Goal: Communication & Community: Connect with others

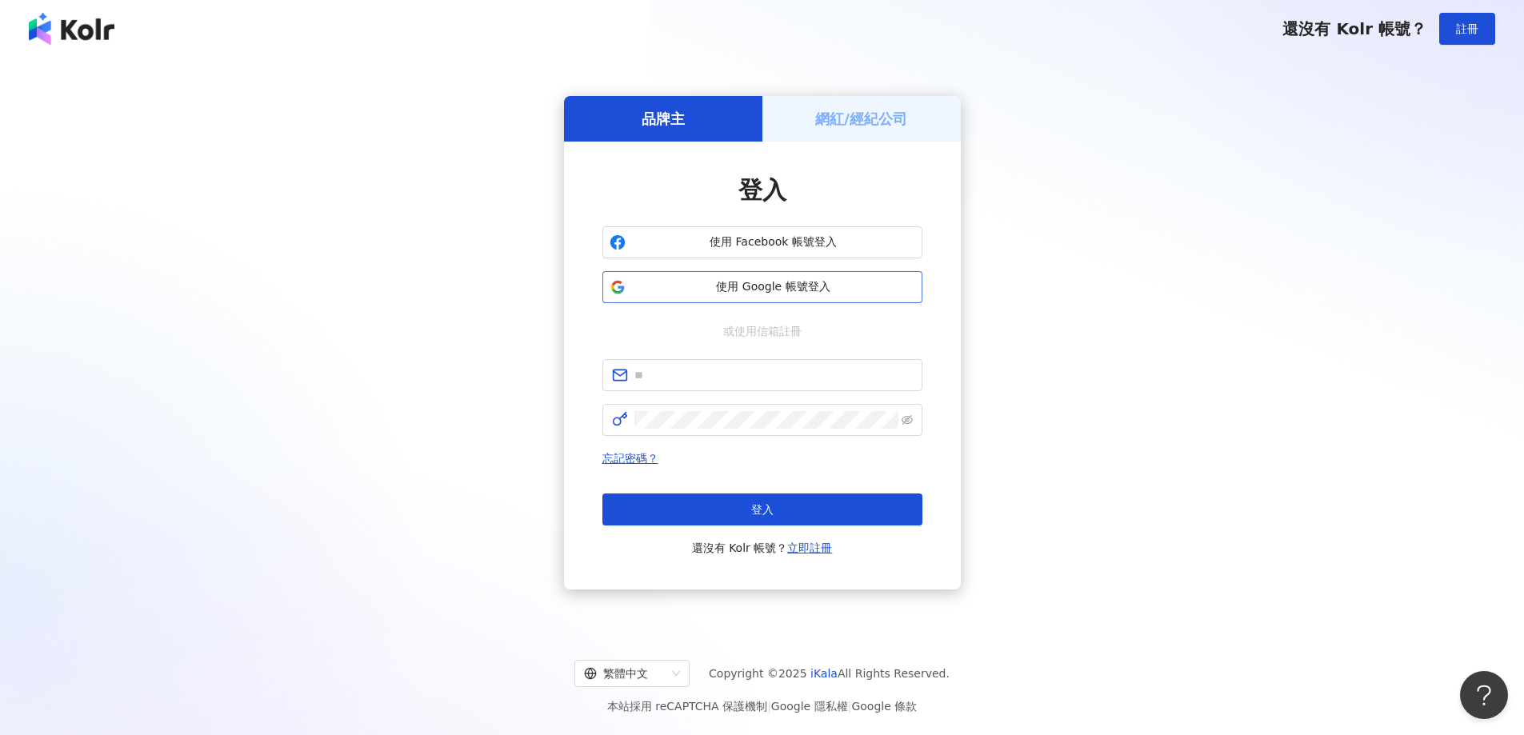
click at [775, 285] on span "使用 Google 帳號登入" at bounding box center [773, 287] width 283 height 16
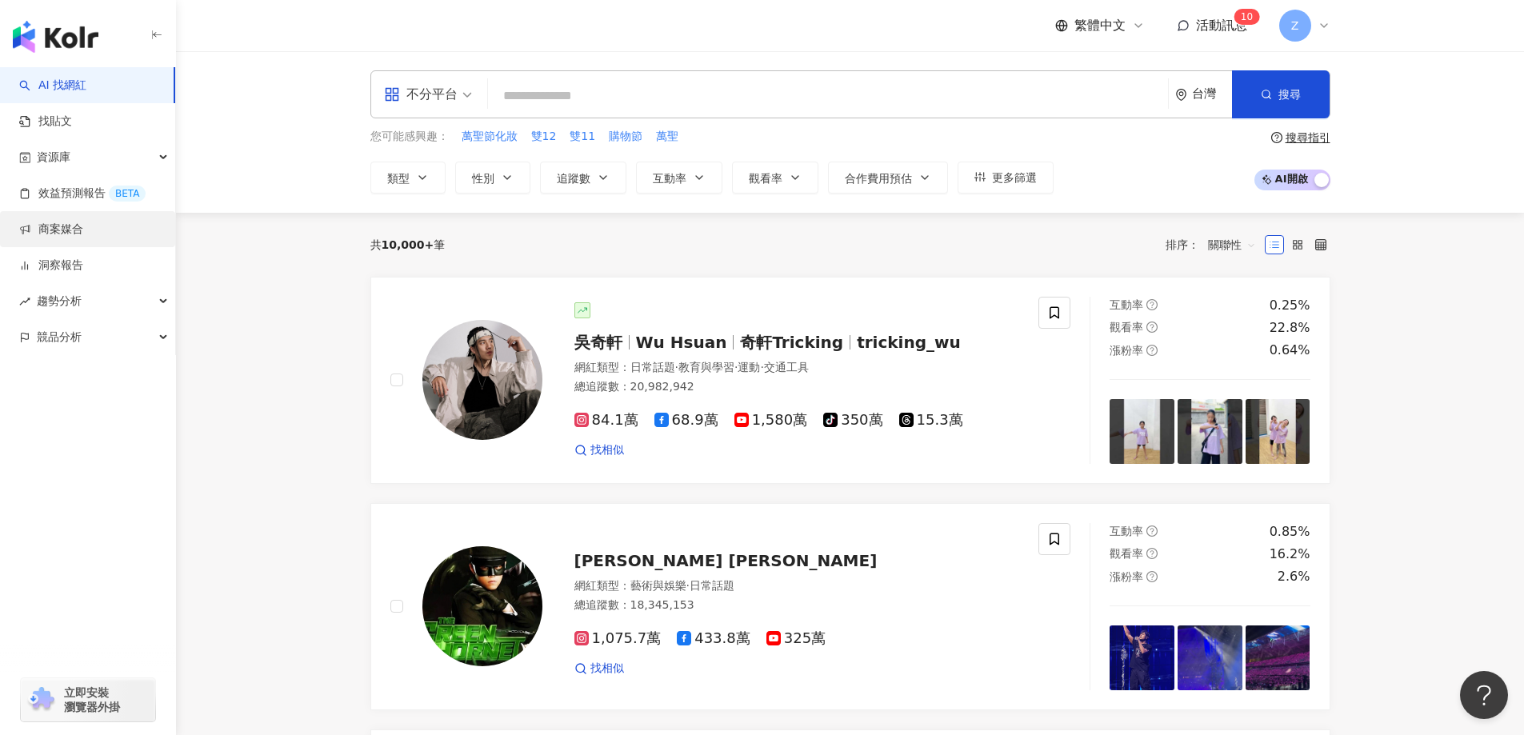
click at [83, 232] on link "商案媒合" at bounding box center [51, 230] width 64 height 16
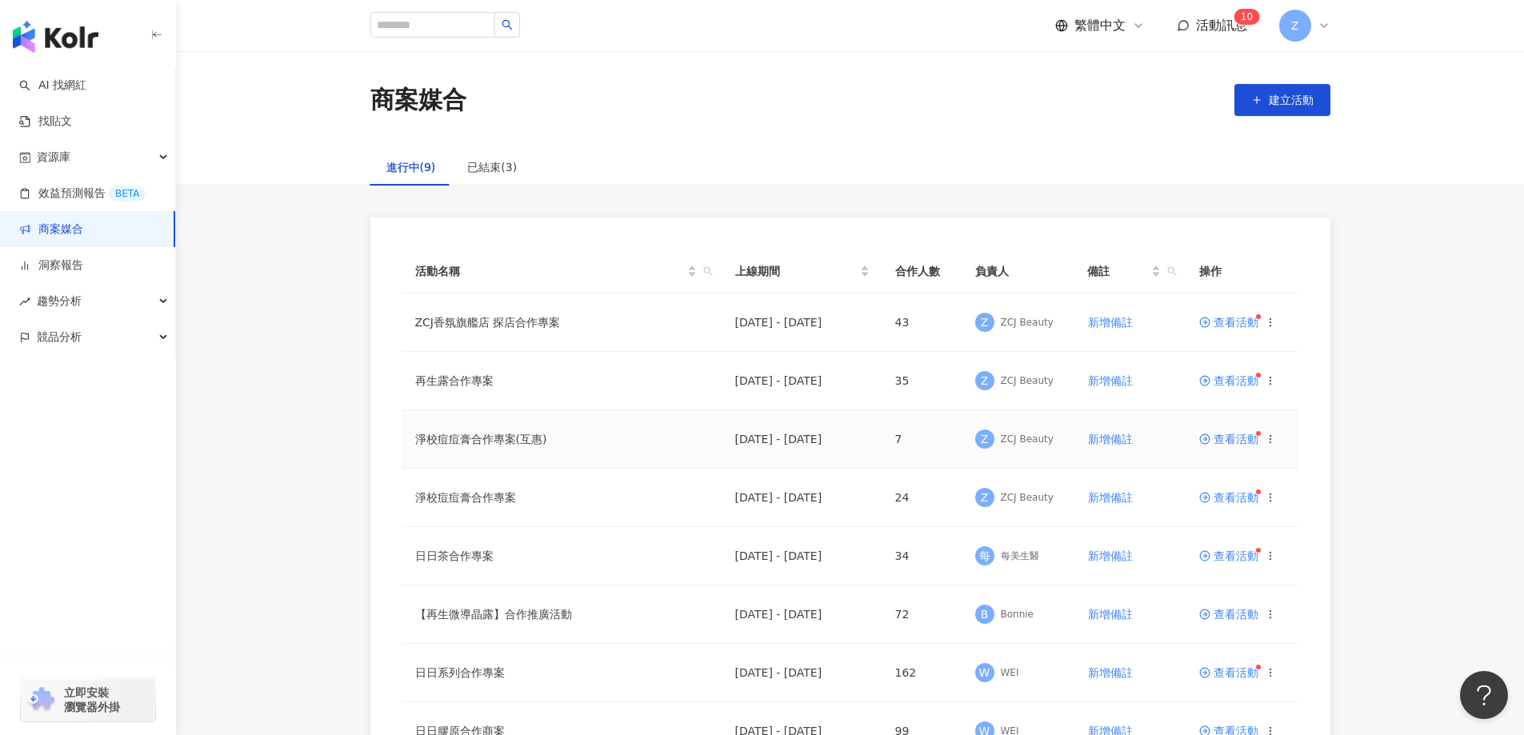
click at [1226, 443] on span "查看活動" at bounding box center [1228, 439] width 59 height 11
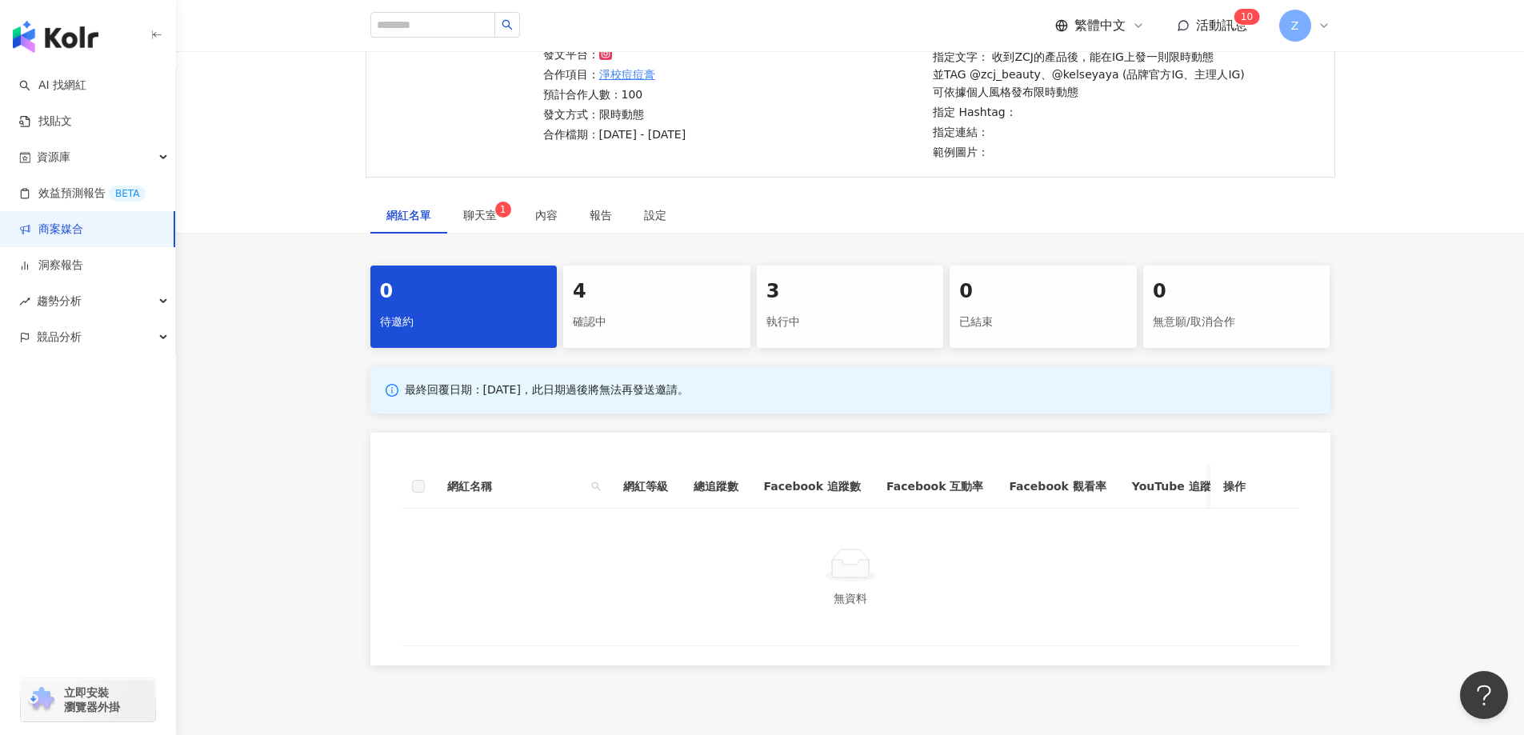
scroll to position [290, 0]
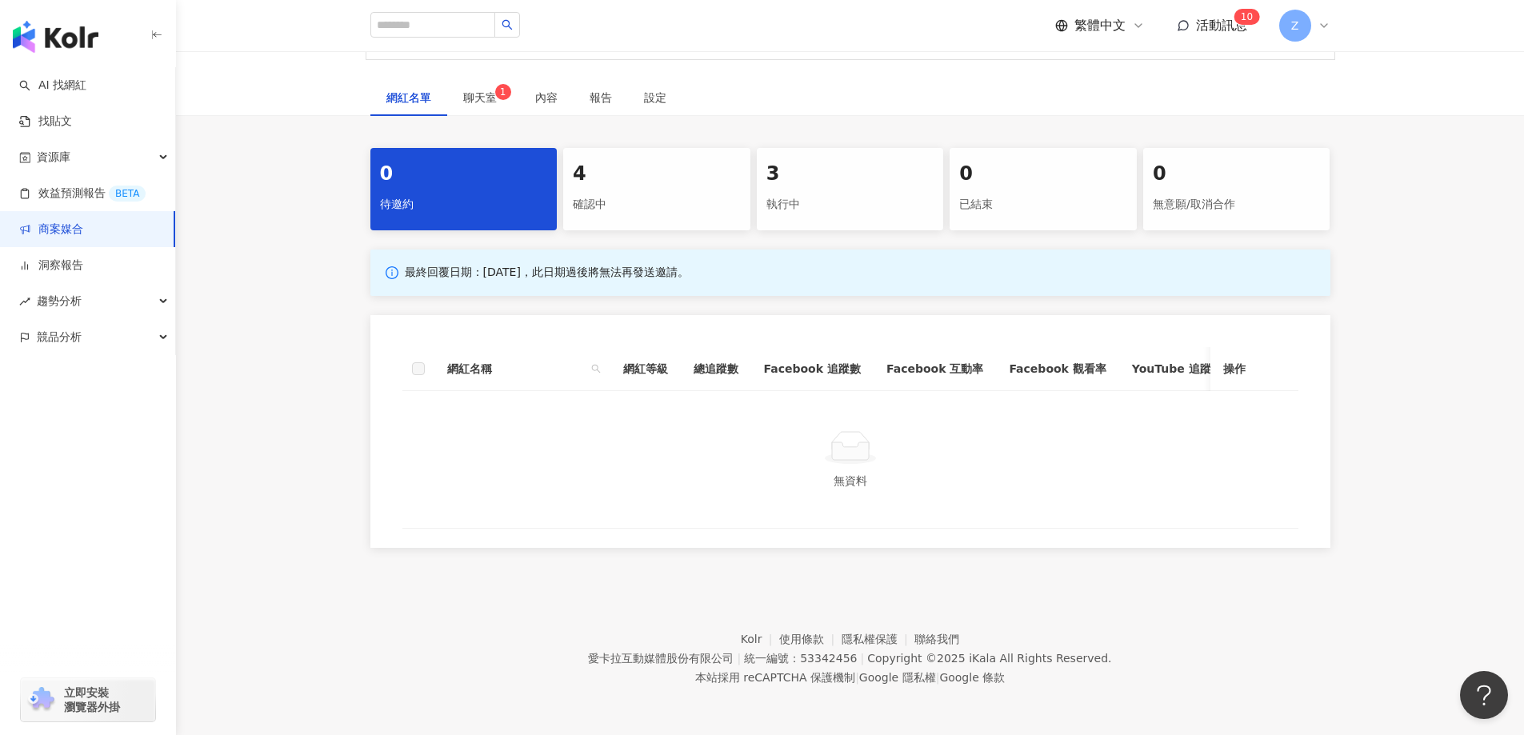
click at [671, 211] on div "4 確認中" at bounding box center [656, 189] width 187 height 82
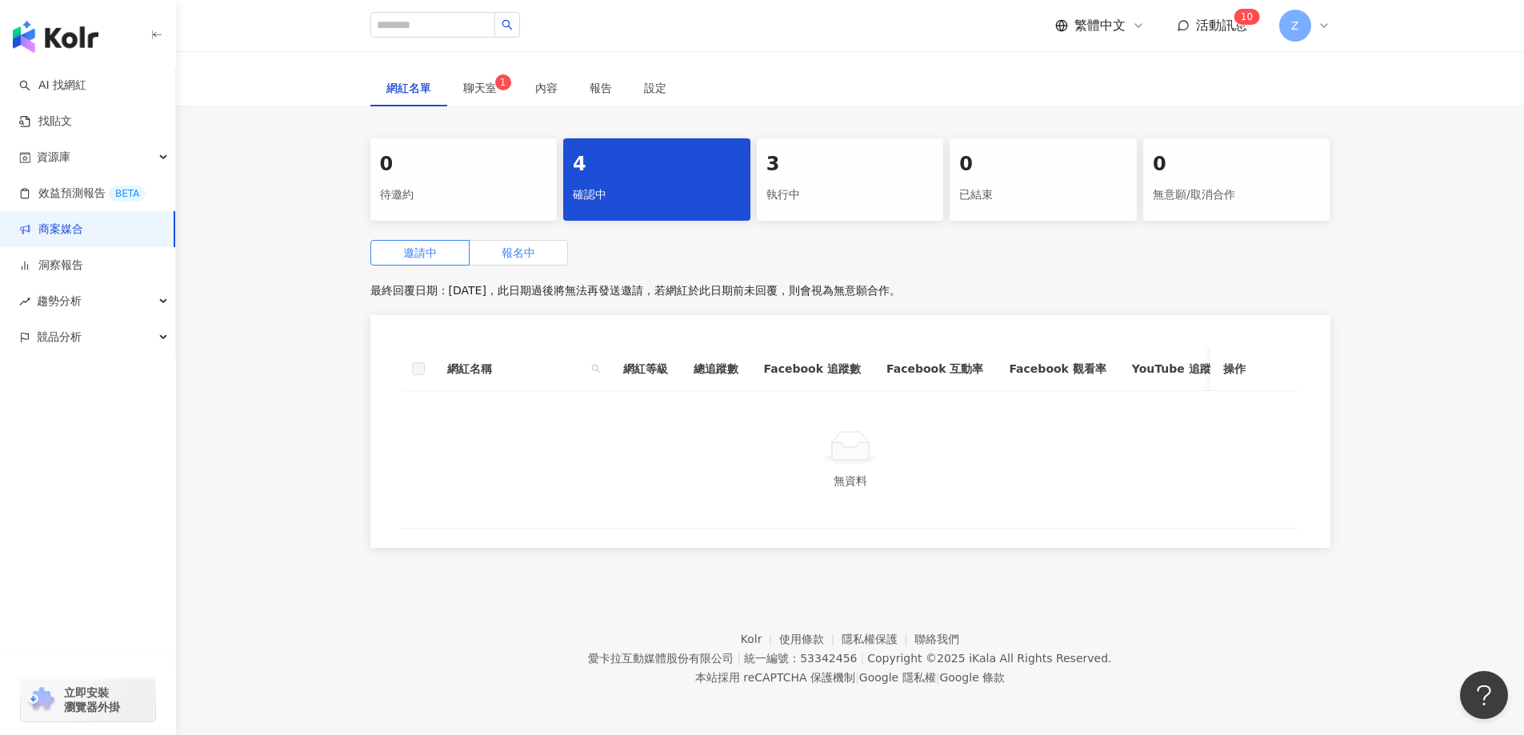
click at [518, 250] on span "報名中" at bounding box center [519, 252] width 34 height 13
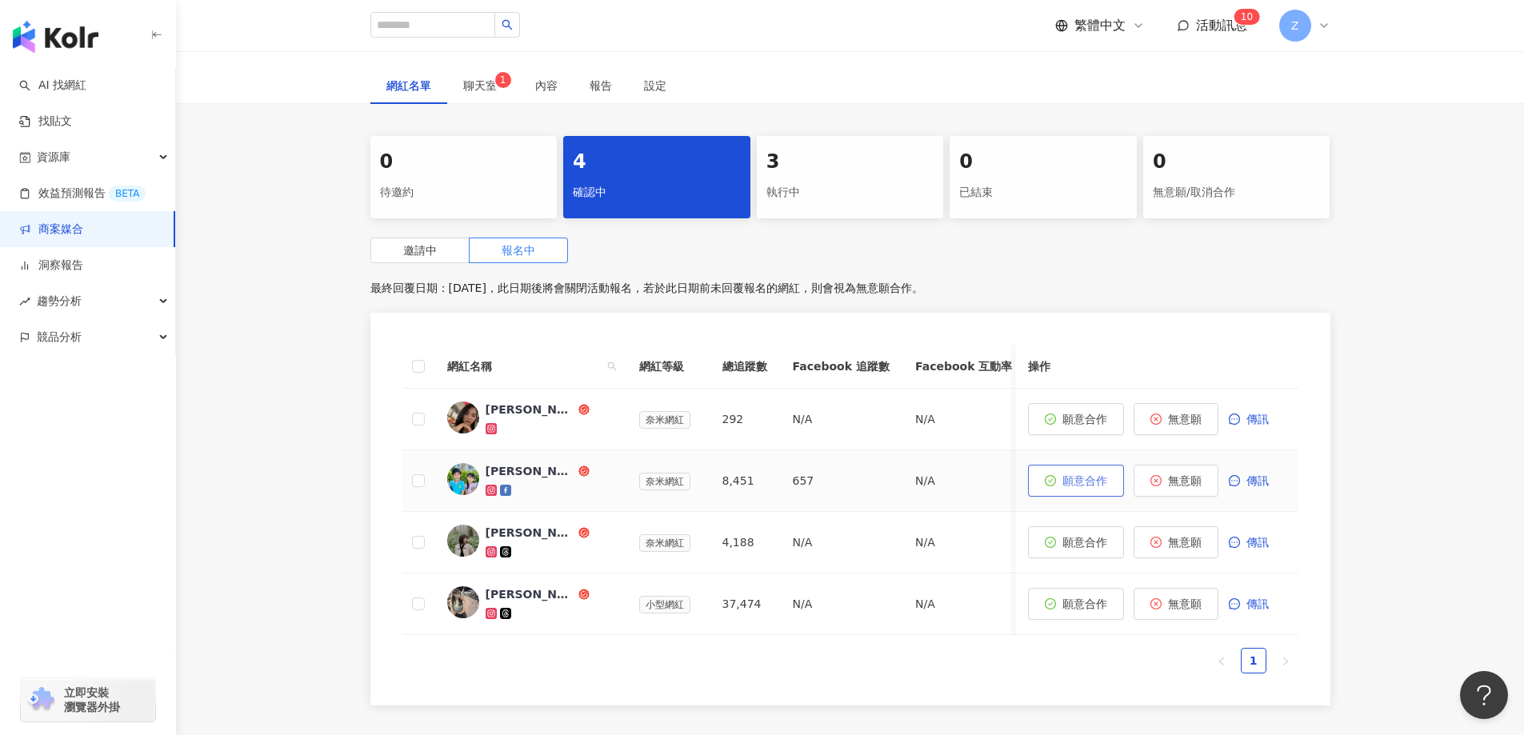
click at [1103, 487] on span "願意合作" at bounding box center [1084, 480] width 45 height 13
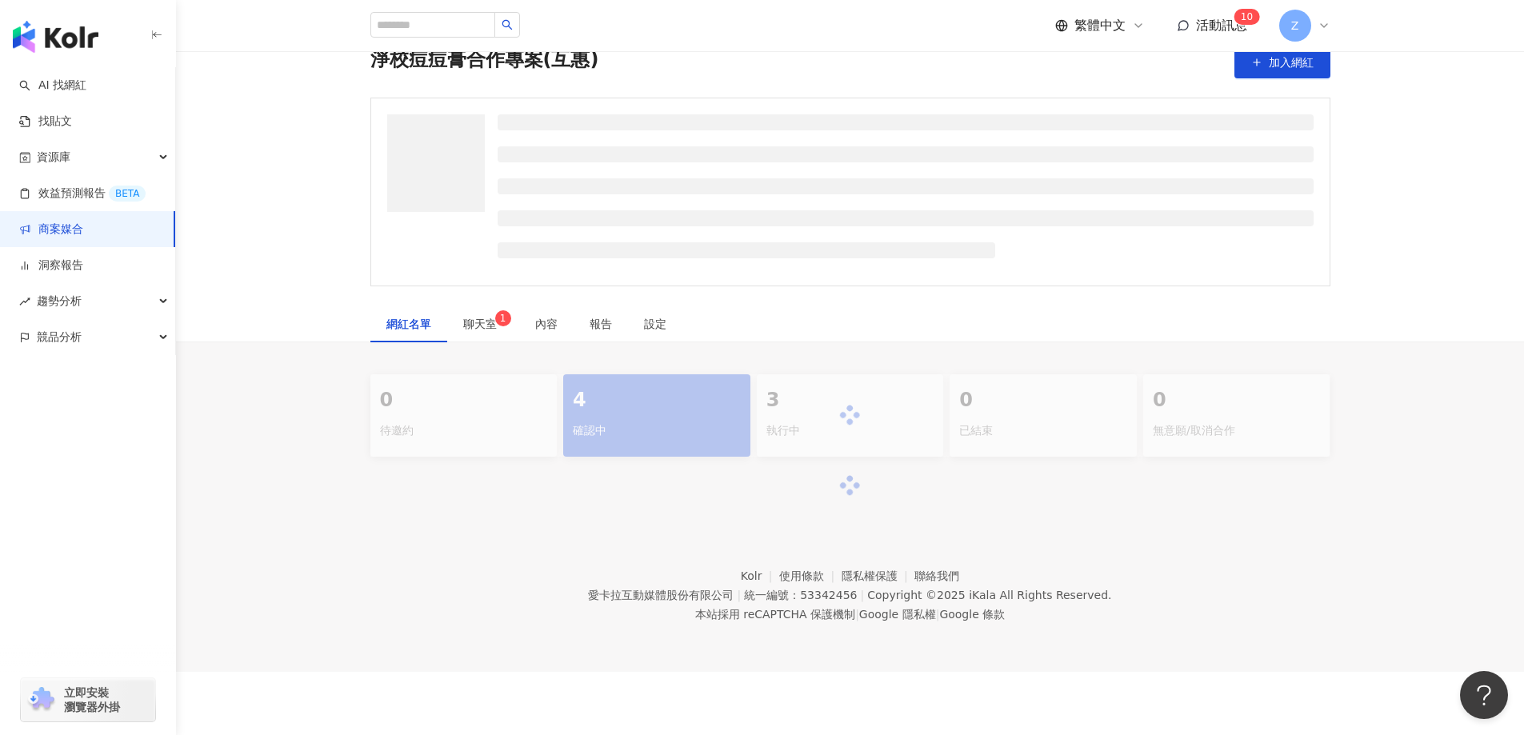
scroll to position [290, 0]
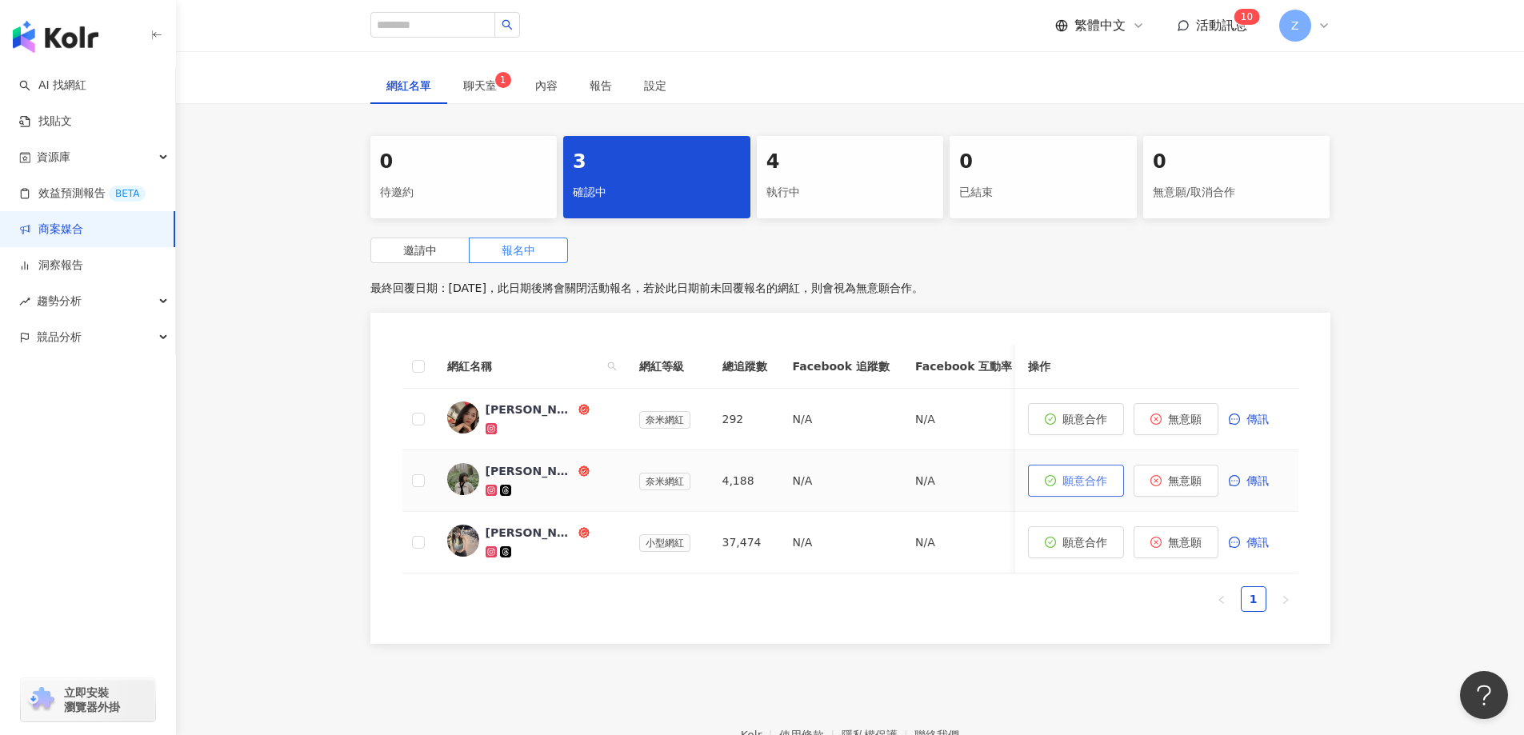
click at [1090, 484] on span "願意合作" at bounding box center [1084, 480] width 45 height 13
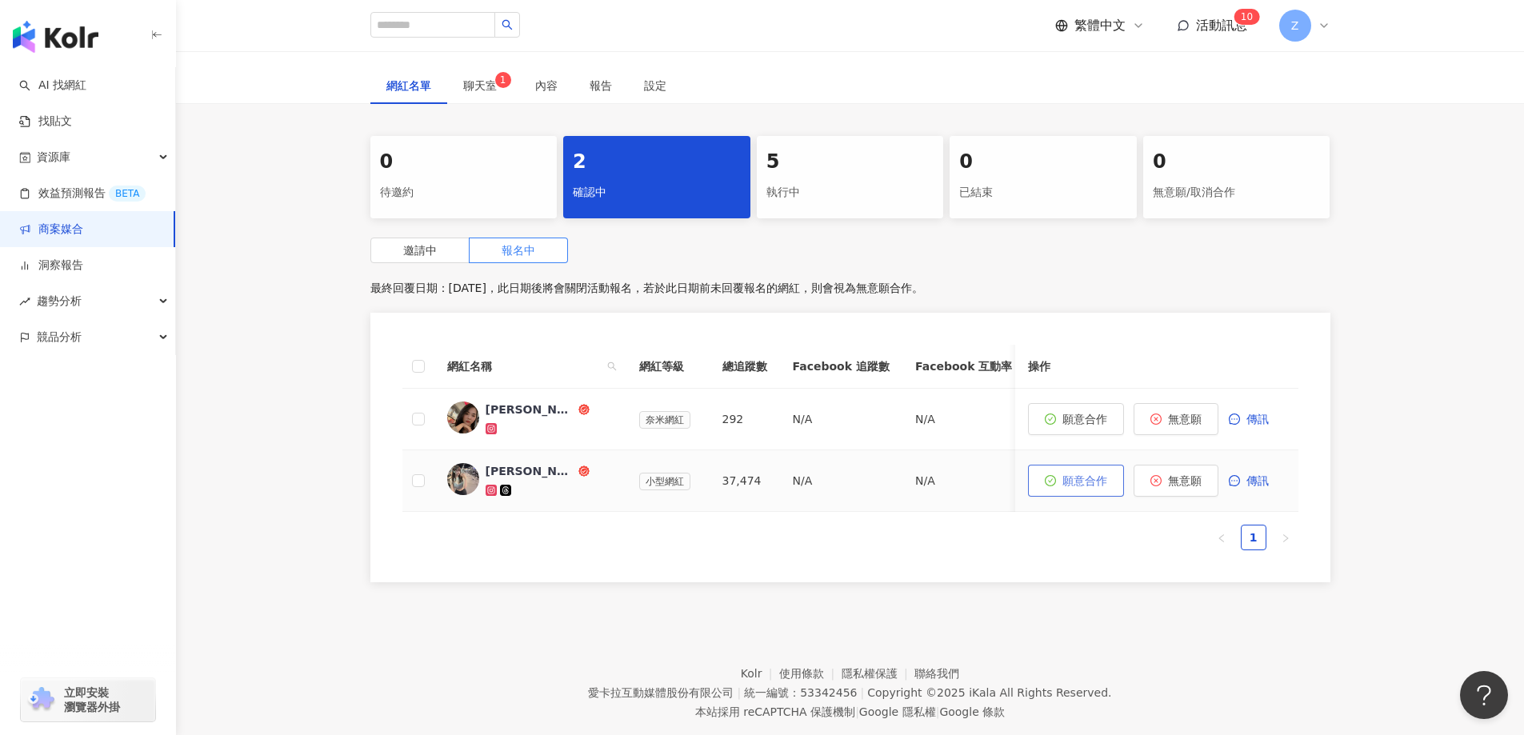
click at [1085, 490] on button "願意合作" at bounding box center [1076, 481] width 96 height 32
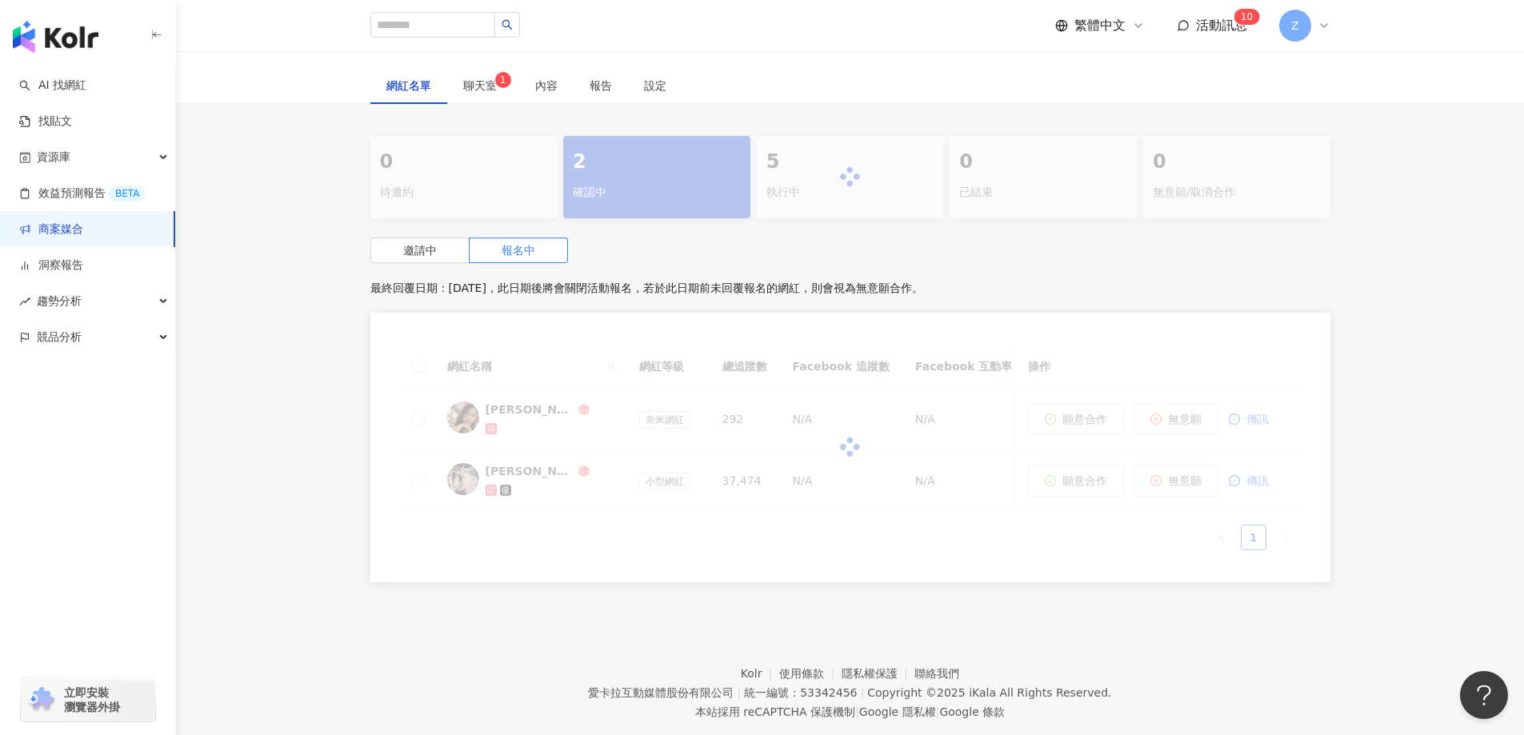
scroll to position [274, 0]
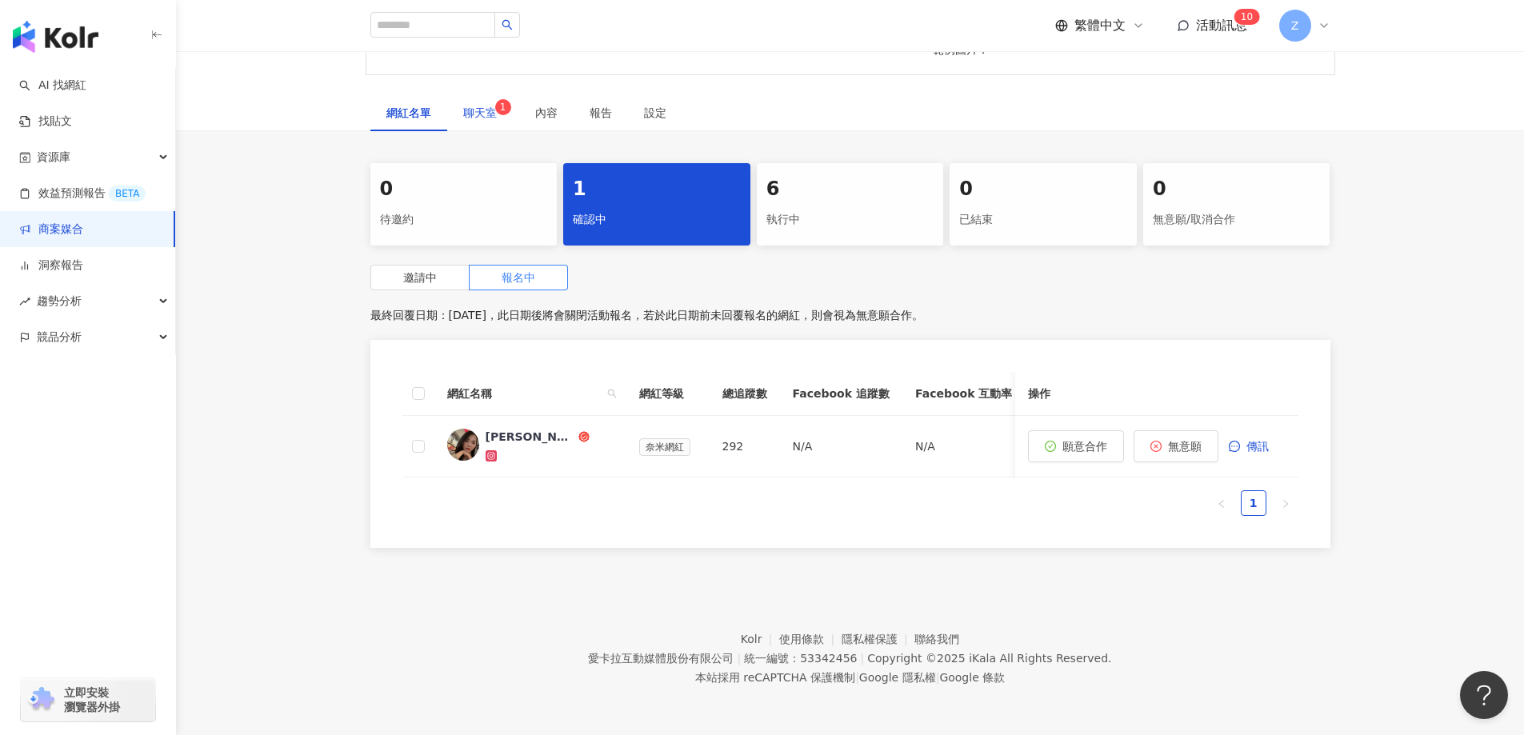
click at [491, 107] on span "聊天室 1" at bounding box center [483, 112] width 40 height 11
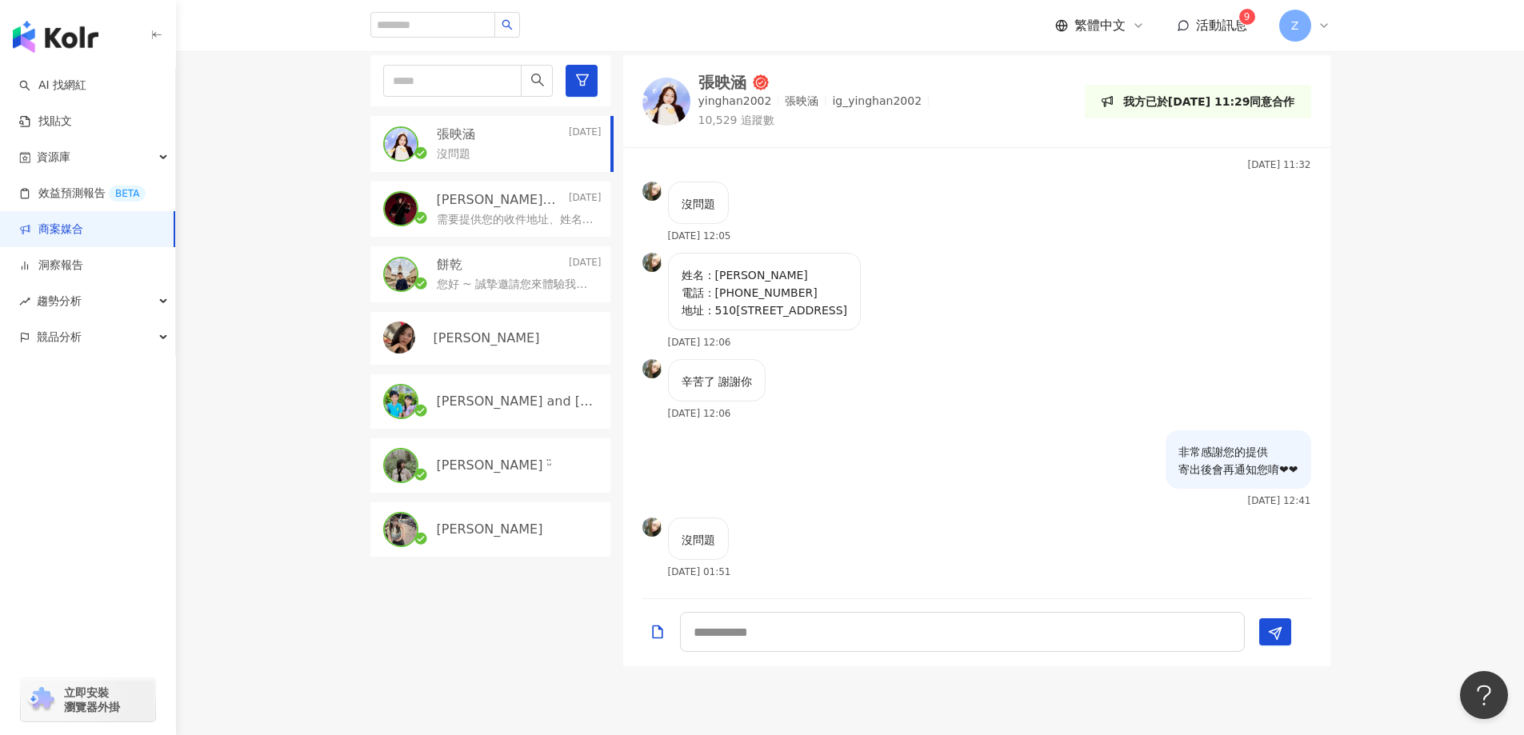
scroll to position [434, 0]
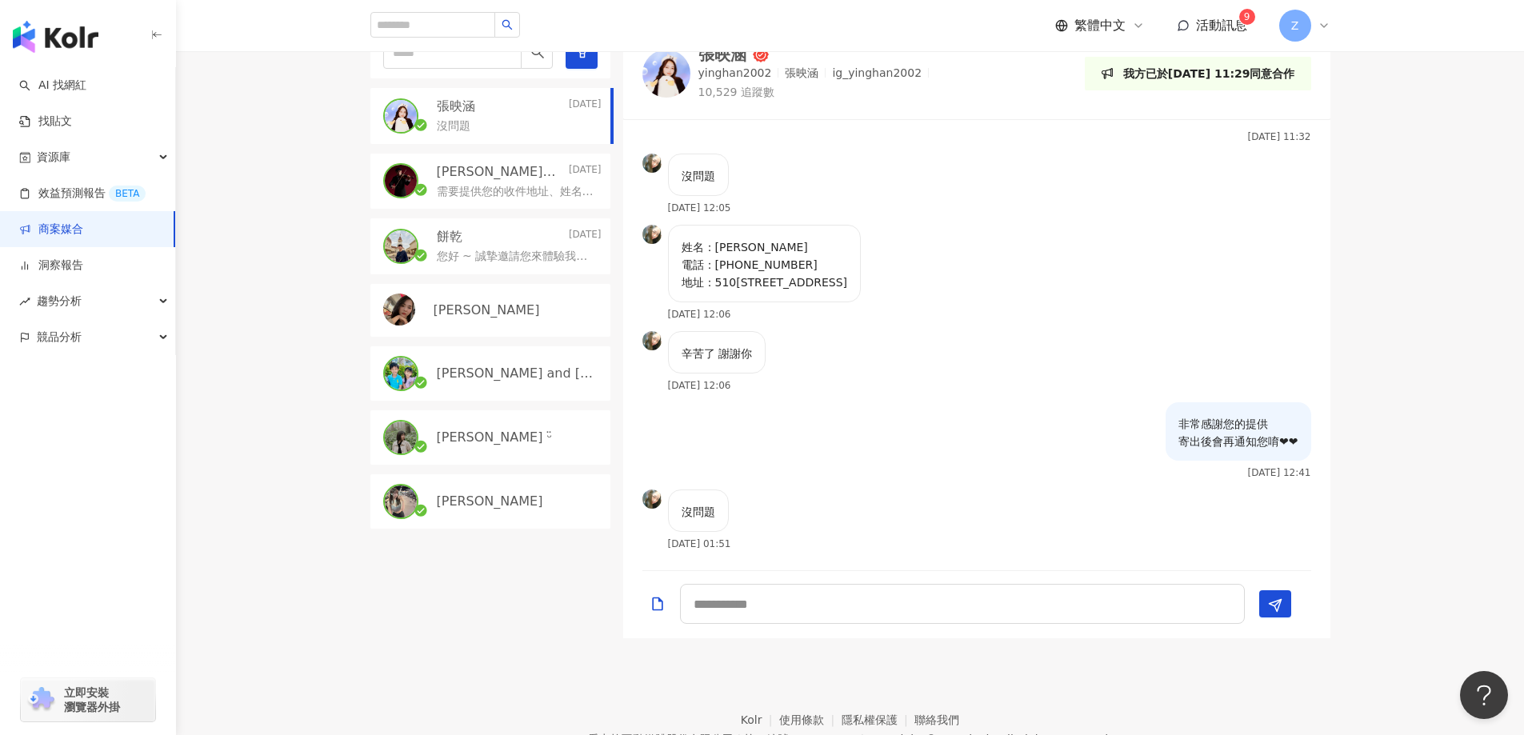
click at [513, 184] on p "需要提供您的收件地址、姓名電話唷 ~" at bounding box center [516, 192] width 158 height 16
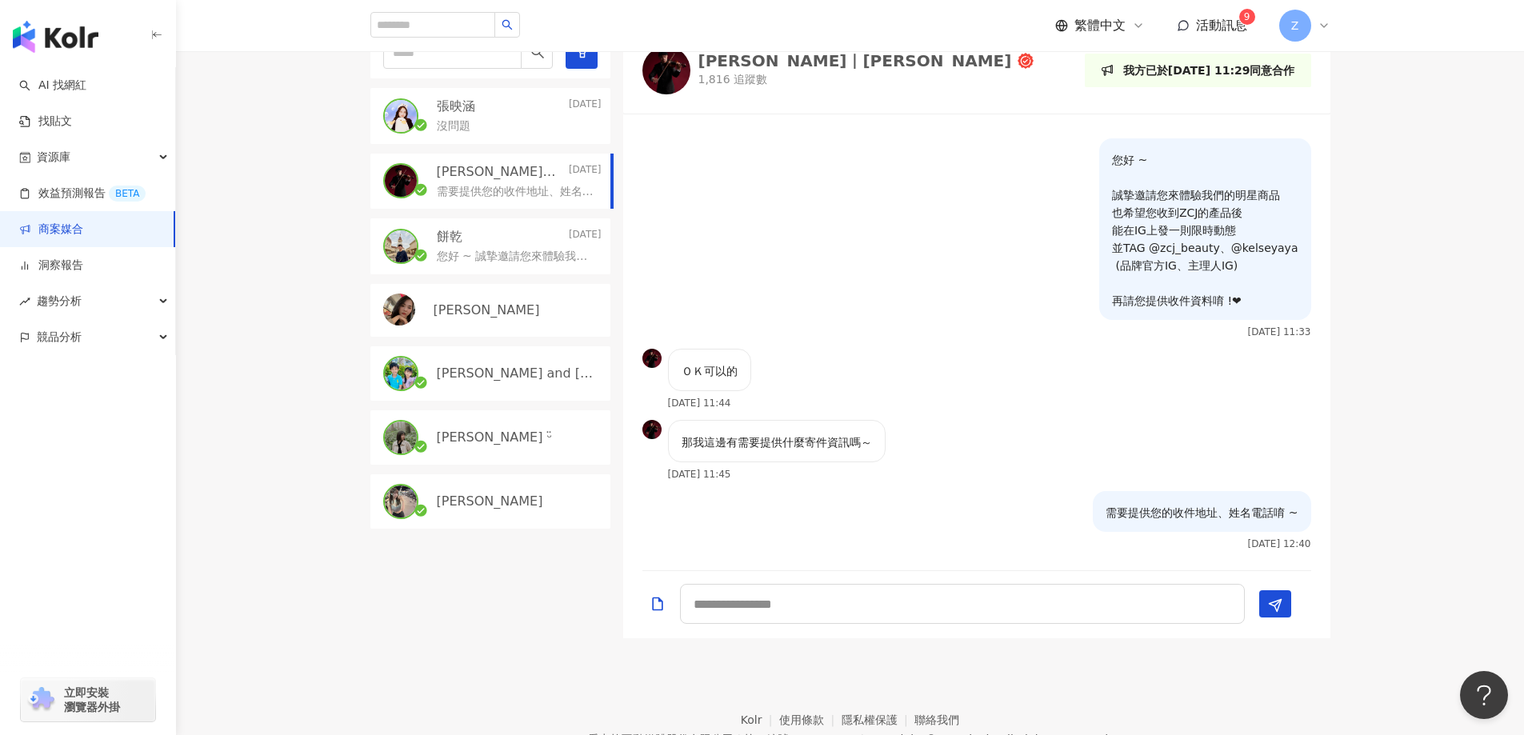
click at [509, 251] on p "您好 ~ 誠摯邀請您來體驗我們的明星商品 也希望您收到ZCJ的產品後 能在IG上發一則限時動態 並TAG @zcj_beauty、@kelseyaya (品牌…" at bounding box center [516, 257] width 158 height 16
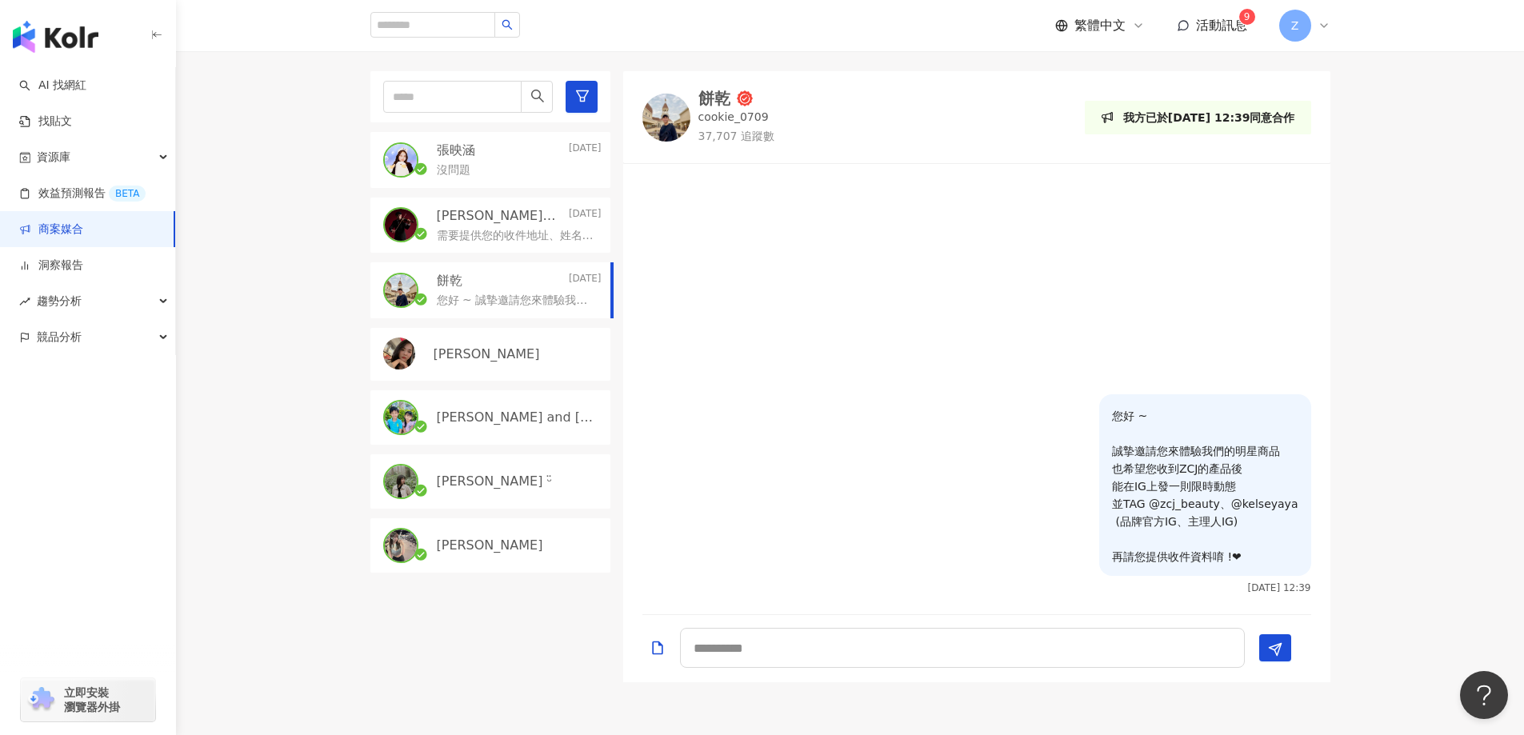
scroll to position [354, 0]
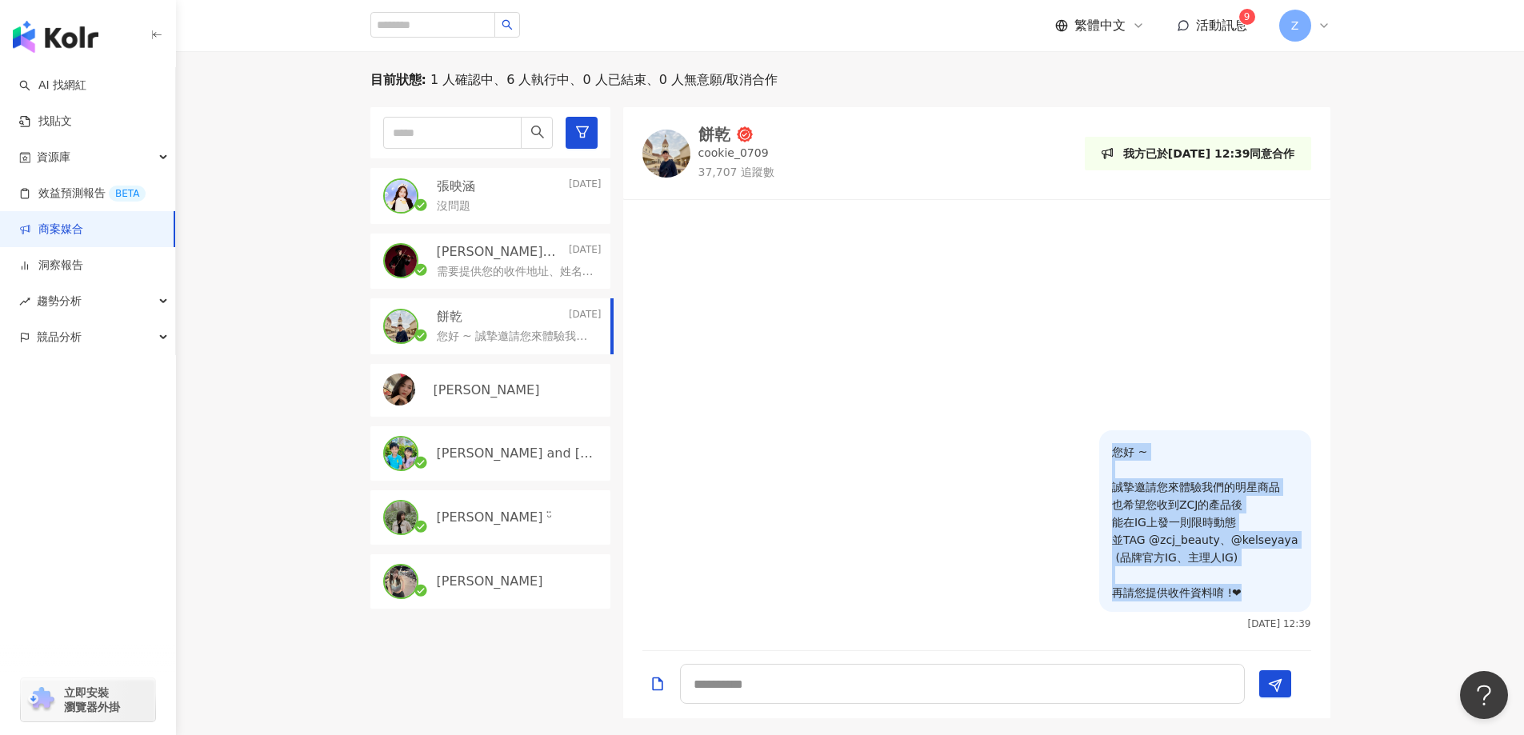
drag, startPoint x: 1127, startPoint y: 450, endPoint x: 1258, endPoint y: 591, distance: 191.9
click at [1258, 599] on p "您好 ~ 誠摯邀請您來體驗我們的明星商品 也希望您收到ZCJ的產品後 能在IG上發一則限時動態 並TAG @zcj_beauty、@kelseyaya (品牌…" at bounding box center [1205, 522] width 186 height 158
copy p "您好 ~ 誠摯邀請您來體驗我們的明星商品 也希望您收到ZCJ的產品後 能在IG上發一則限時動態 並TAG @zcj_beauty、@kelseyaya (品牌…"
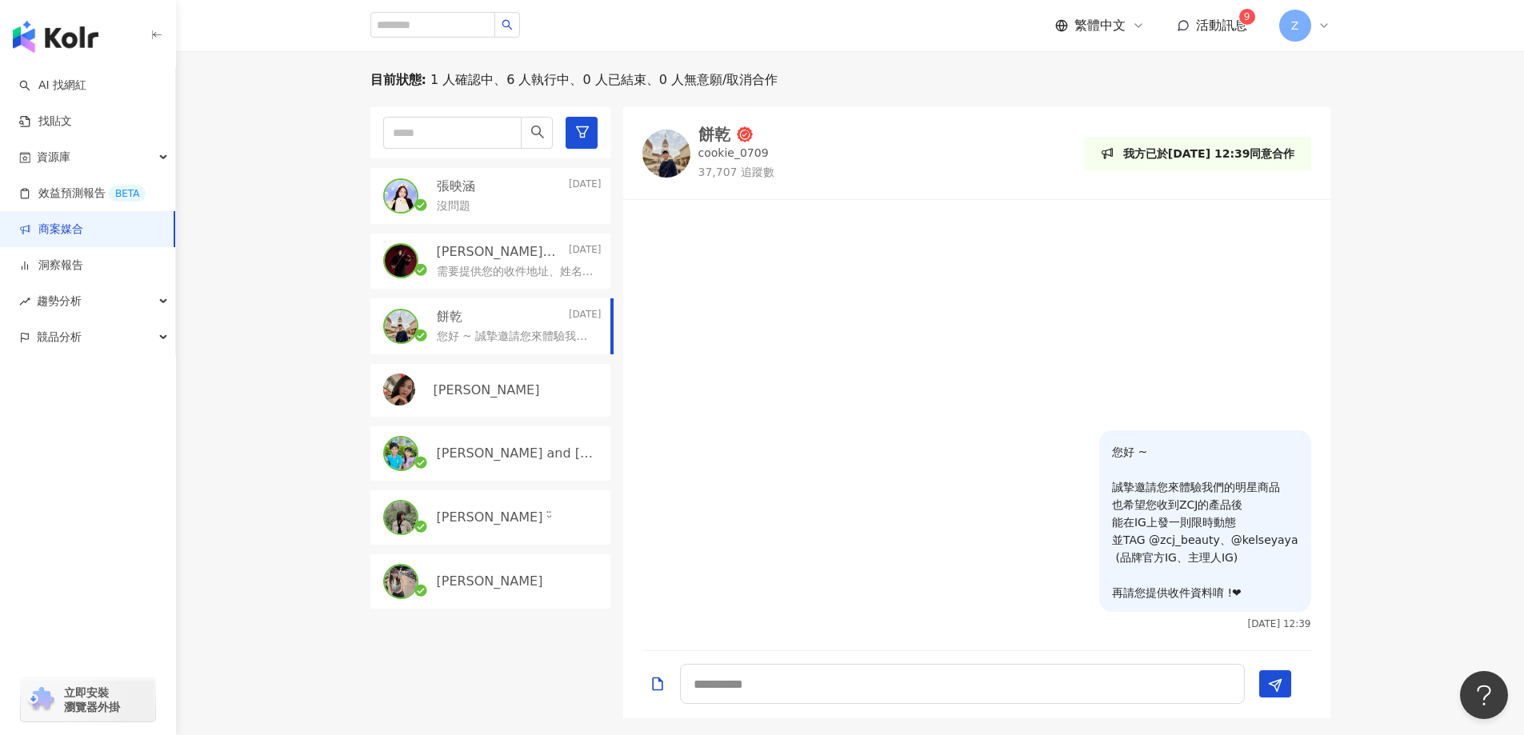
click at [510, 400] on div "Nina" at bounding box center [490, 390] width 240 height 53
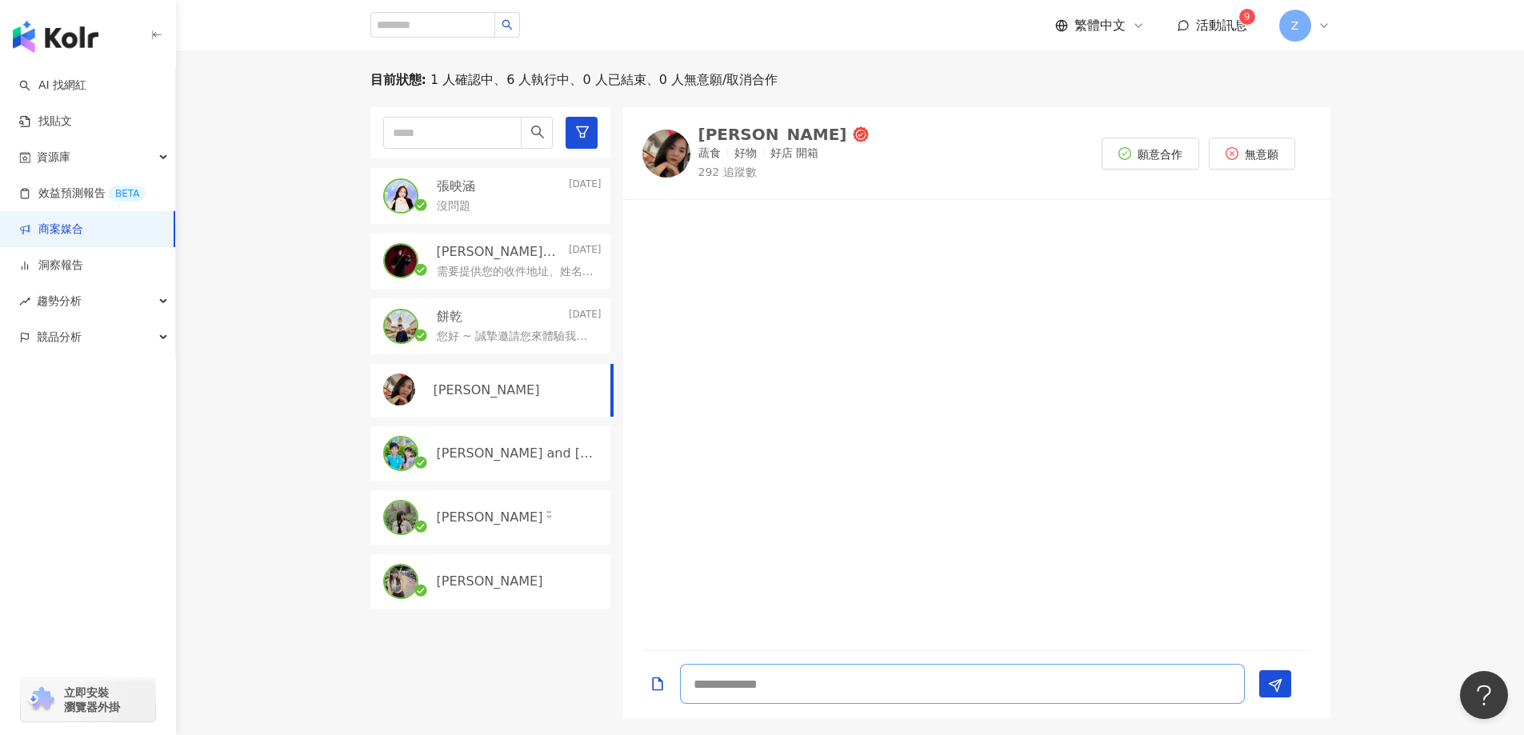
click at [853, 700] on textarea at bounding box center [962, 684] width 565 height 40
paste textarea "**********"
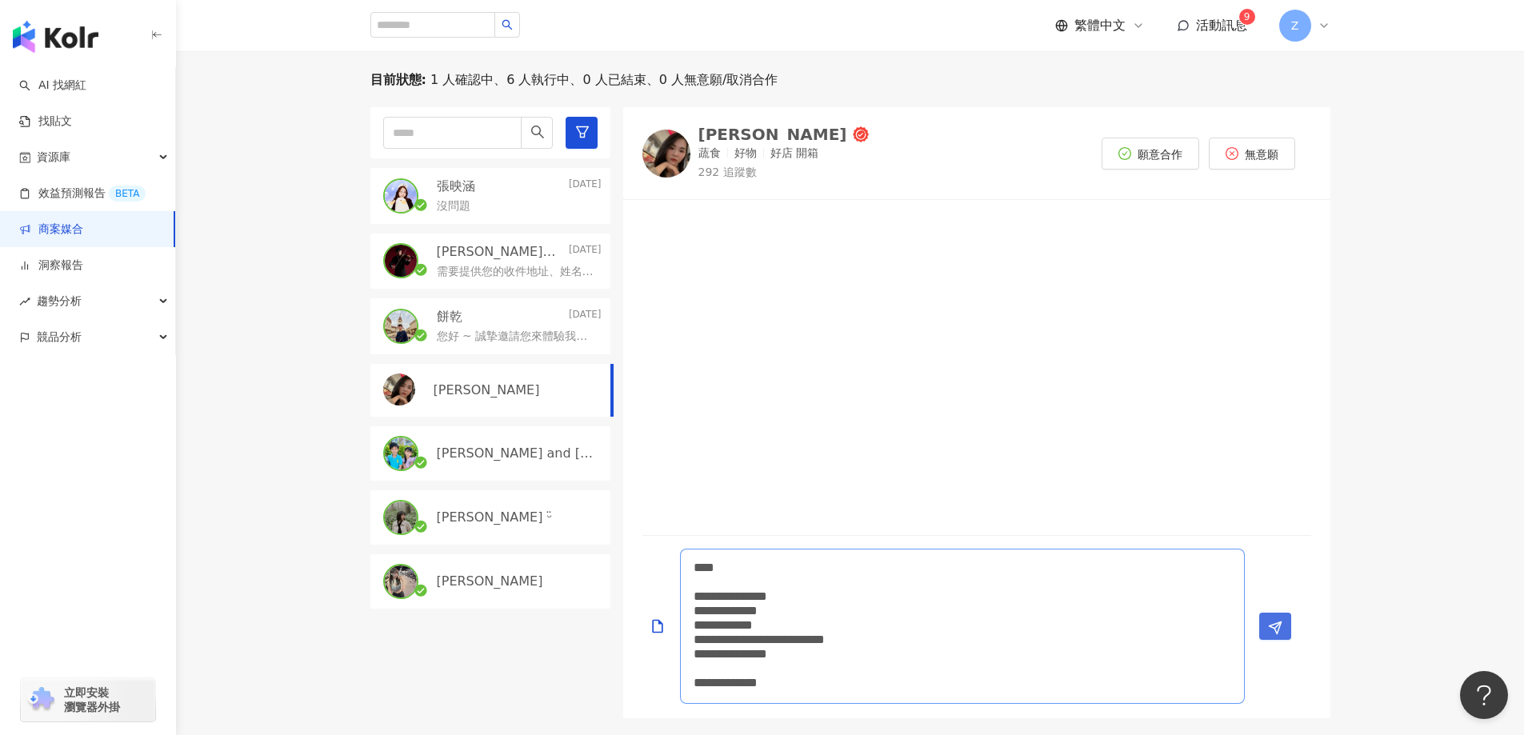
type textarea "**********"
click at [1270, 623] on icon "Send" at bounding box center [1275, 628] width 14 height 14
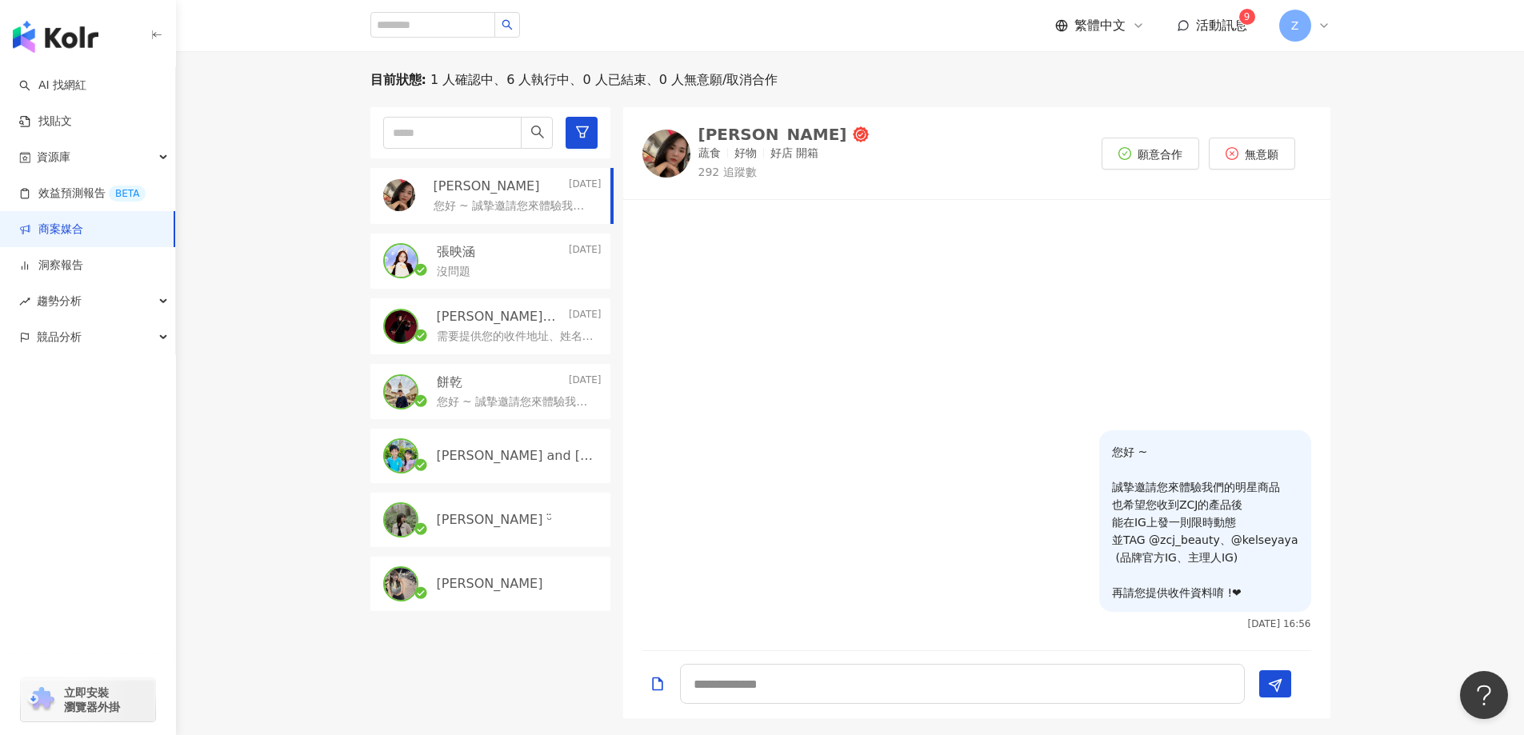
click at [509, 457] on p "Manfred and Kanice" at bounding box center [518, 456] width 162 height 18
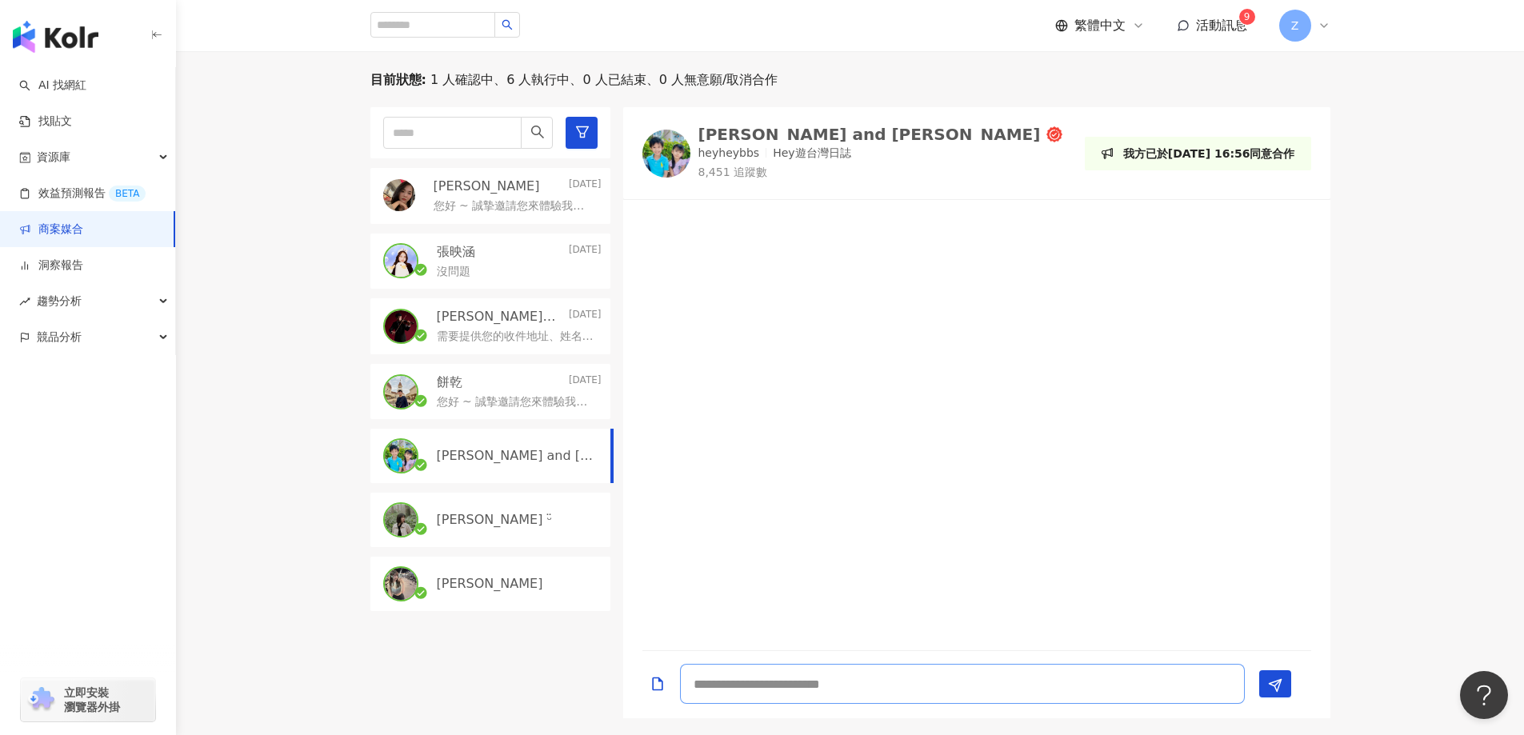
click at [796, 686] on textarea at bounding box center [962, 684] width 565 height 40
click at [663, 158] on img at bounding box center [666, 154] width 48 height 48
click at [450, 512] on p "Silvia ᵕ̈" at bounding box center [495, 520] width 116 height 18
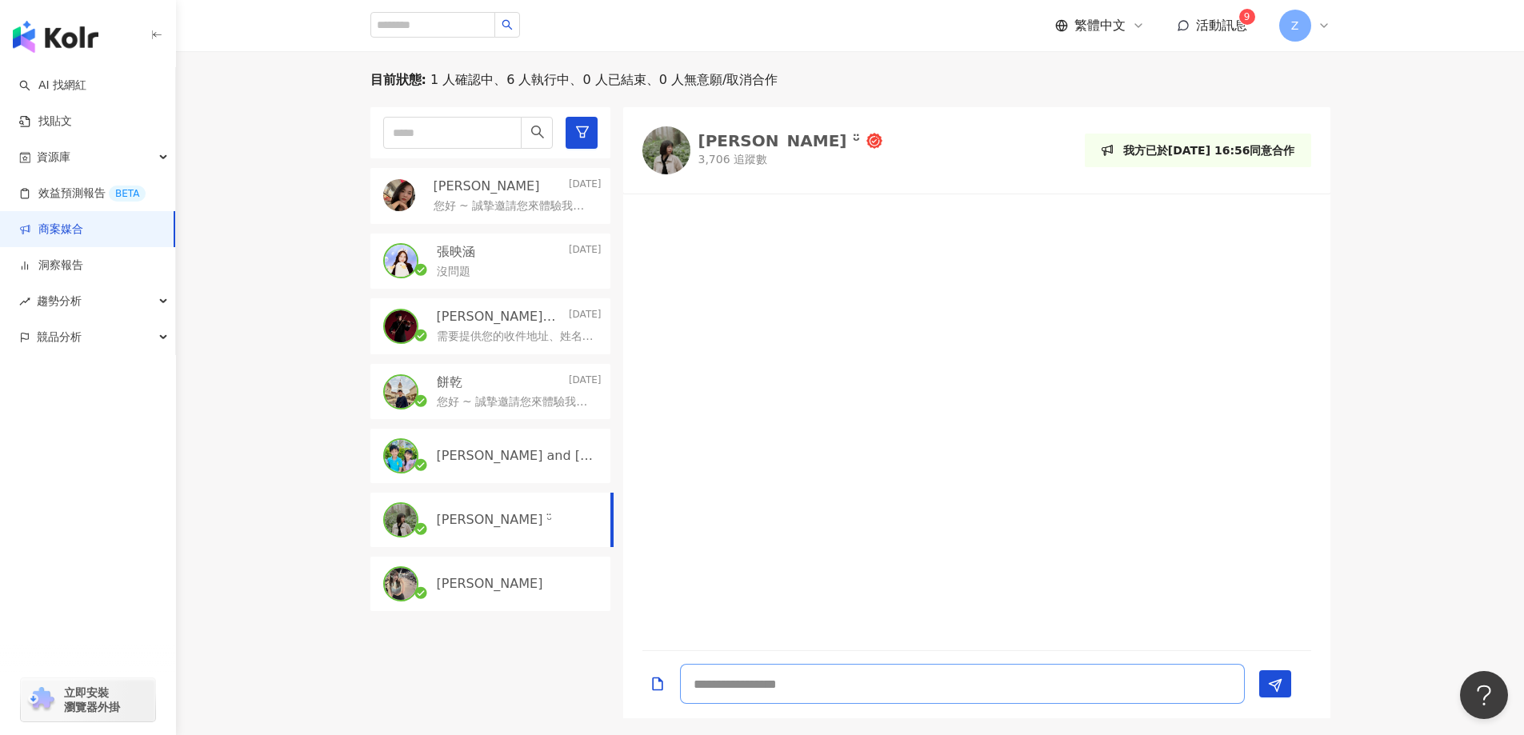
click at [802, 694] on textarea at bounding box center [962, 684] width 565 height 40
click at [669, 159] on img at bounding box center [666, 150] width 48 height 48
click at [520, 386] on div "餅乾 2025/10/3" at bounding box center [519, 383] width 165 height 18
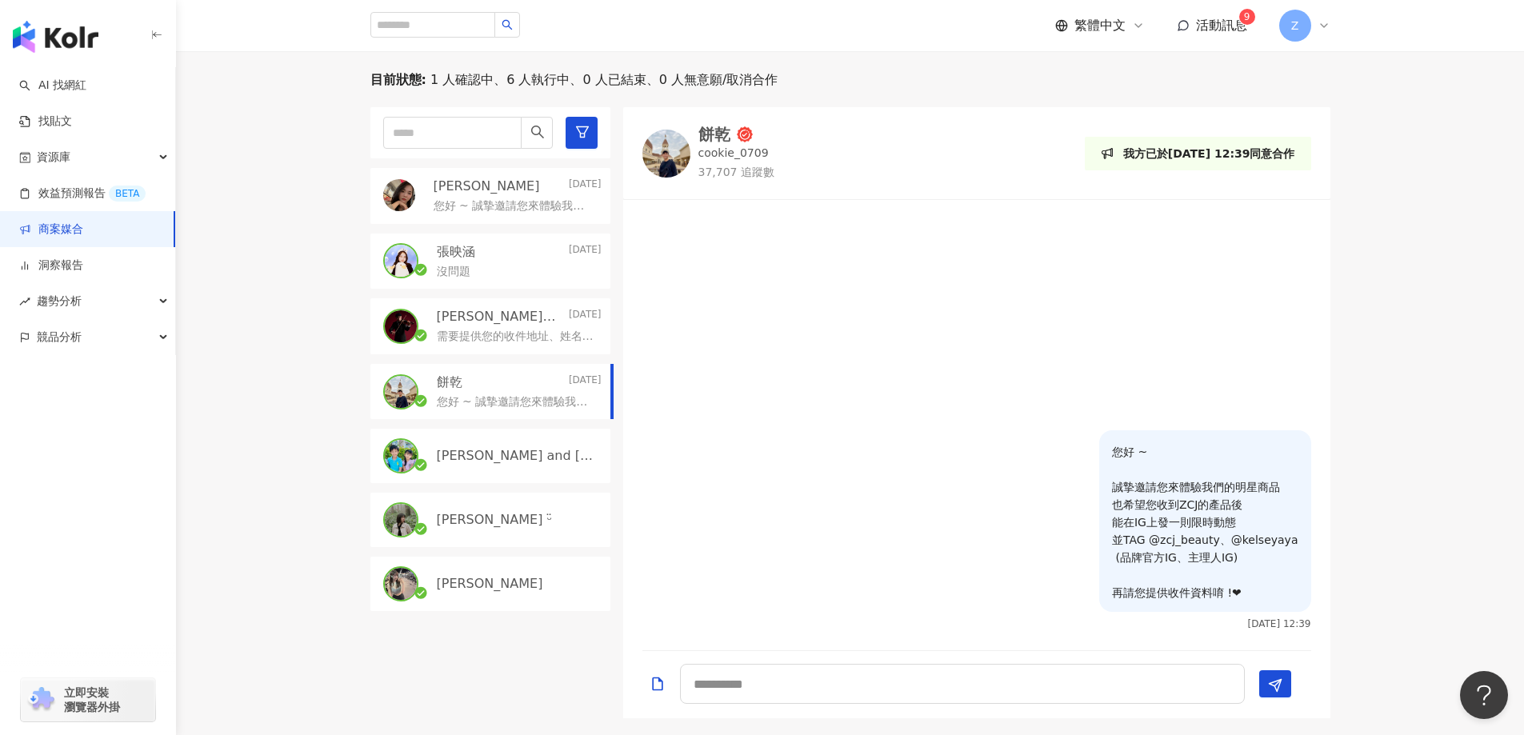
click at [497, 510] on div "Silvia ᵕ̈" at bounding box center [490, 520] width 240 height 54
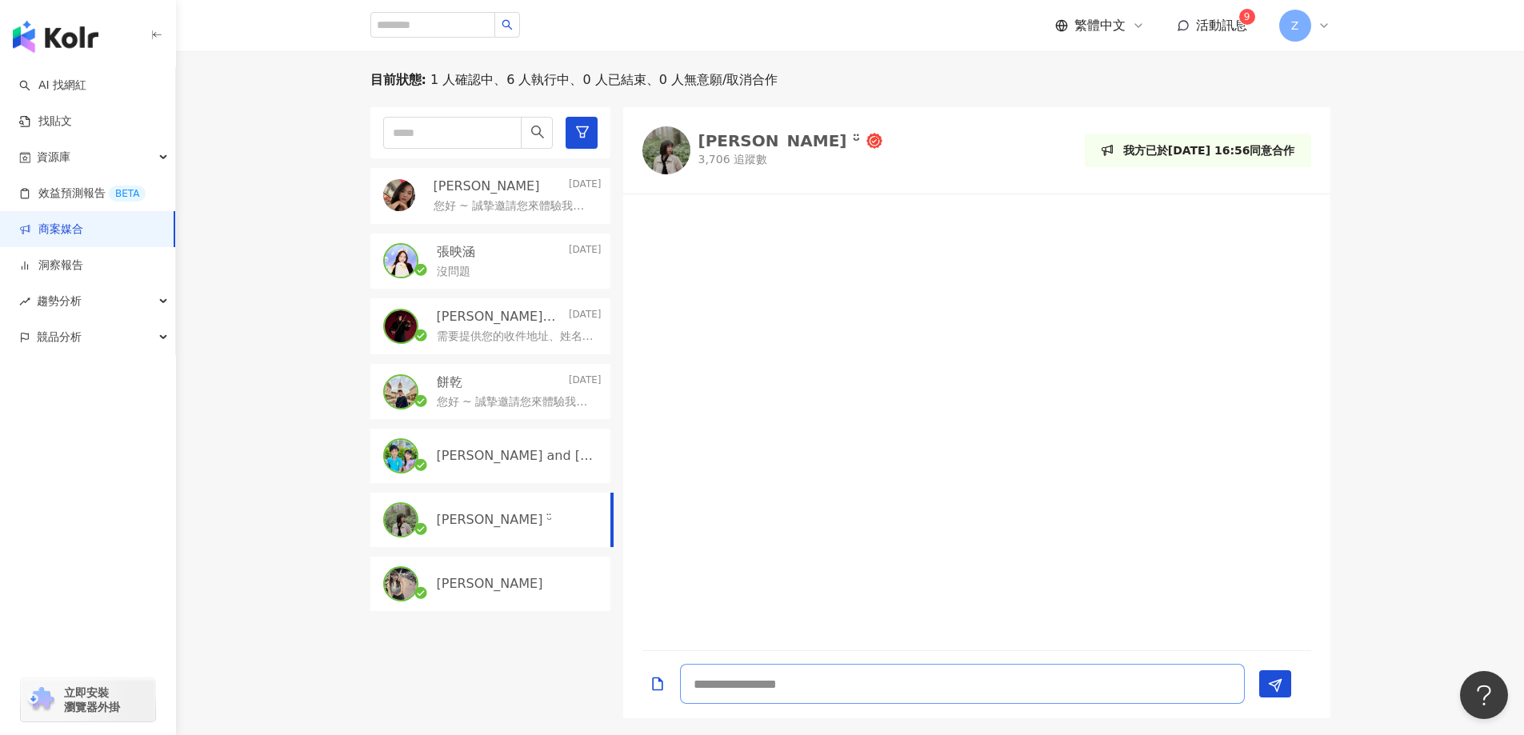
click at [803, 702] on textarea at bounding box center [962, 684] width 565 height 40
paste textarea "**********"
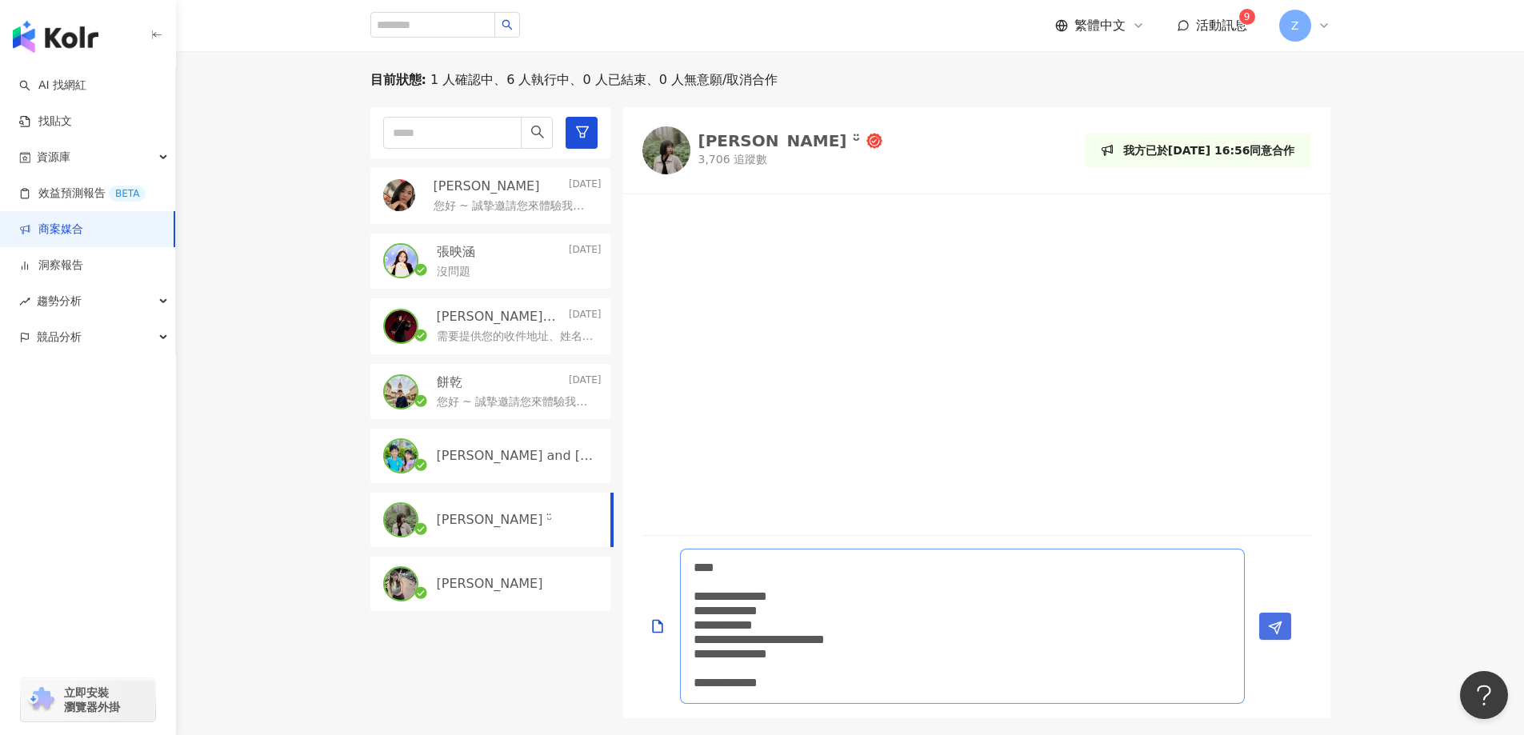
type textarea "**********"
click at [1276, 619] on span "Send" at bounding box center [1275, 627] width 14 height 17
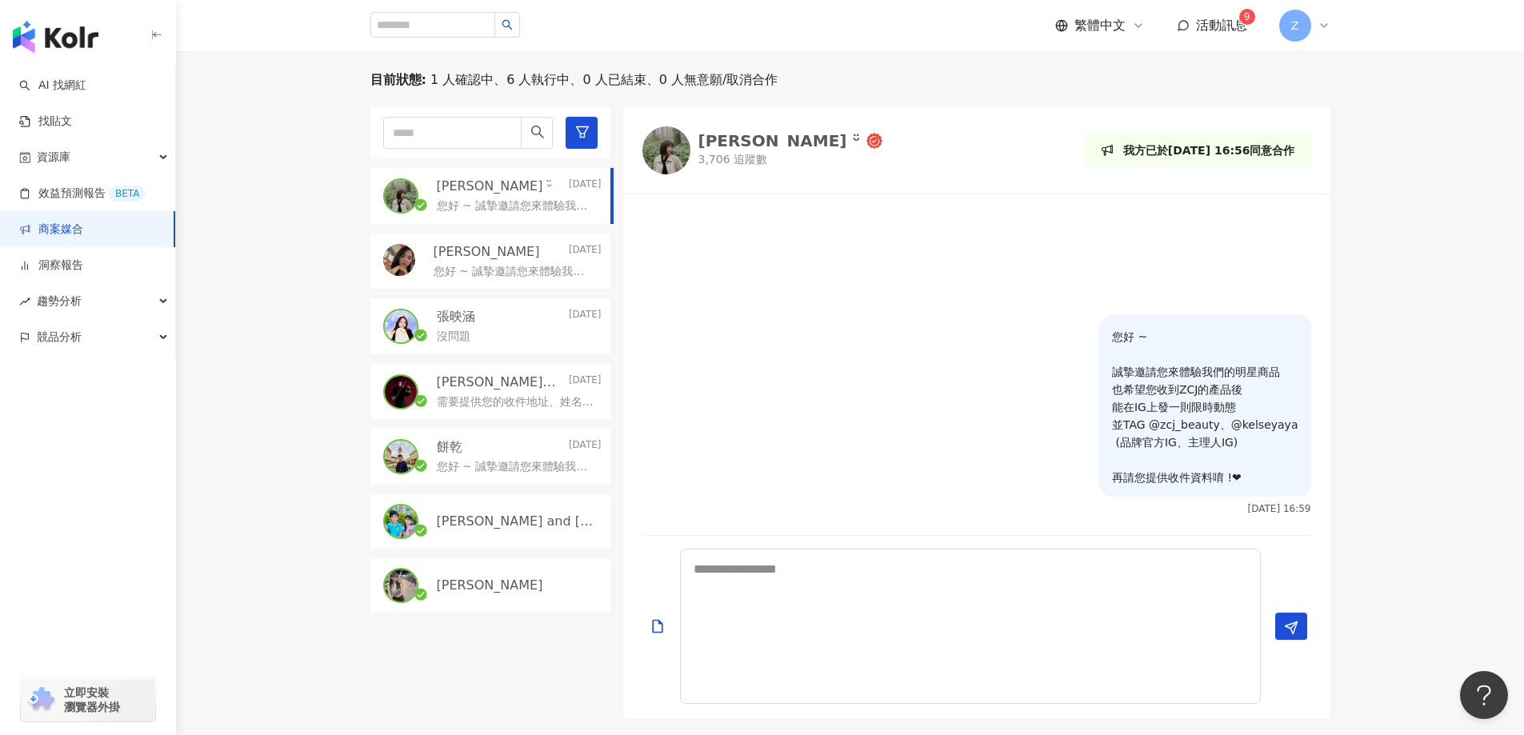
scroll to position [0, 0]
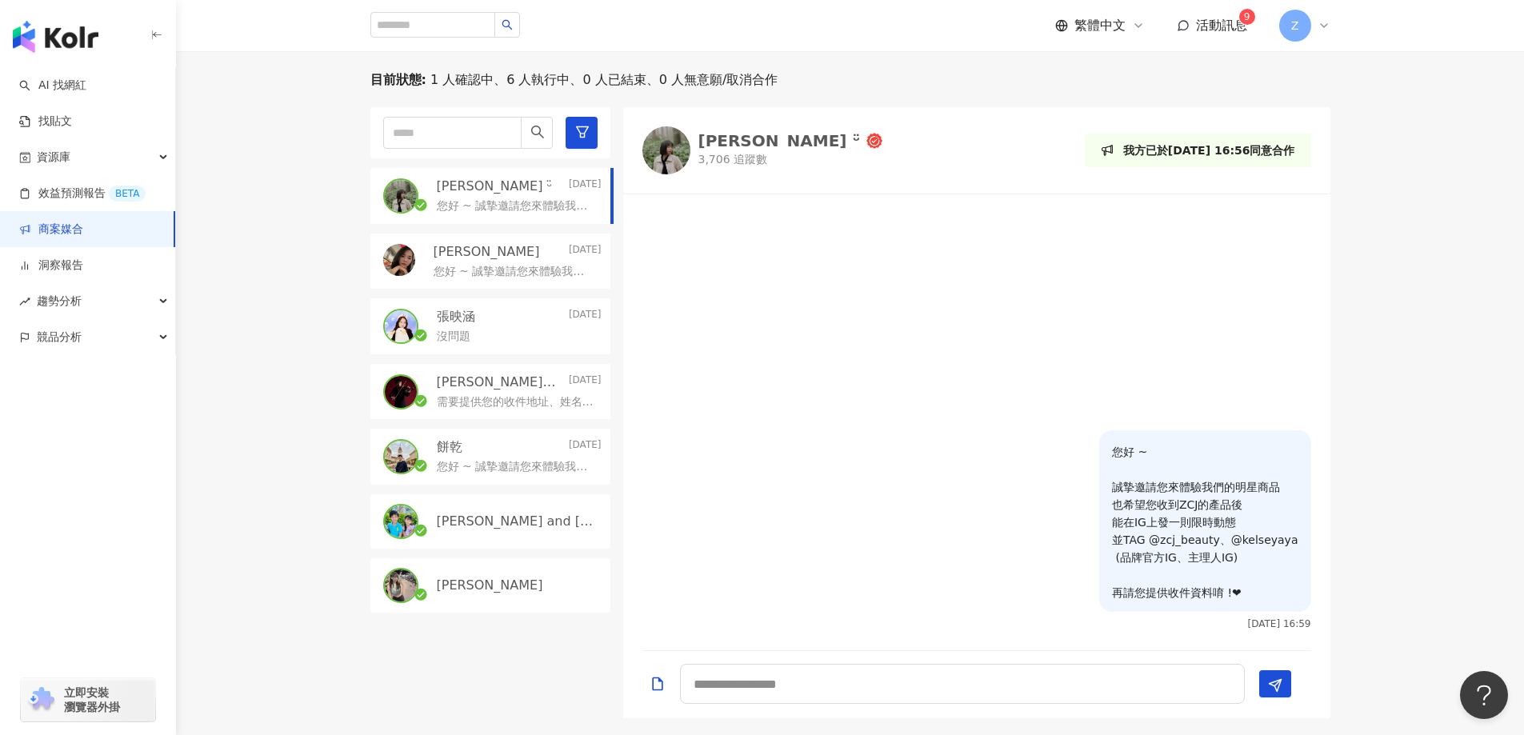
click at [491, 566] on div "Elaine" at bounding box center [490, 585] width 240 height 54
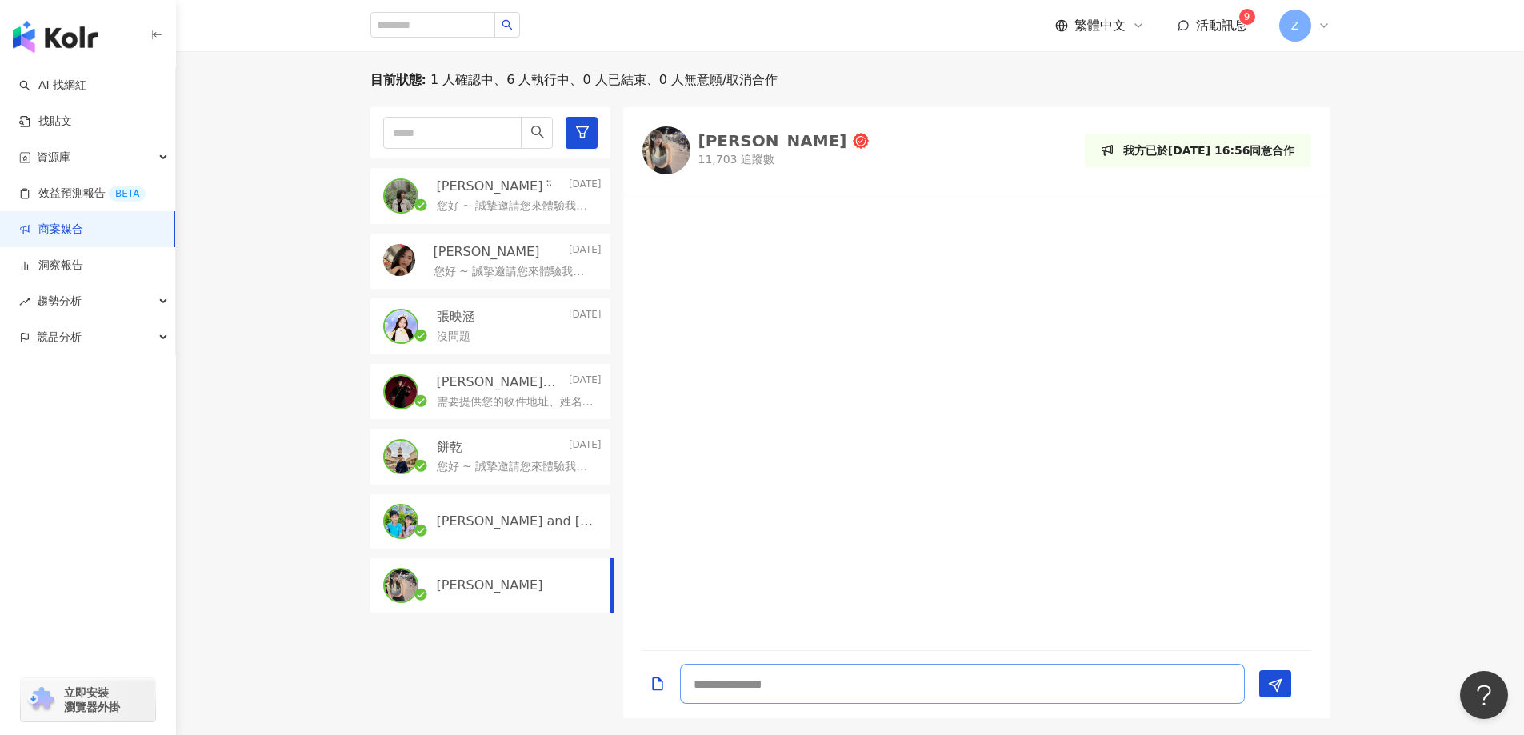
click at [758, 683] on textarea at bounding box center [962, 684] width 565 height 40
paste textarea "**********"
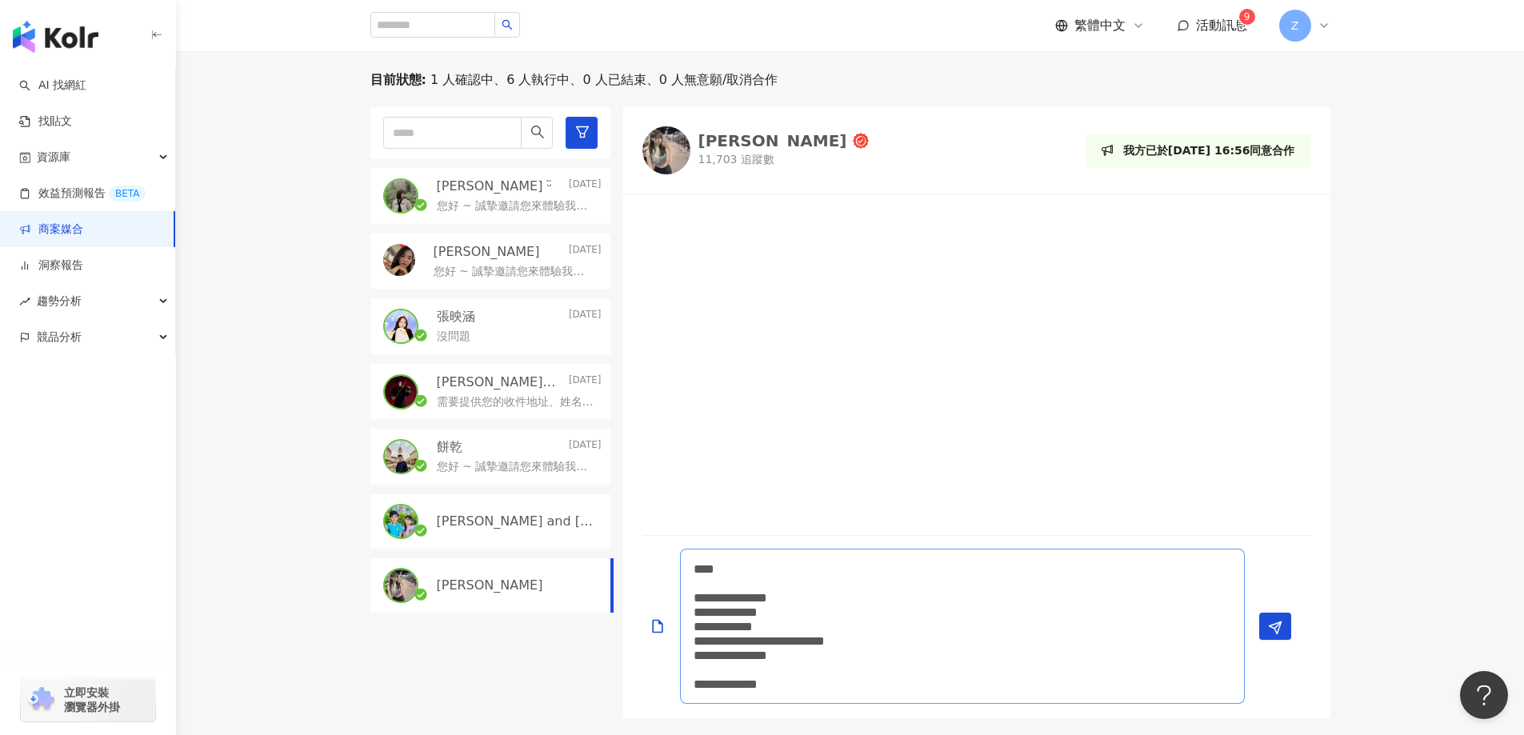
scroll to position [2, 0]
type textarea "**********"
click at [1286, 627] on button "Send" at bounding box center [1275, 626] width 32 height 27
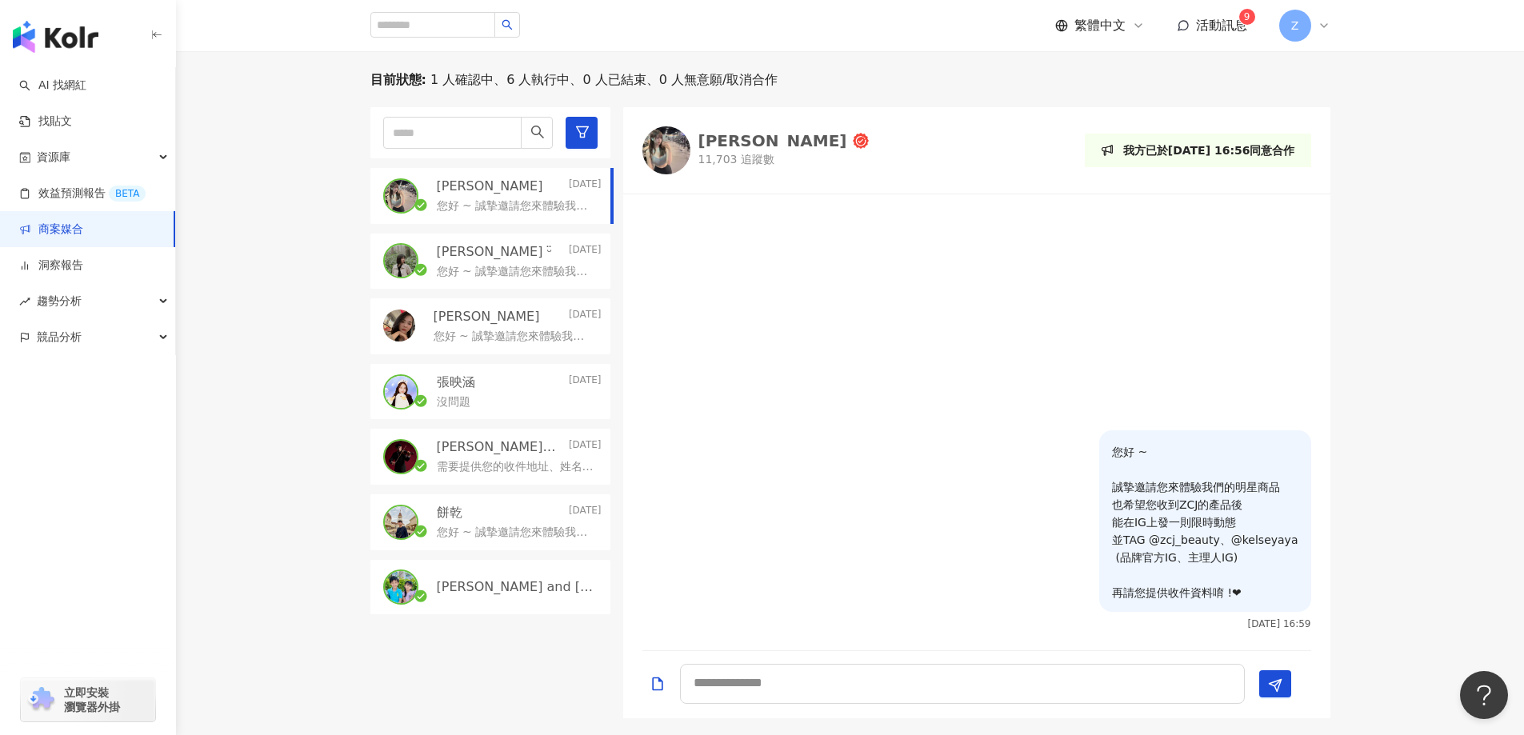
scroll to position [0, 0]
click at [677, 148] on img at bounding box center [666, 150] width 48 height 48
click at [71, 236] on link "商案媒合" at bounding box center [51, 230] width 64 height 16
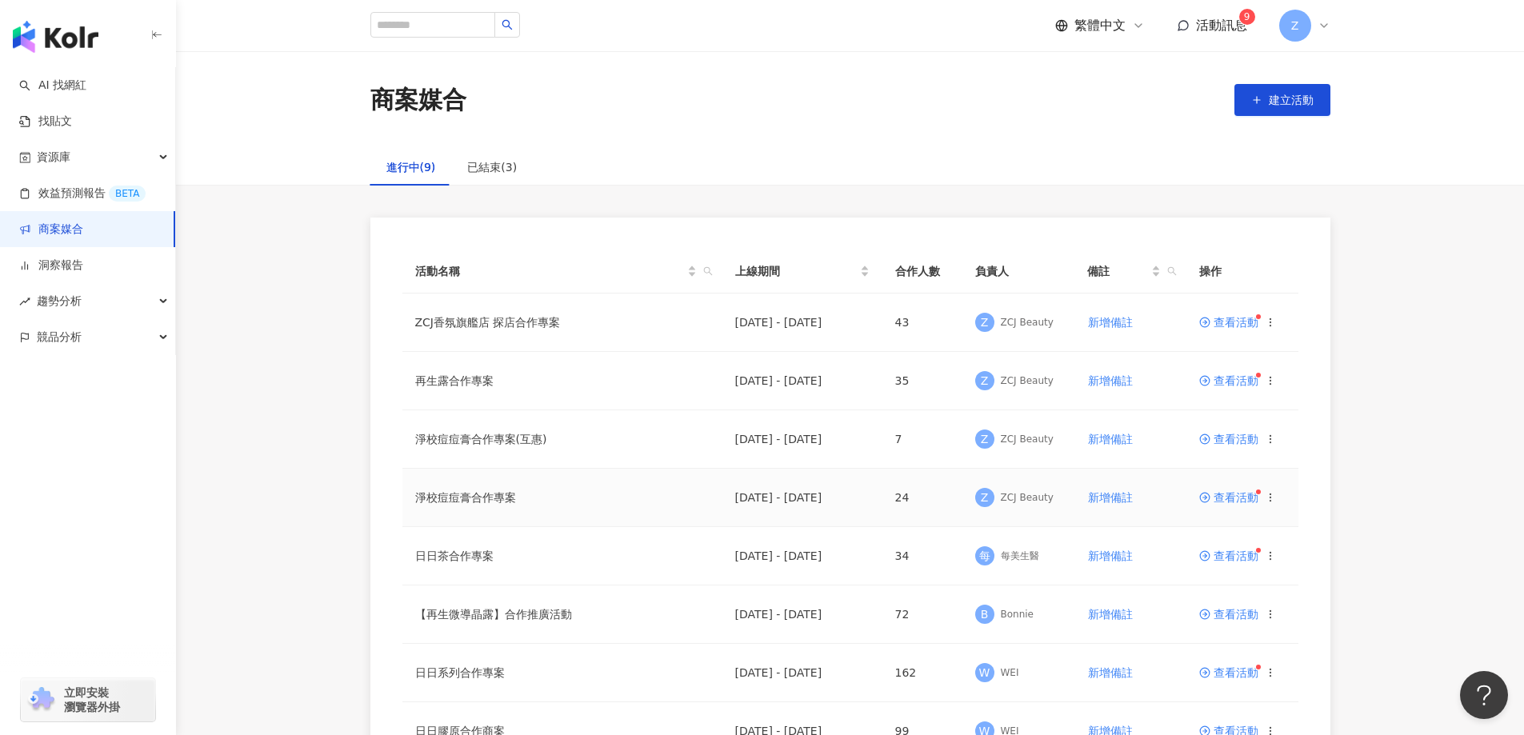
click at [1235, 503] on span "查看活動" at bounding box center [1228, 497] width 59 height 11
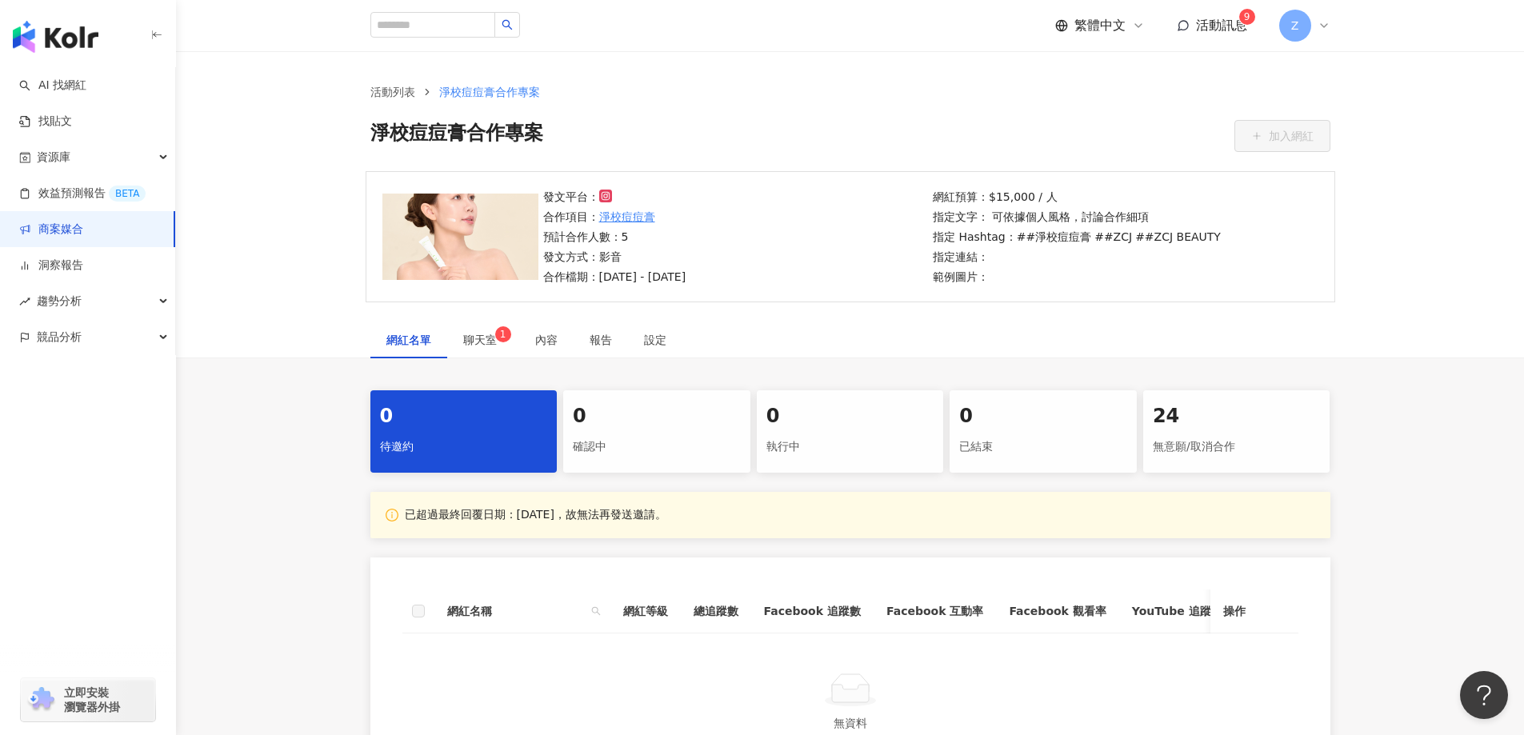
scroll to position [80, 0]
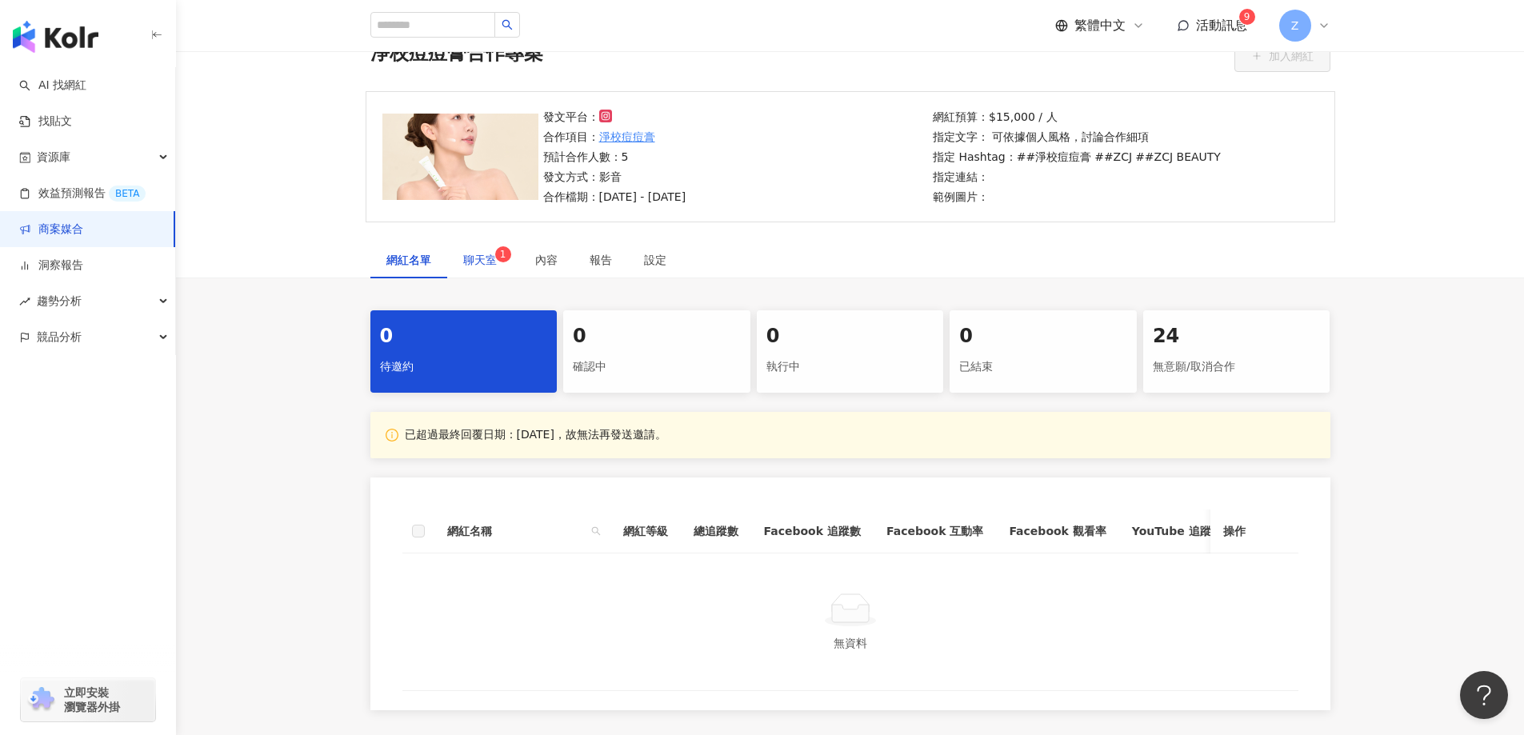
click at [495, 253] on sup "1" at bounding box center [503, 254] width 16 height 16
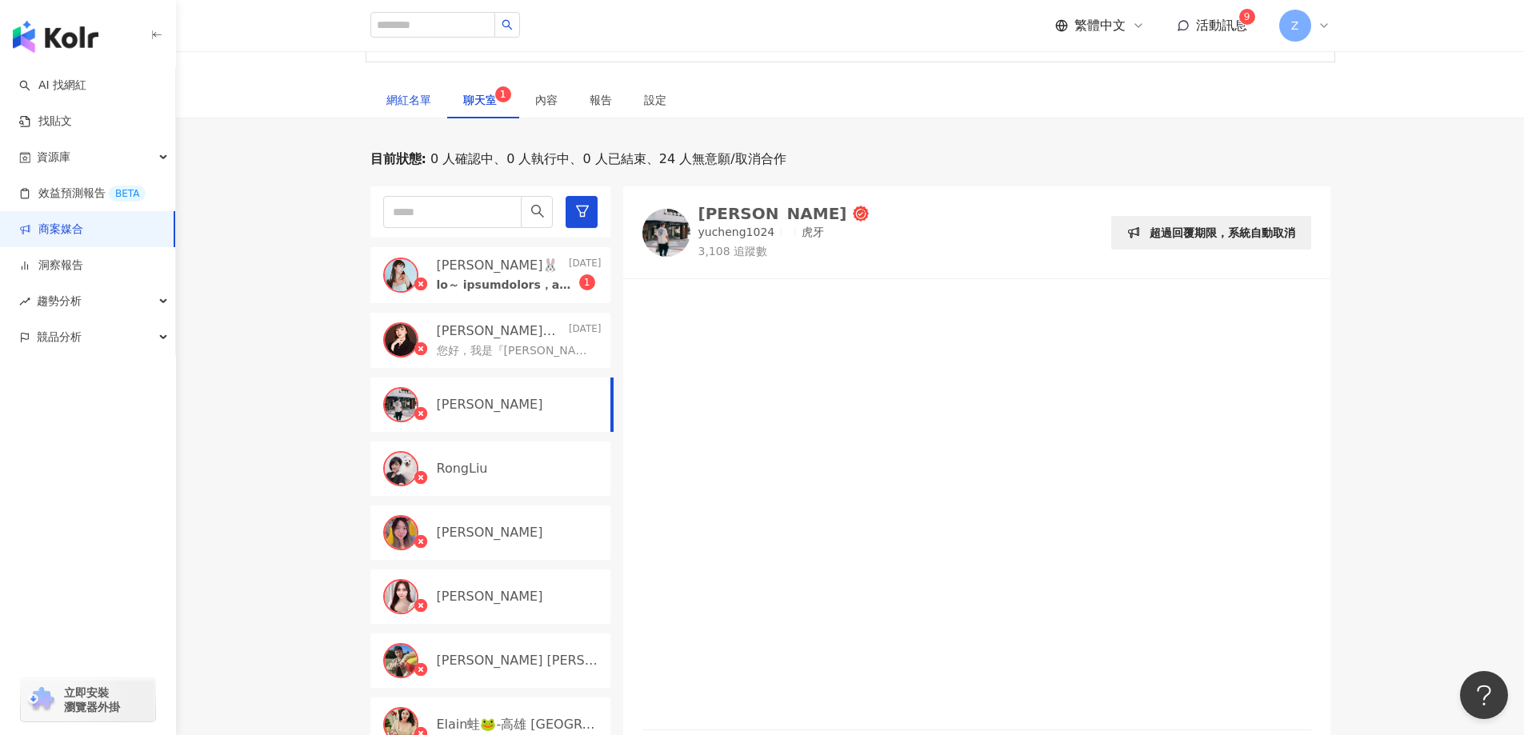
click at [412, 97] on div "網紅名單" at bounding box center [408, 100] width 45 height 18
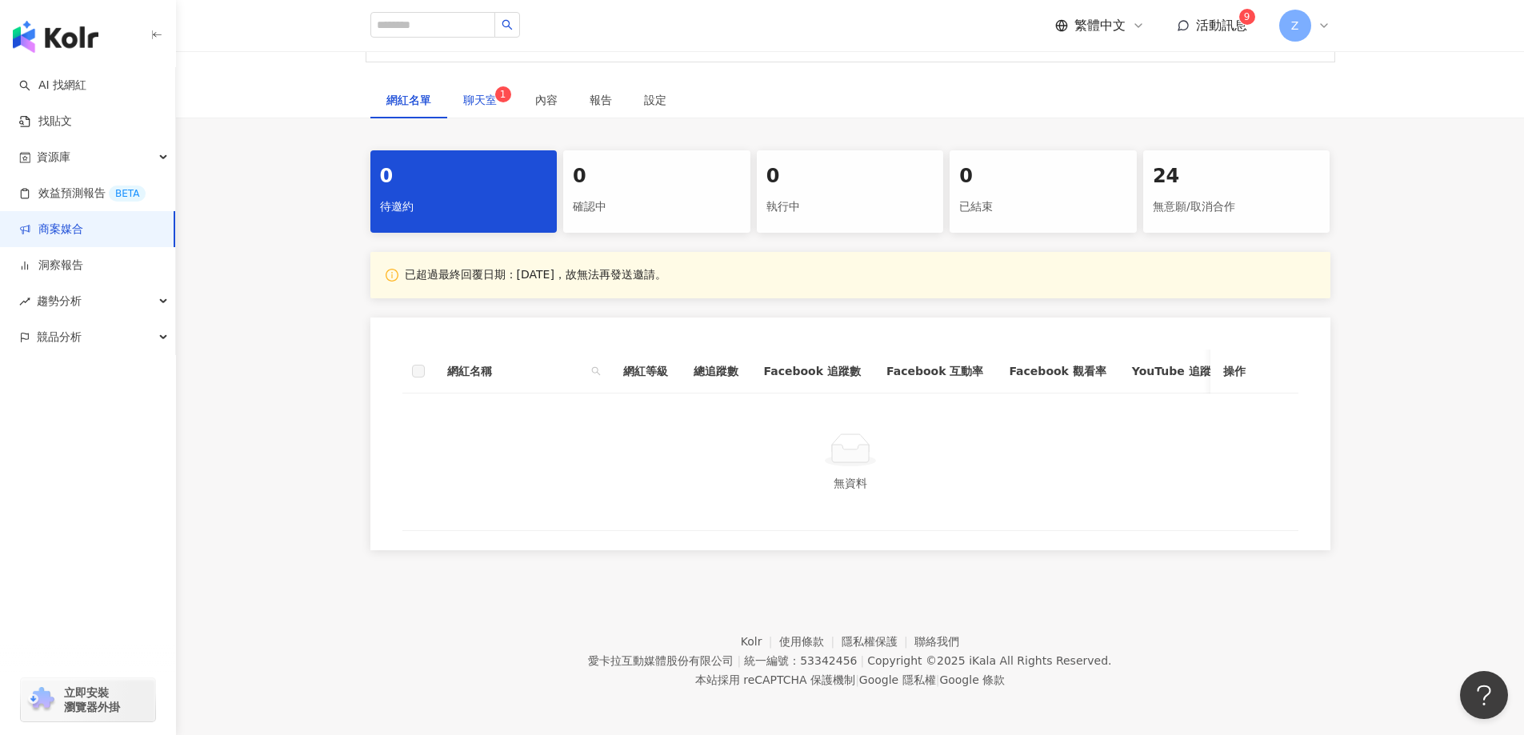
click at [470, 101] on span "聊天室 1" at bounding box center [483, 99] width 40 height 11
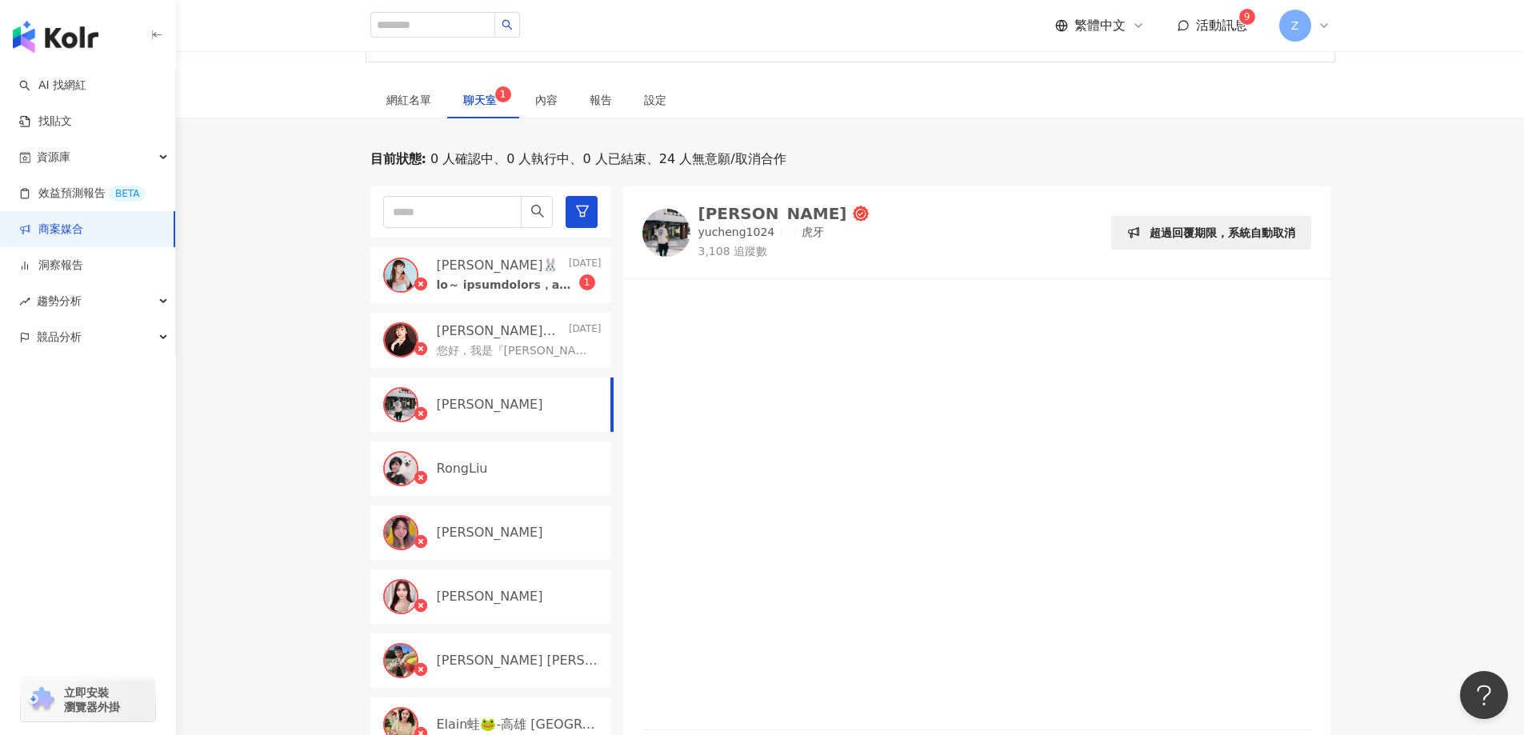
click at [507, 281] on p at bounding box center [508, 286] width 142 height 16
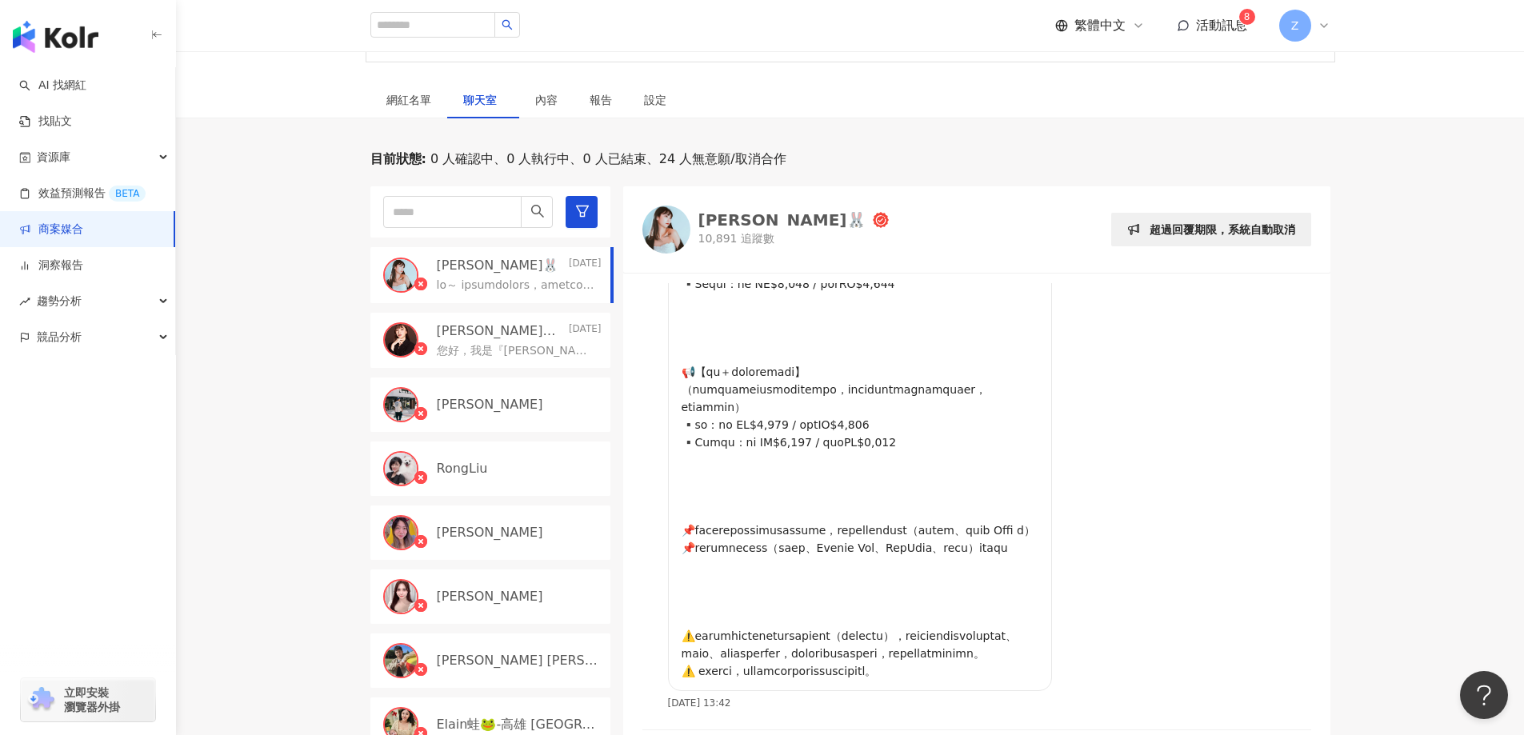
scroll to position [1042, 0]
click at [666, 225] on img at bounding box center [666, 230] width 48 height 48
click at [490, 404] on div "陳昱誠" at bounding box center [519, 405] width 165 height 18
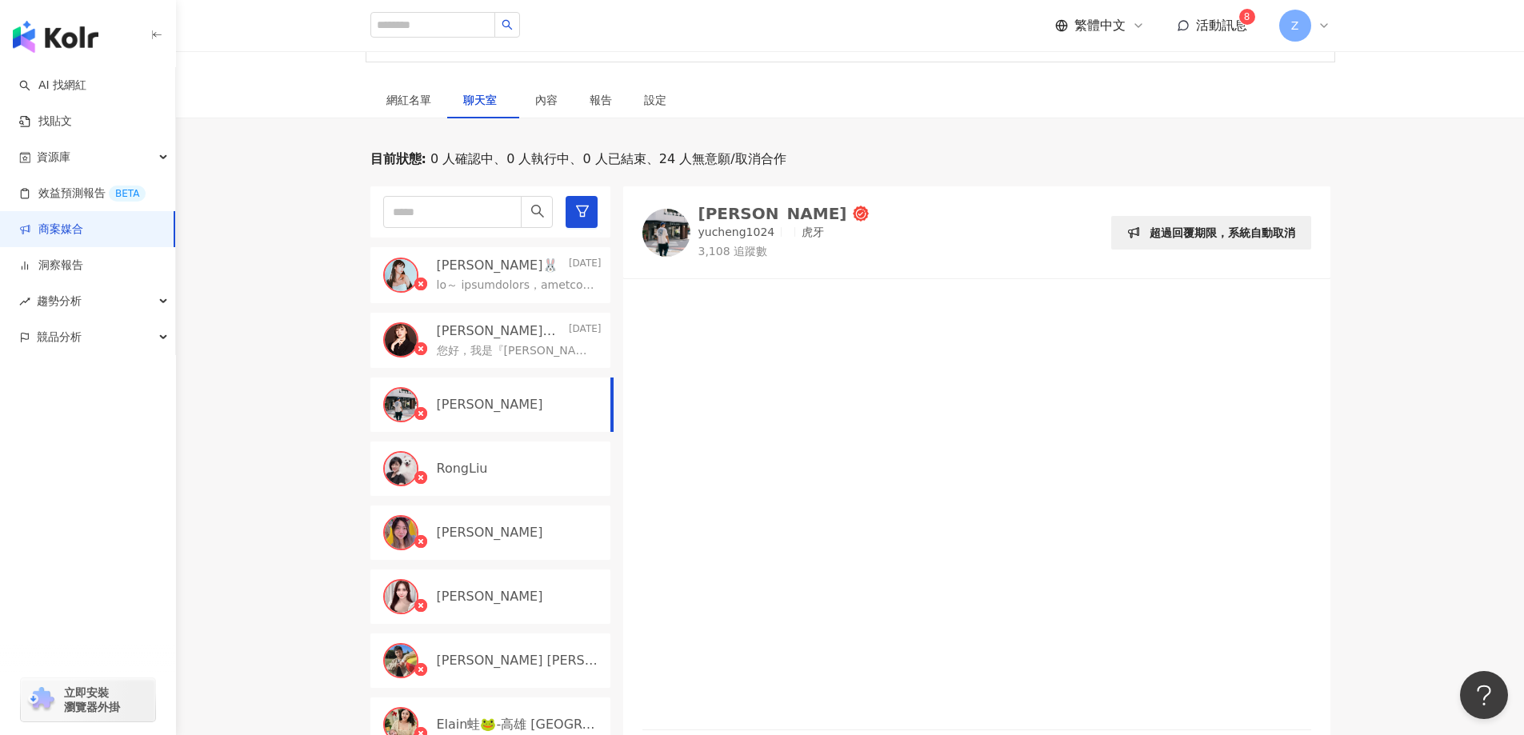
click at [455, 478] on p "RongLiu" at bounding box center [462, 469] width 51 height 18
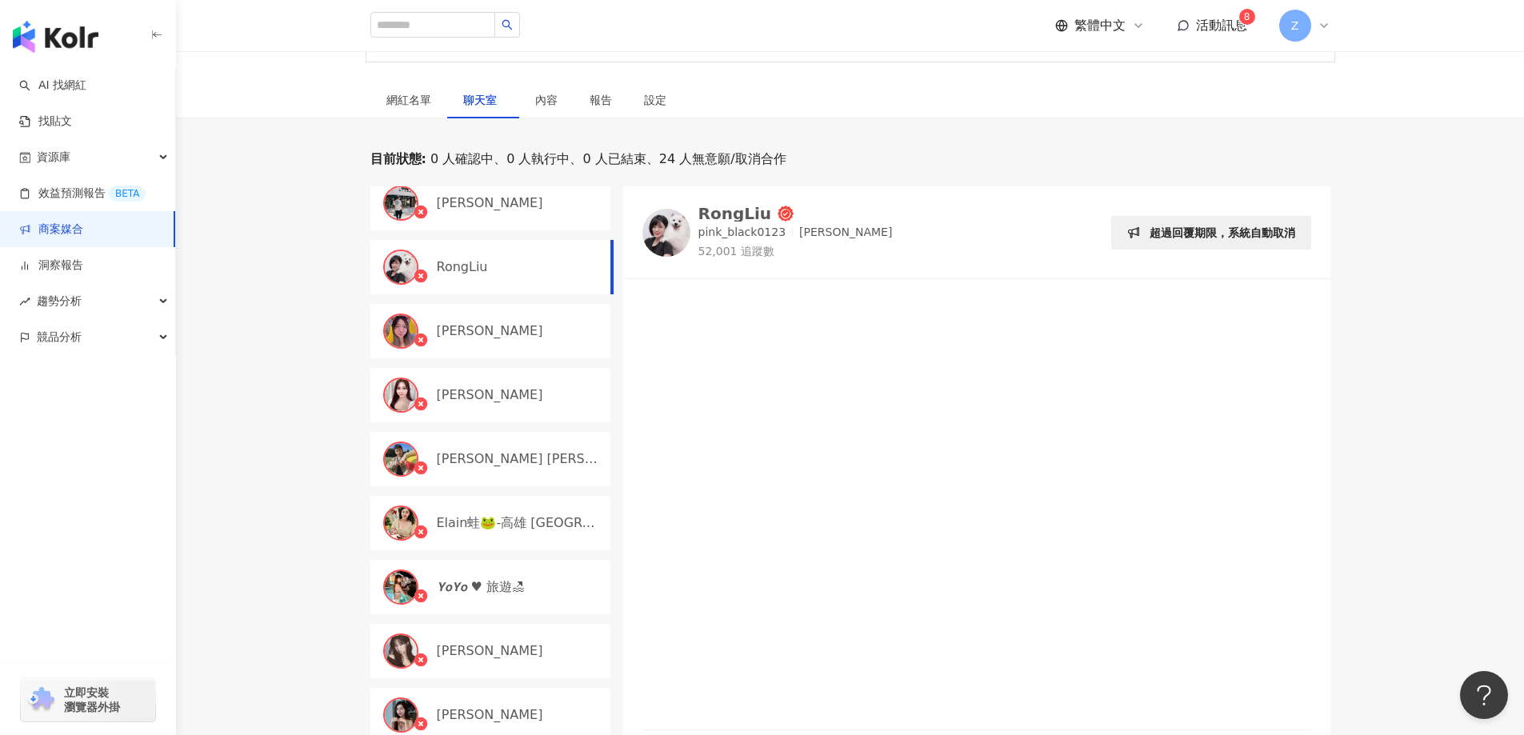
scroll to position [240, 0]
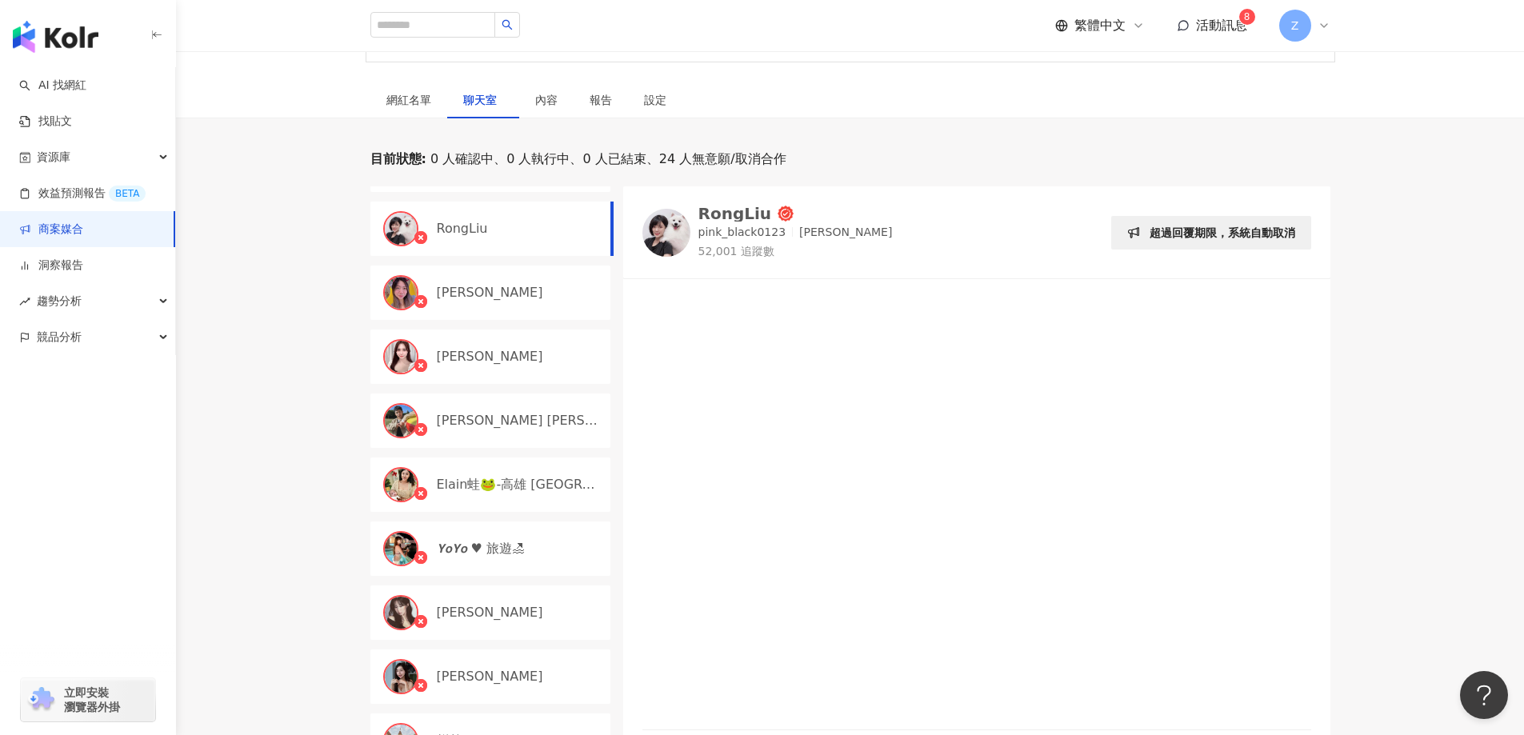
click at [483, 551] on p "𝙔𝙤𝙔𝙤 ♥︎ 旅遊🏖" at bounding box center [481, 549] width 89 height 18
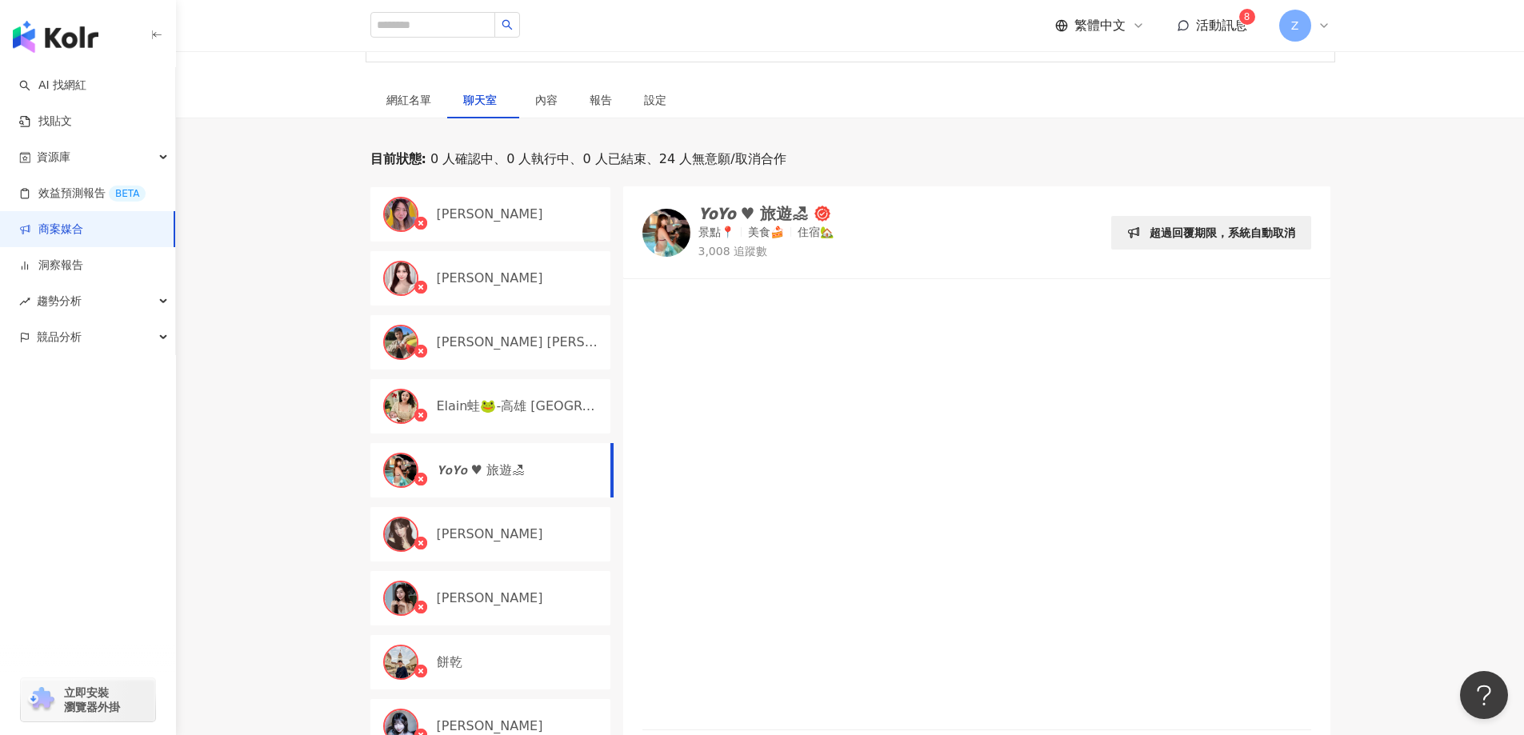
scroll to position [320, 0]
click at [487, 537] on p "Chieh Hsiang" at bounding box center [490, 533] width 106 height 18
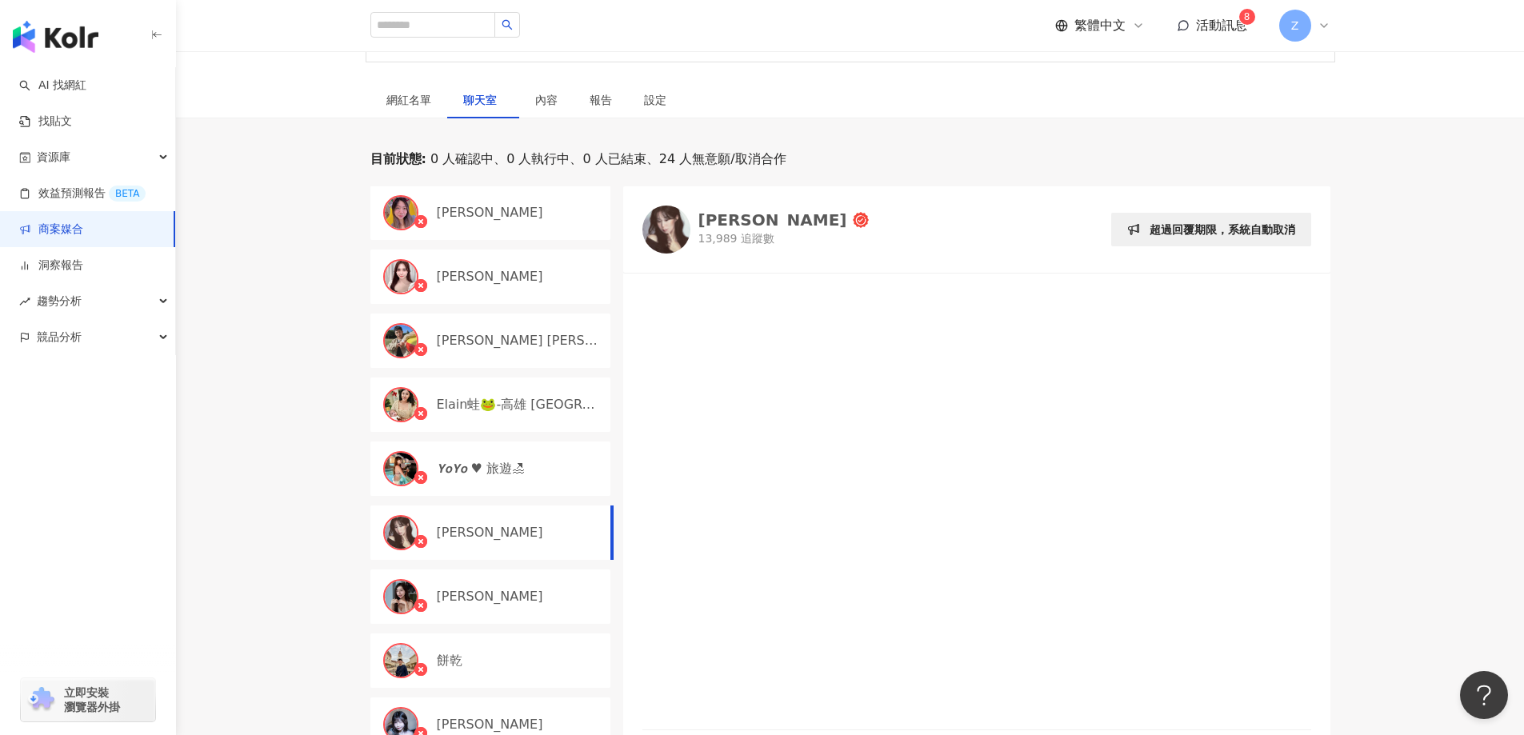
click at [670, 222] on img at bounding box center [666, 230] width 48 height 48
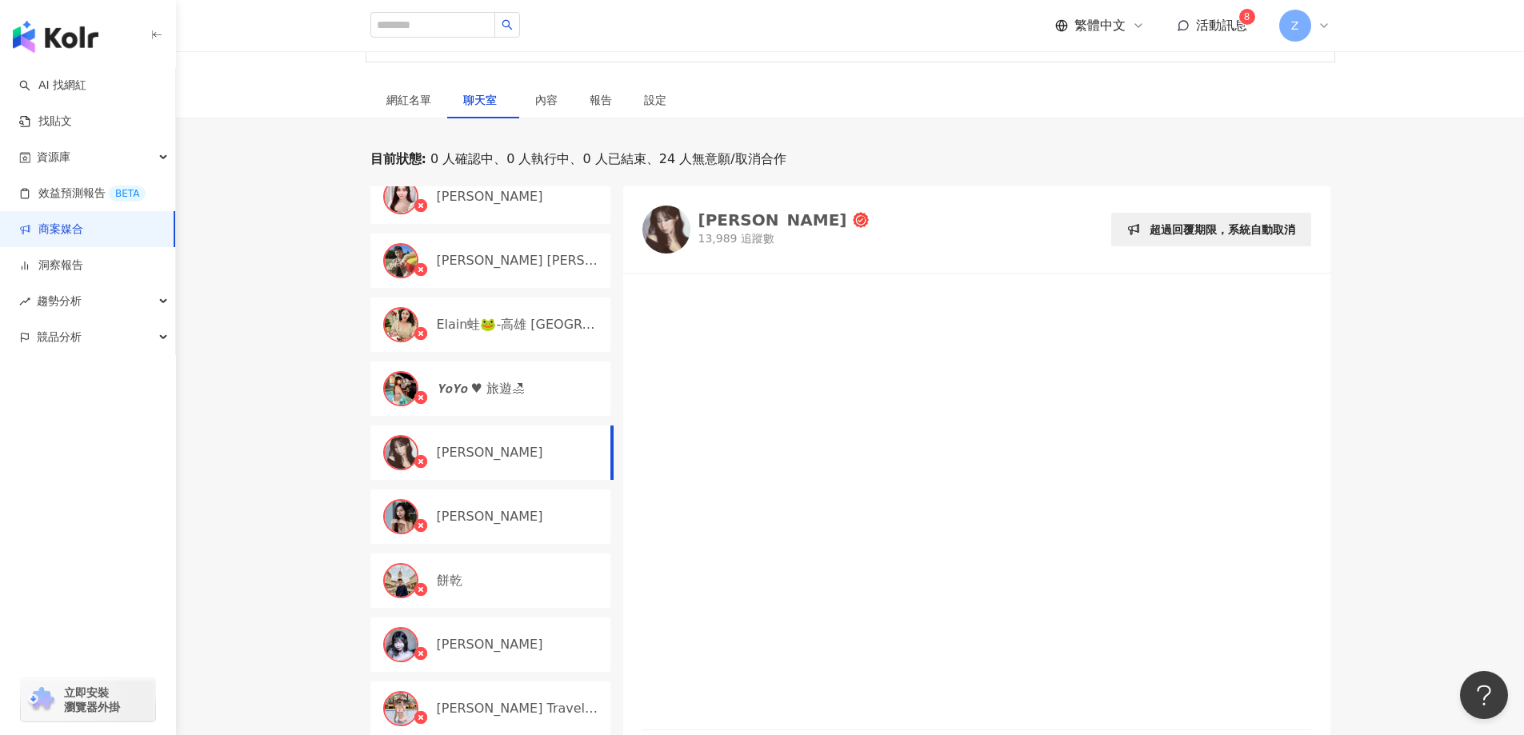
click at [486, 525] on p "米雪 Michelle" at bounding box center [490, 517] width 106 height 18
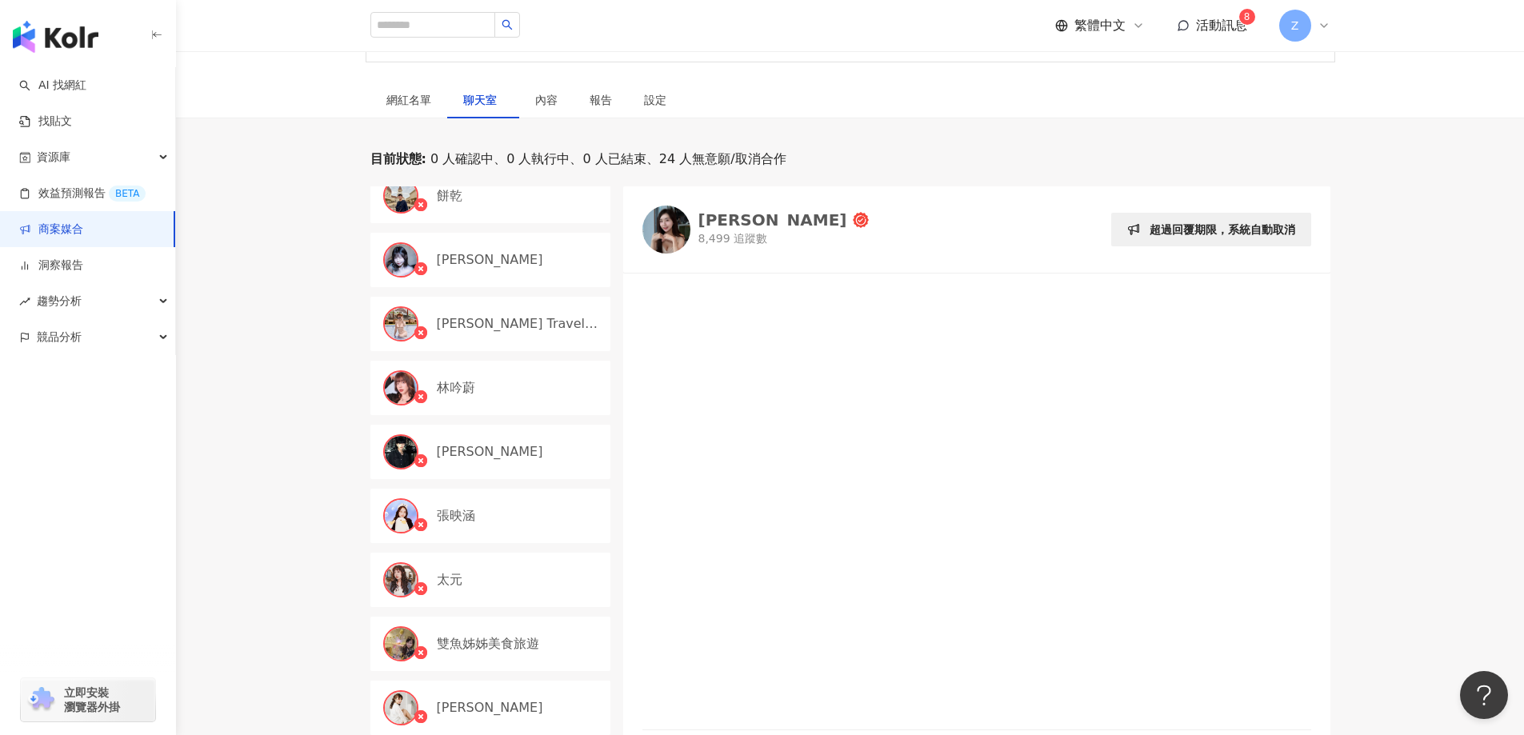
scroll to position [960, 0]
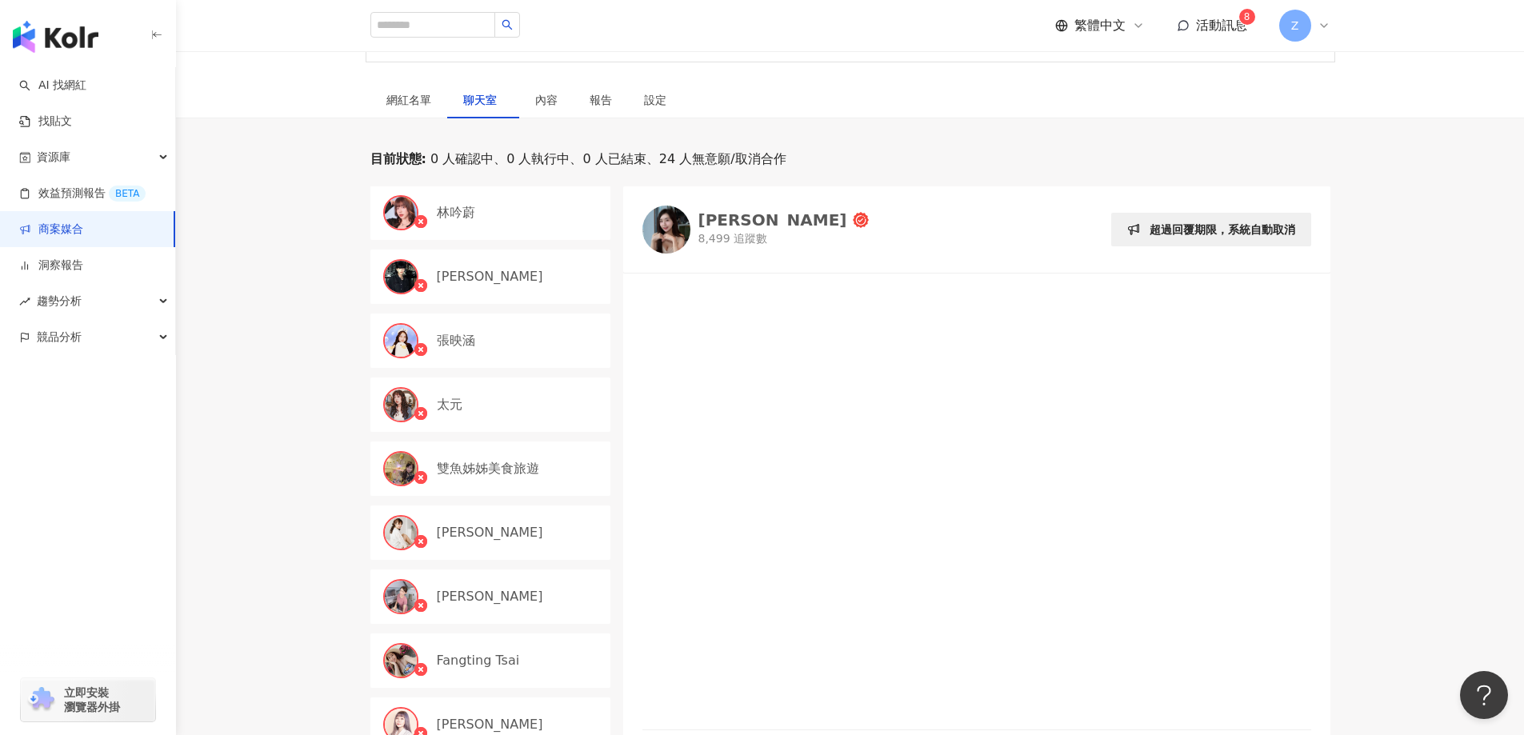
click at [483, 398] on div "太元" at bounding box center [519, 405] width 165 height 18
click at [674, 228] on img at bounding box center [666, 233] width 48 height 48
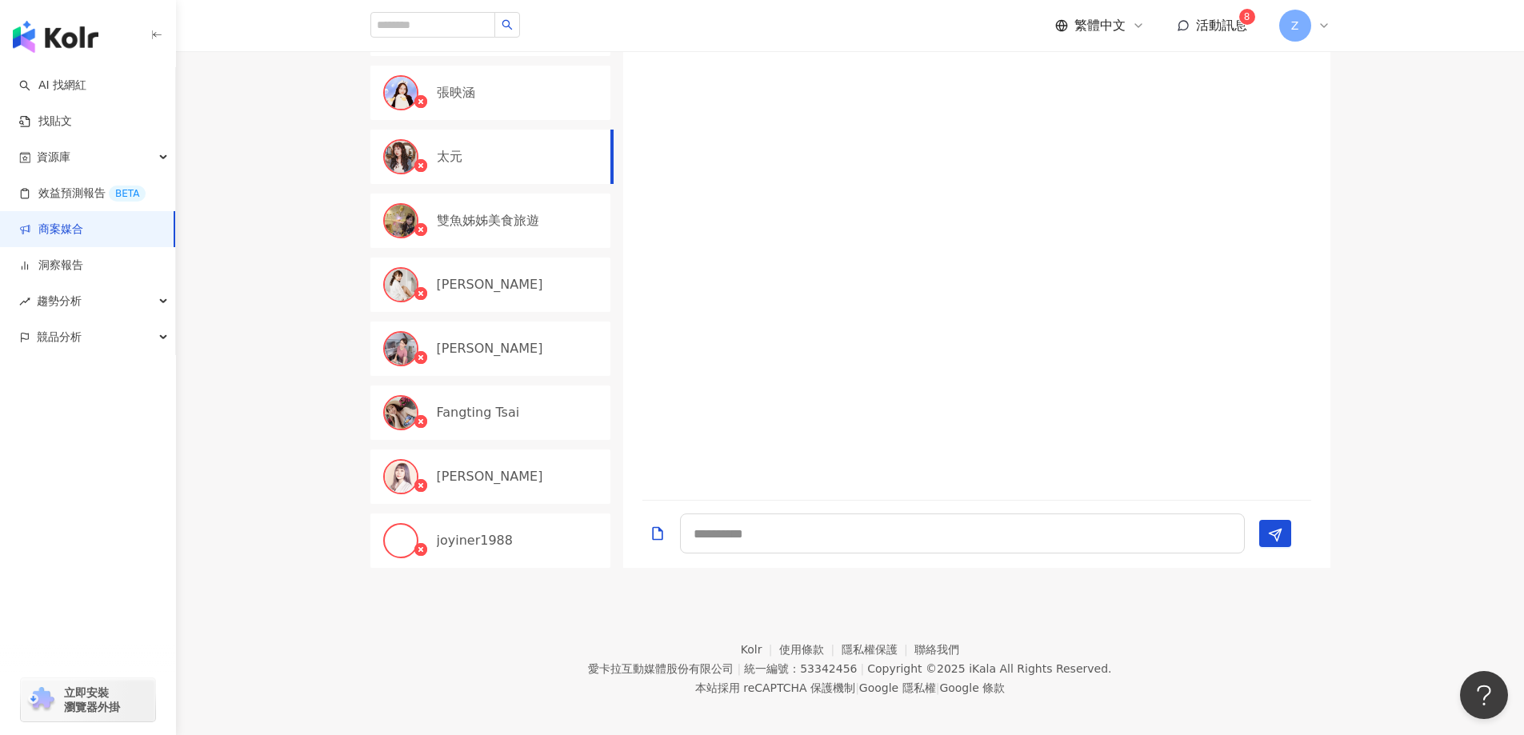
scroll to position [480, 0]
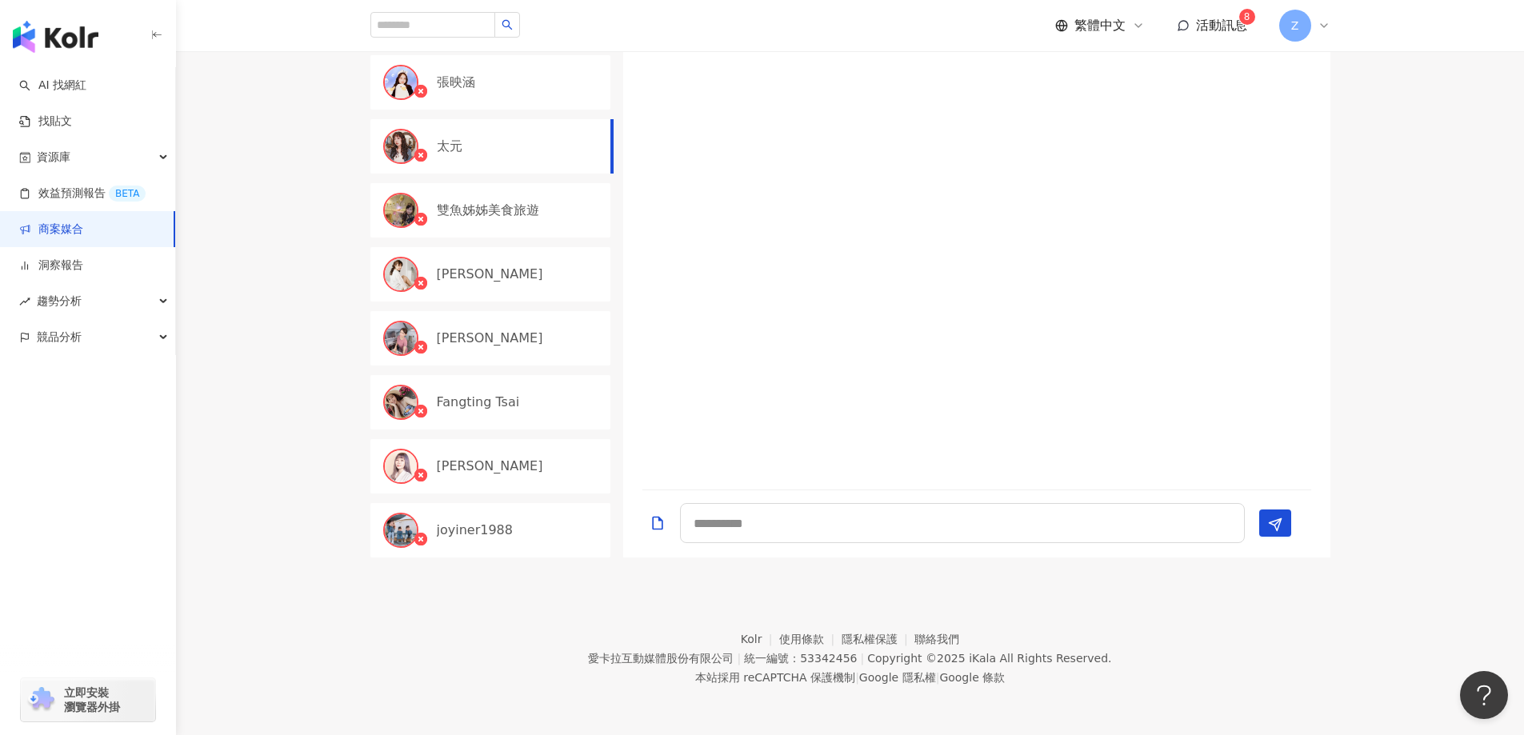
scroll to position [240, 0]
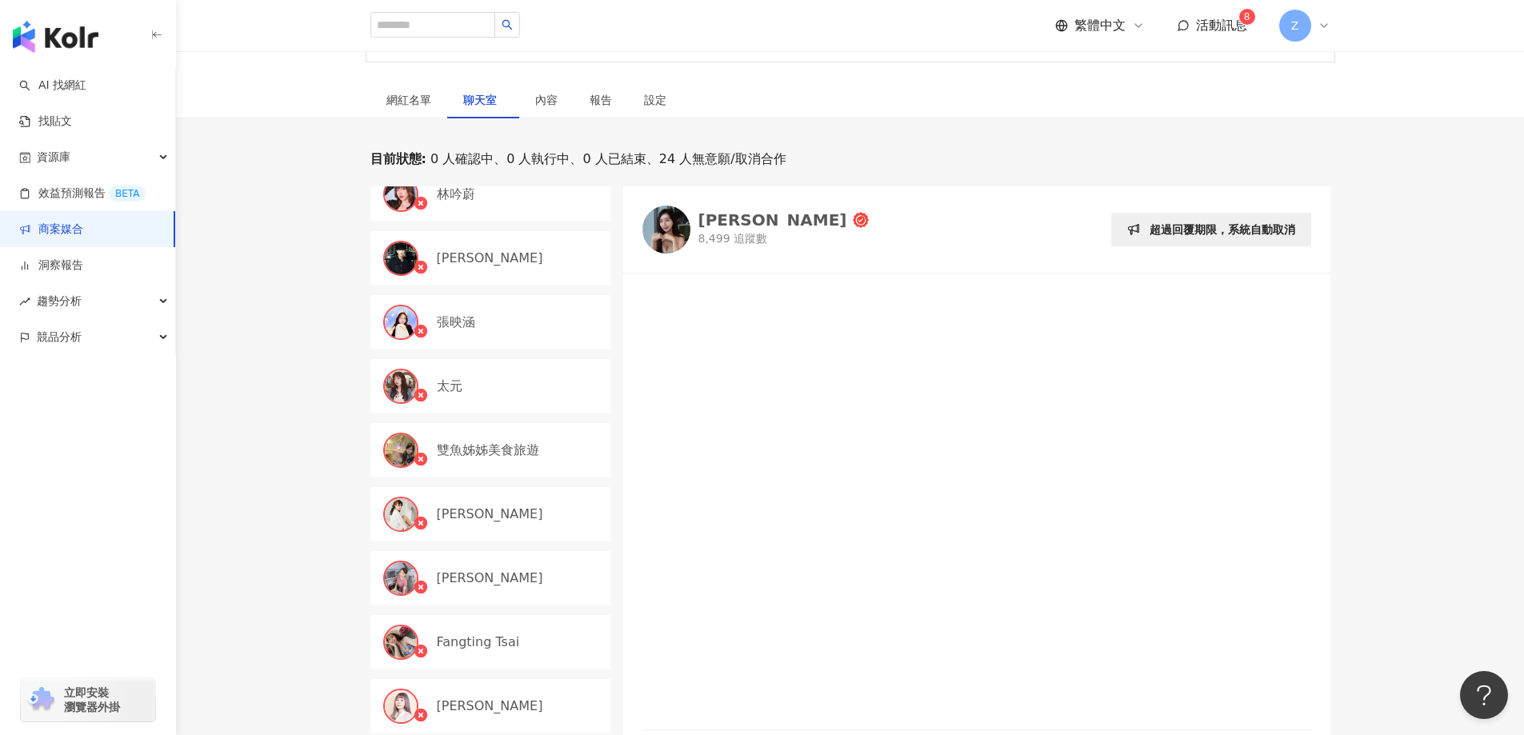
click at [62, 232] on link "商案媒合" at bounding box center [51, 230] width 64 height 16
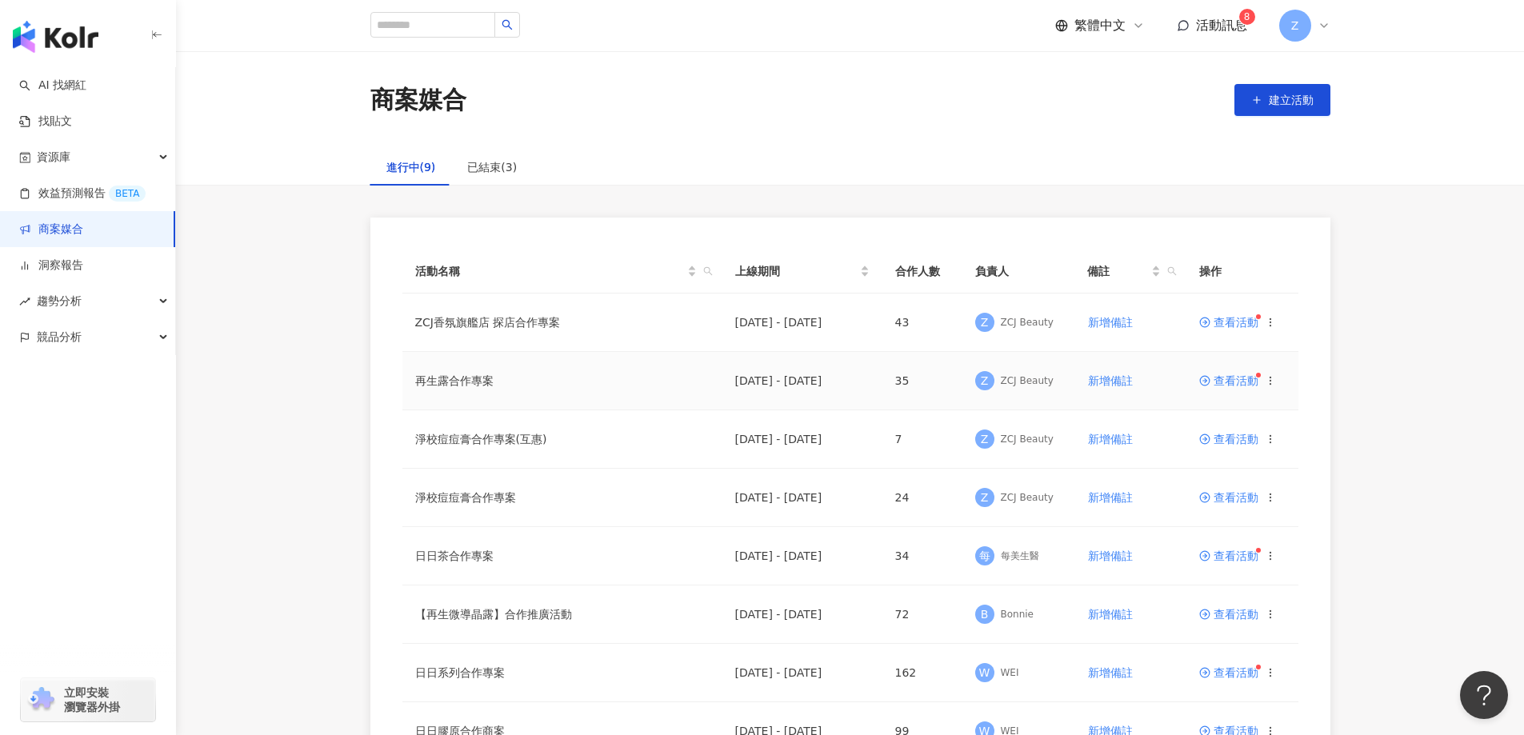
click at [1224, 376] on span "查看活動" at bounding box center [1228, 380] width 59 height 11
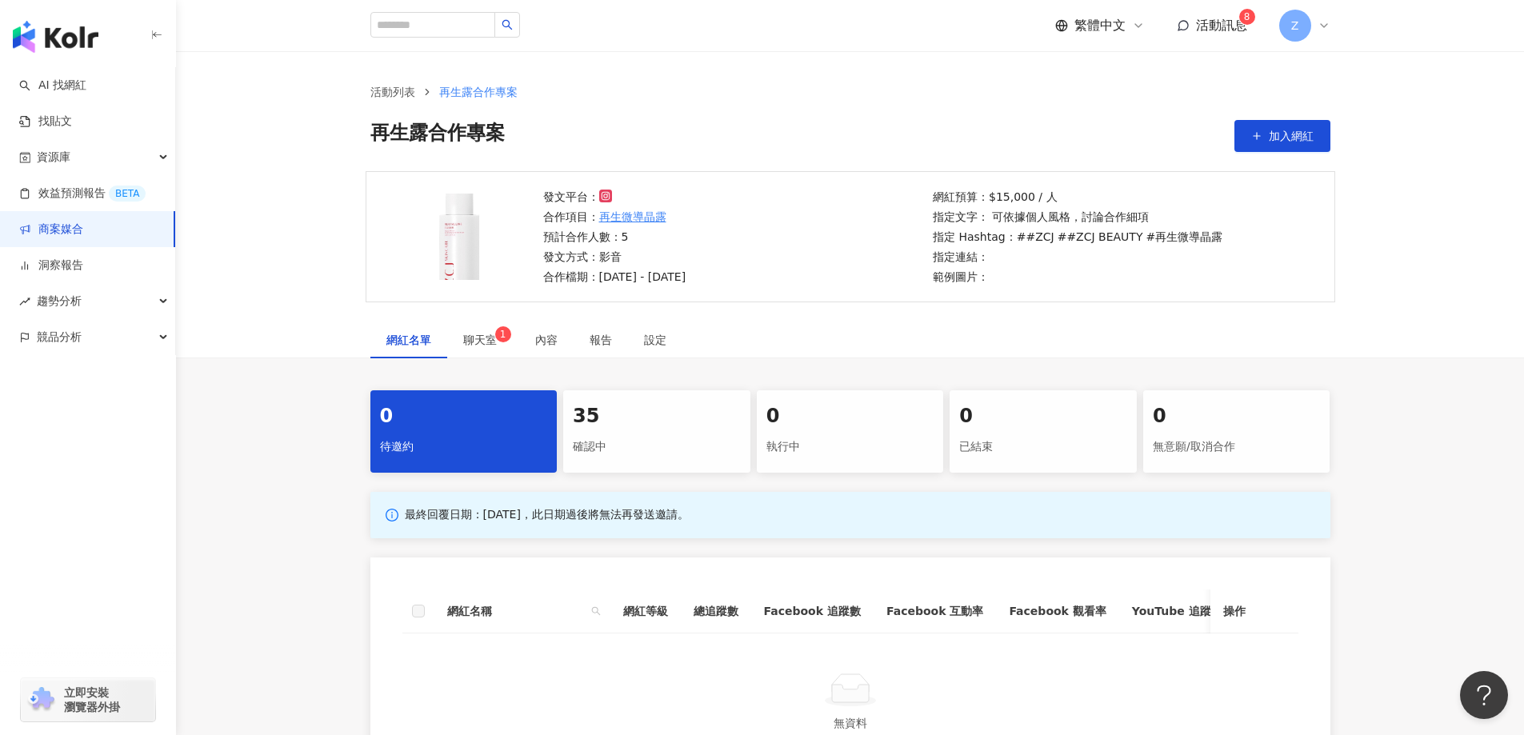
click at [631, 434] on div "確認中" at bounding box center [657, 447] width 168 height 27
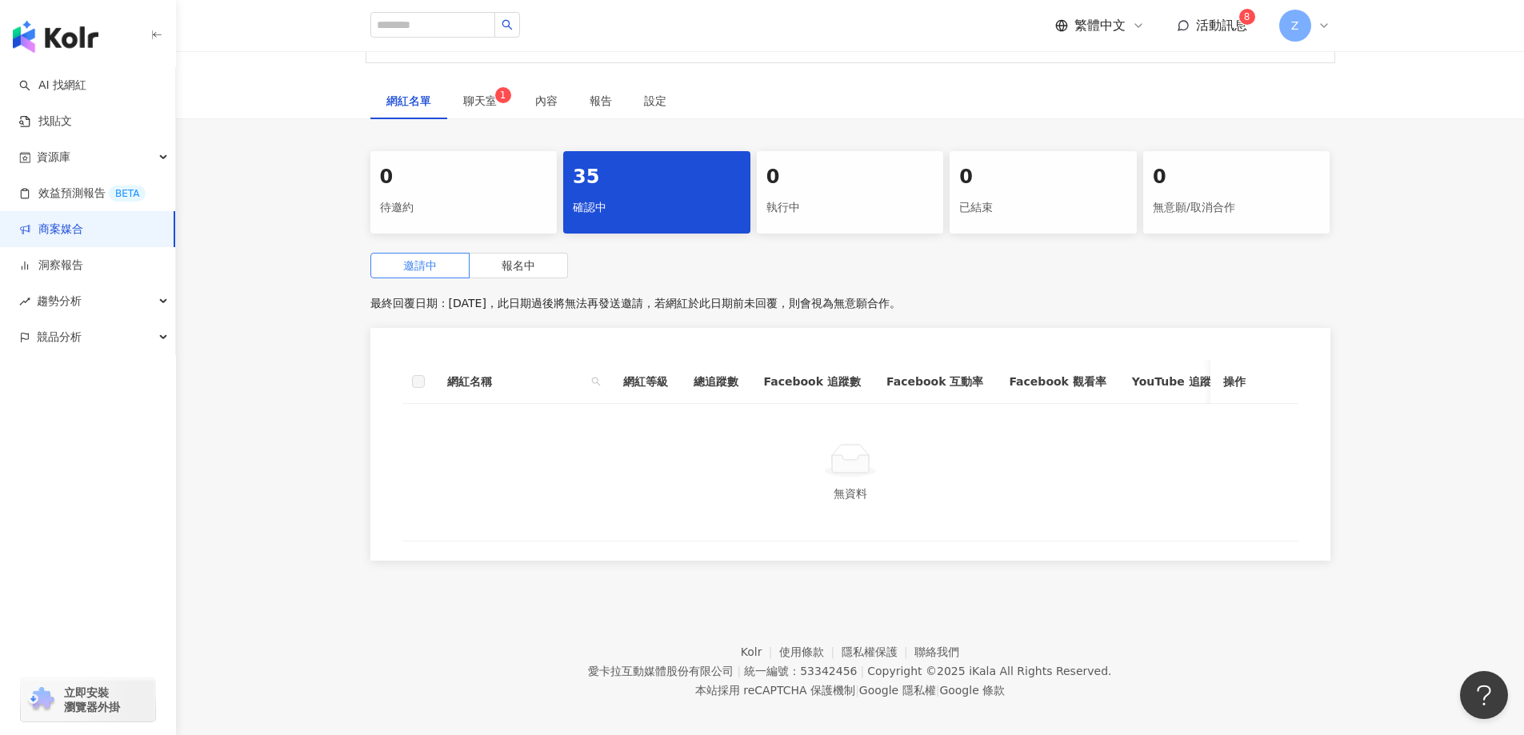
scroll to position [240, 0]
click at [521, 270] on span "報名中" at bounding box center [519, 264] width 34 height 13
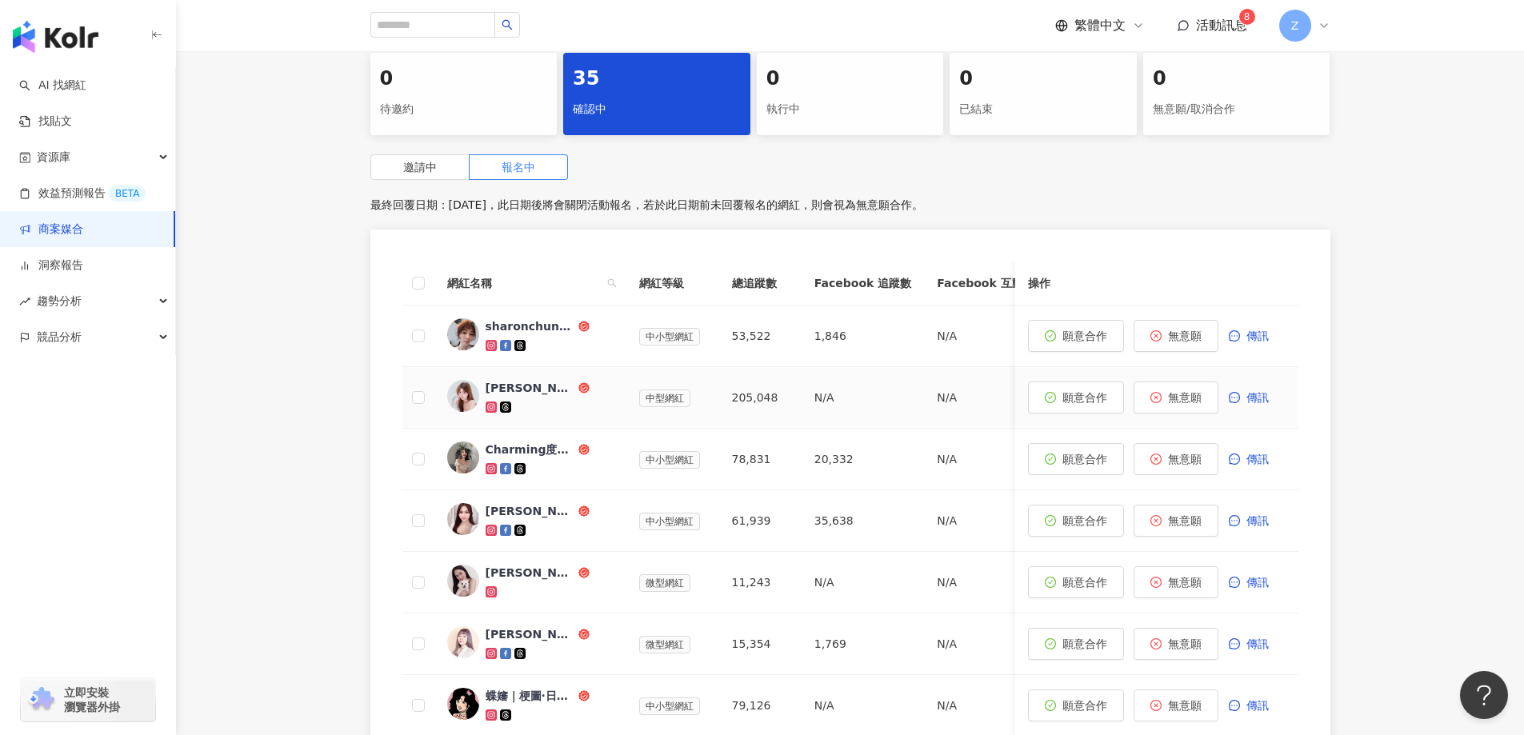
scroll to position [560, 0]
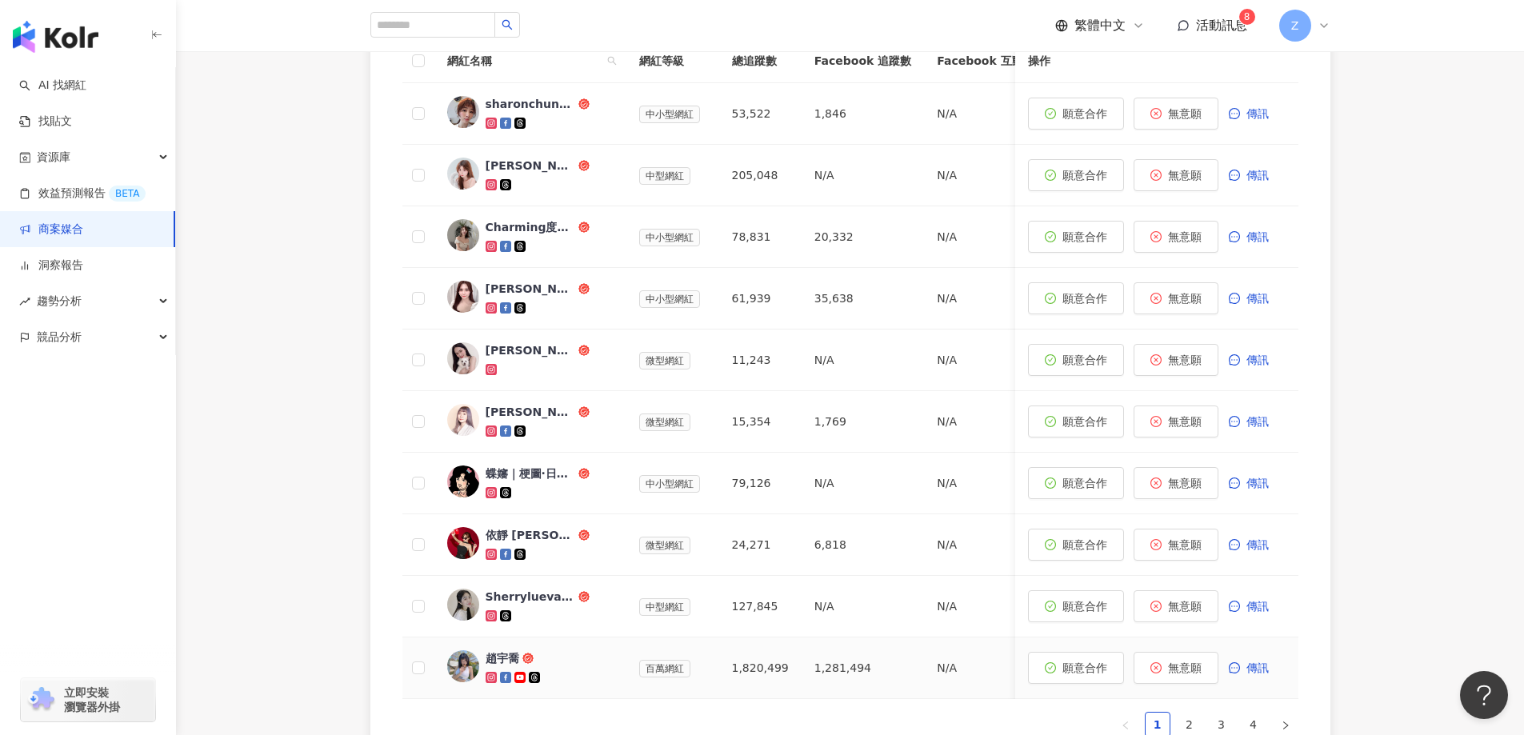
click at [512, 661] on div "趙宇喬" at bounding box center [503, 658] width 34 height 16
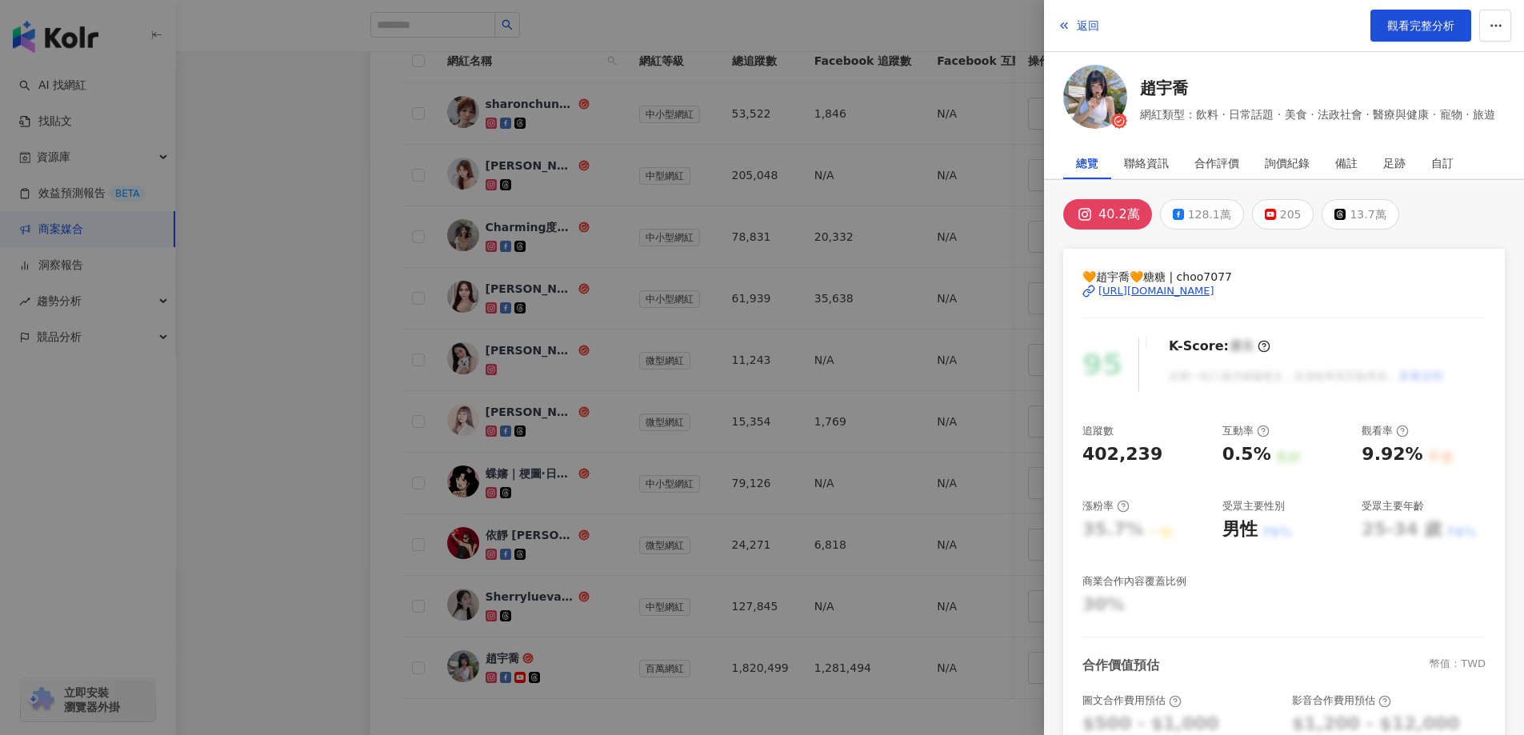
click at [1139, 294] on div "https://www.instagram.com/choo7077/" at bounding box center [1156, 291] width 116 height 14
click at [510, 601] on div at bounding box center [762, 367] width 1524 height 735
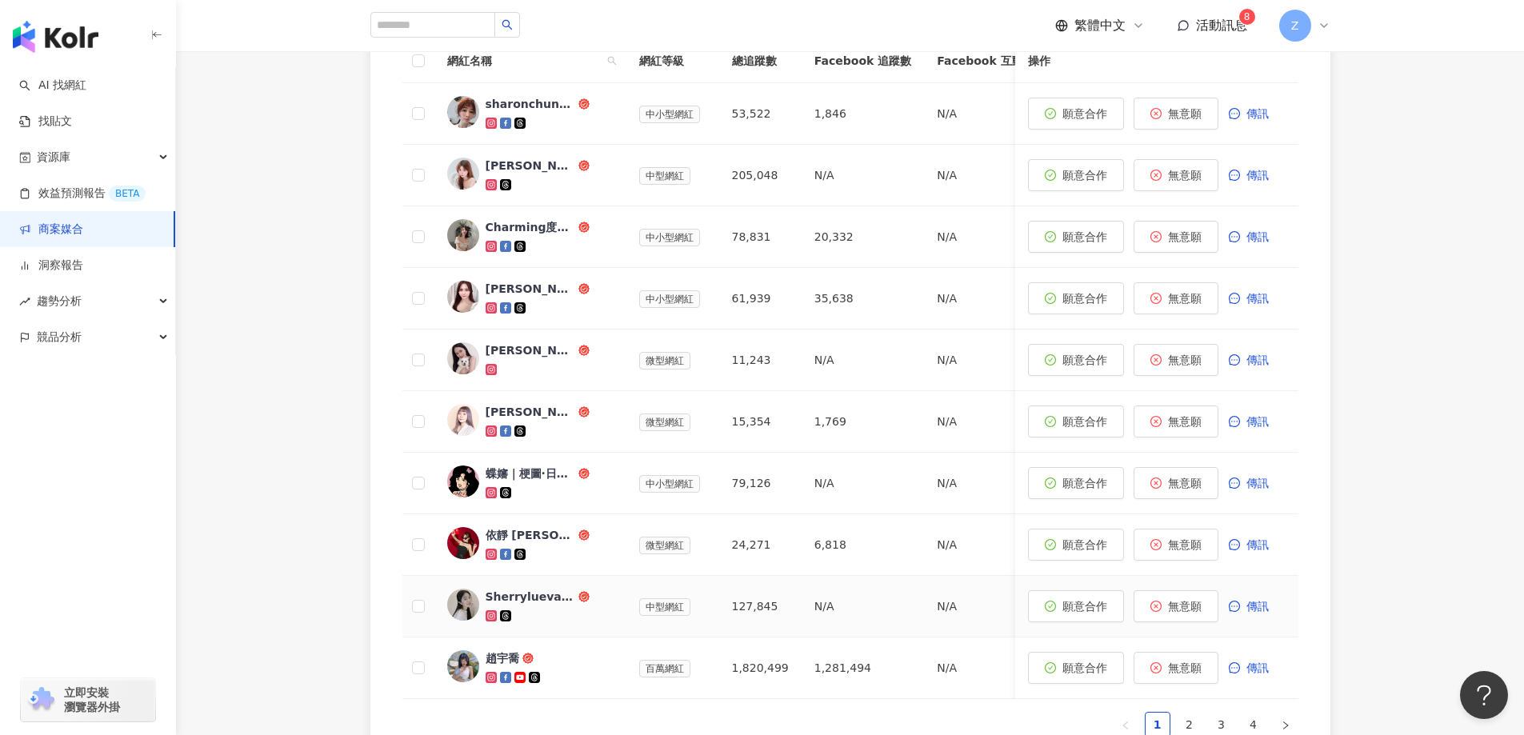
click at [555, 591] on div "Sherryluevans" at bounding box center [531, 597] width 90 height 16
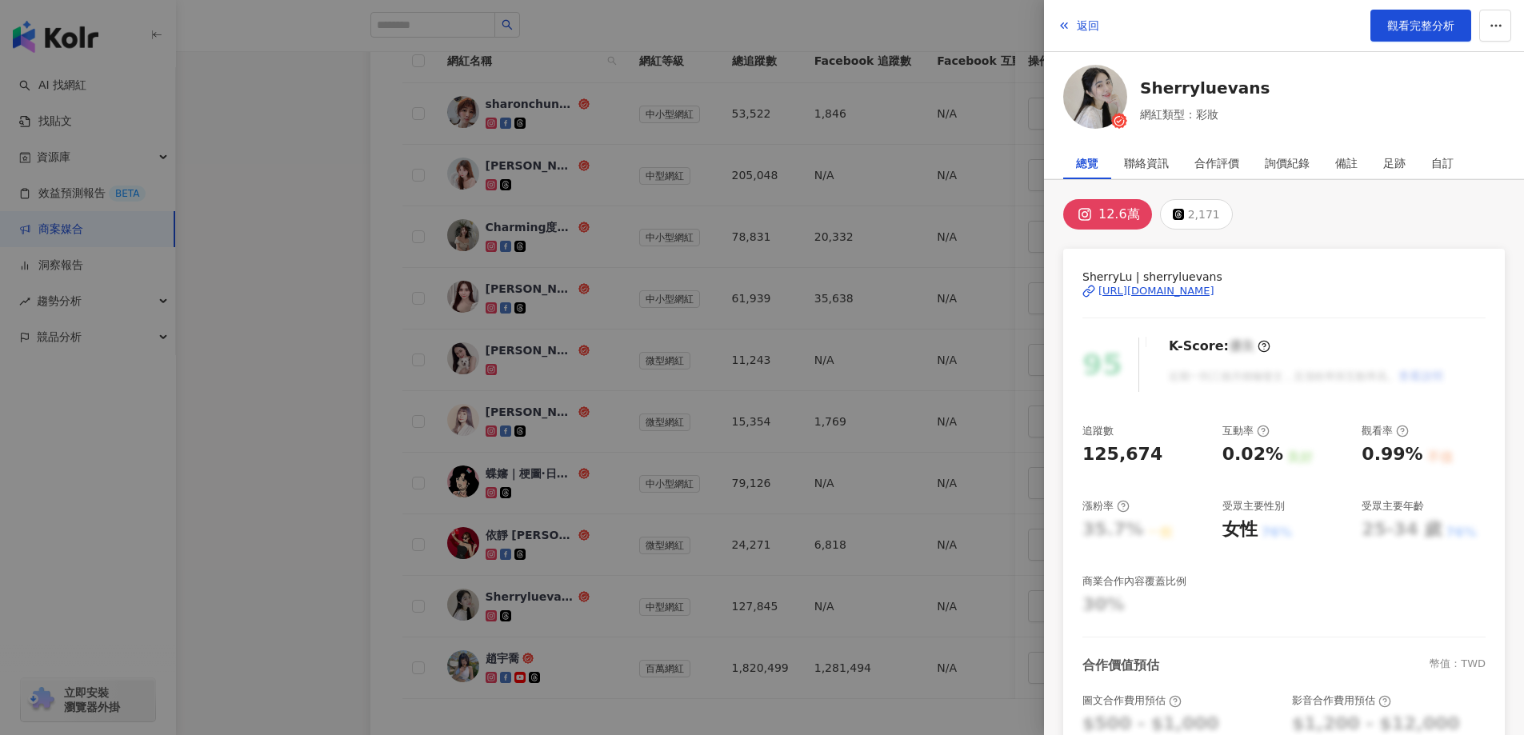
click at [1172, 291] on div "https://www.instagram.com/sherryluevans/" at bounding box center [1156, 291] width 116 height 14
click at [518, 538] on div at bounding box center [762, 367] width 1524 height 735
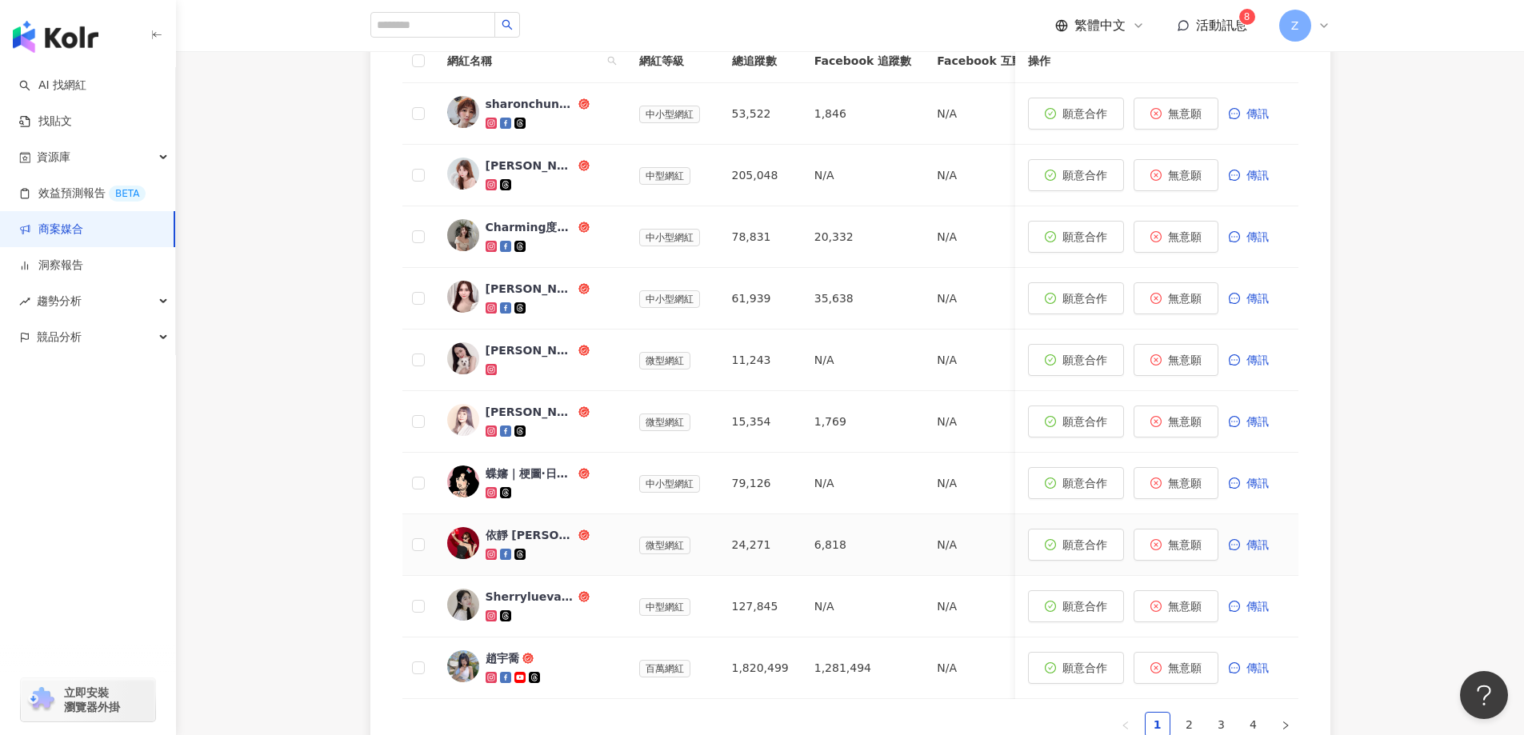
click at [522, 534] on div "依靜 Mikayla" at bounding box center [531, 535] width 90 height 16
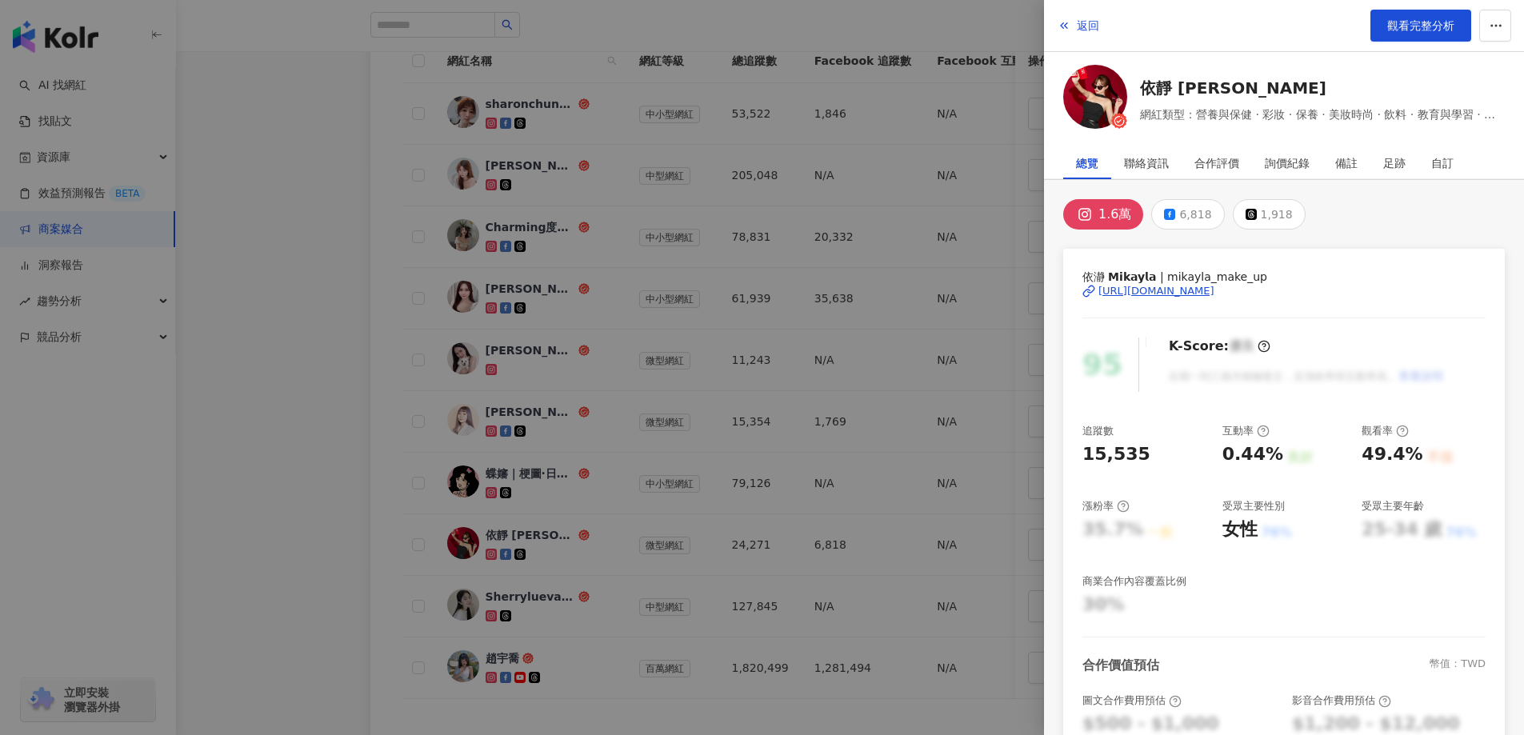
click at [1174, 295] on div "https://www.instagram.com/mikayla_make_up/" at bounding box center [1156, 291] width 116 height 14
click at [515, 411] on div at bounding box center [762, 367] width 1524 height 735
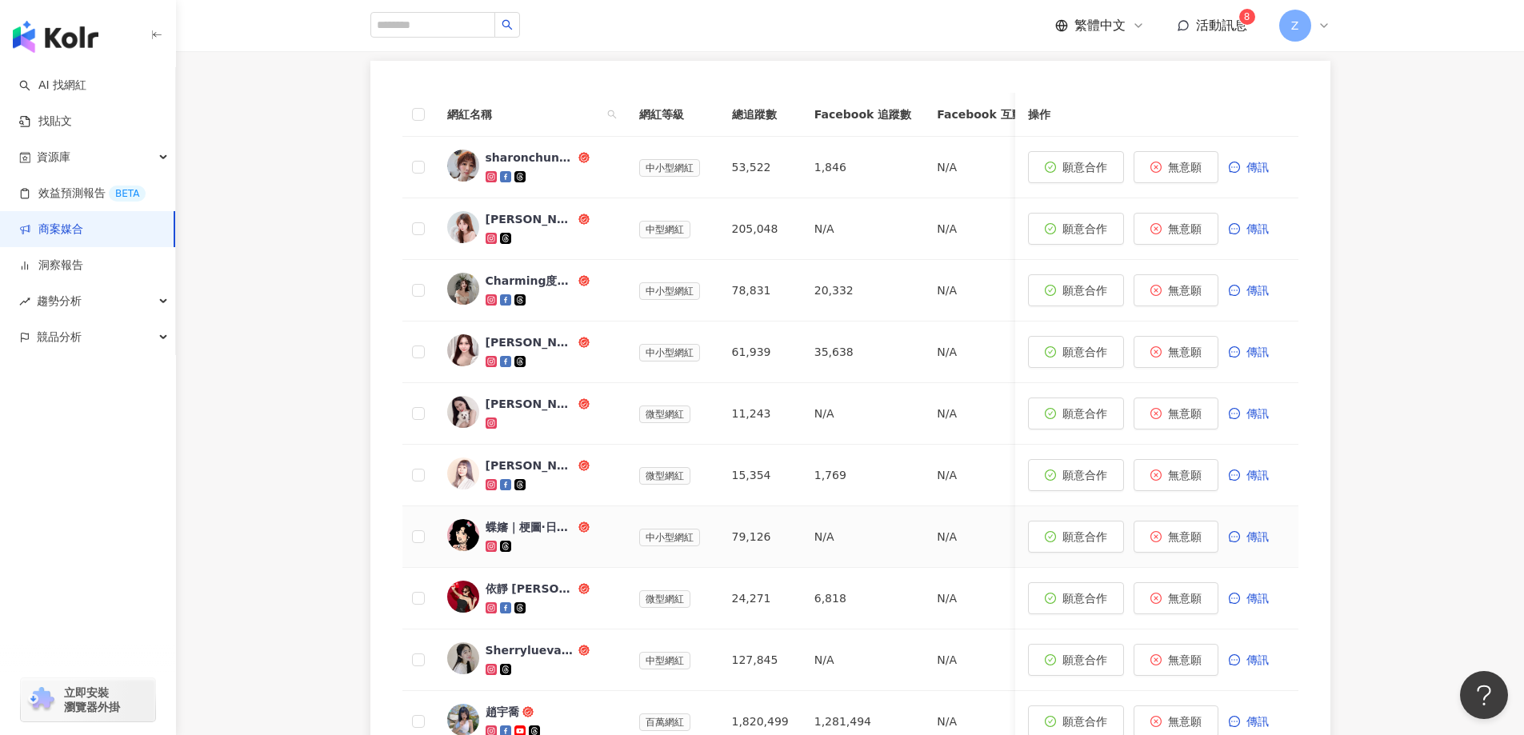
scroll to position [480, 0]
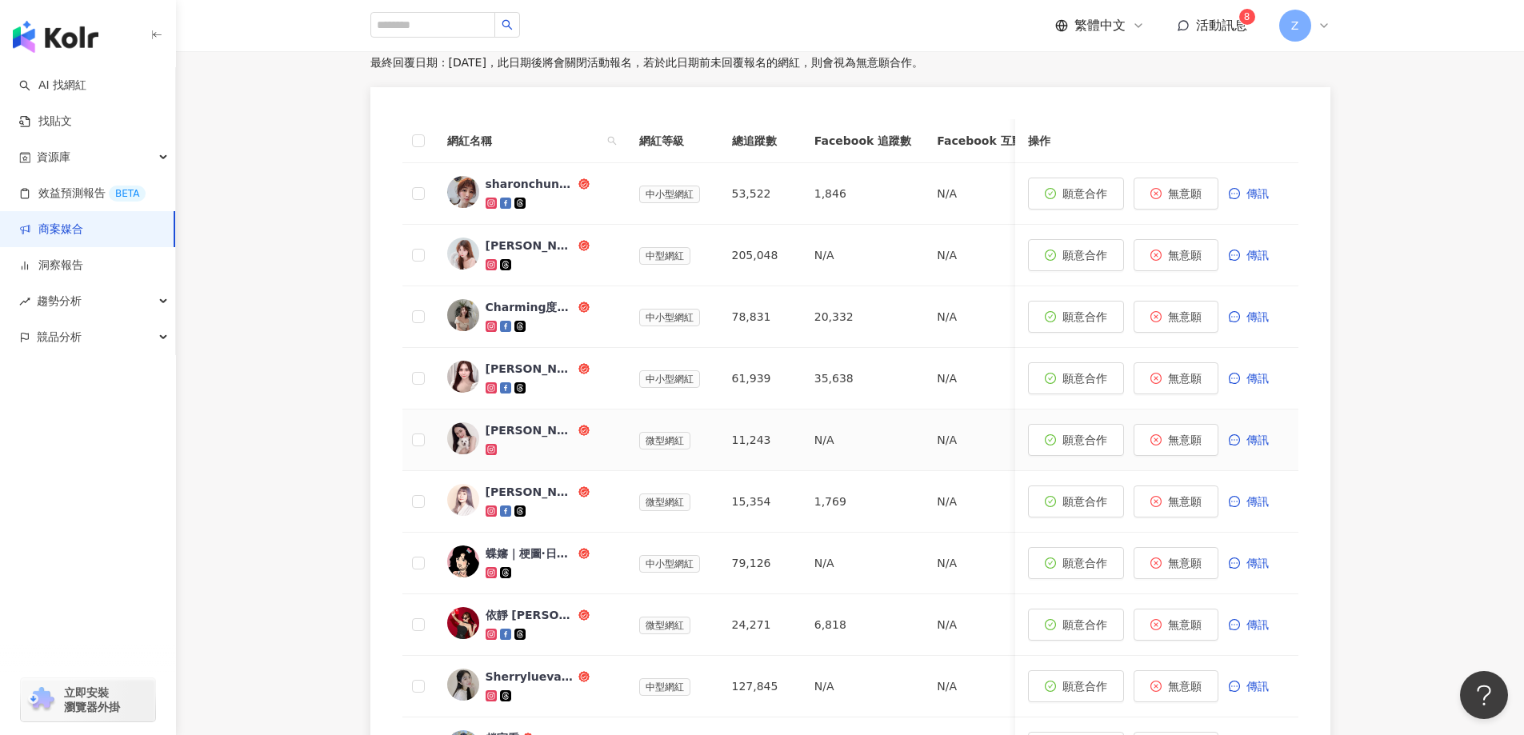
click at [531, 425] on div "Shan Chang" at bounding box center [531, 430] width 90 height 16
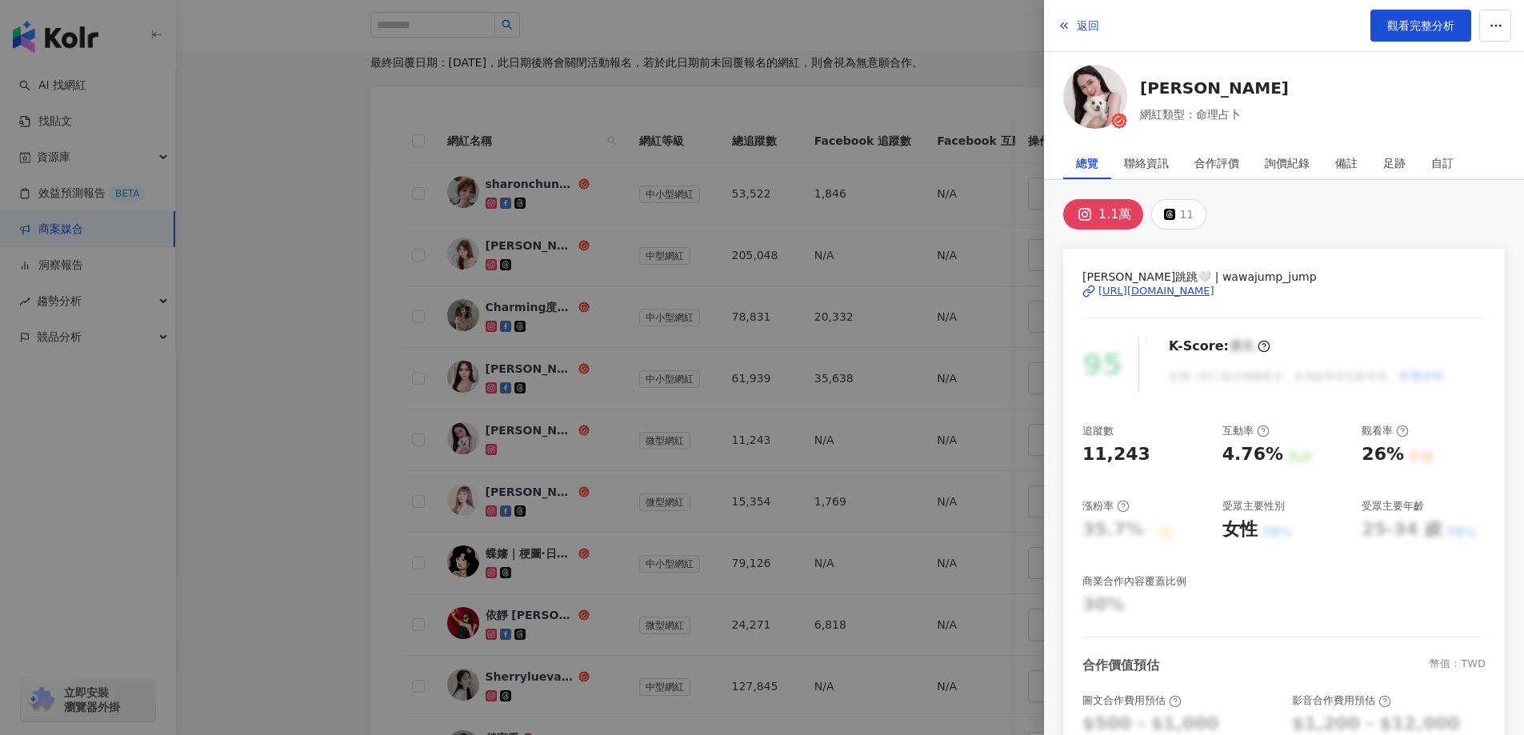
click at [1164, 287] on div "https://www.instagram.com/wawajump_jump/" at bounding box center [1156, 291] width 116 height 14
click at [535, 498] on div at bounding box center [762, 367] width 1524 height 735
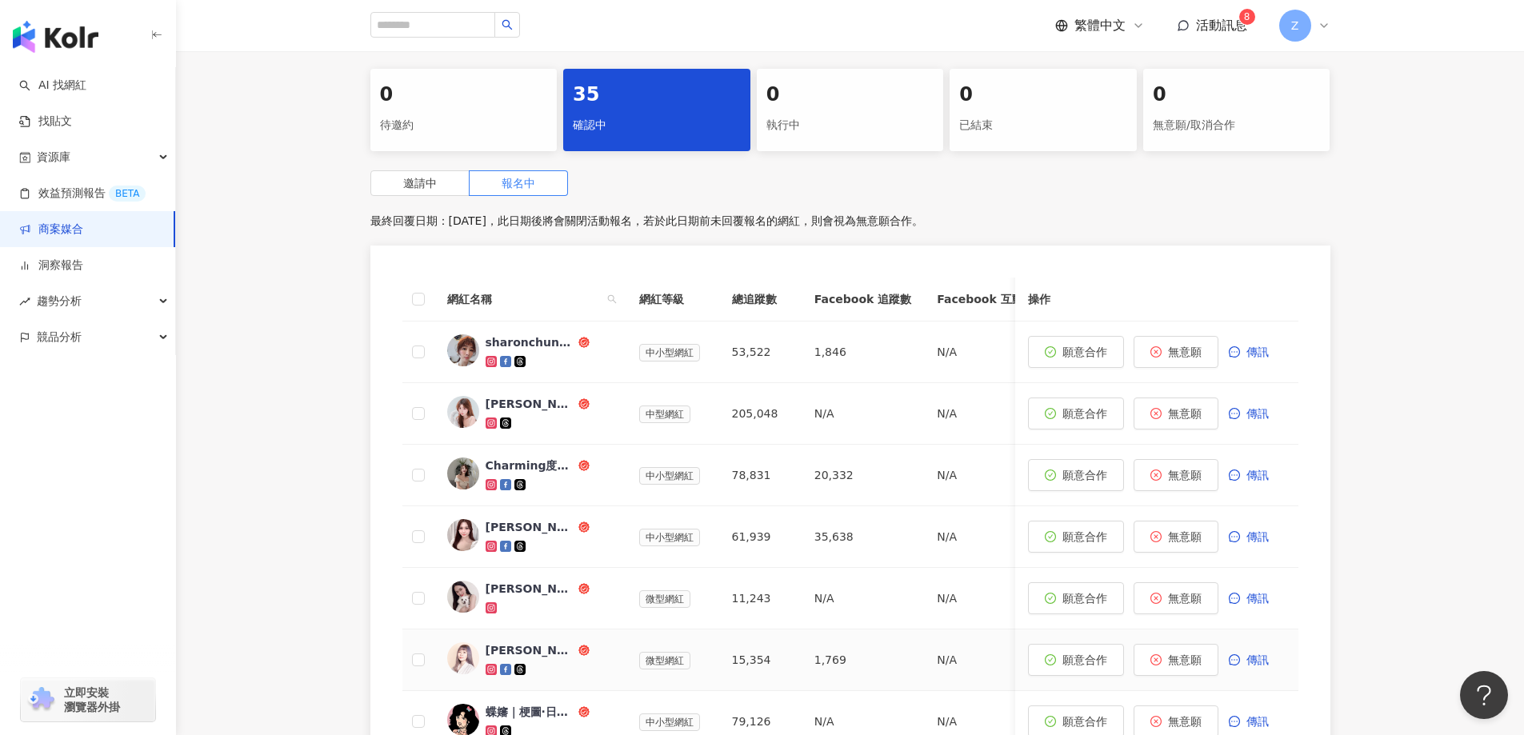
scroll to position [320, 0]
click at [539, 459] on div "Charming度假去🏖旅行/美食/醫美/保養" at bounding box center [531, 467] width 90 height 16
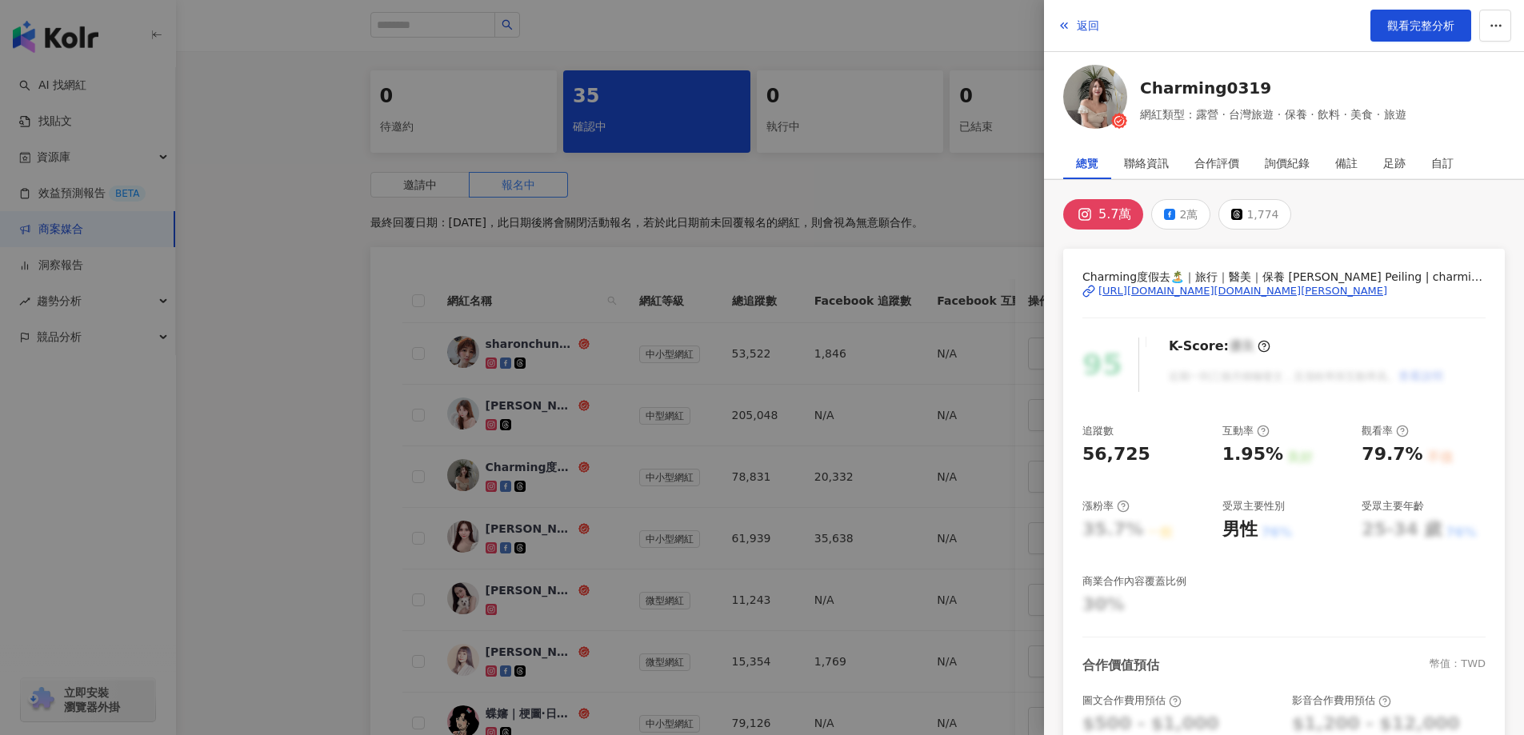
click at [1125, 216] on div "5.7萬" at bounding box center [1114, 214] width 33 height 22
click at [1082, 215] on icon at bounding box center [1085, 215] width 10 height 10
click at [1222, 301] on div "Charming度假去🏝️｜旅行｜醫美｜保養 Han Peiling | charming.han https://www.instagram.com/cha…" at bounding box center [1283, 303] width 403 height 70
click at [1222, 290] on div "https://www.instagram.com/charming.han/" at bounding box center [1242, 291] width 289 height 14
click at [522, 406] on div at bounding box center [762, 367] width 1524 height 735
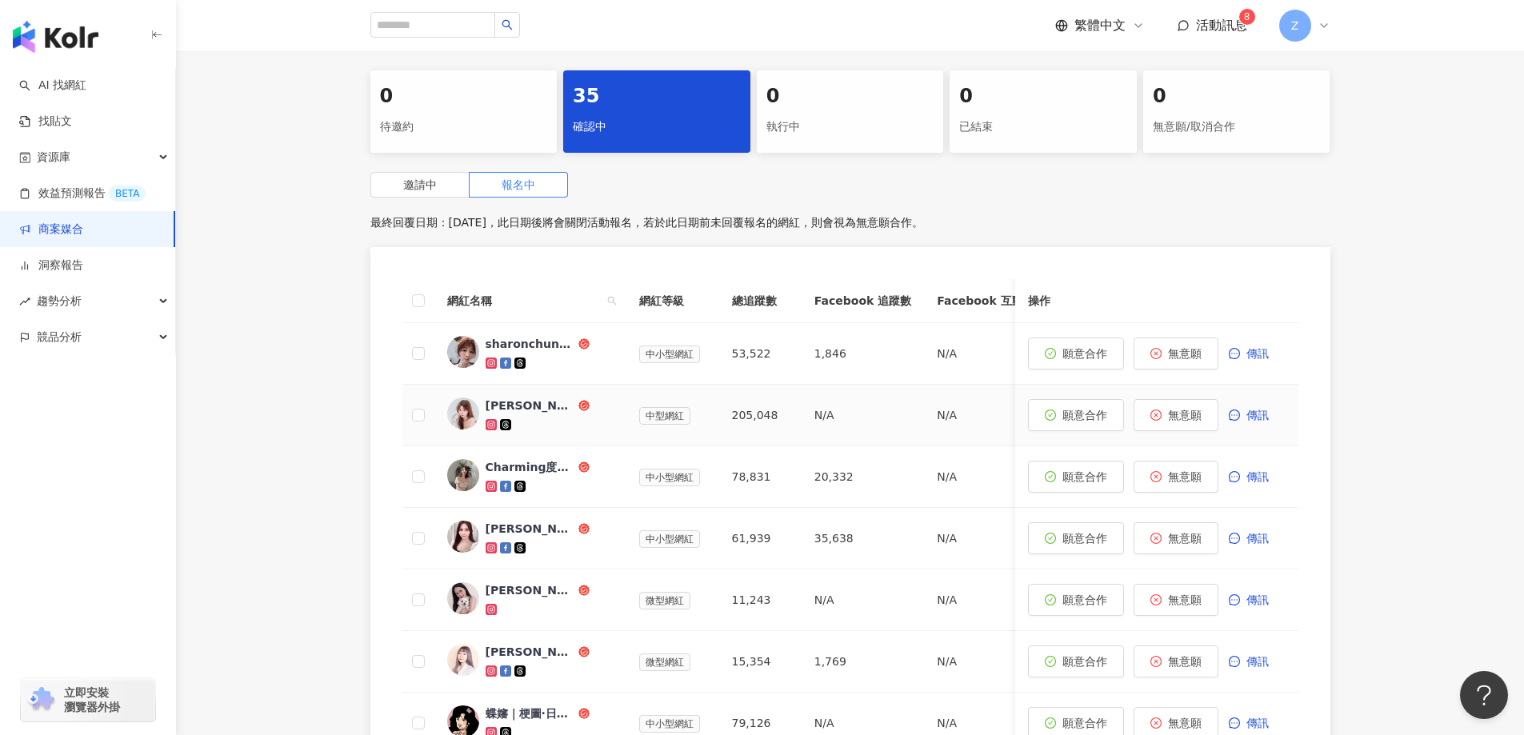
click at [512, 406] on div "陳琪茵🐼" at bounding box center [531, 406] width 90 height 16
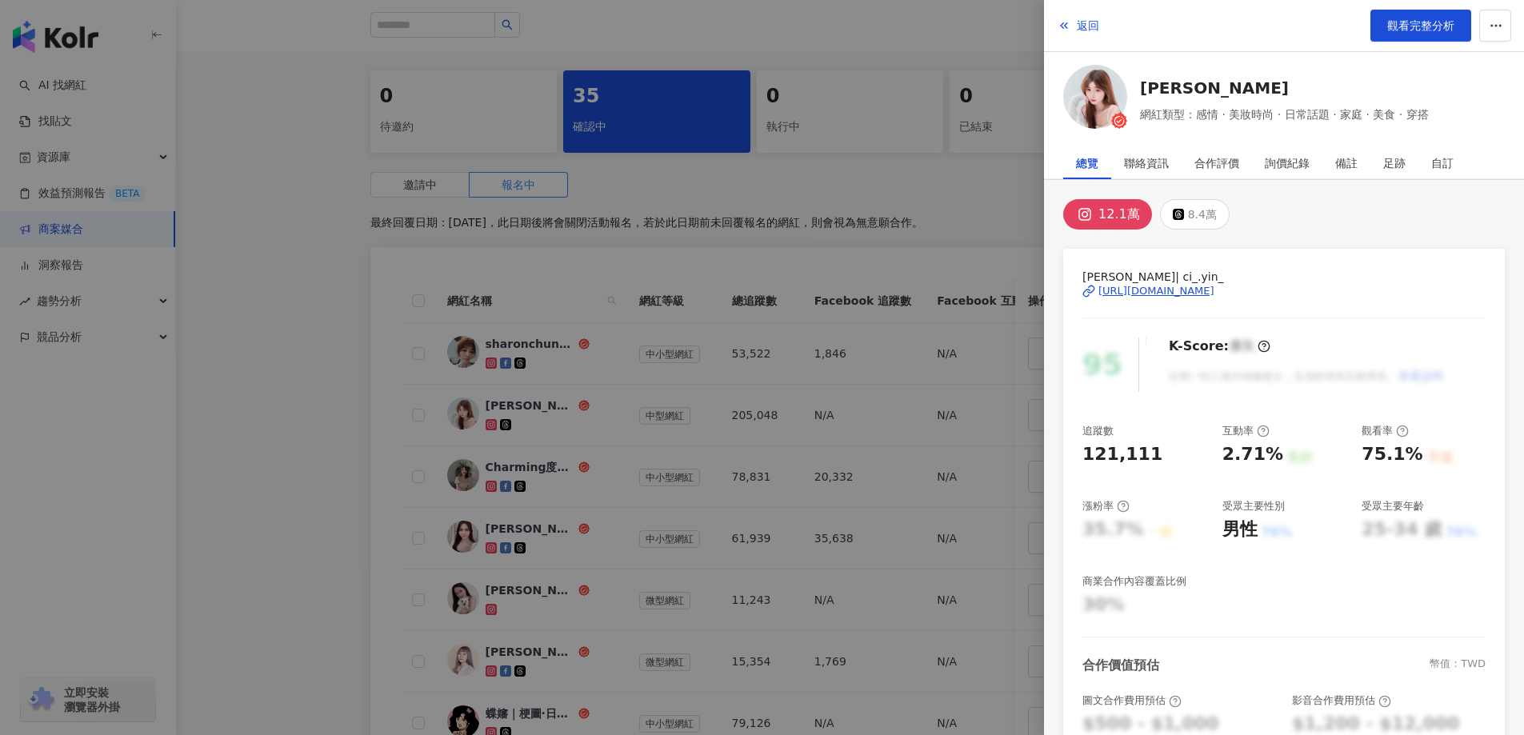
click at [1134, 284] on div "https://www.instagram.com/ci_.yin_/" at bounding box center [1156, 291] width 116 height 14
click at [514, 314] on div at bounding box center [762, 367] width 1524 height 735
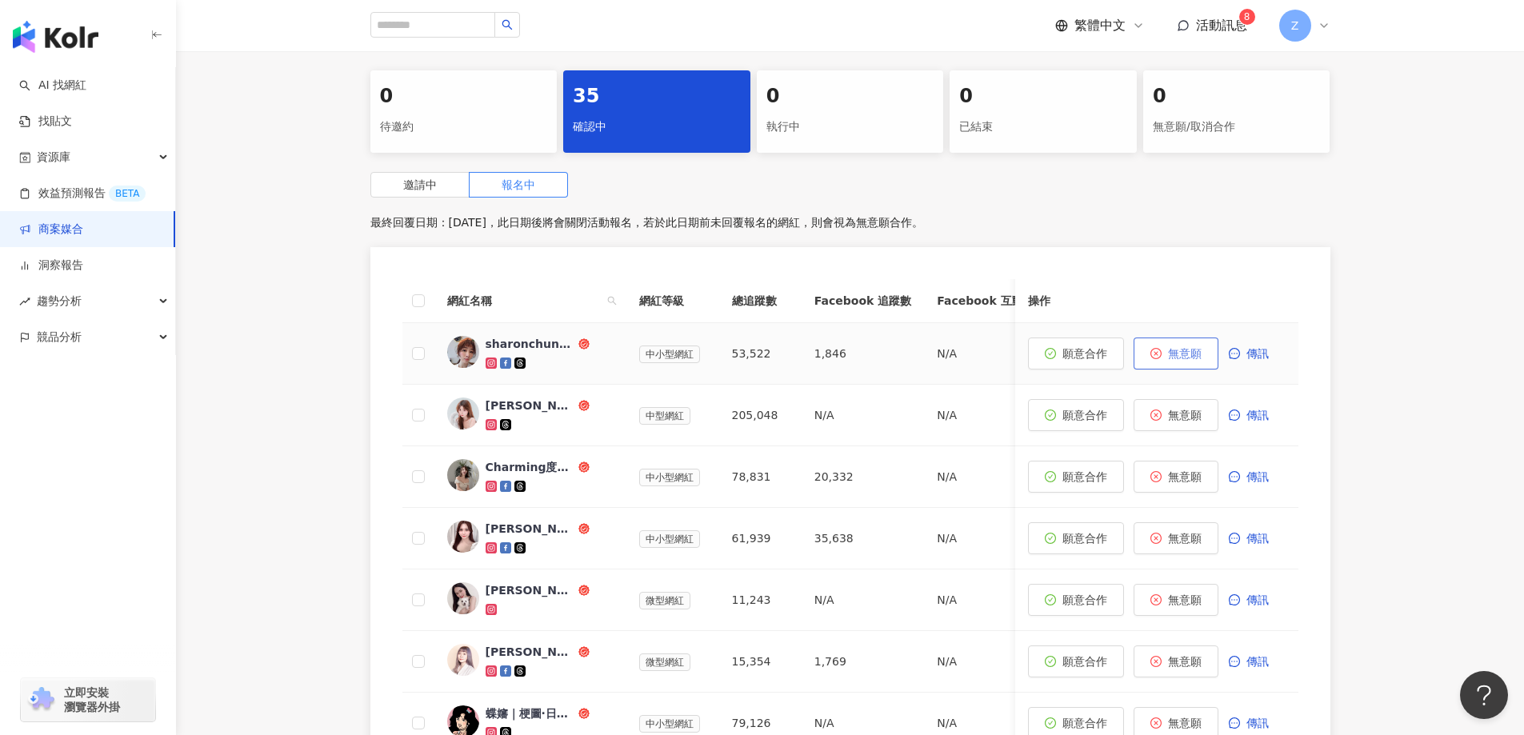
click at [1155, 358] on icon "close-circle" at bounding box center [1155, 353] width 11 height 11
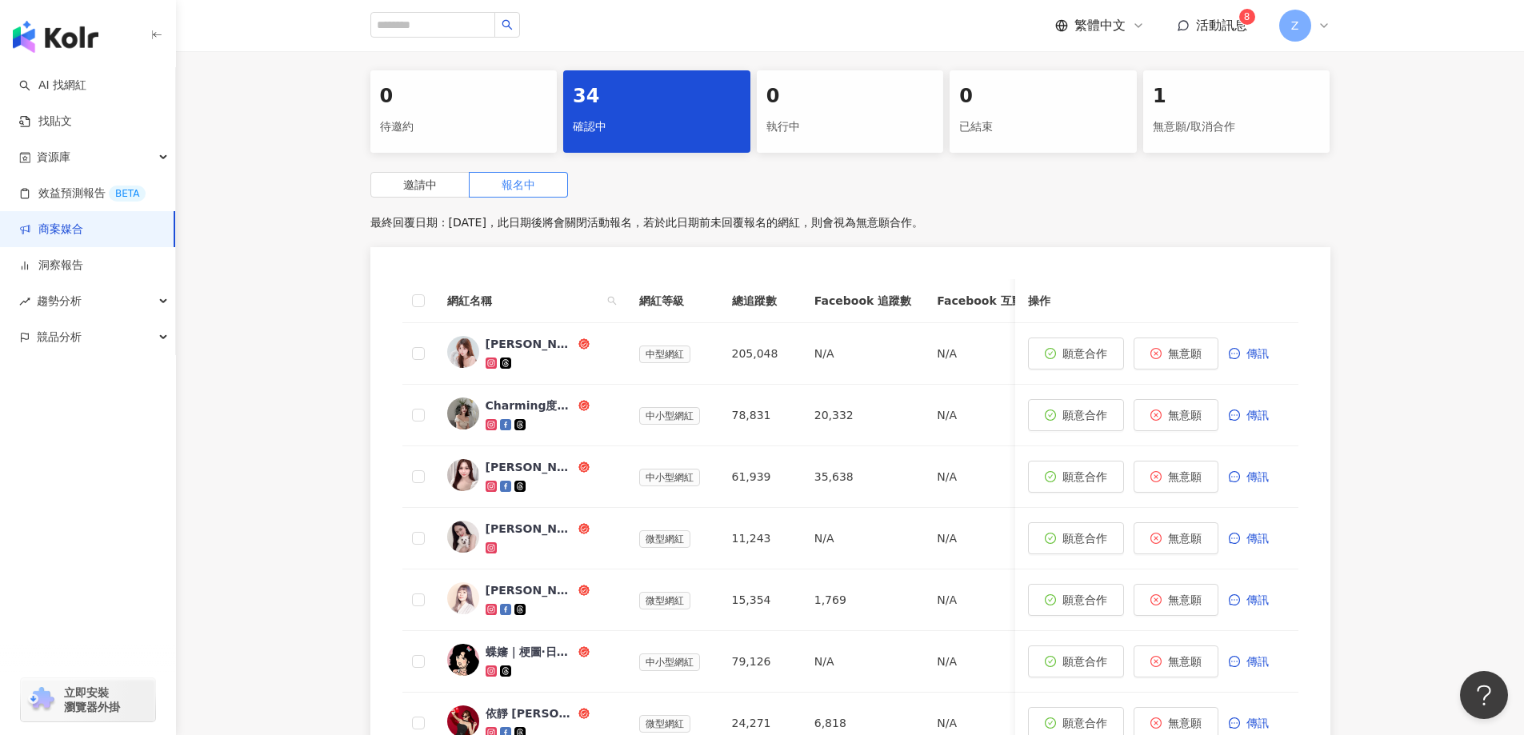
click at [83, 226] on link "商案媒合" at bounding box center [51, 230] width 64 height 16
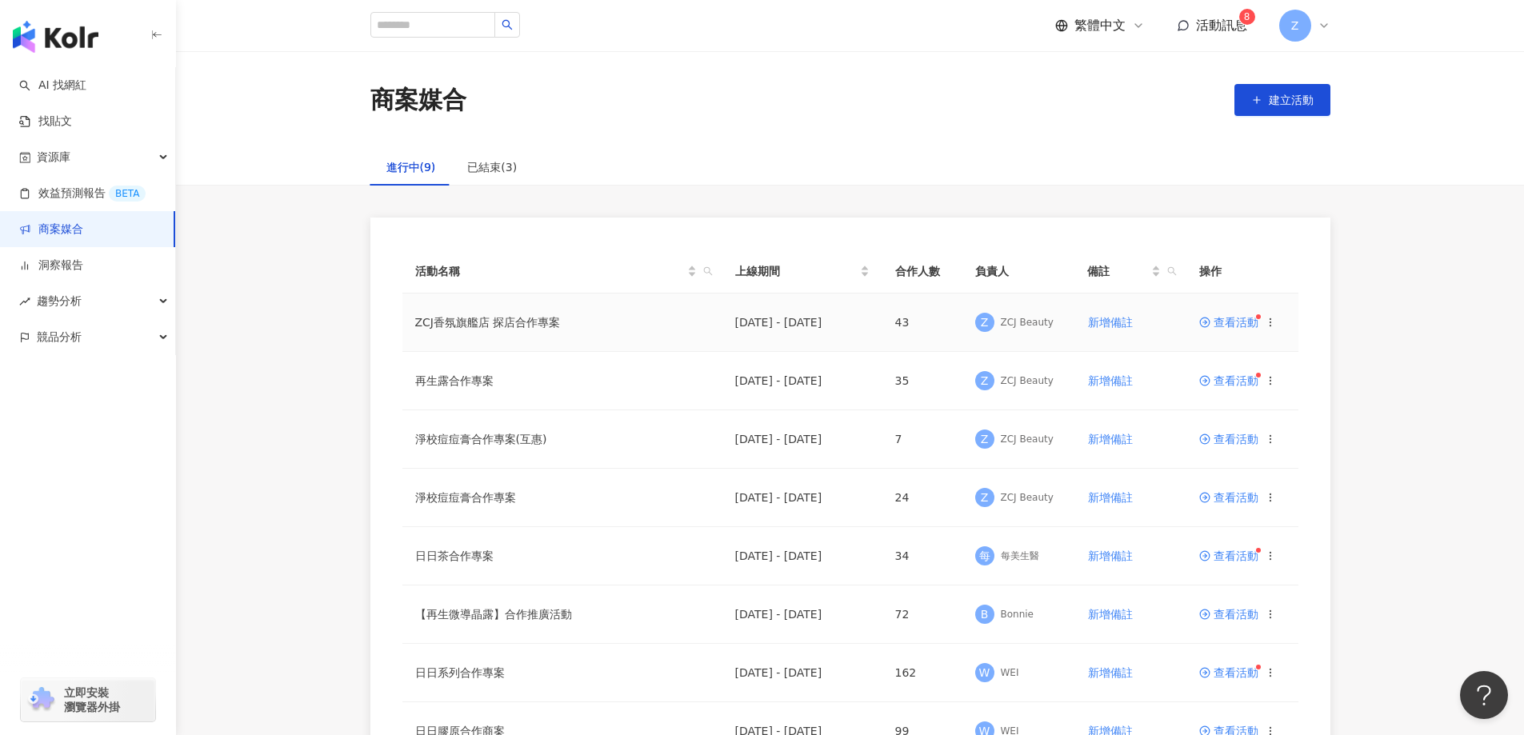
click at [1246, 326] on span "查看活動" at bounding box center [1228, 322] width 59 height 11
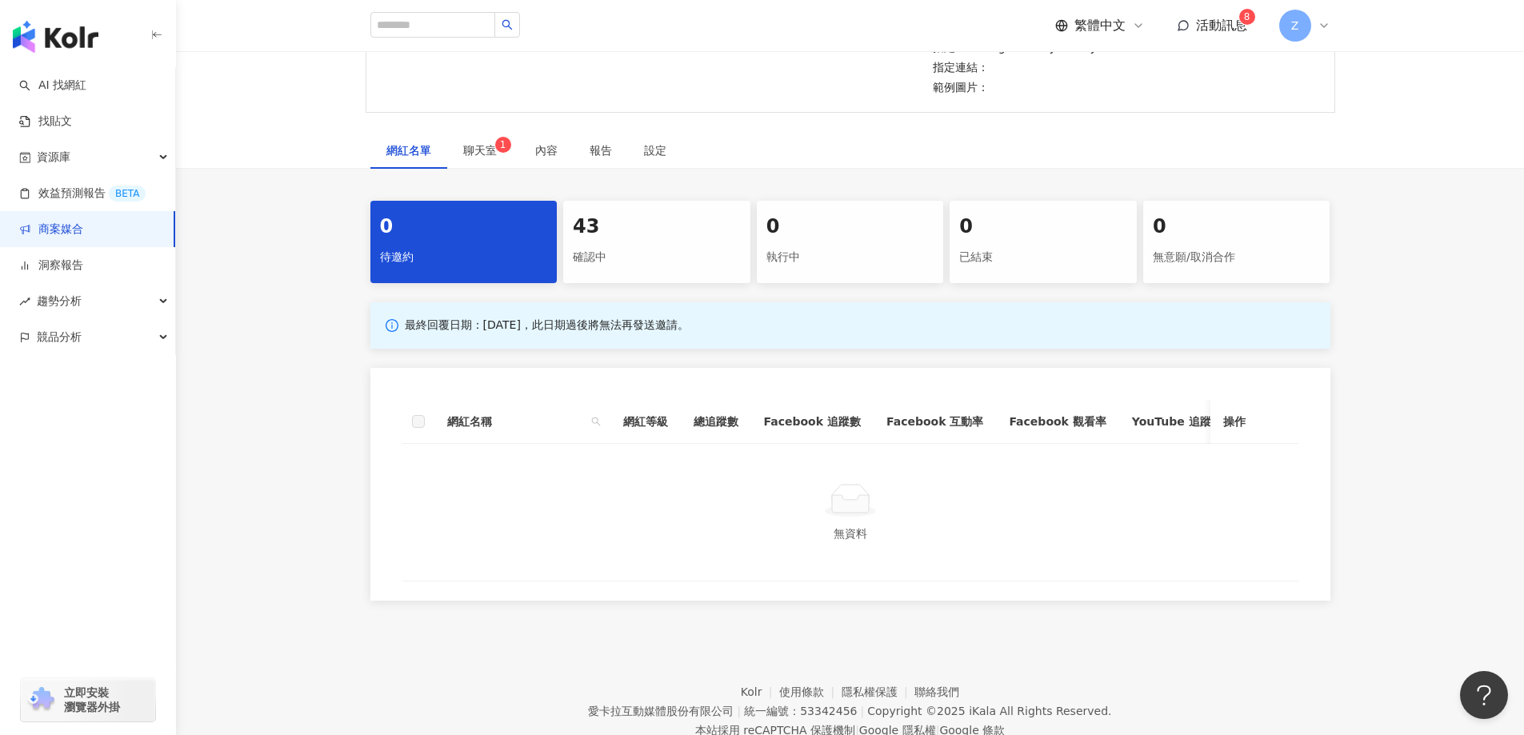
scroll to position [466, 0]
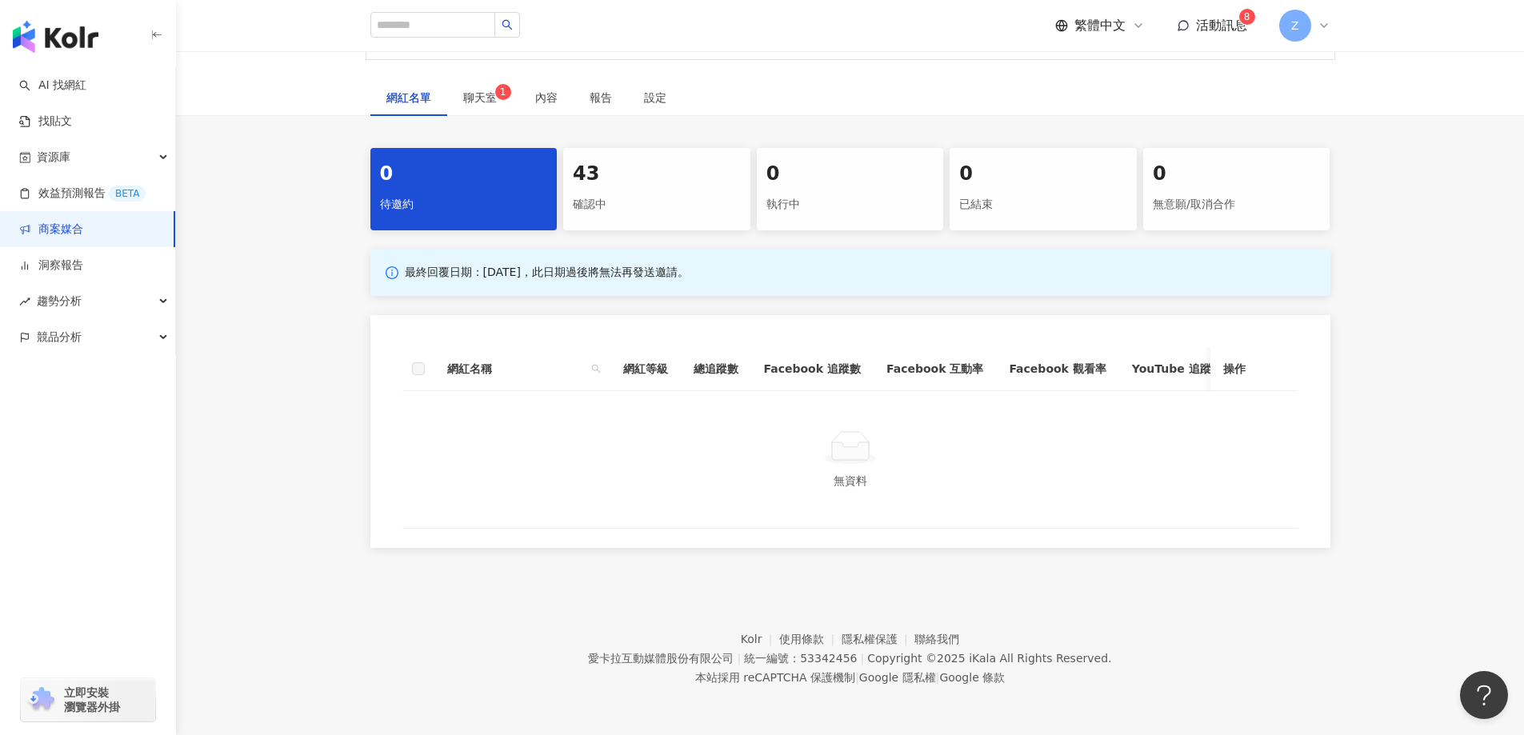
click at [597, 192] on div "確認中" at bounding box center [657, 204] width 168 height 27
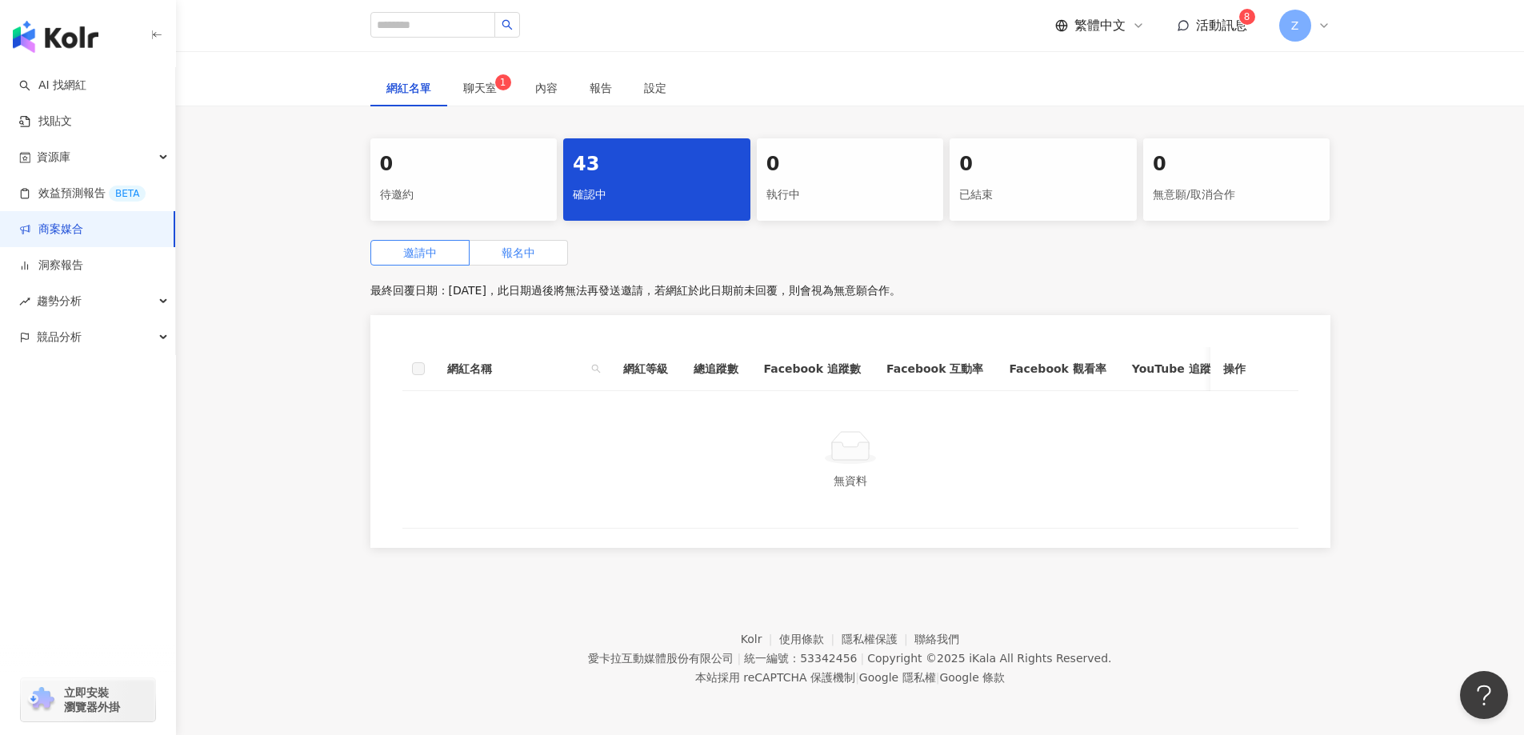
click at [548, 255] on label "報名中" at bounding box center [519, 253] width 98 height 26
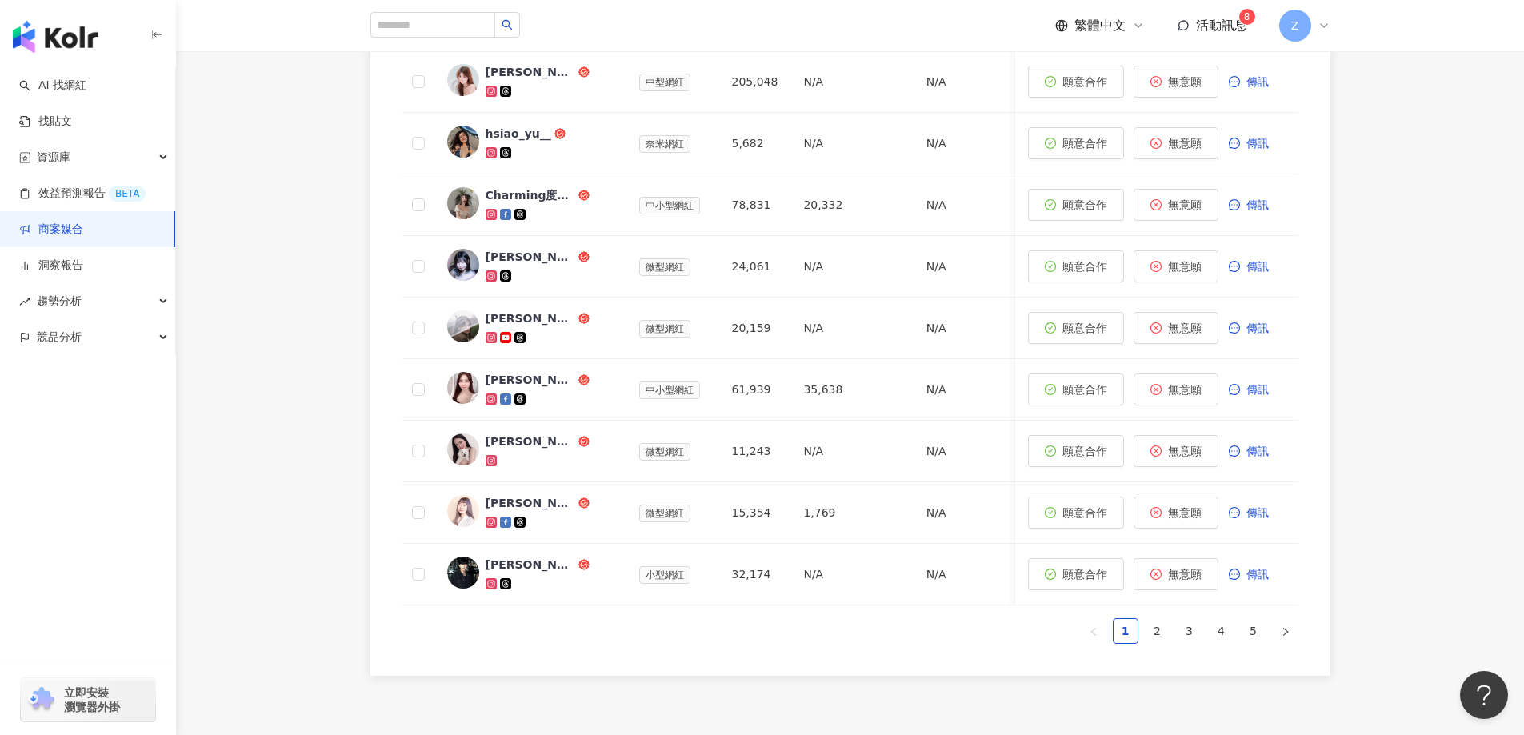
scroll to position [866, 0]
click at [1156, 642] on link "2" at bounding box center [1158, 630] width 24 height 24
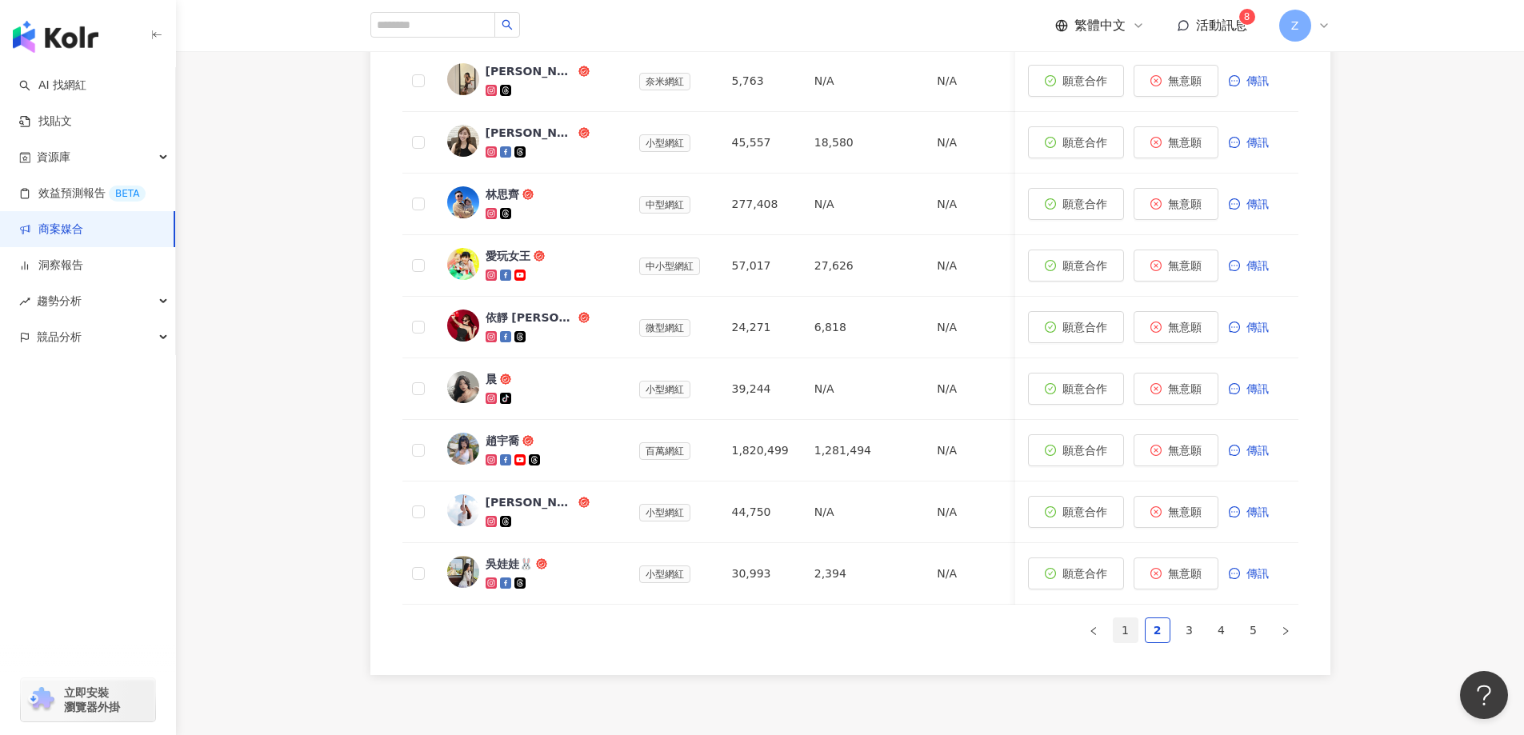
click at [1131, 642] on link "1" at bounding box center [1126, 630] width 24 height 24
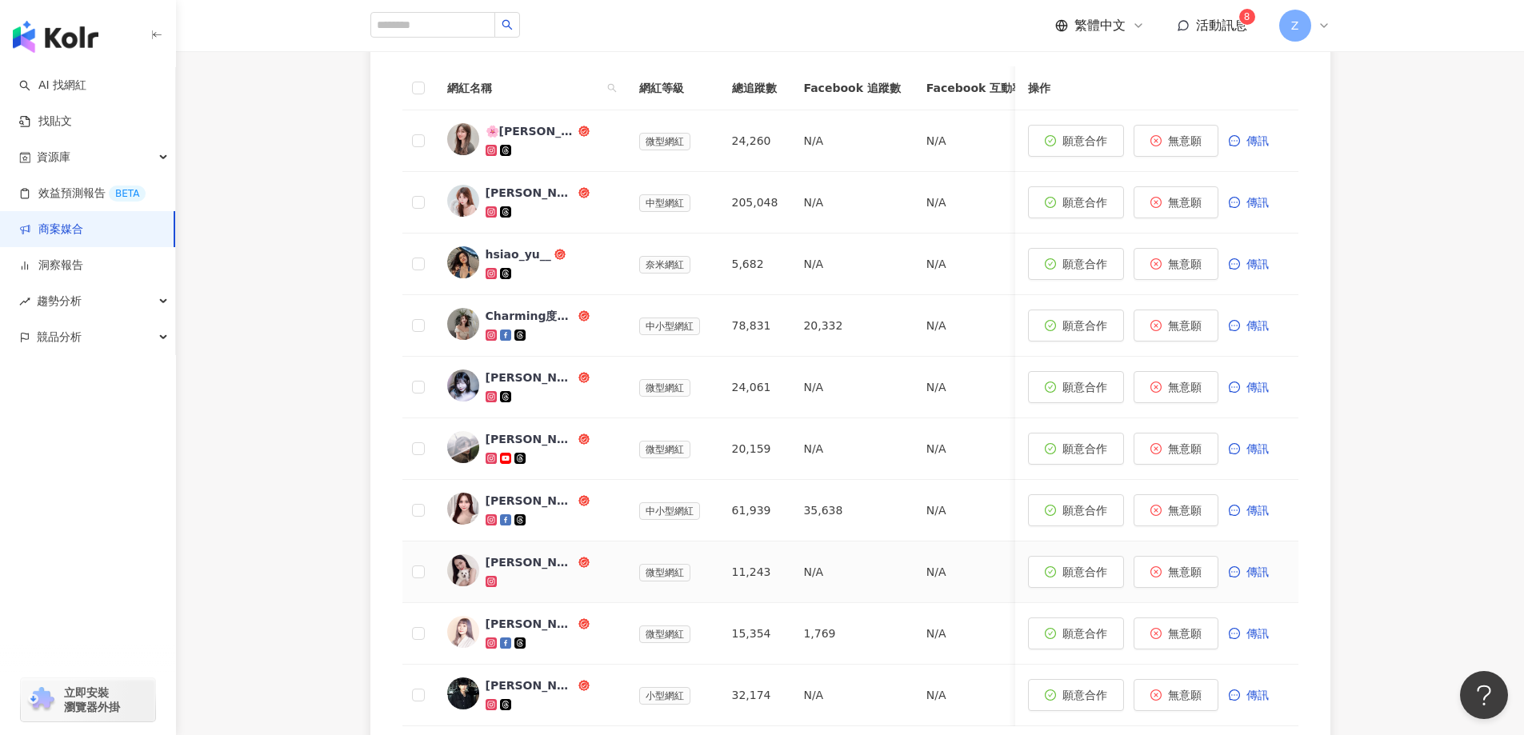
scroll to position [706, 0]
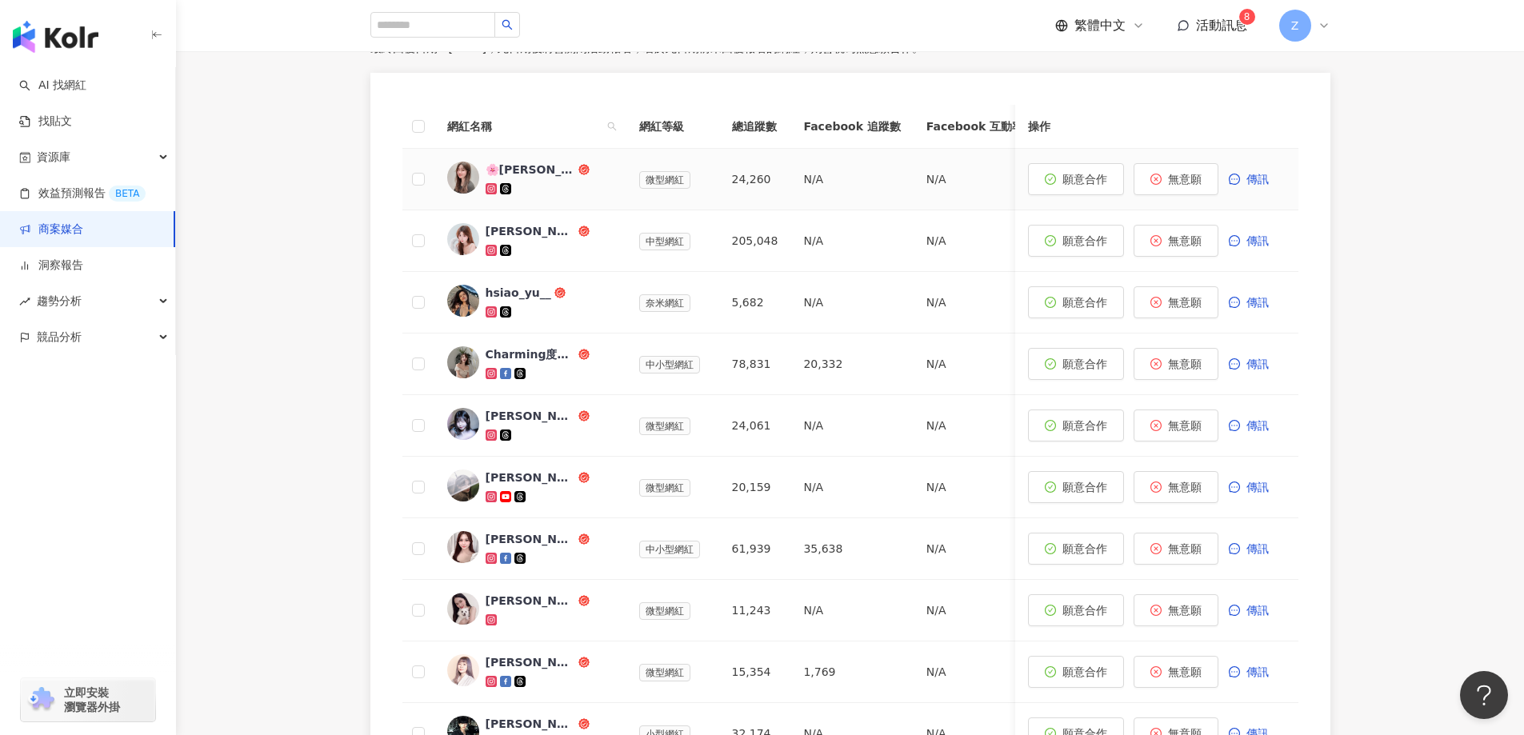
click at [519, 166] on div "🌸蔡鴨鴨🌸" at bounding box center [531, 170] width 90 height 16
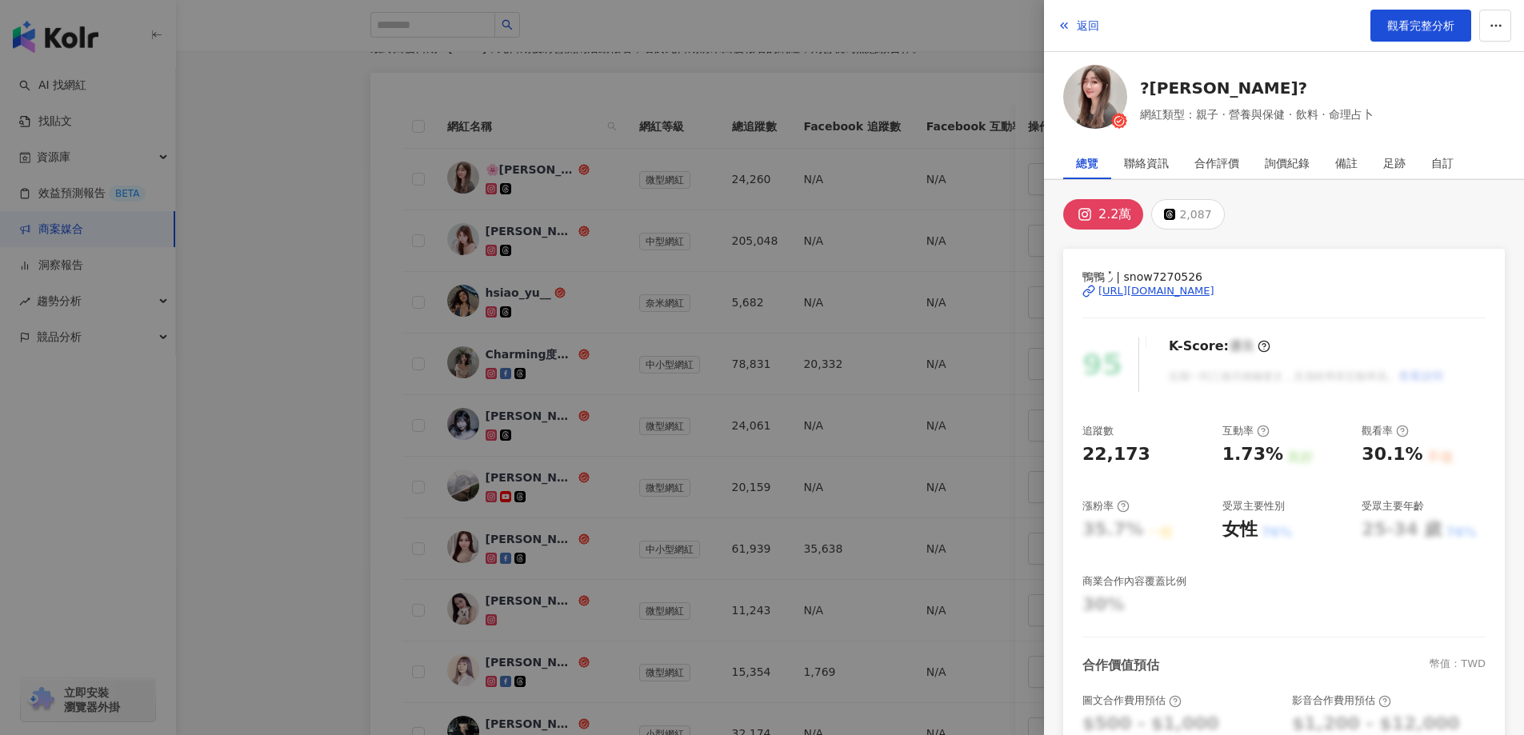
click at [838, 366] on div at bounding box center [762, 367] width 1524 height 735
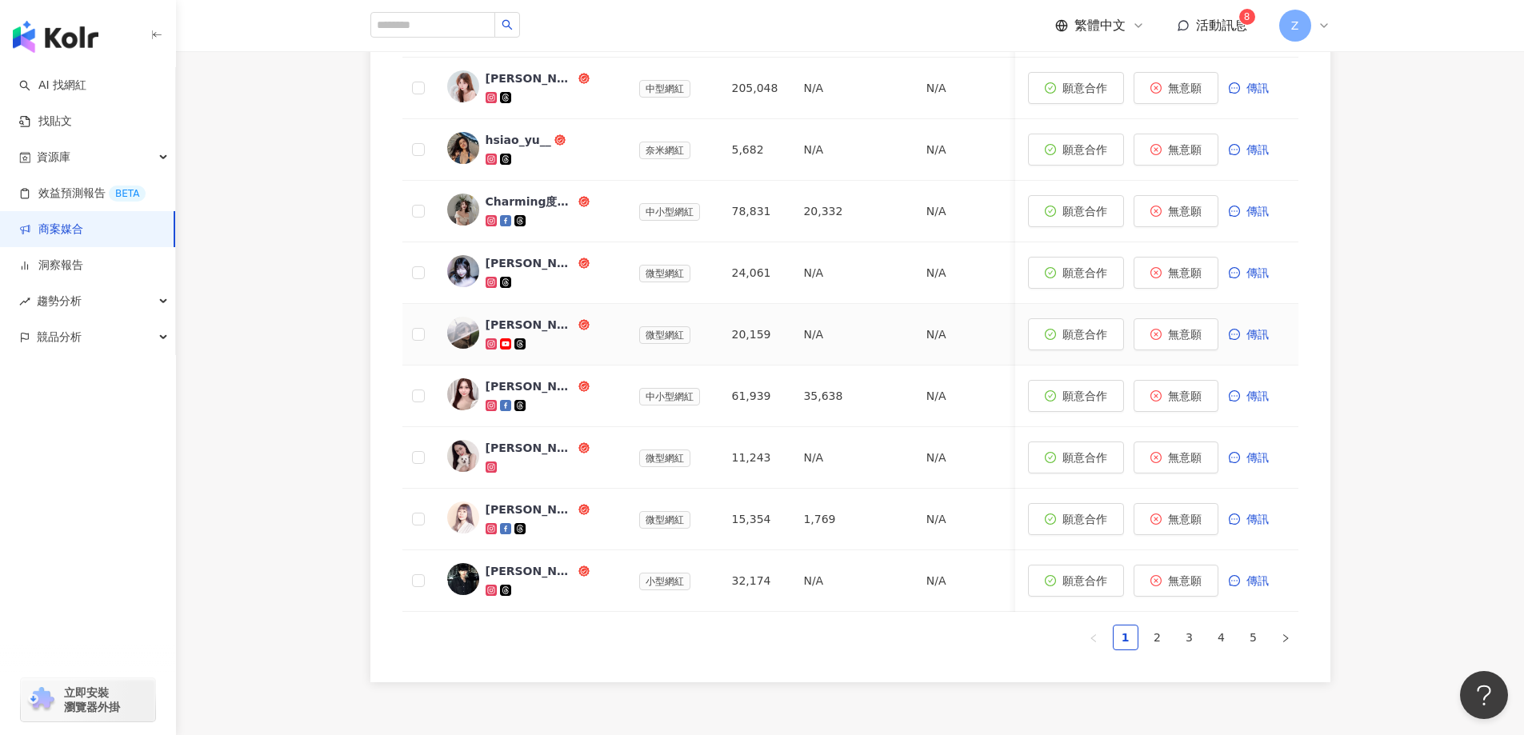
scroll to position [866, 0]
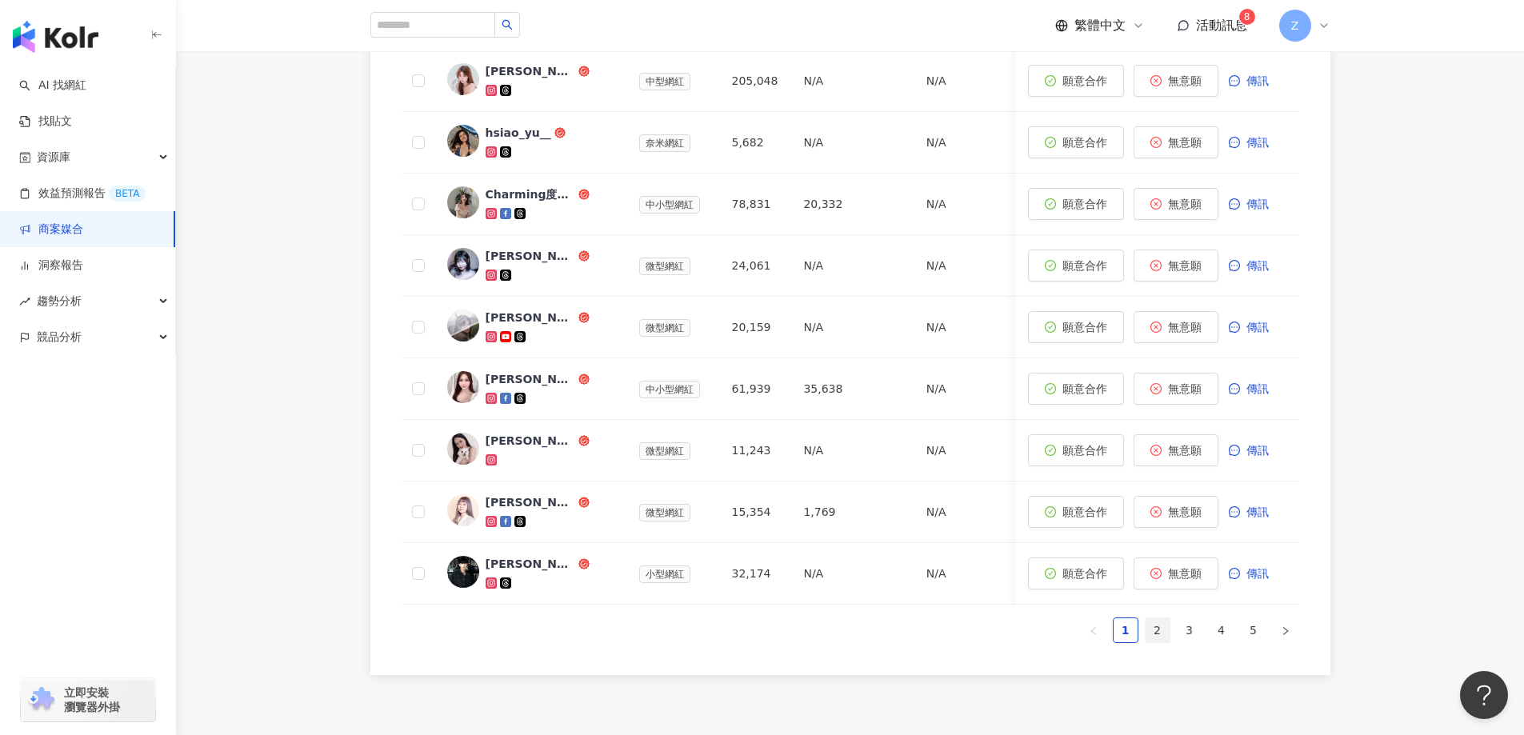
drag, startPoint x: 1160, startPoint y: 642, endPoint x: 1150, endPoint y: 642, distance: 9.6
click at [1159, 642] on link "2" at bounding box center [1158, 630] width 24 height 24
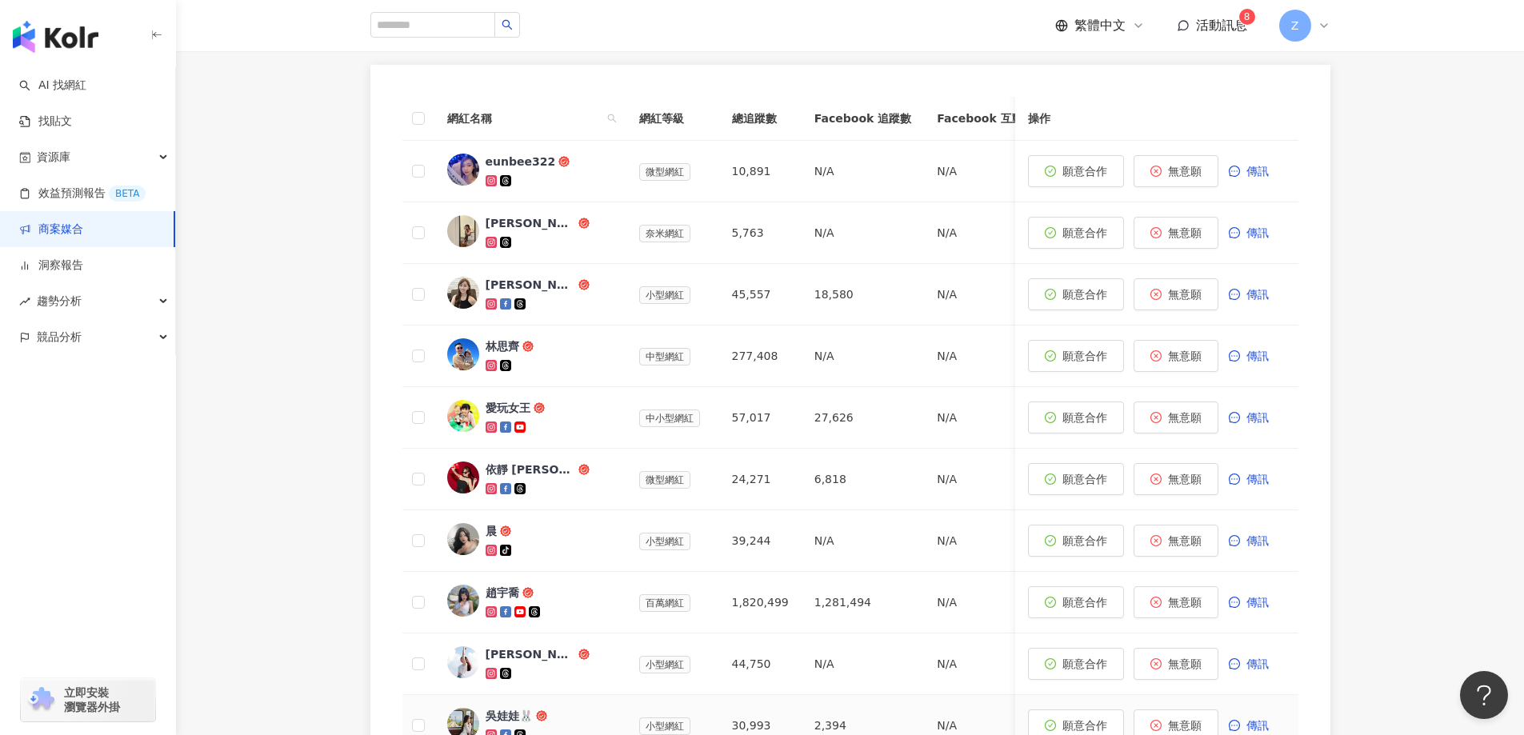
scroll to position [706, 0]
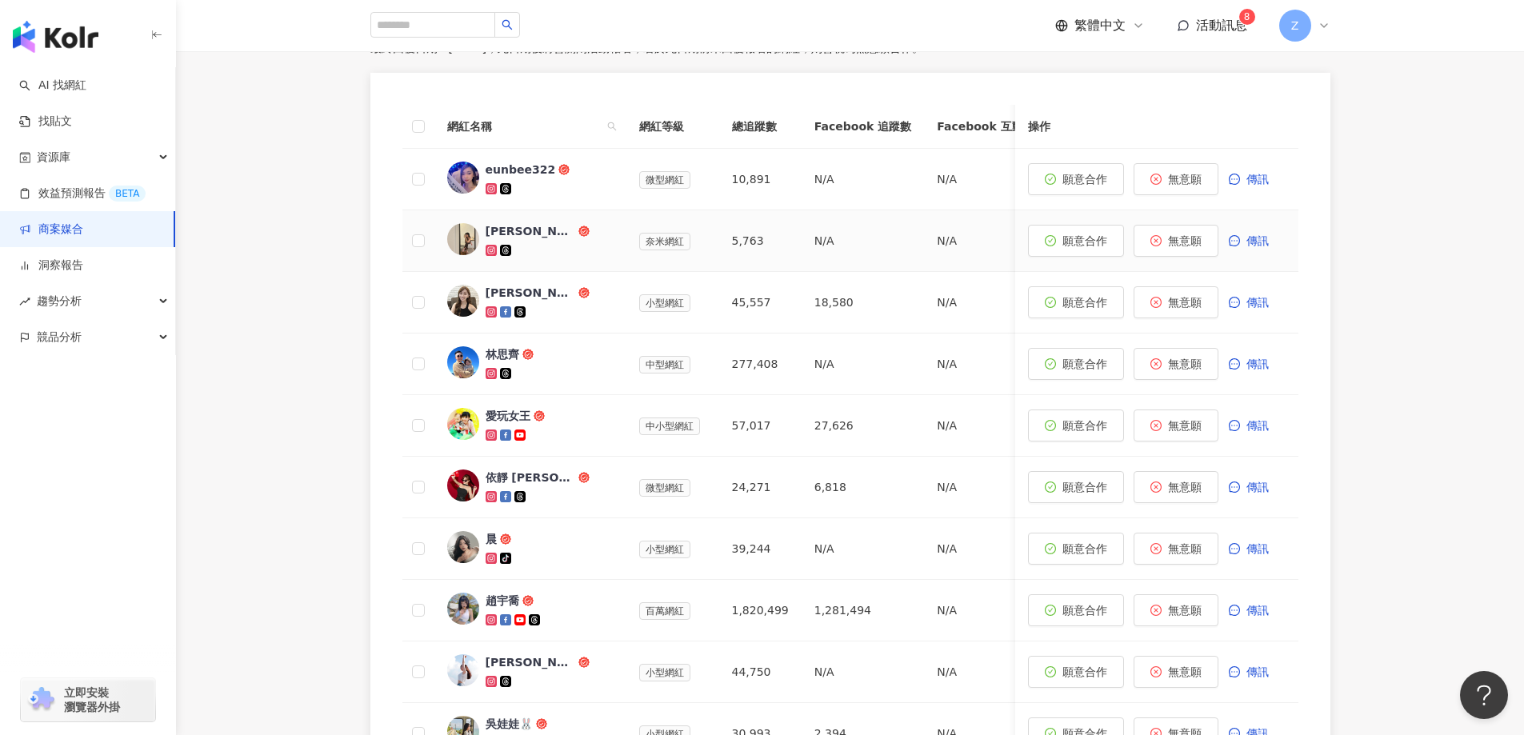
click at [502, 239] on div "Julie" at bounding box center [531, 231] width 90 height 16
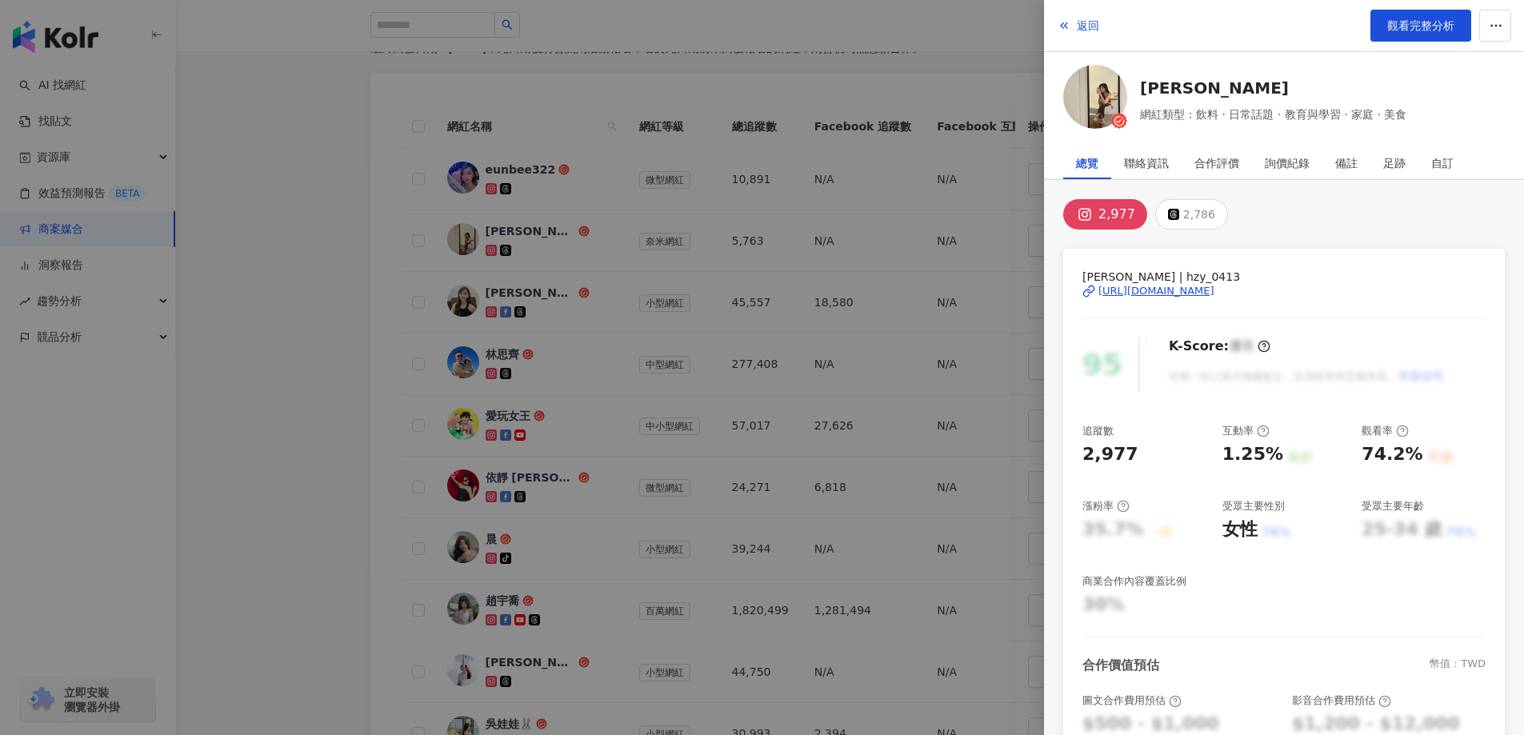
click at [1120, 290] on div "https://www.instagram.com/hzy_0413/" at bounding box center [1156, 291] width 116 height 14
click at [734, 444] on div at bounding box center [762, 367] width 1524 height 735
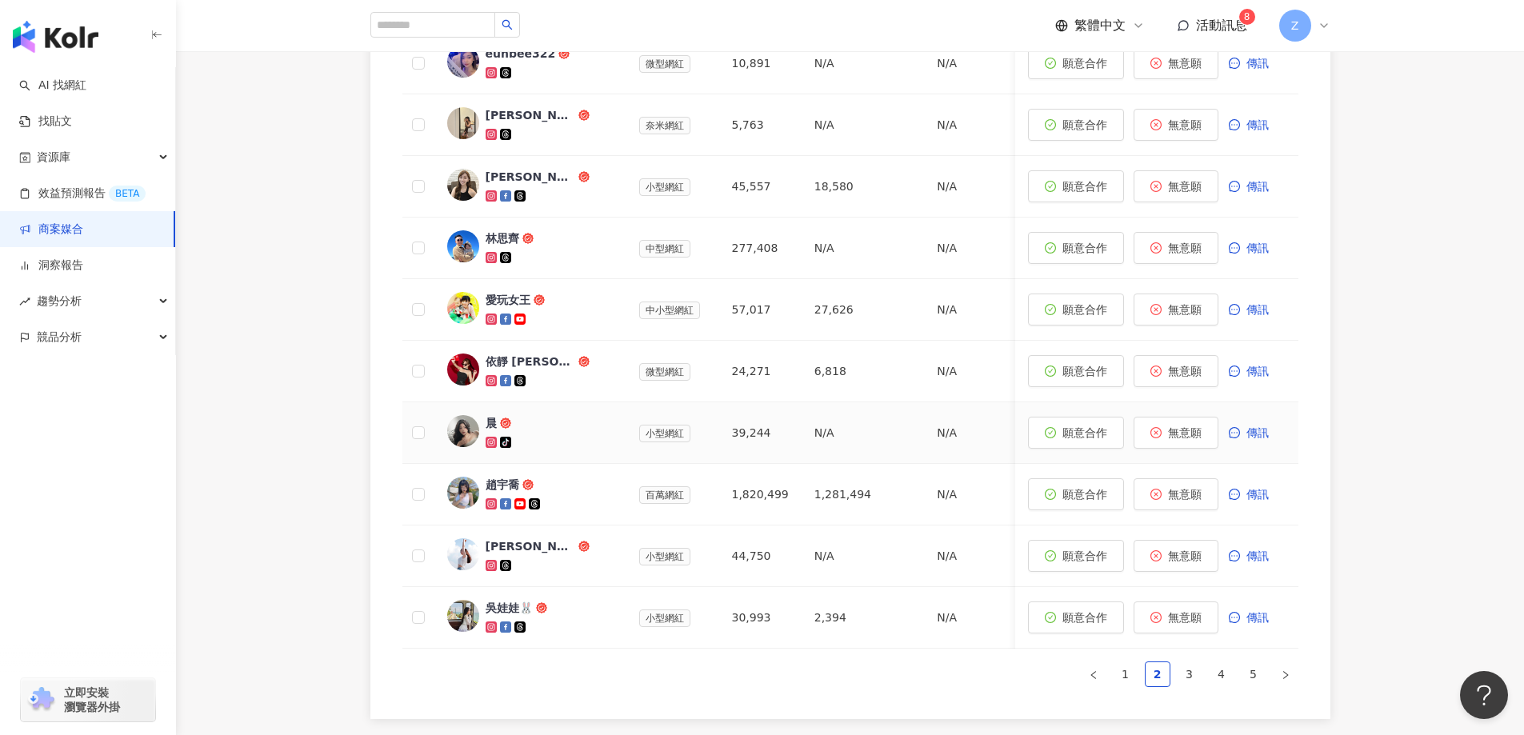
scroll to position [866, 0]
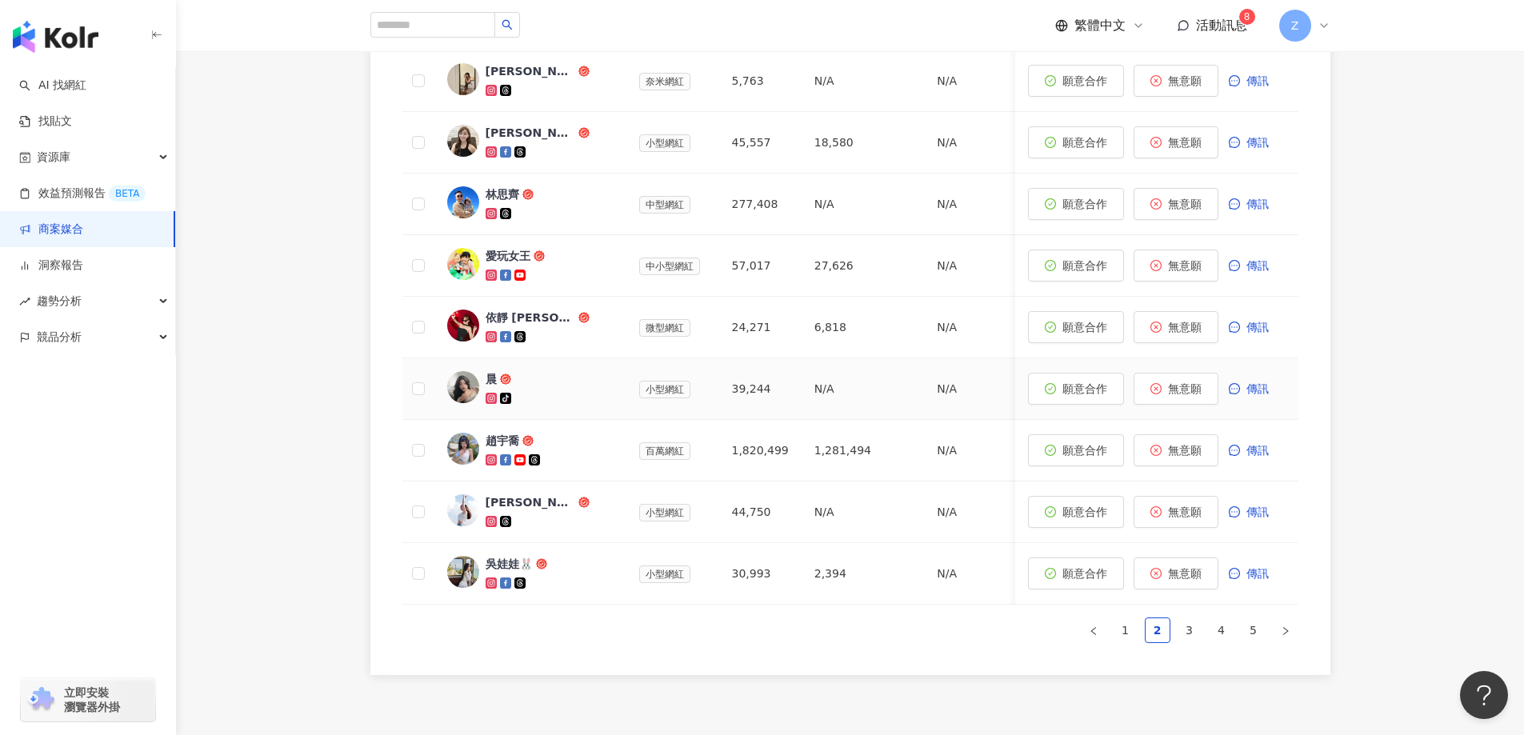
click at [489, 384] on div "晨" at bounding box center [491, 379] width 11 height 16
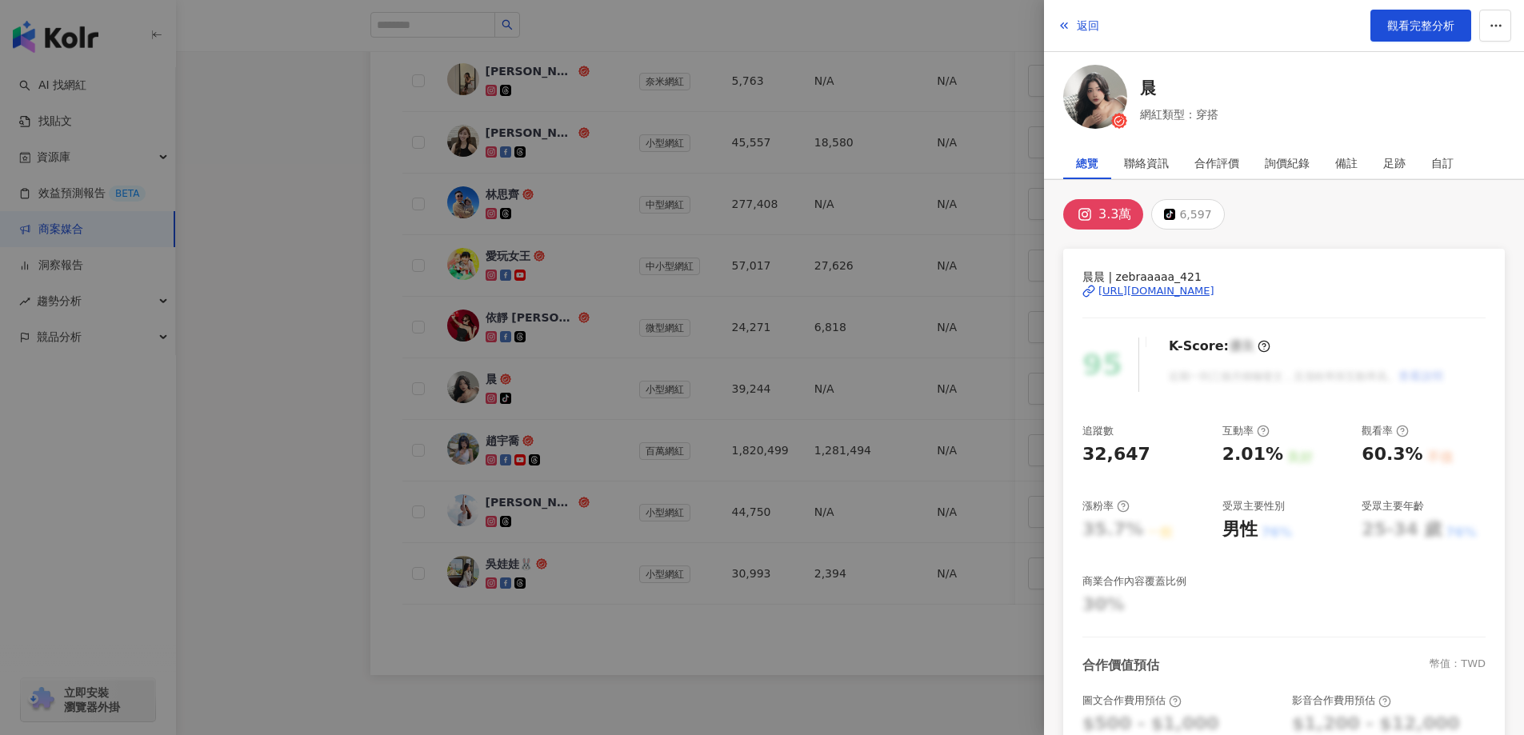
click at [1182, 293] on div "https://www.instagram.com/zebraaaaa_421/" at bounding box center [1156, 291] width 116 height 14
click at [602, 447] on div at bounding box center [762, 367] width 1524 height 735
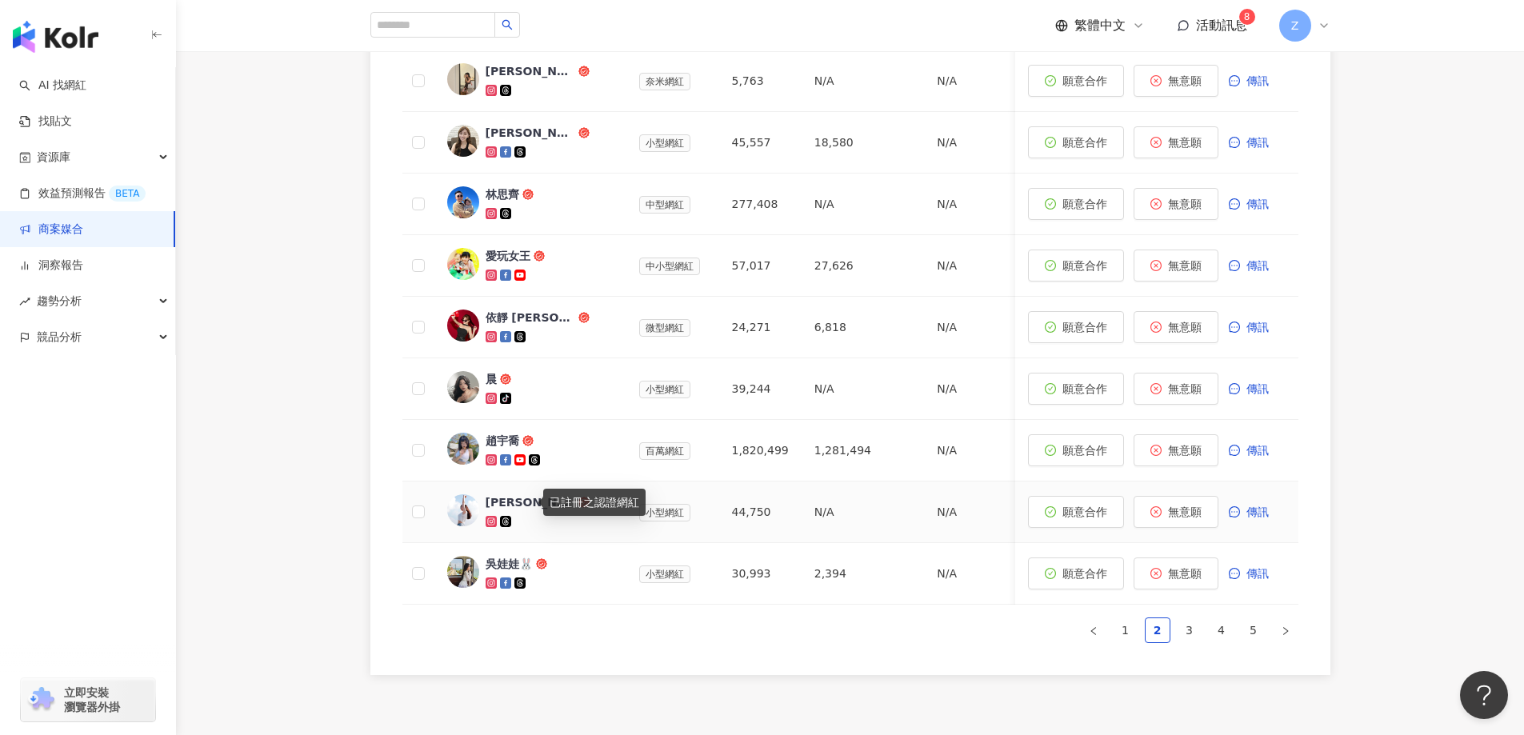
click at [578, 506] on icon at bounding box center [583, 502] width 11 height 11
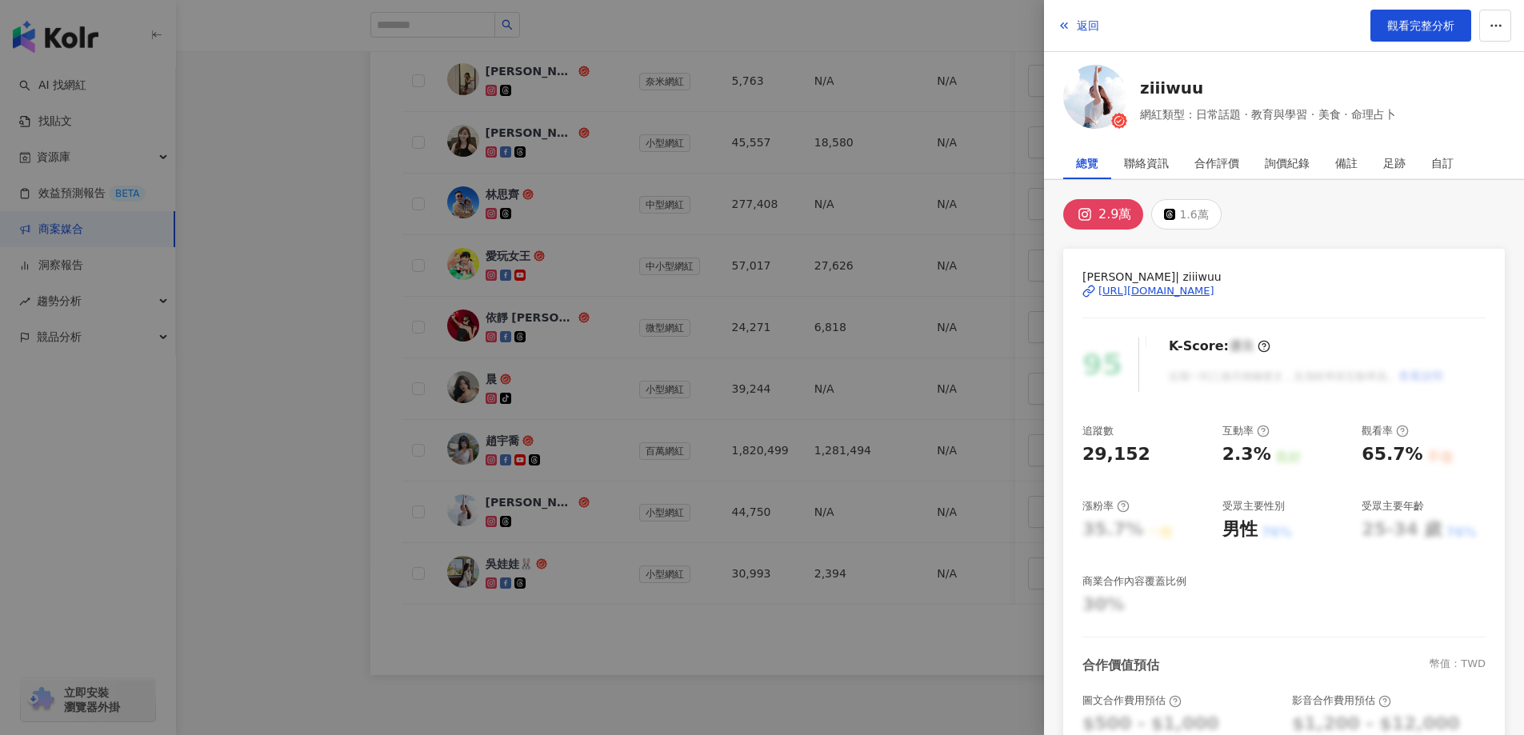
click at [1125, 291] on div "https://www.instagram.com/ziiiwuu/" at bounding box center [1156, 291] width 116 height 14
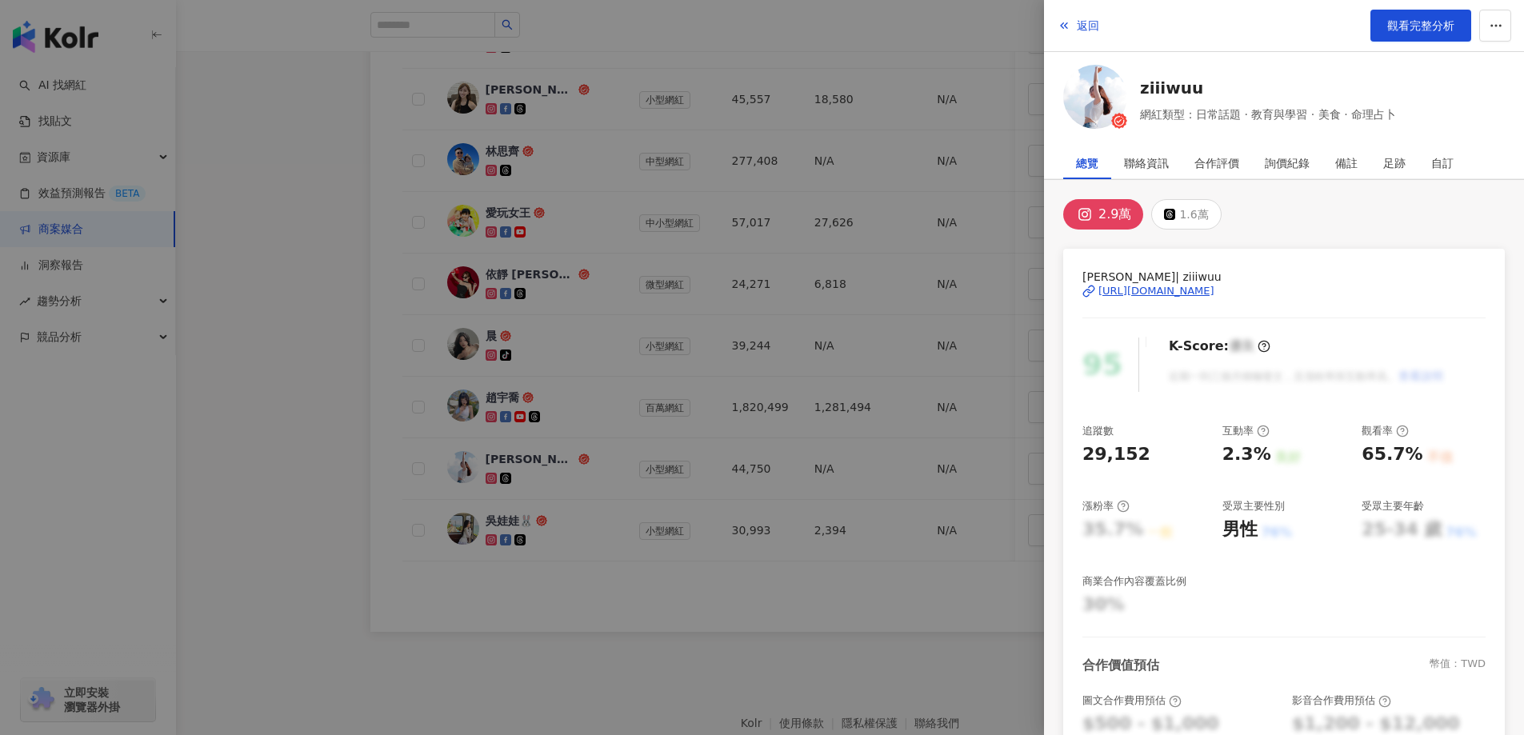
scroll to position [946, 0]
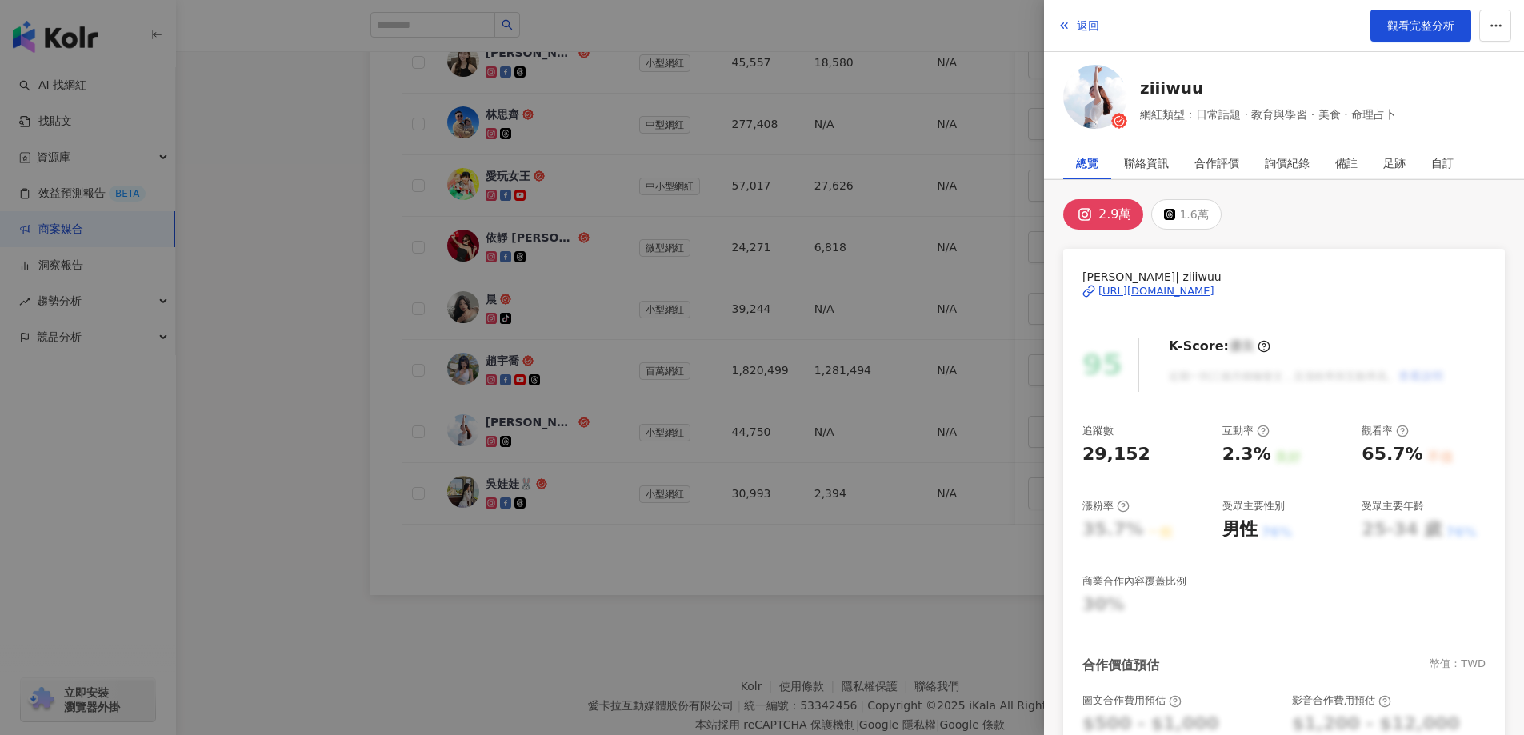
click at [557, 515] on div at bounding box center [762, 367] width 1524 height 735
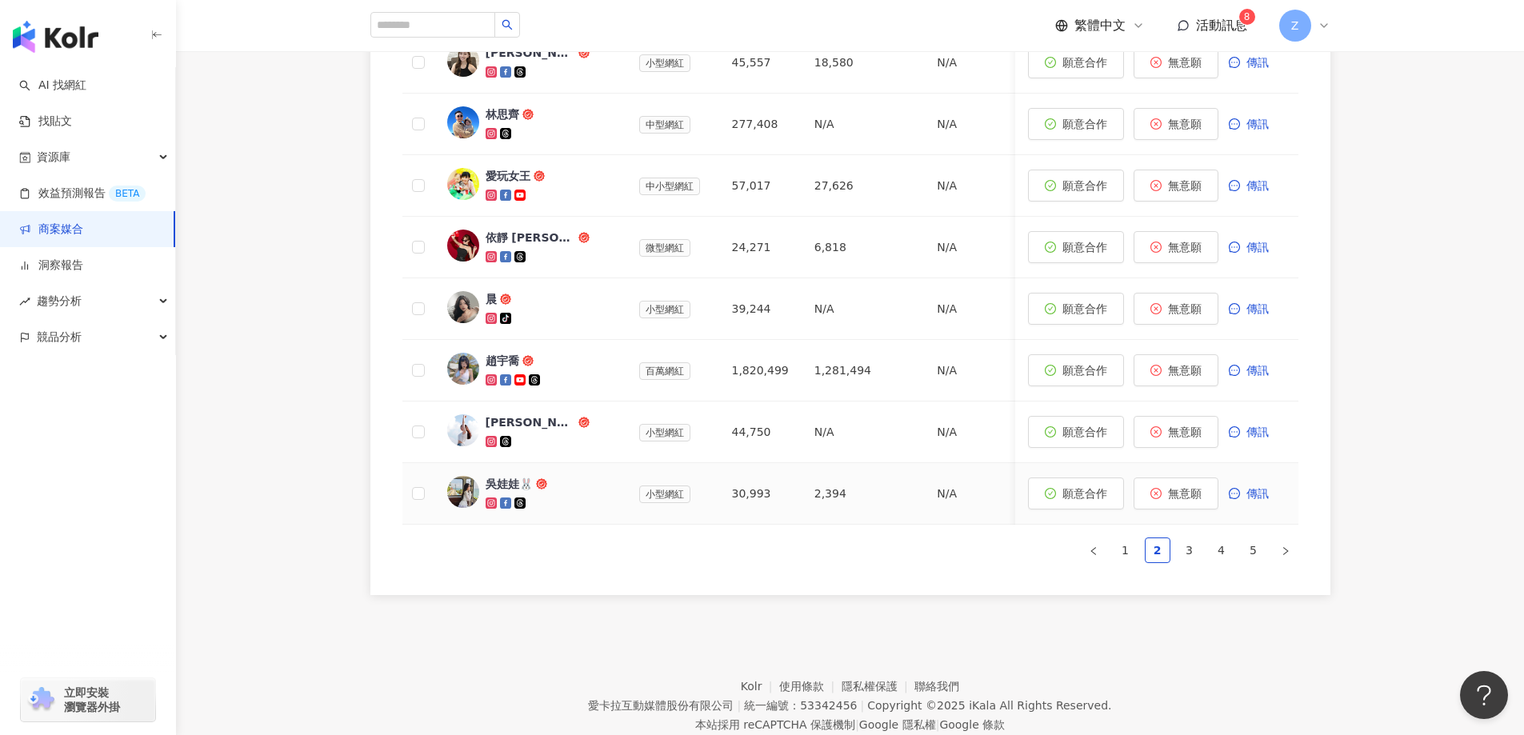
click at [511, 486] on div "吳娃娃🐰" at bounding box center [509, 484] width 47 height 16
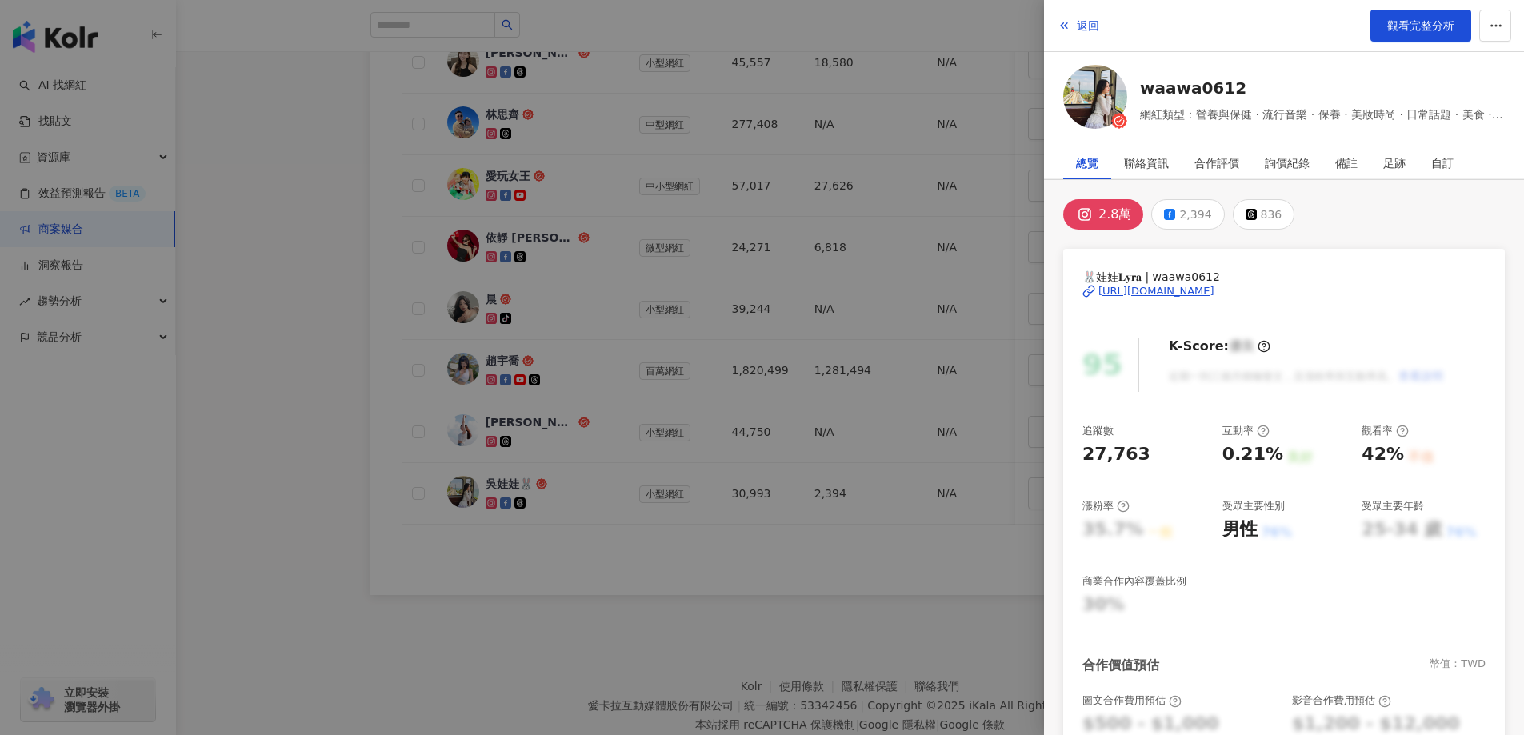
click at [1114, 297] on div "https://www.instagram.com/waawa0612/" at bounding box center [1156, 291] width 116 height 14
click at [714, 366] on div at bounding box center [762, 367] width 1524 height 735
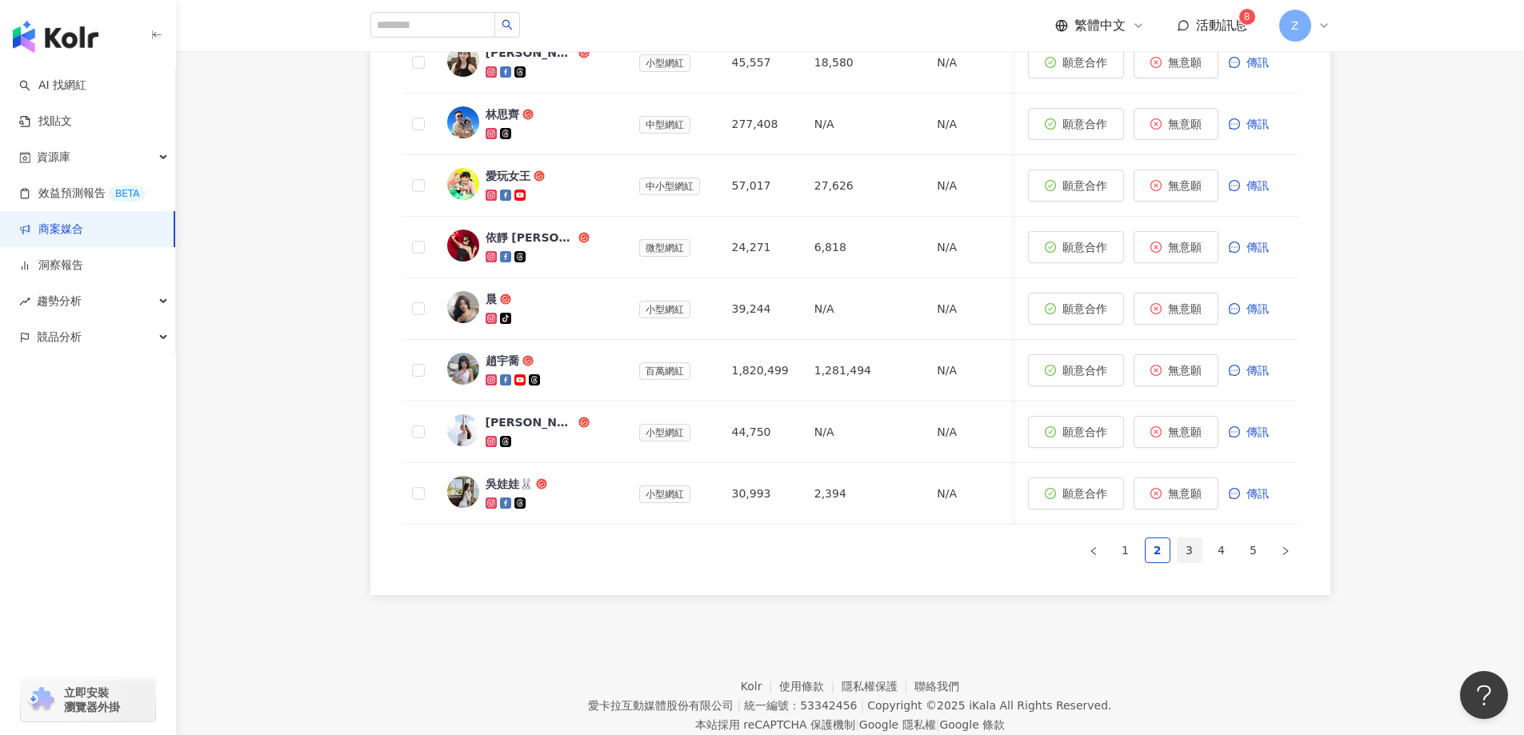
click at [1187, 560] on link "3" at bounding box center [1190, 550] width 24 height 24
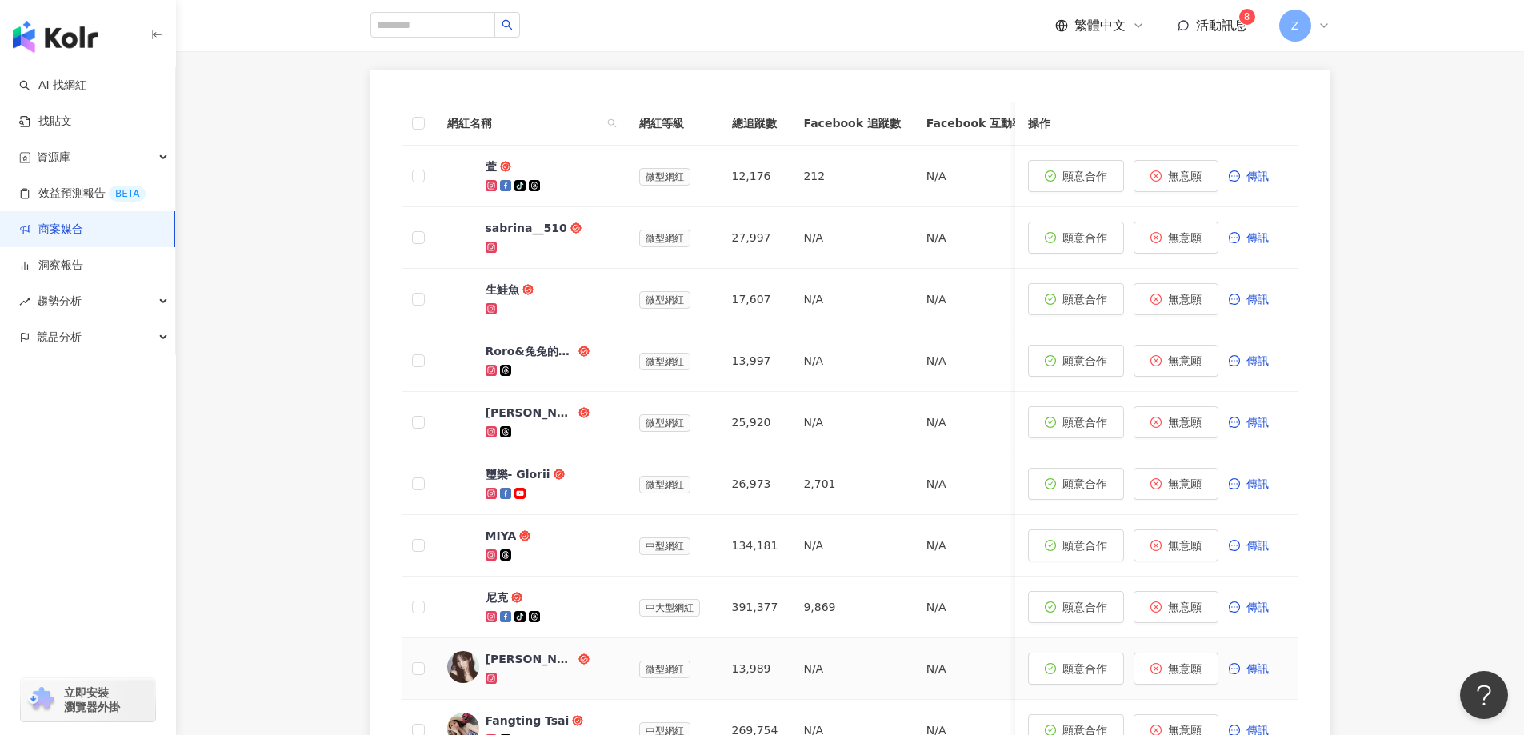
scroll to position [706, 0]
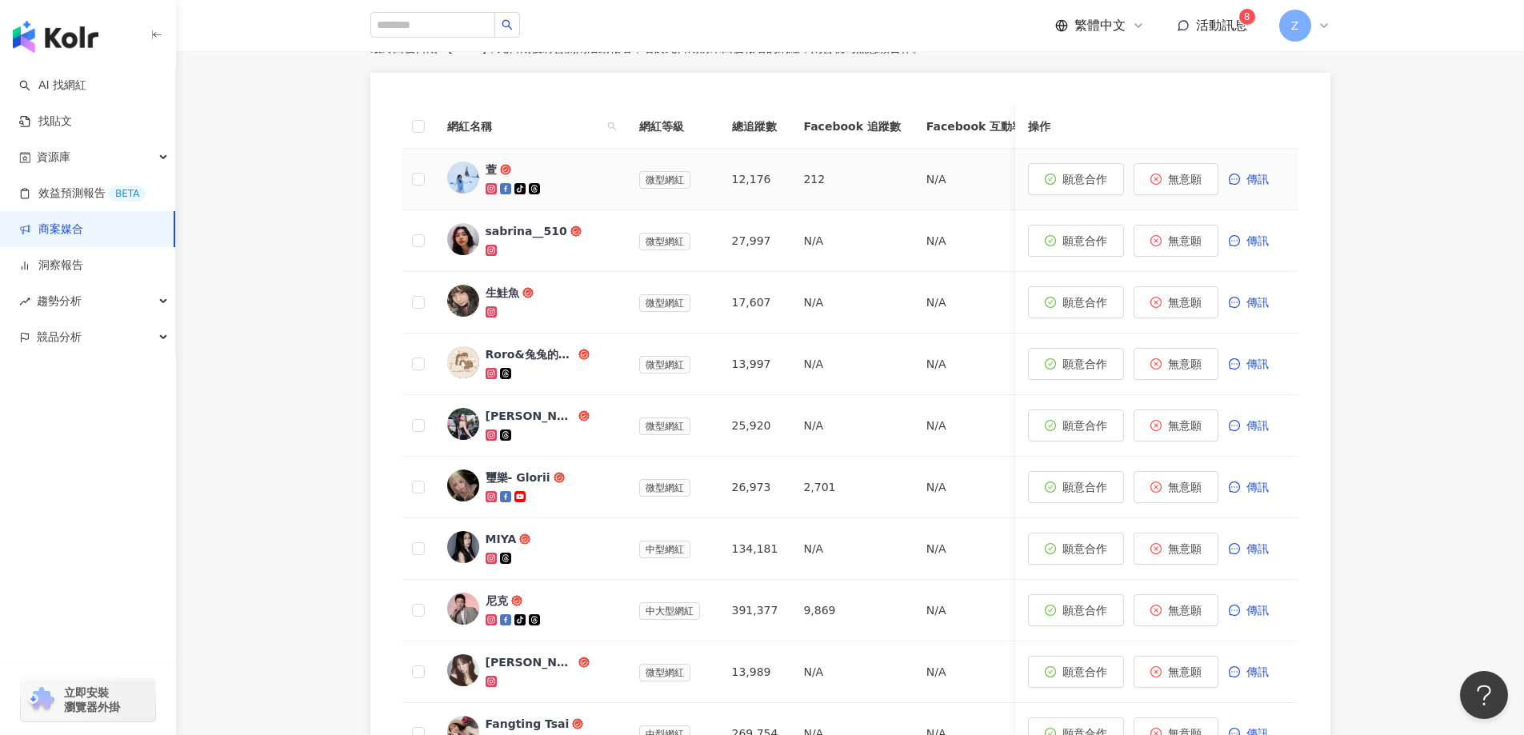
click at [496, 170] on div "萱" at bounding box center [491, 170] width 11 height 16
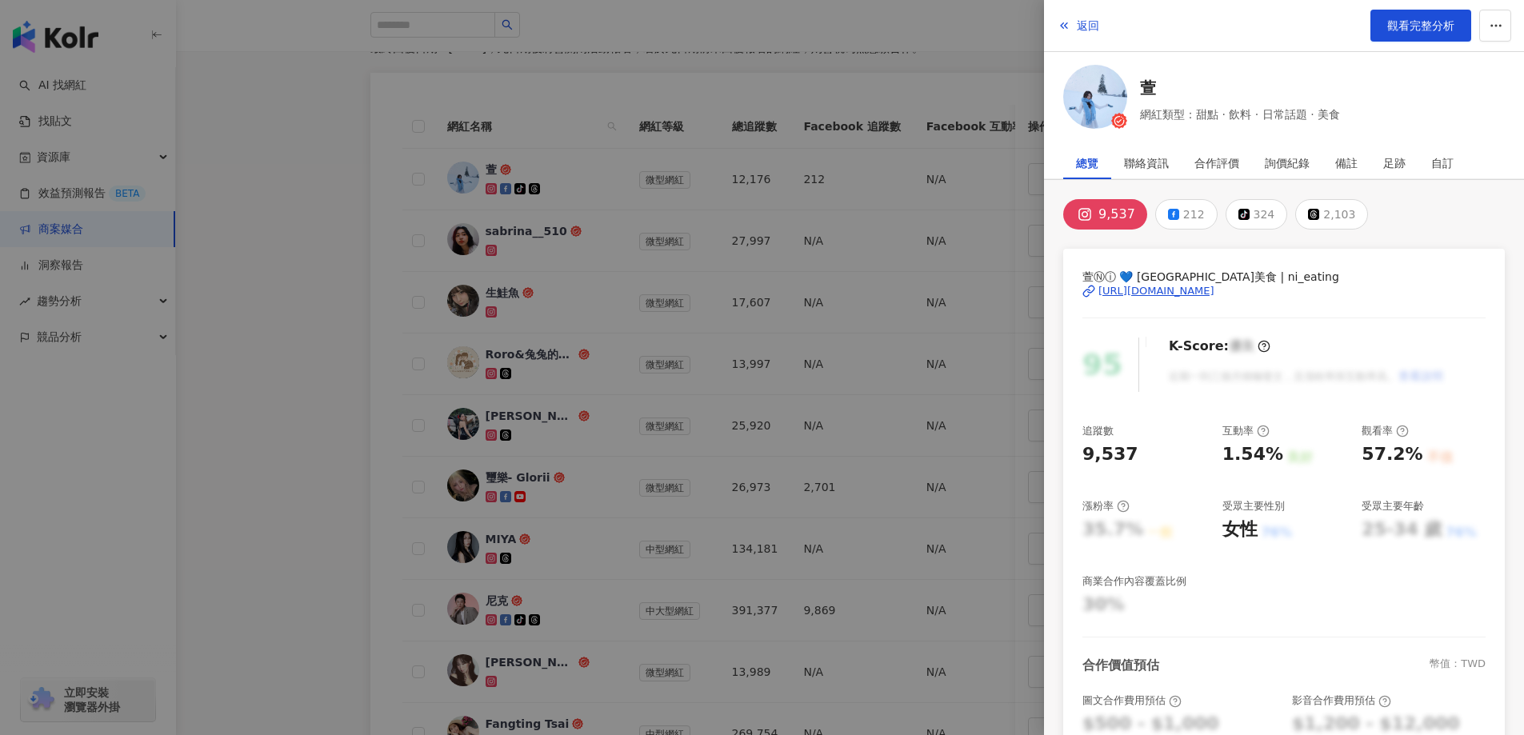
click at [1153, 290] on div "https://www.instagram.com/ni_eating/" at bounding box center [1156, 291] width 116 height 14
click at [662, 298] on div at bounding box center [762, 367] width 1524 height 735
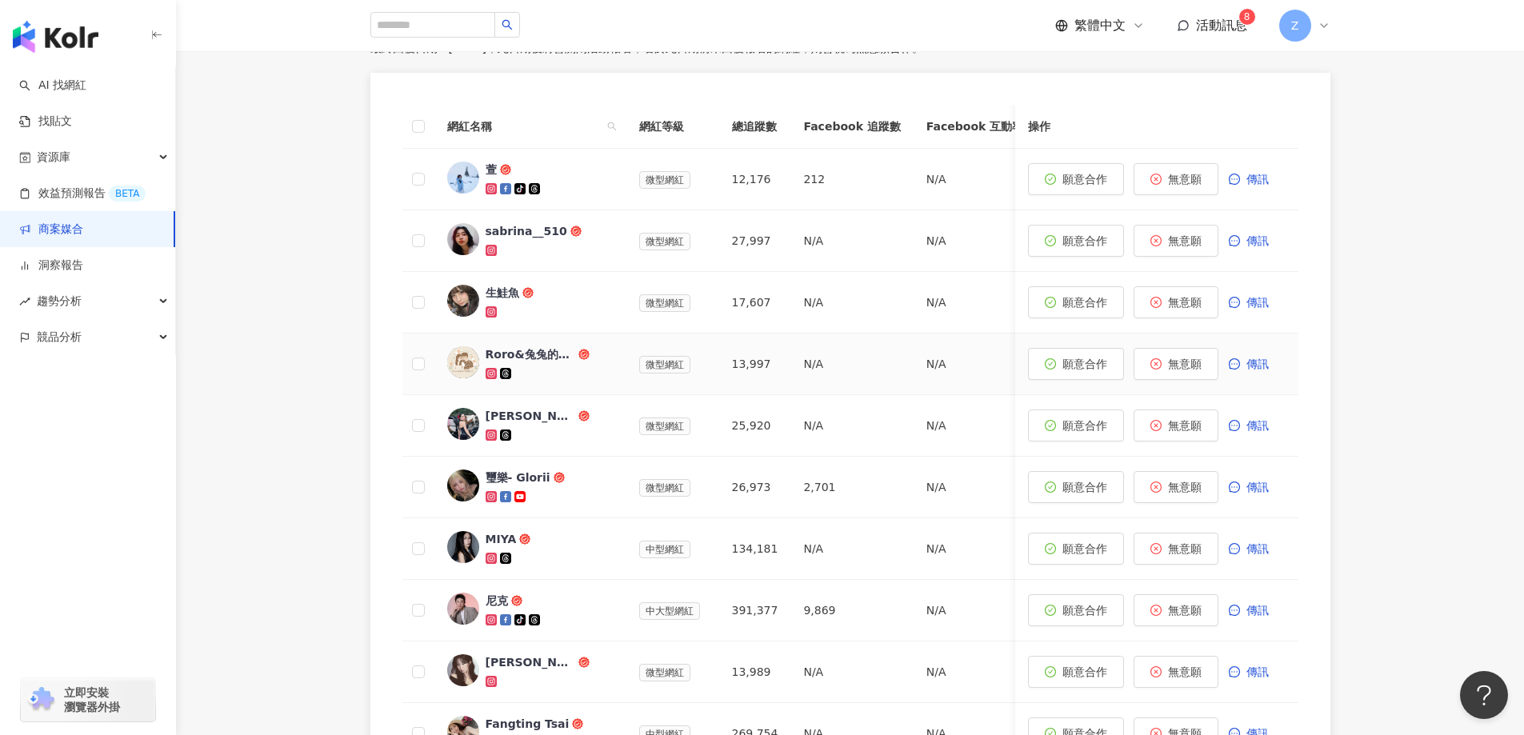
click at [530, 354] on div "Roro&兔兔的跑跳人生" at bounding box center [531, 354] width 90 height 16
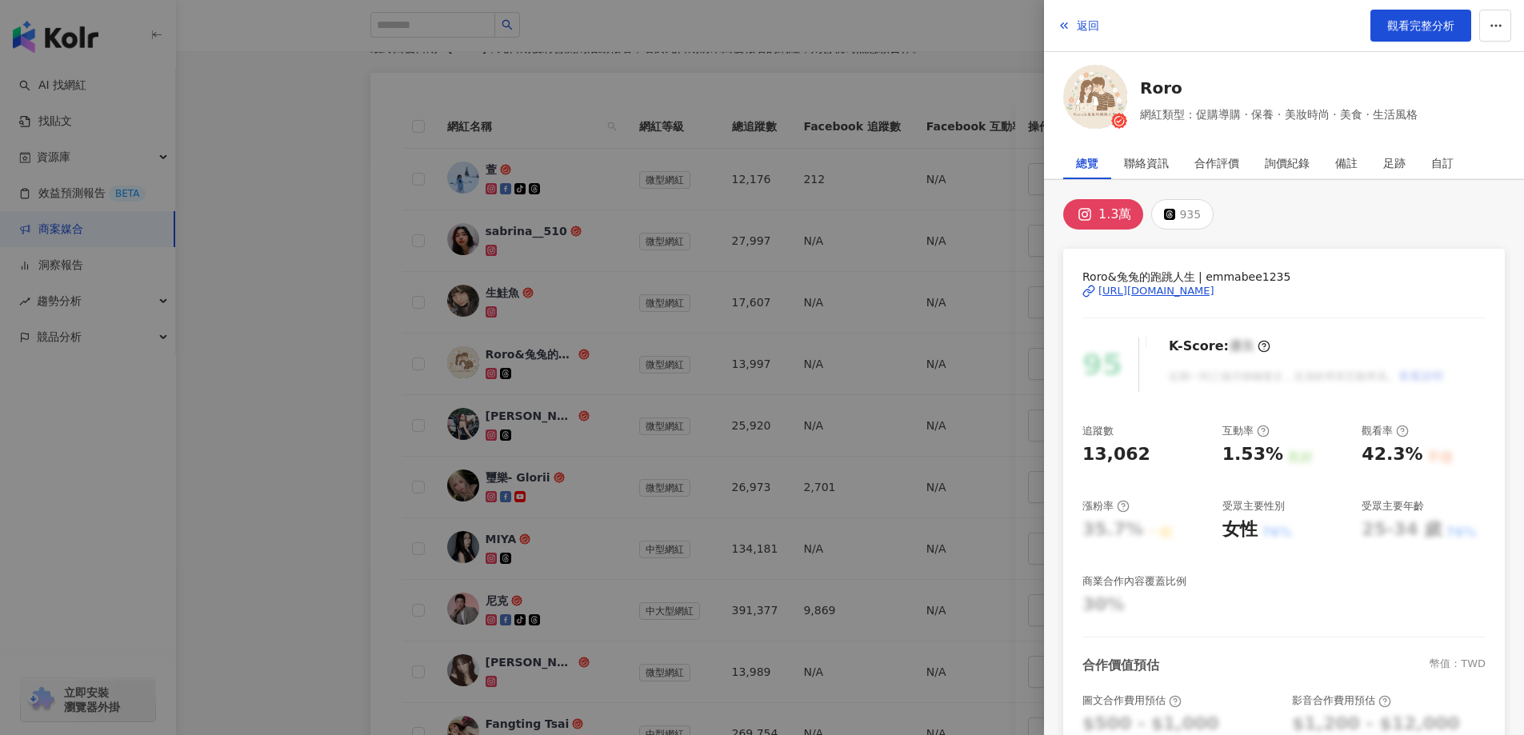
click at [1084, 217] on icon at bounding box center [1085, 215] width 10 height 10
click at [1114, 293] on div "https://www.instagram.com/emmabee1235/" at bounding box center [1156, 291] width 116 height 14
click at [521, 450] on div at bounding box center [762, 367] width 1524 height 735
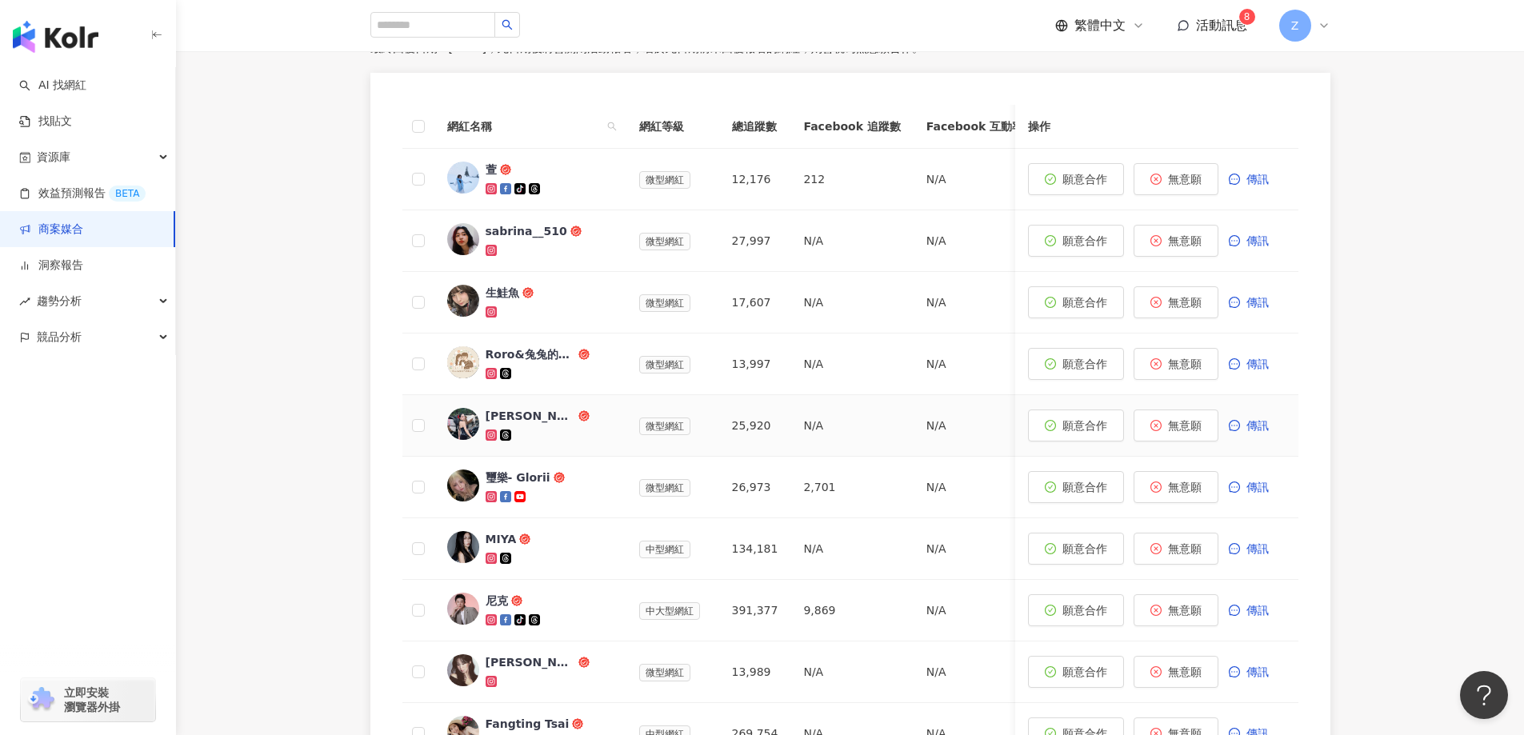
click at [506, 418] on div "Jamie" at bounding box center [531, 416] width 90 height 16
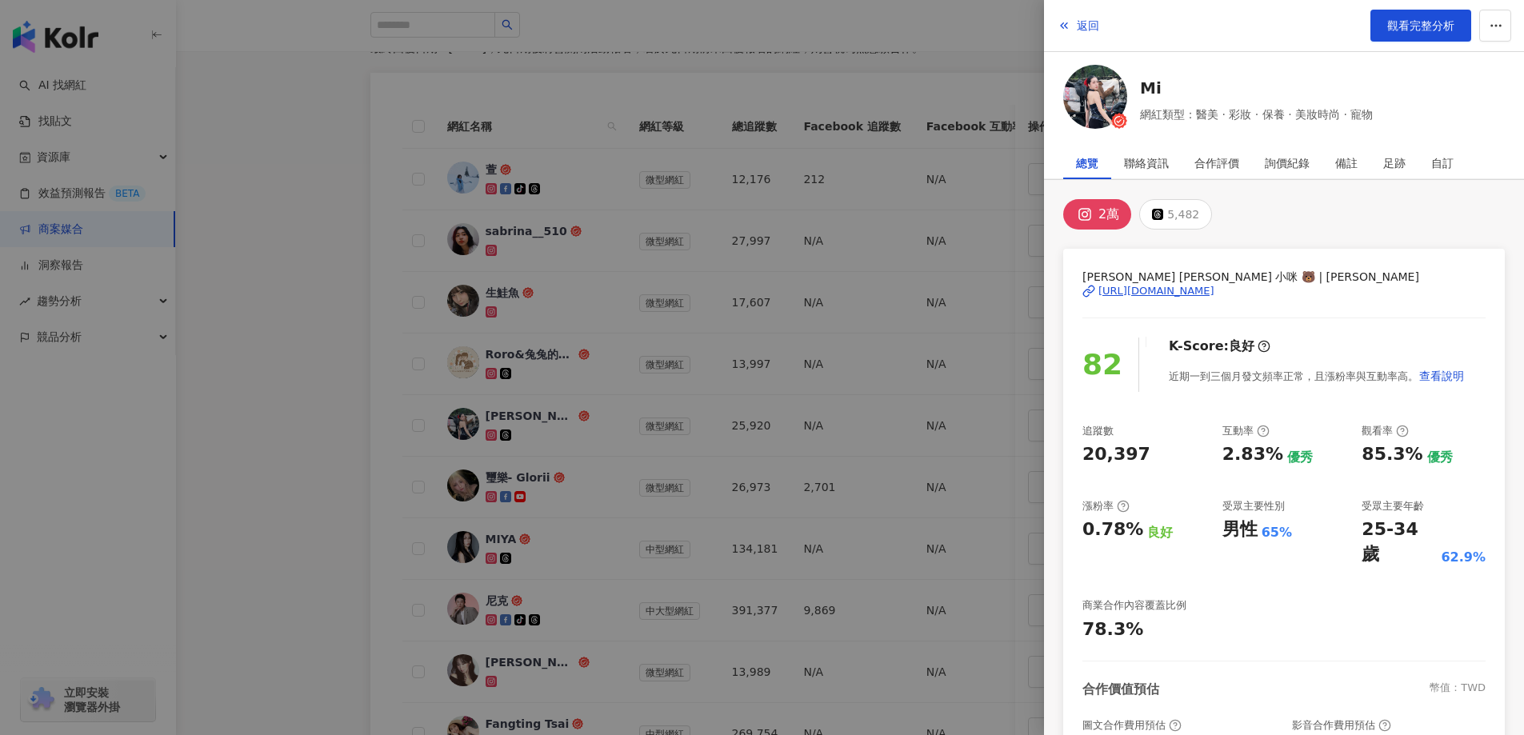
click at [1147, 286] on div "https://www.instagram.com/jamielinnn_/" at bounding box center [1156, 291] width 116 height 14
click at [605, 409] on div at bounding box center [762, 367] width 1524 height 735
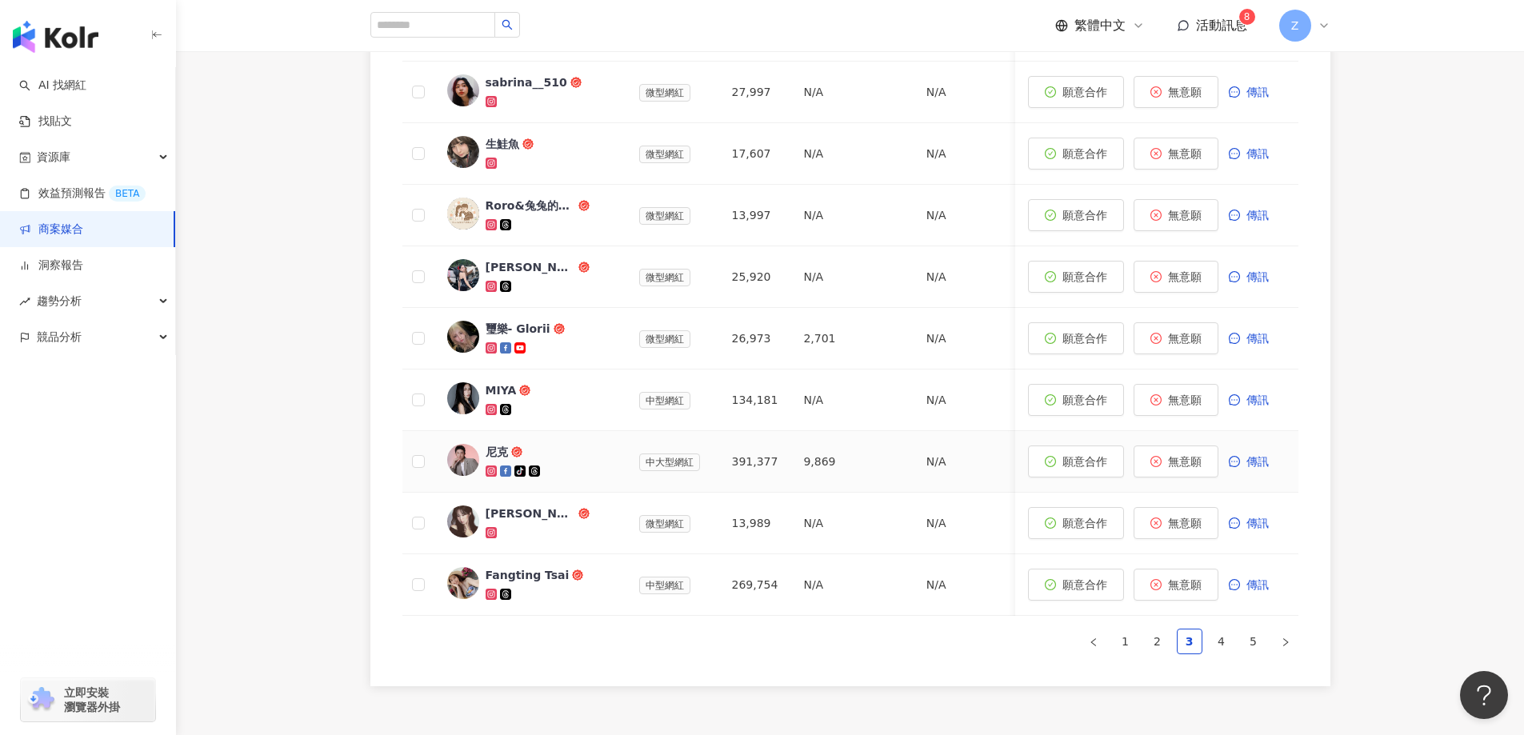
scroll to position [1005, 0]
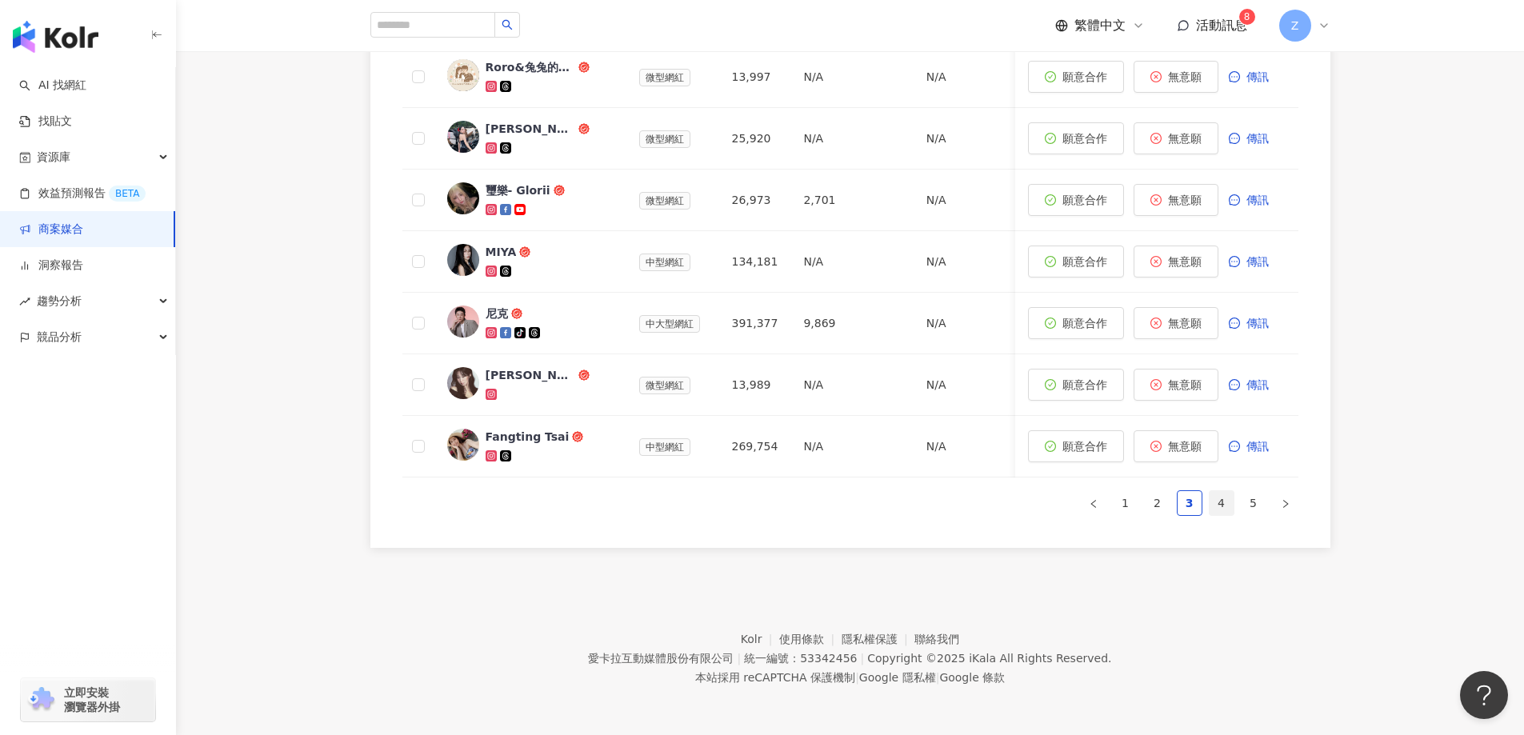
click at [1210, 503] on link "4" at bounding box center [1222, 503] width 24 height 24
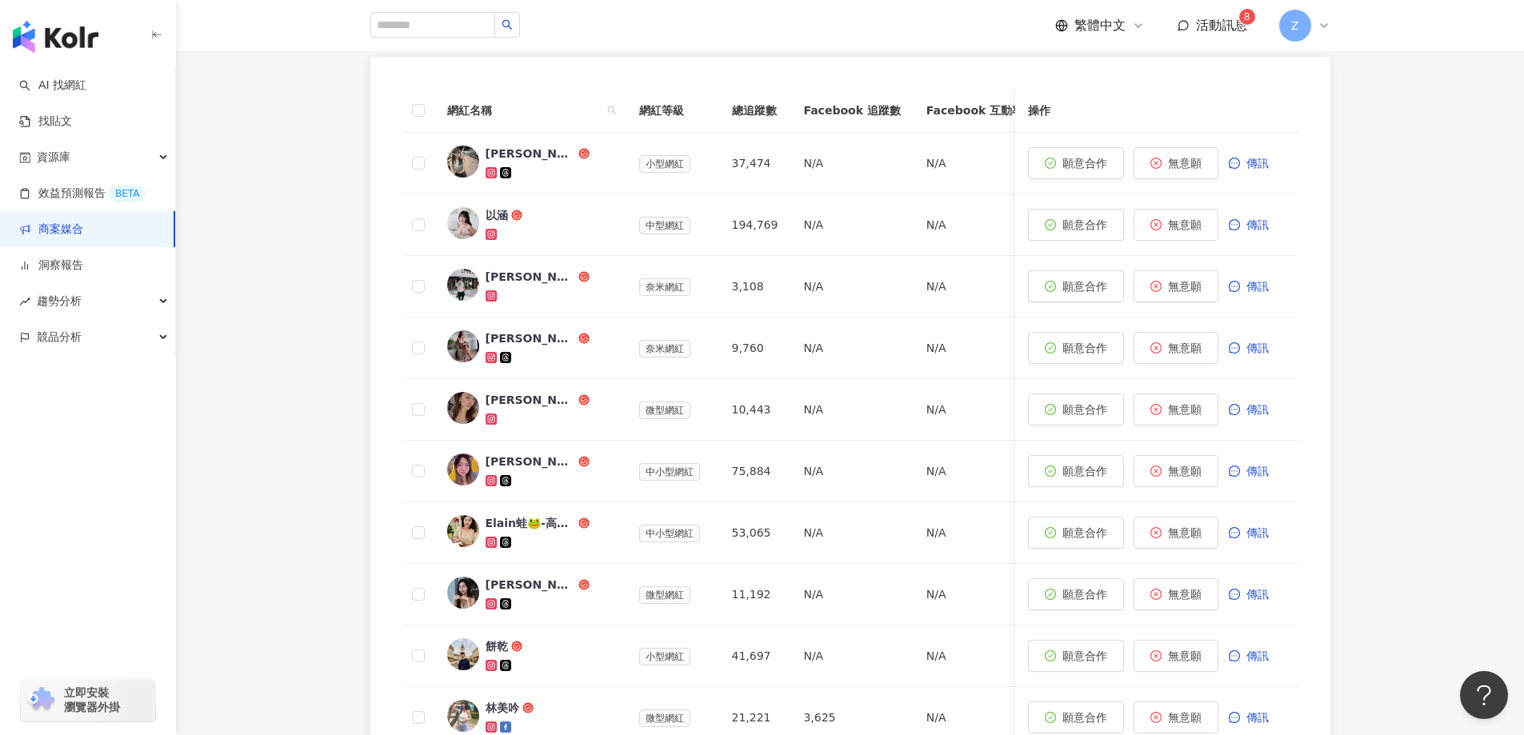
scroll to position [685, 0]
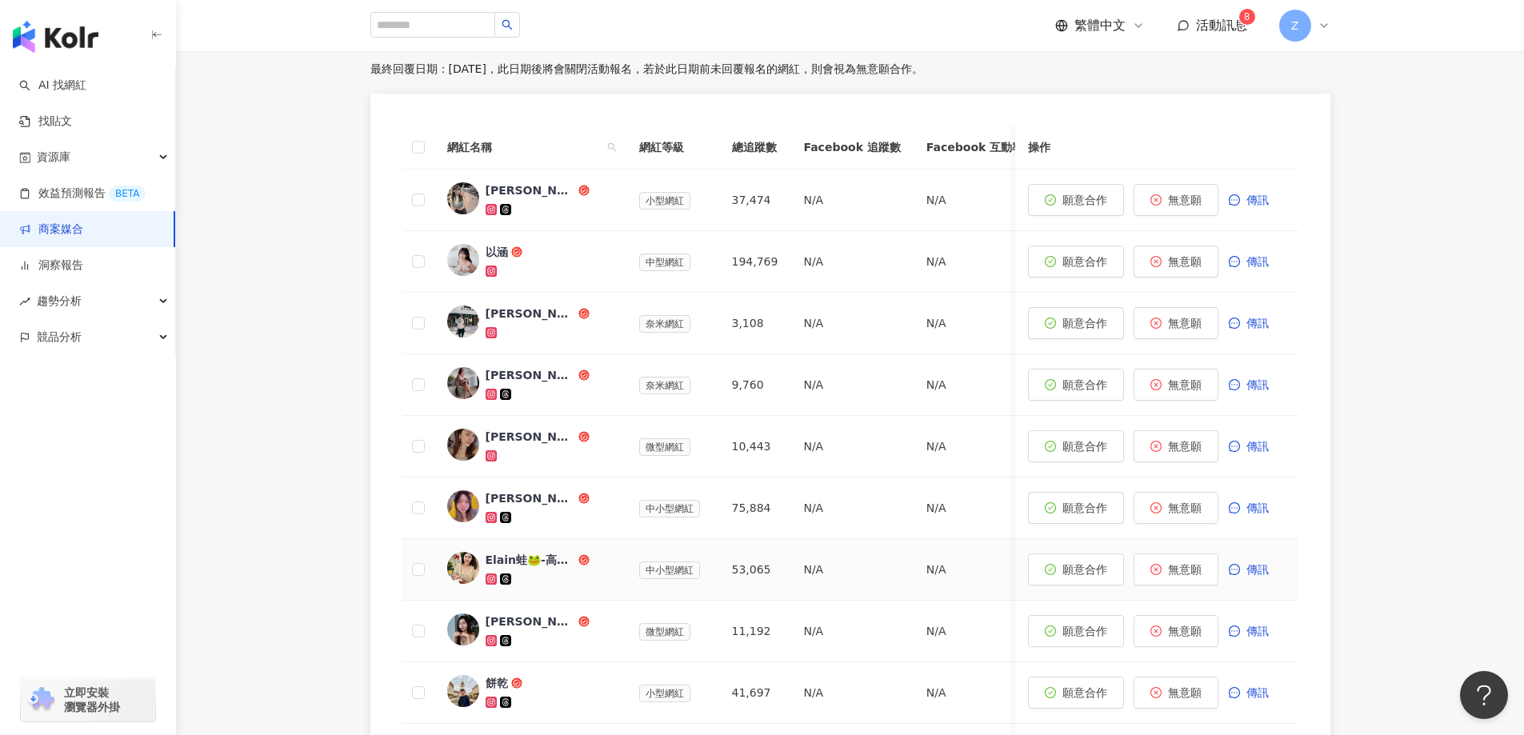
click at [458, 561] on img at bounding box center [463, 568] width 32 height 32
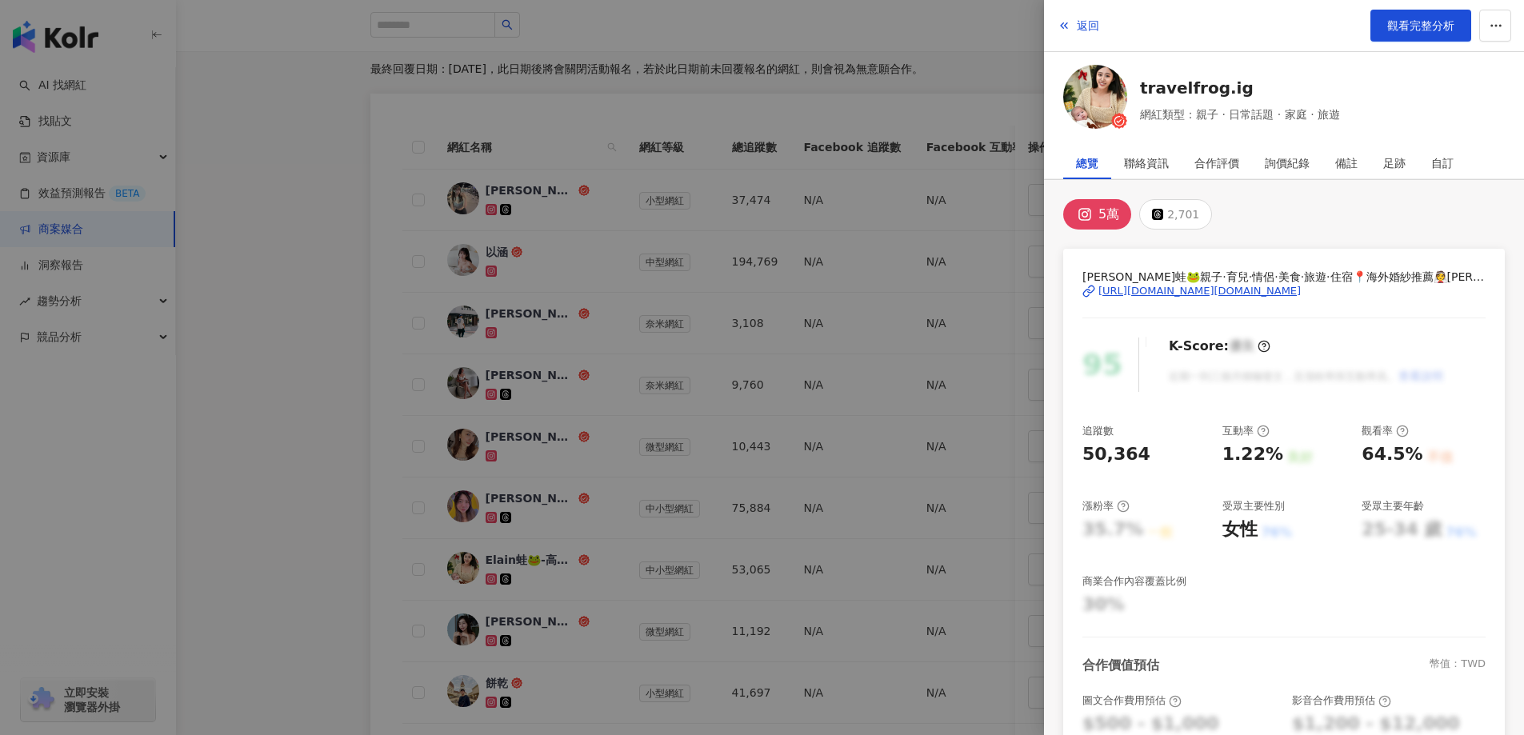
click at [1181, 288] on div "https://www.instagram.com/travelfrog.ig/" at bounding box center [1199, 291] width 202 height 14
click at [568, 478] on div at bounding box center [762, 367] width 1524 height 735
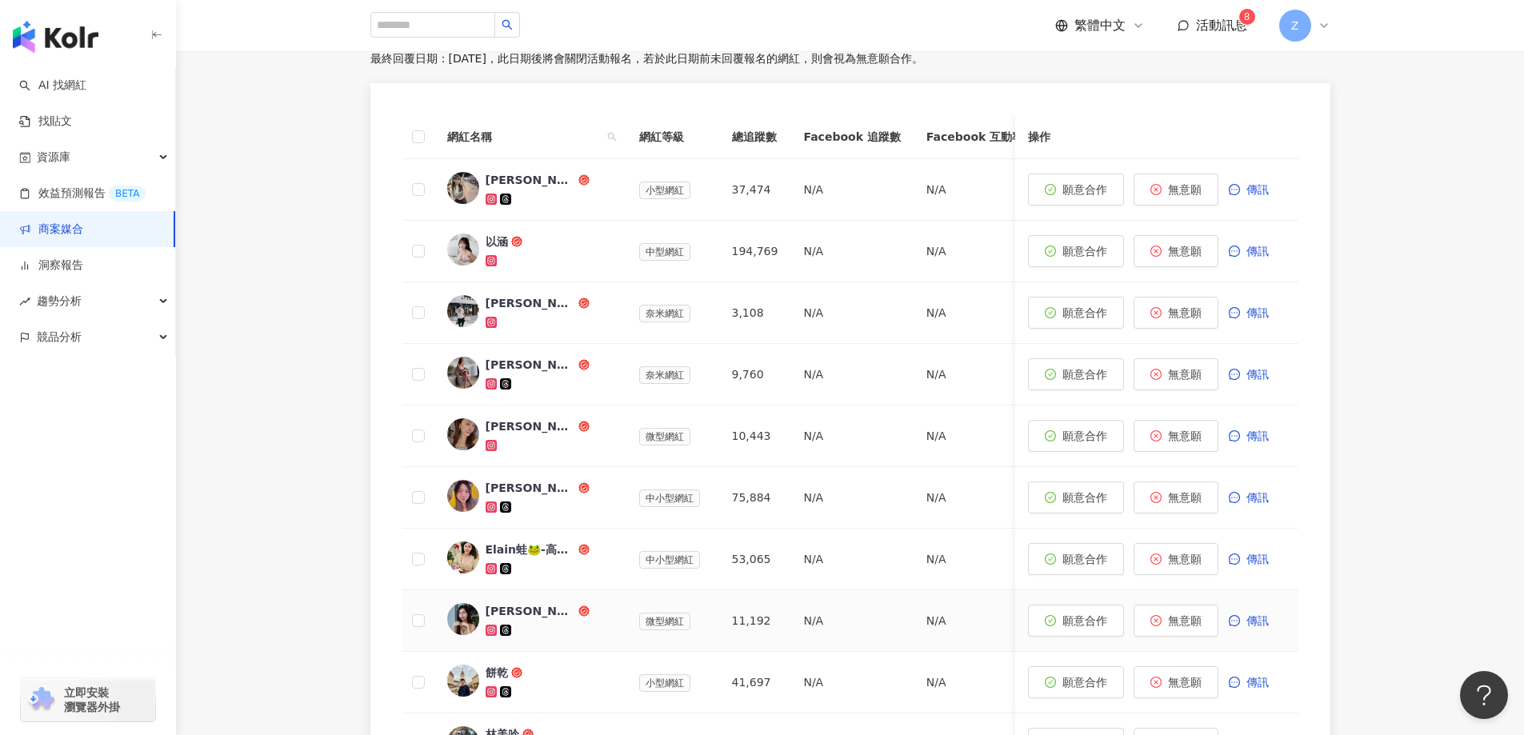
scroll to position [765, 0]
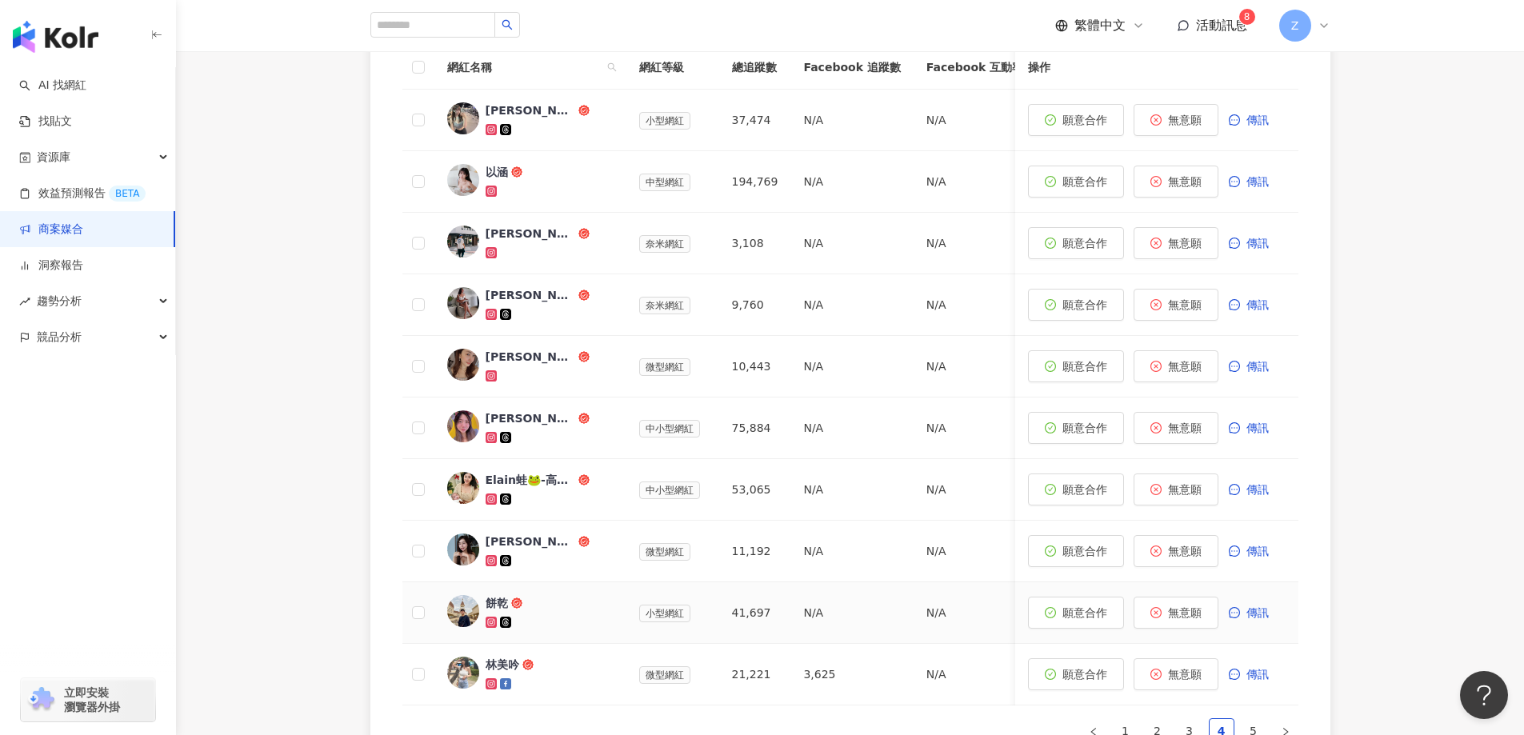
click at [506, 612] on div "餅乾" at bounding box center [550, 612] width 128 height 35
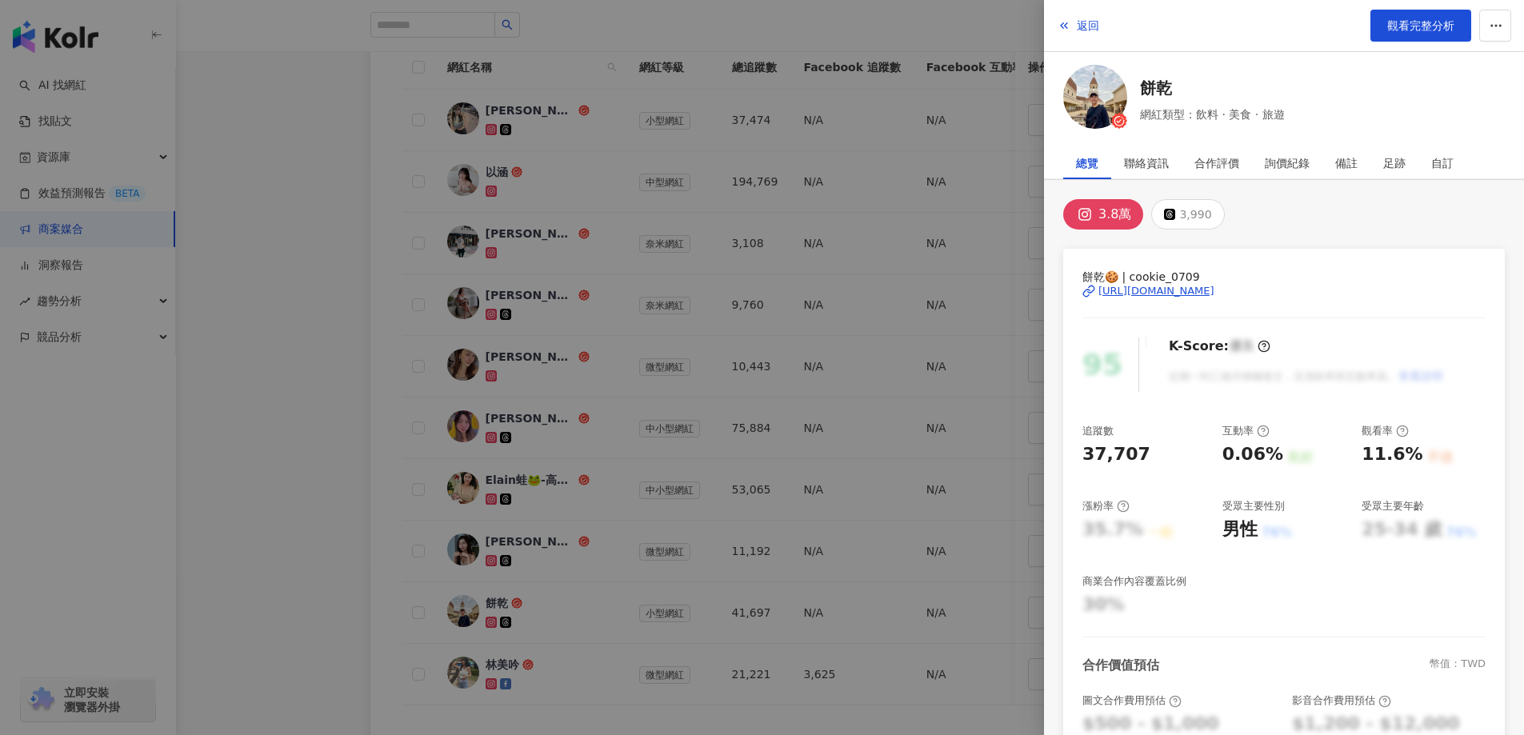
click at [1182, 292] on div "https://www.instagram.com/cookie_0709/" at bounding box center [1156, 291] width 116 height 14
click at [469, 680] on div at bounding box center [762, 367] width 1524 height 735
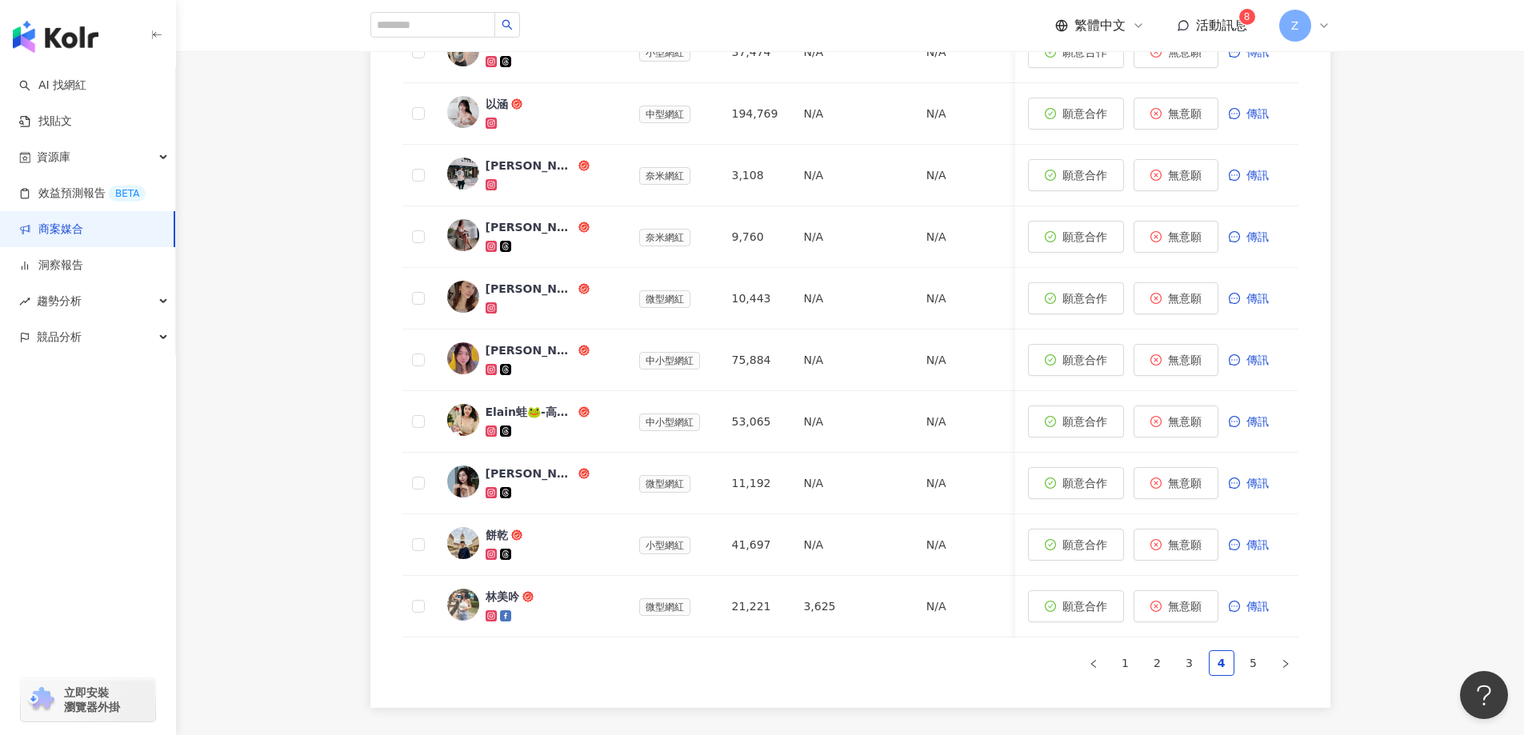
scroll to position [925, 0]
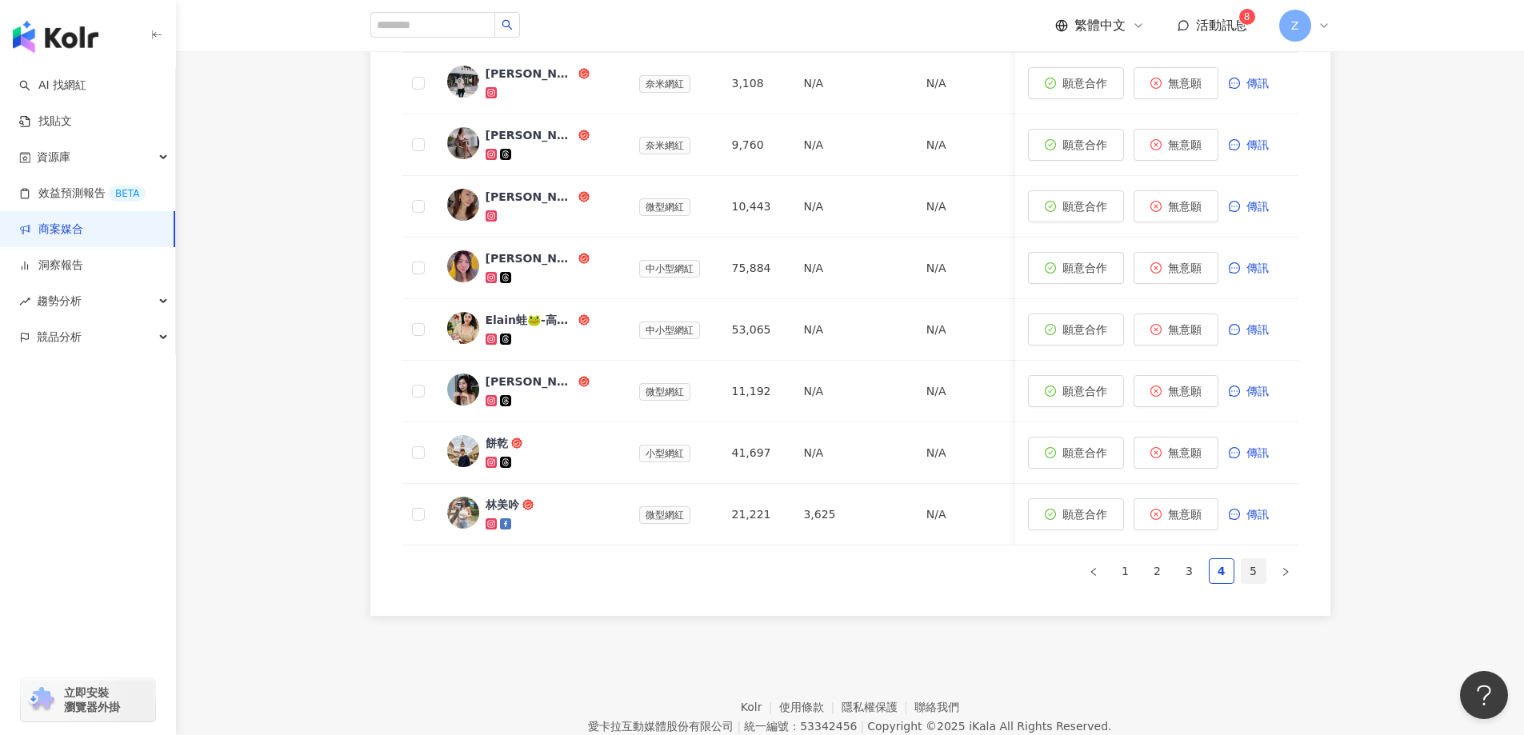
click at [1262, 583] on link "5" at bounding box center [1254, 571] width 24 height 24
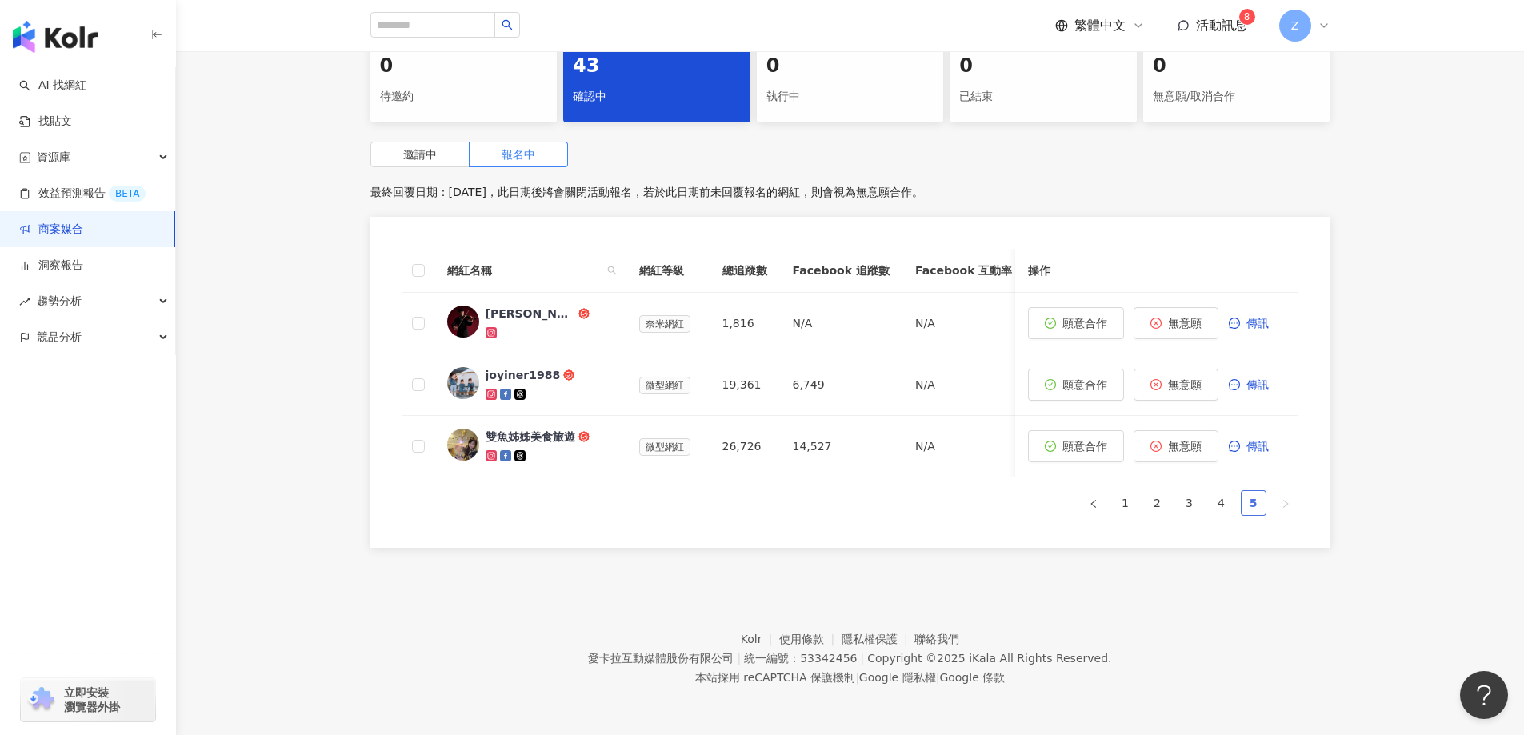
scroll to position [574, 0]
click at [46, 223] on link "商案媒合" at bounding box center [51, 230] width 64 height 16
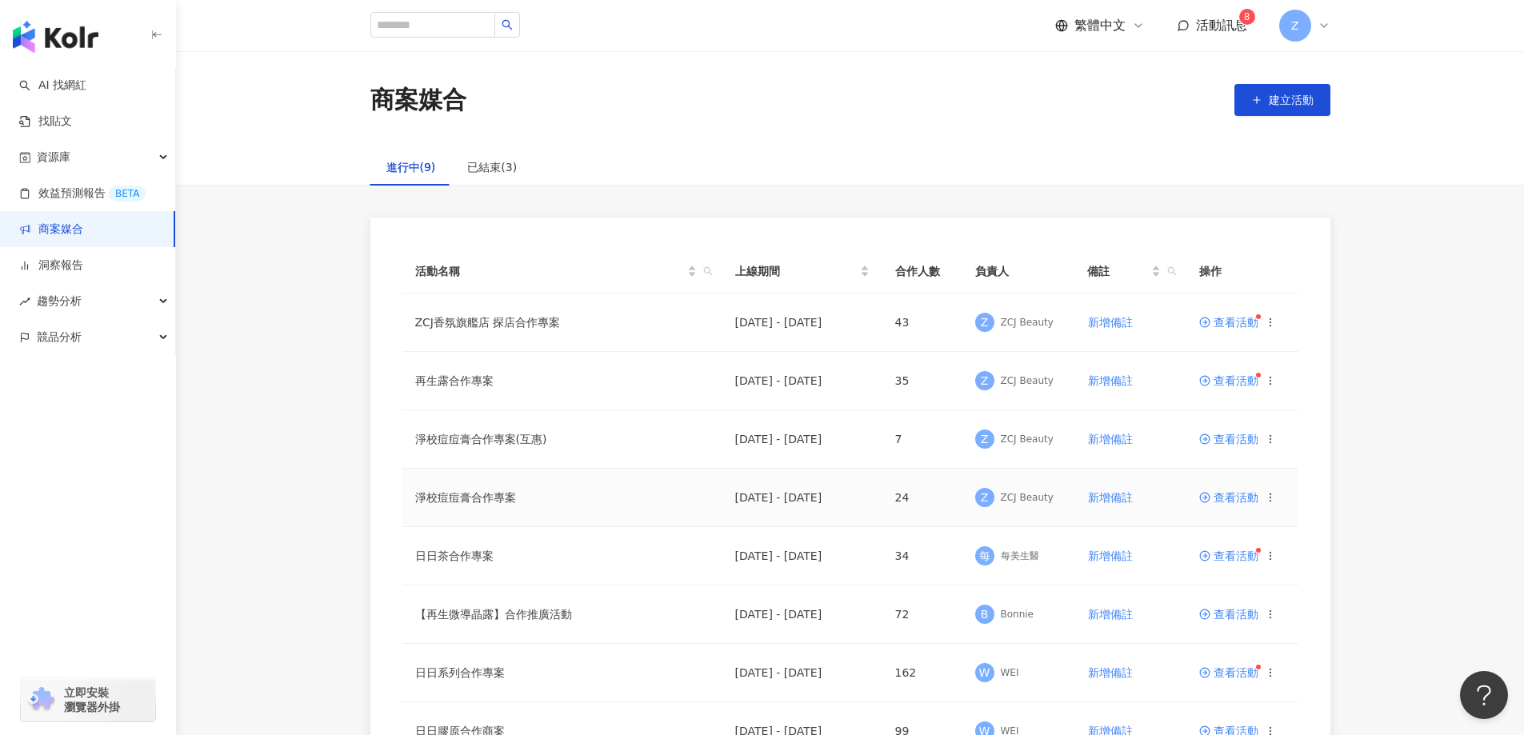
click at [1246, 499] on span "查看活動" at bounding box center [1228, 497] width 59 height 11
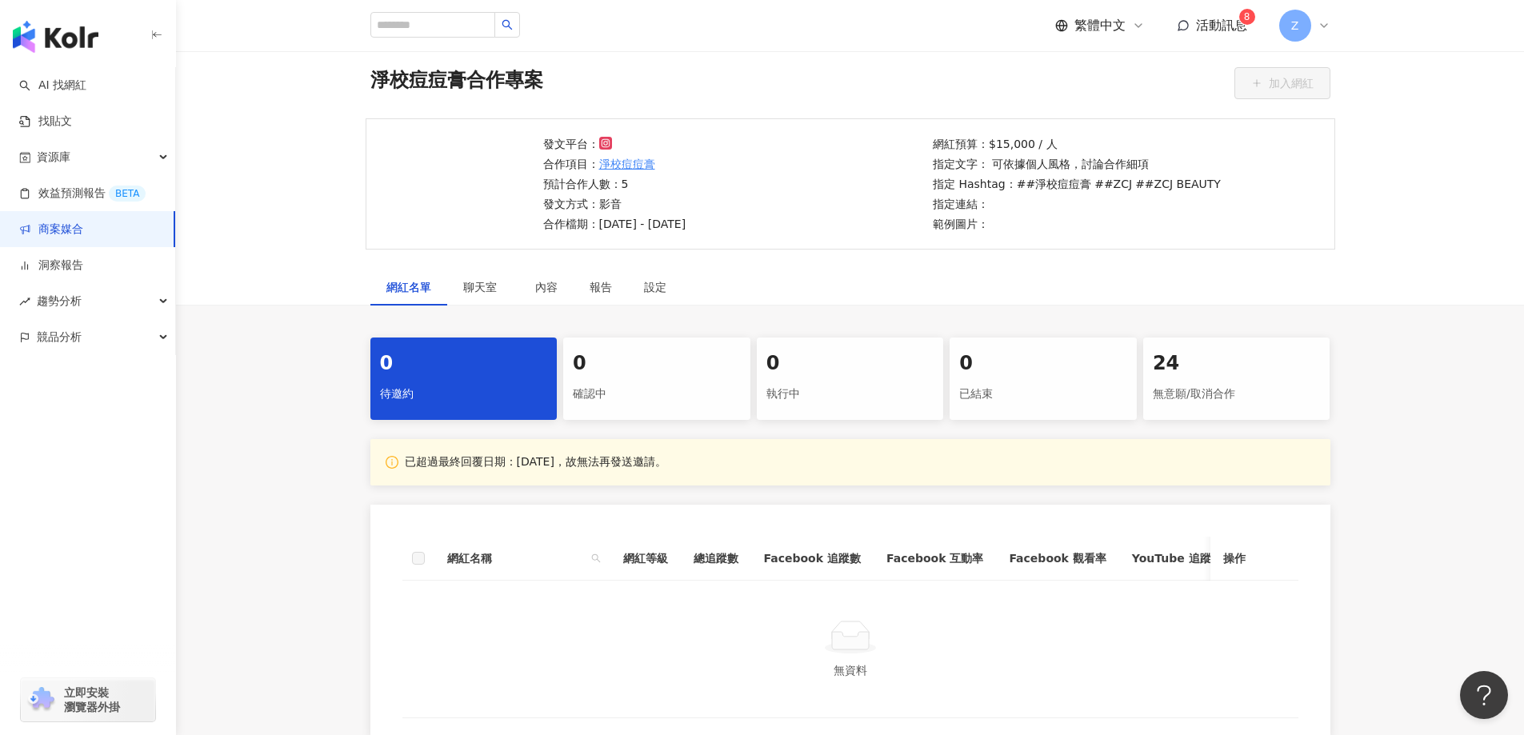
scroll to position [80, 0]
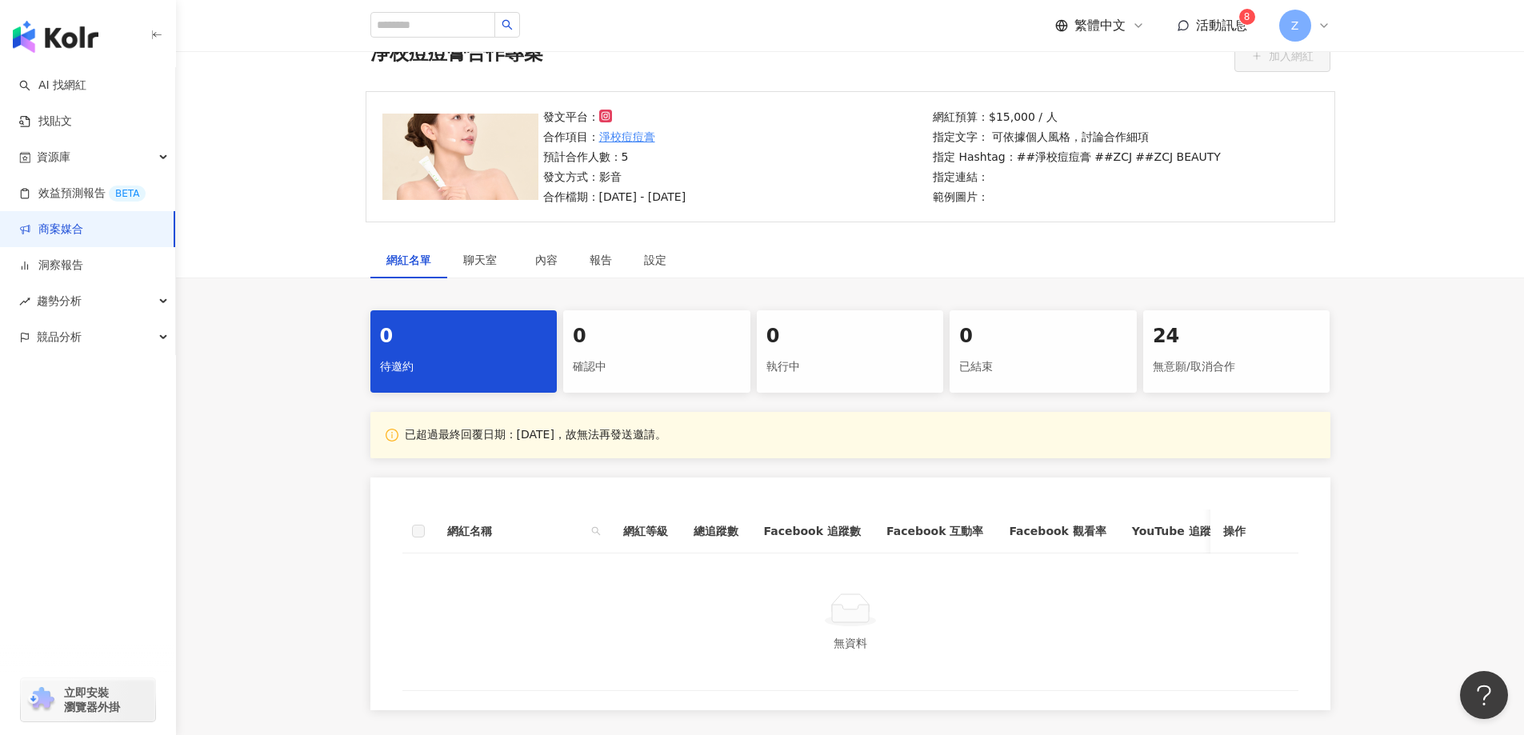
click at [627, 348] on div "0" at bounding box center [657, 336] width 168 height 27
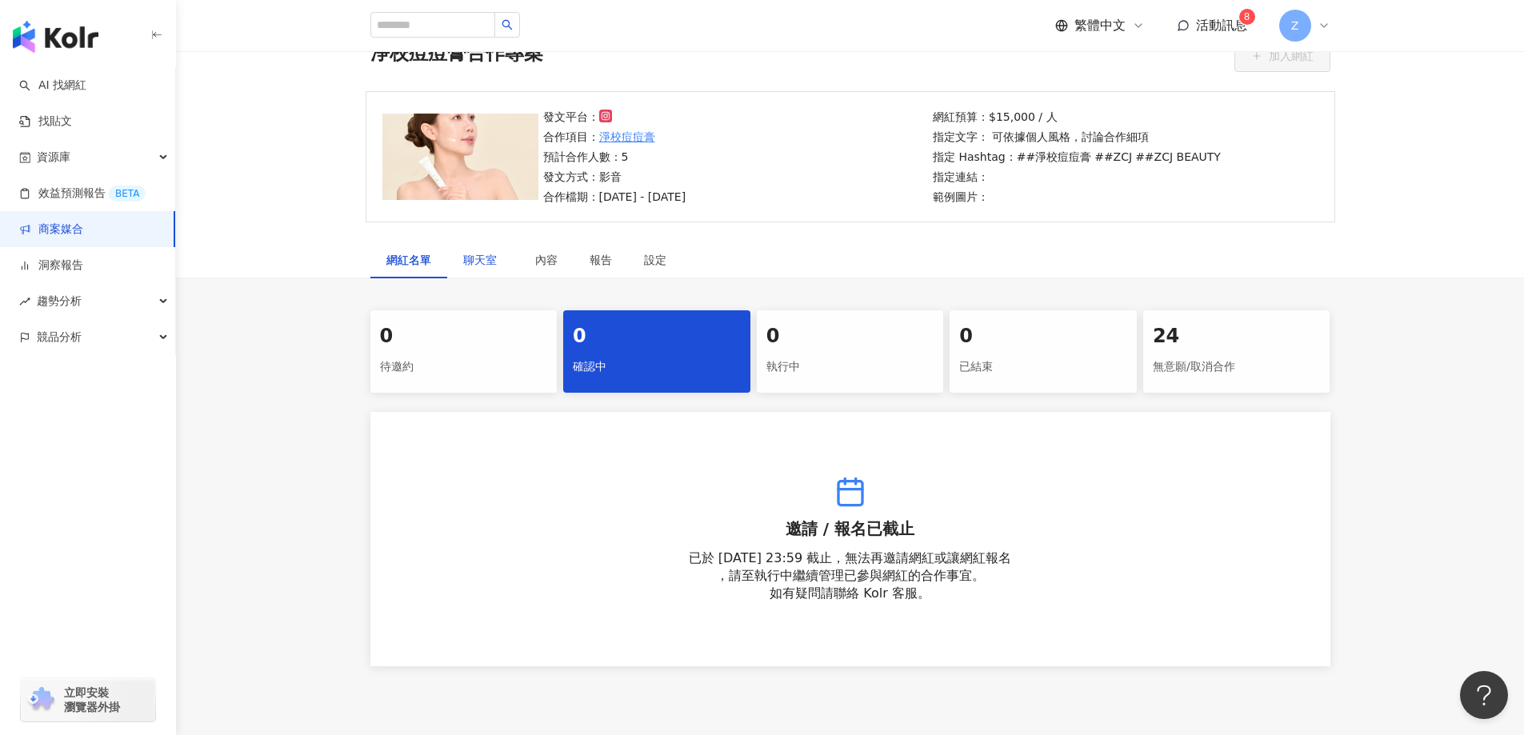
click at [492, 270] on div "聊天室" at bounding box center [483, 260] width 72 height 37
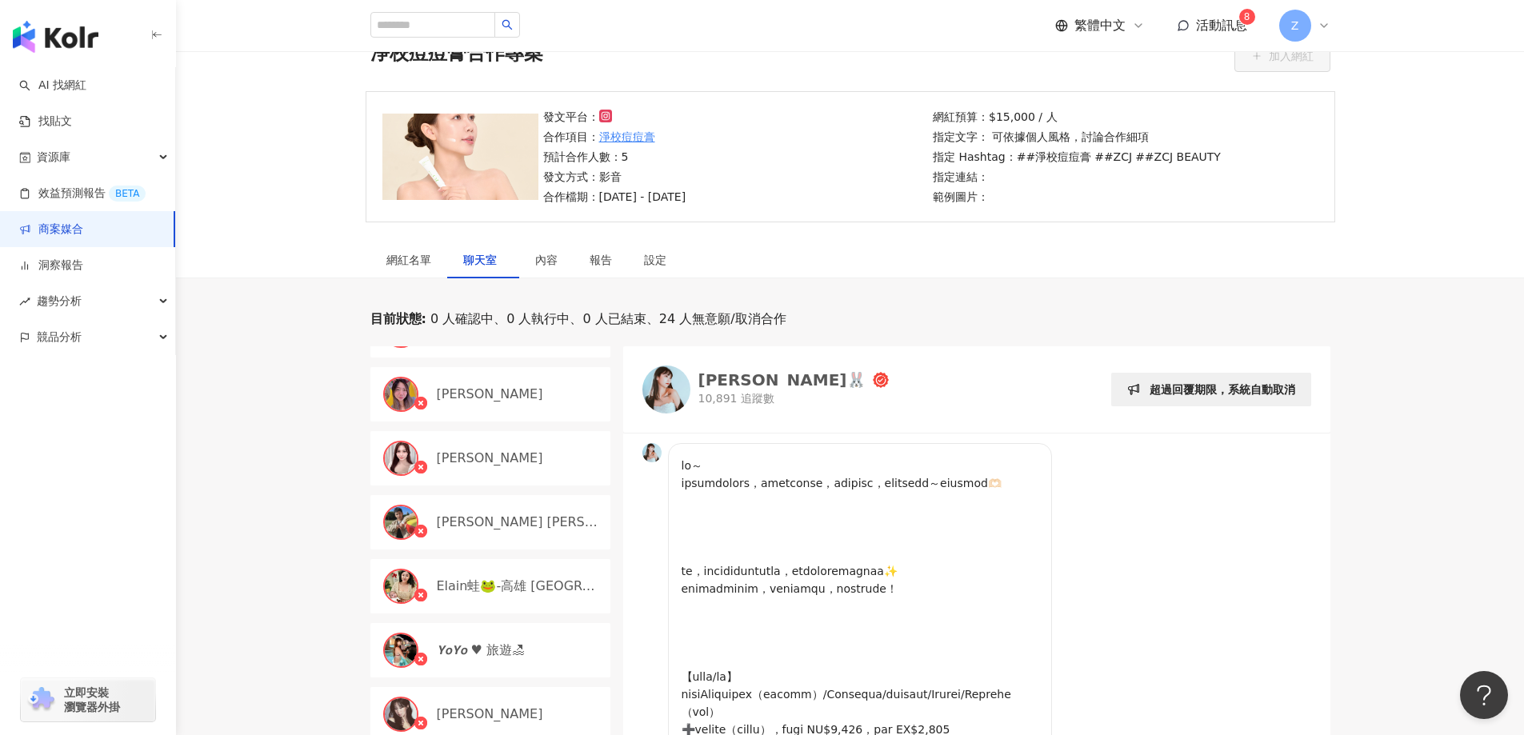
scroll to position [320, 0]
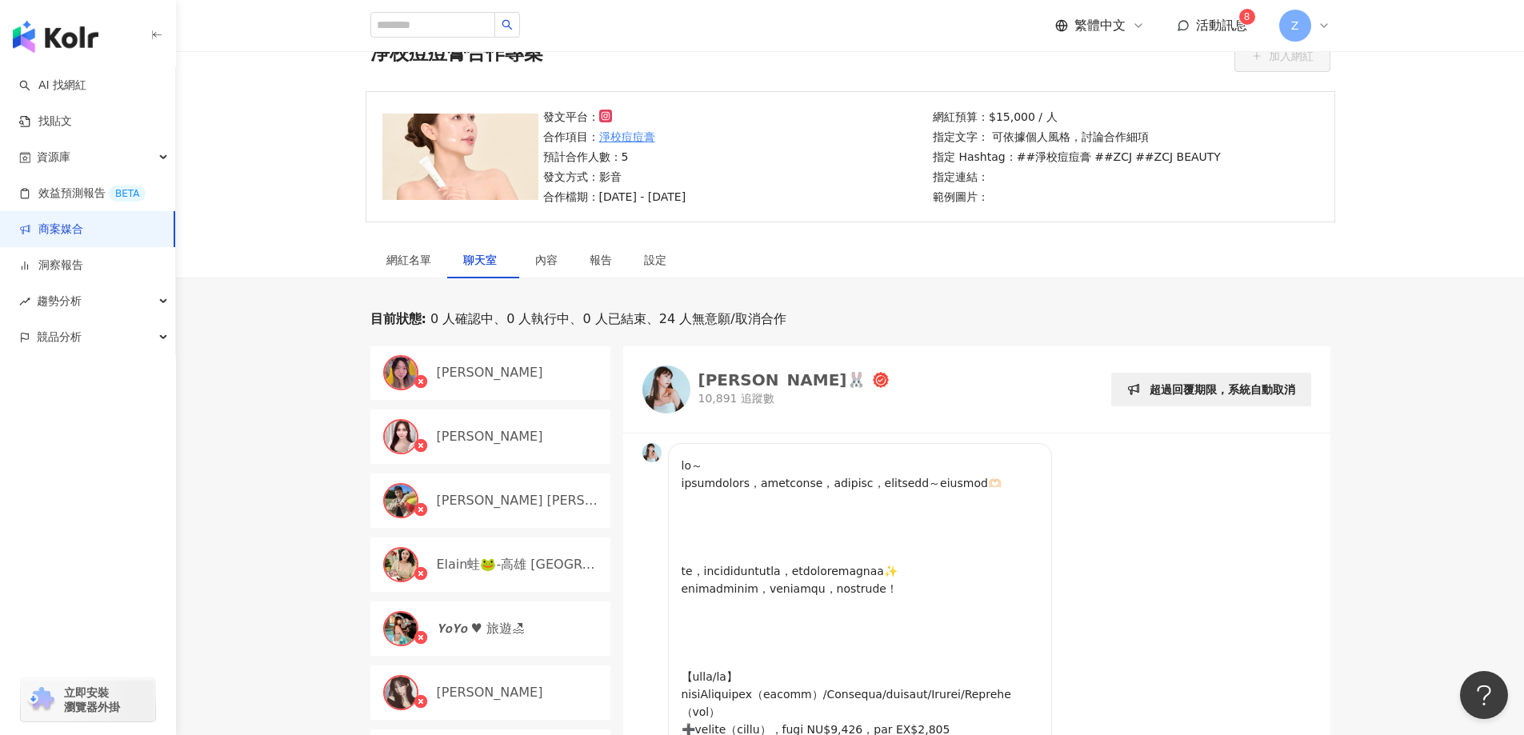
click at [513, 374] on p "Sarinne Sung 幸恩" at bounding box center [490, 373] width 106 height 18
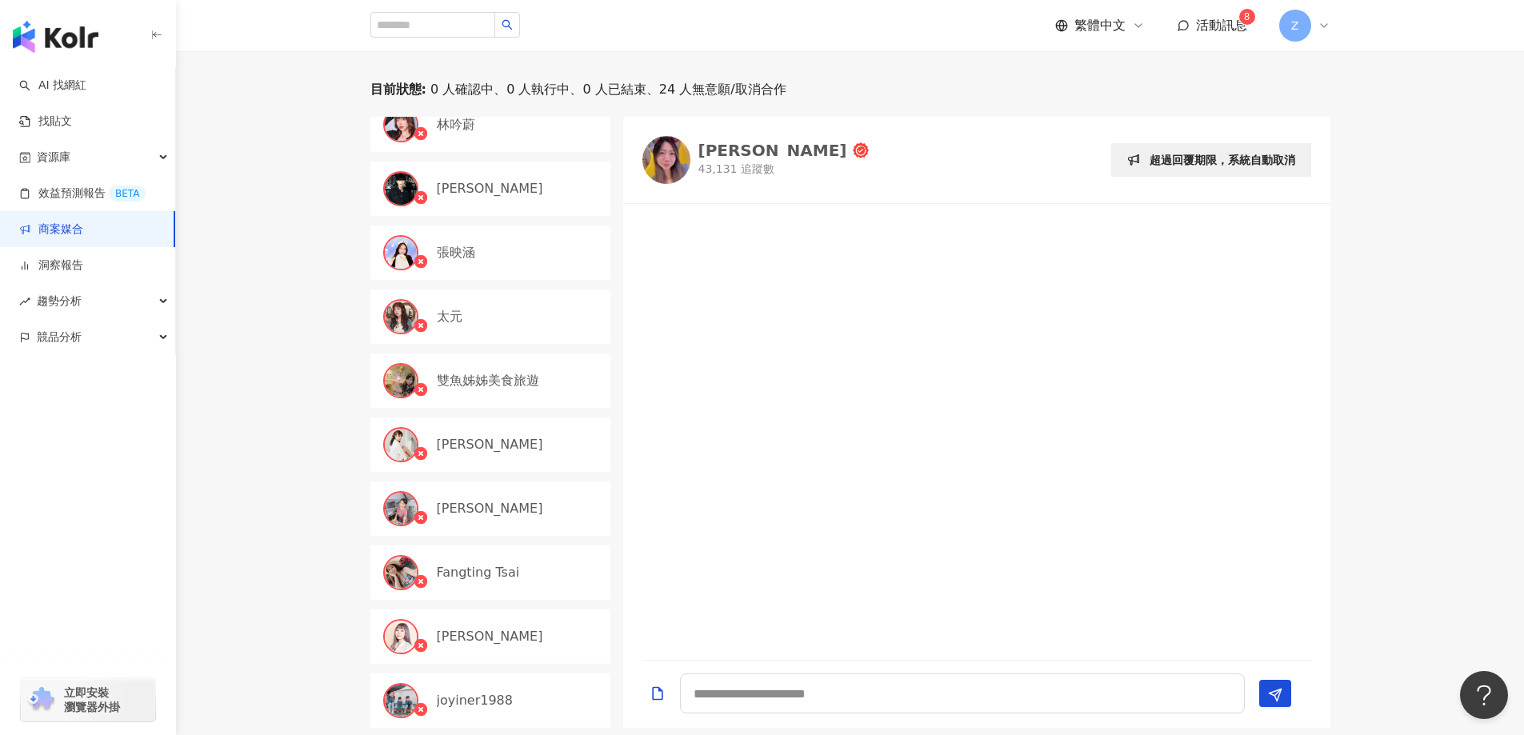
scroll to position [400, 0]
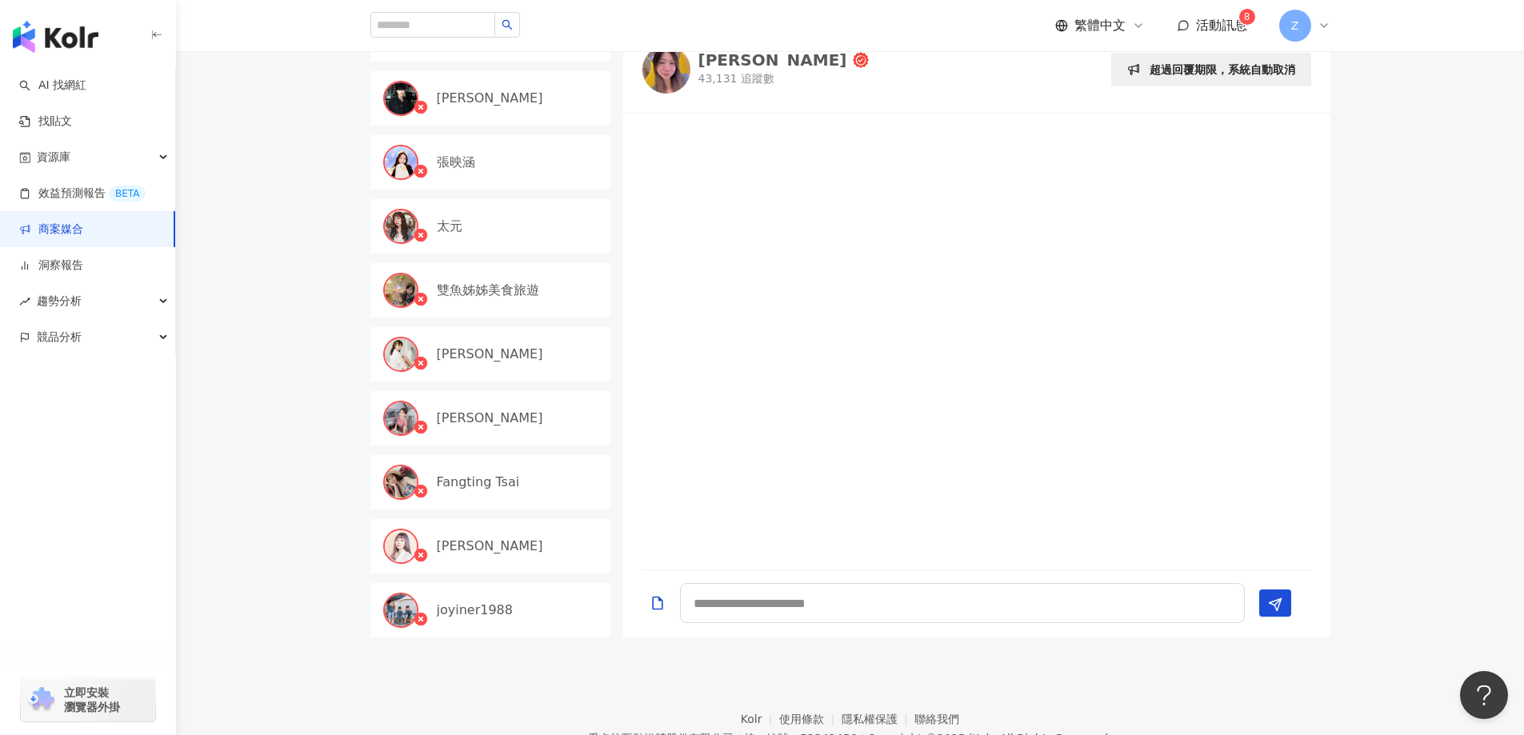
click at [522, 409] on div "[PERSON_NAME]" at bounding box center [490, 418] width 240 height 54
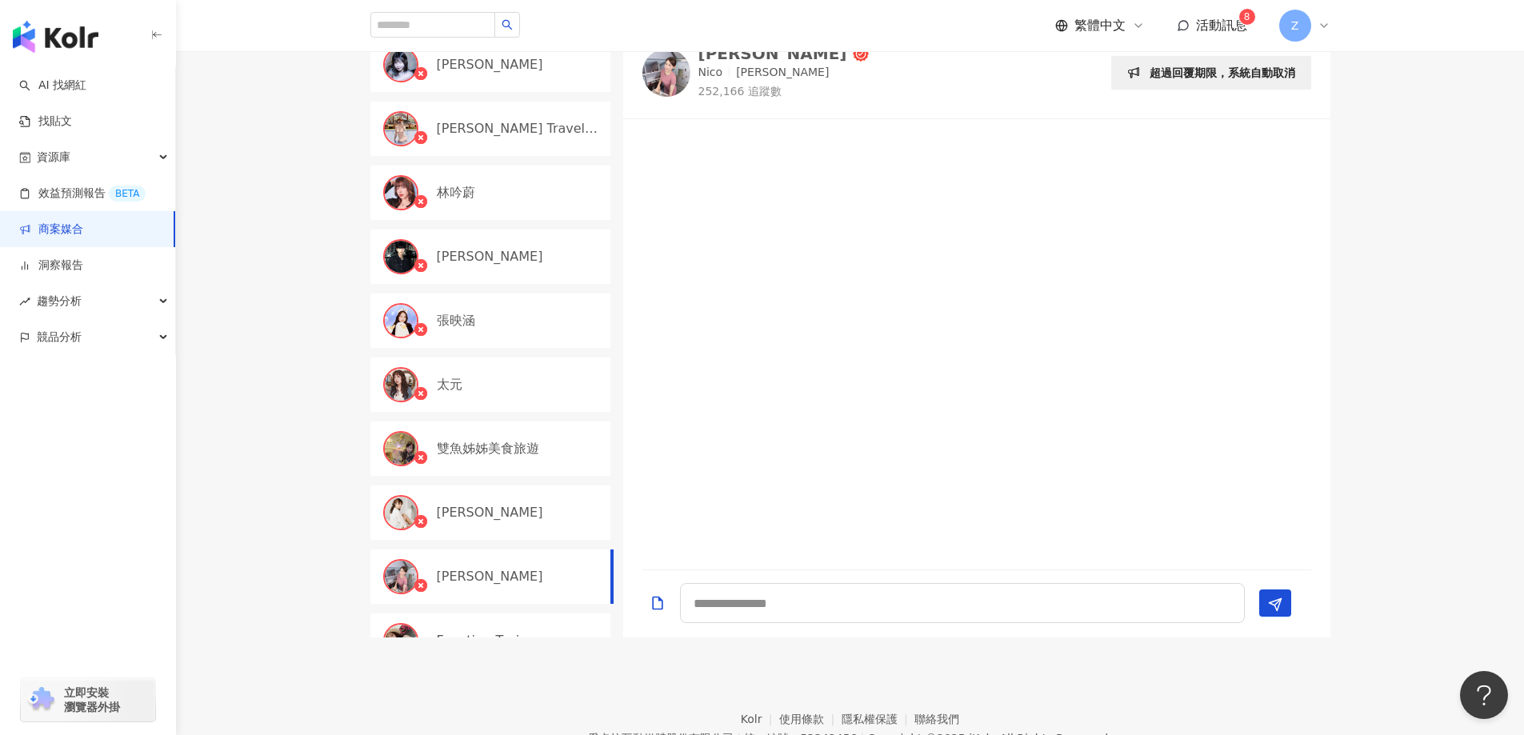
scroll to position [818, 0]
click at [668, 94] on img at bounding box center [666, 73] width 48 height 48
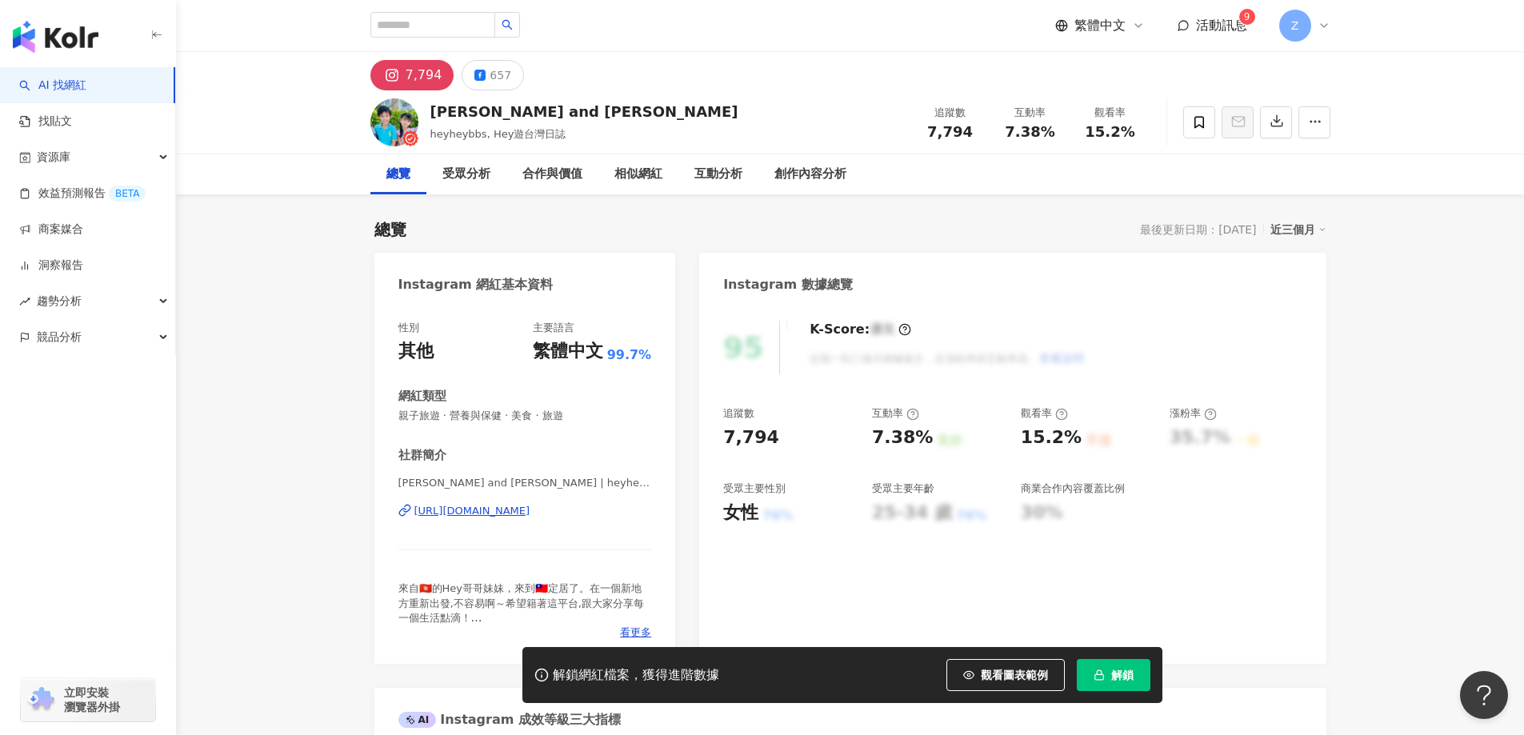
click at [526, 514] on div "https://www.instagram.com/heyheybbs/" at bounding box center [472, 511] width 116 height 14
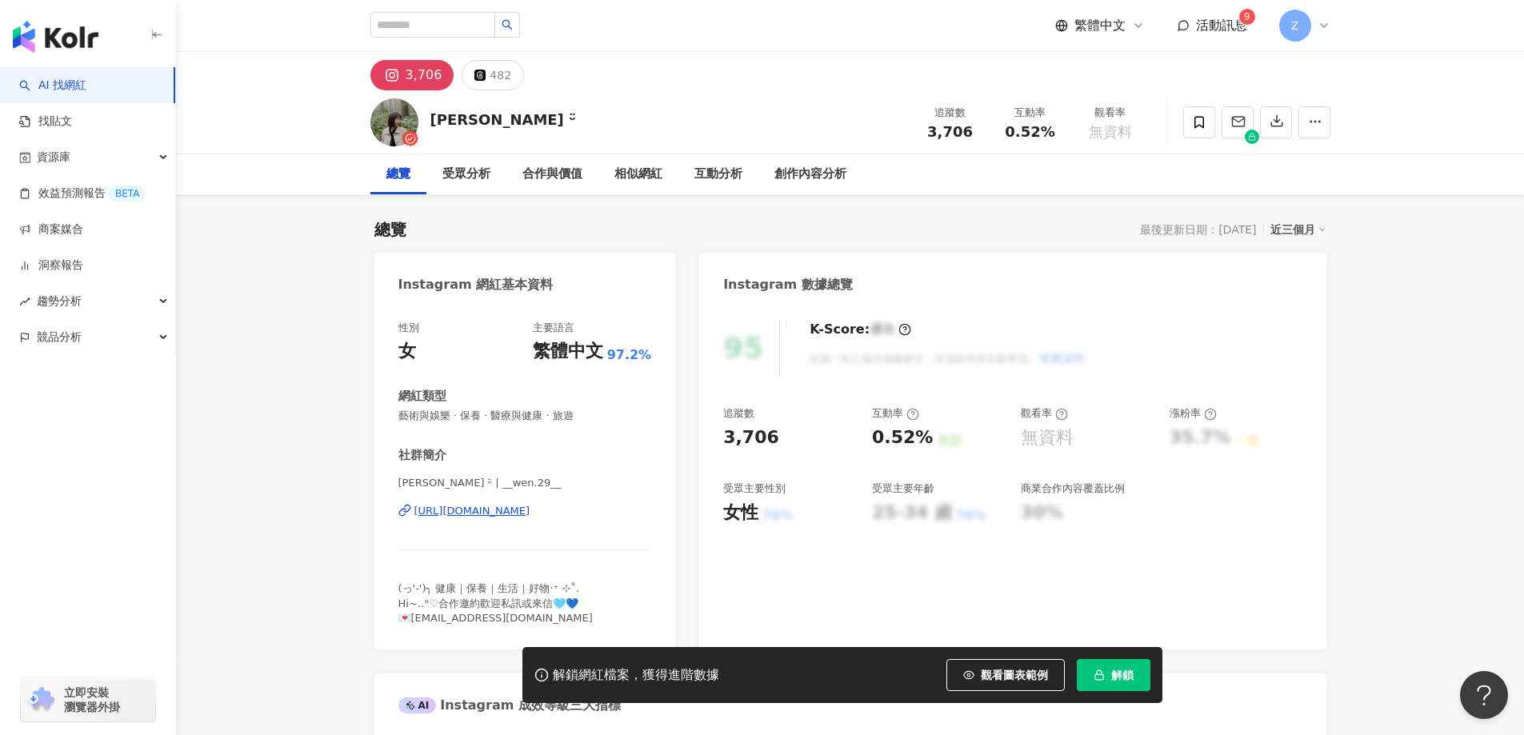
click at [526, 514] on div "https://www.instagram.com/__wen.29__/" at bounding box center [472, 511] width 116 height 14
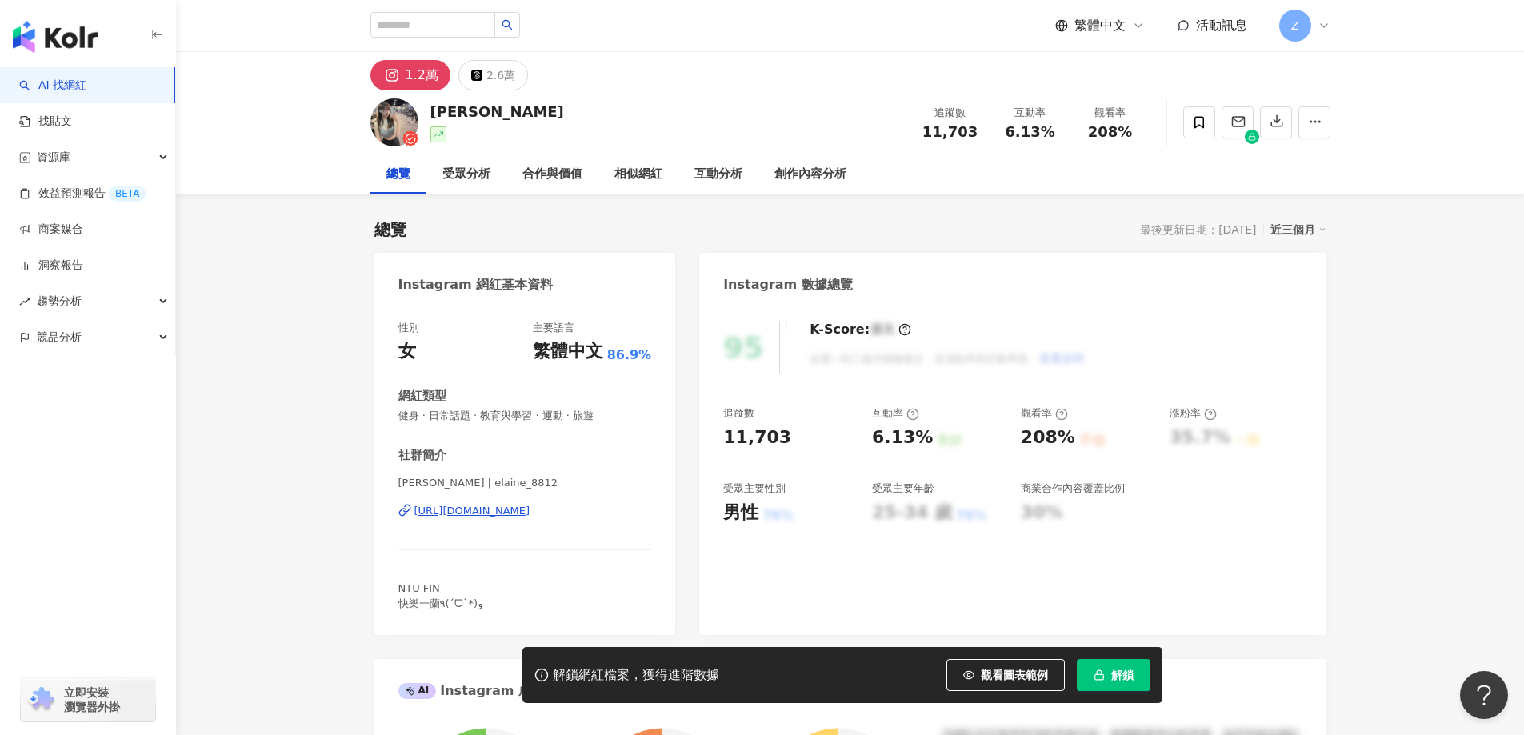
click at [500, 511] on div "https://www.instagram.com/elaine_8812/" at bounding box center [472, 511] width 116 height 14
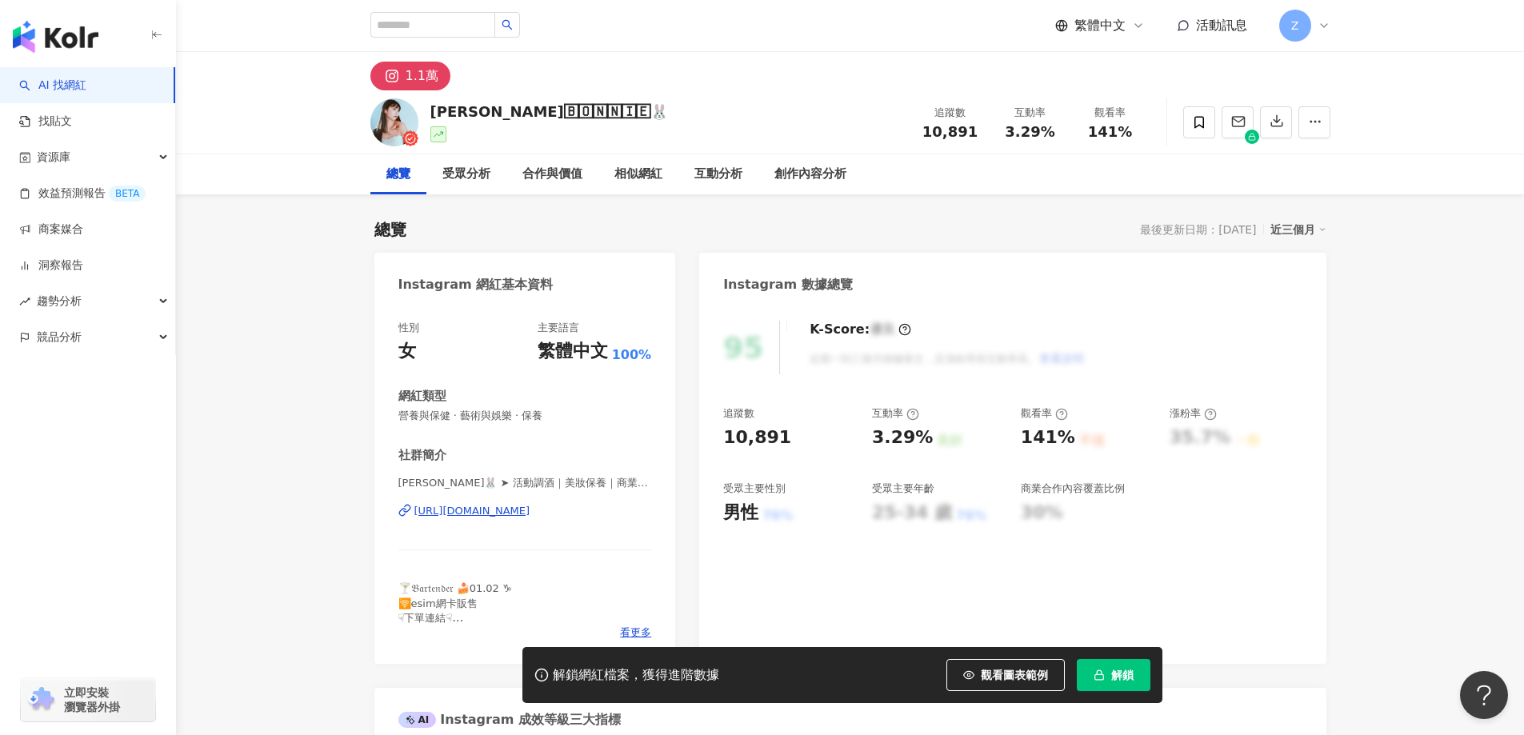
click at [496, 518] on div "[URL][DOMAIN_NAME]" at bounding box center [472, 511] width 116 height 14
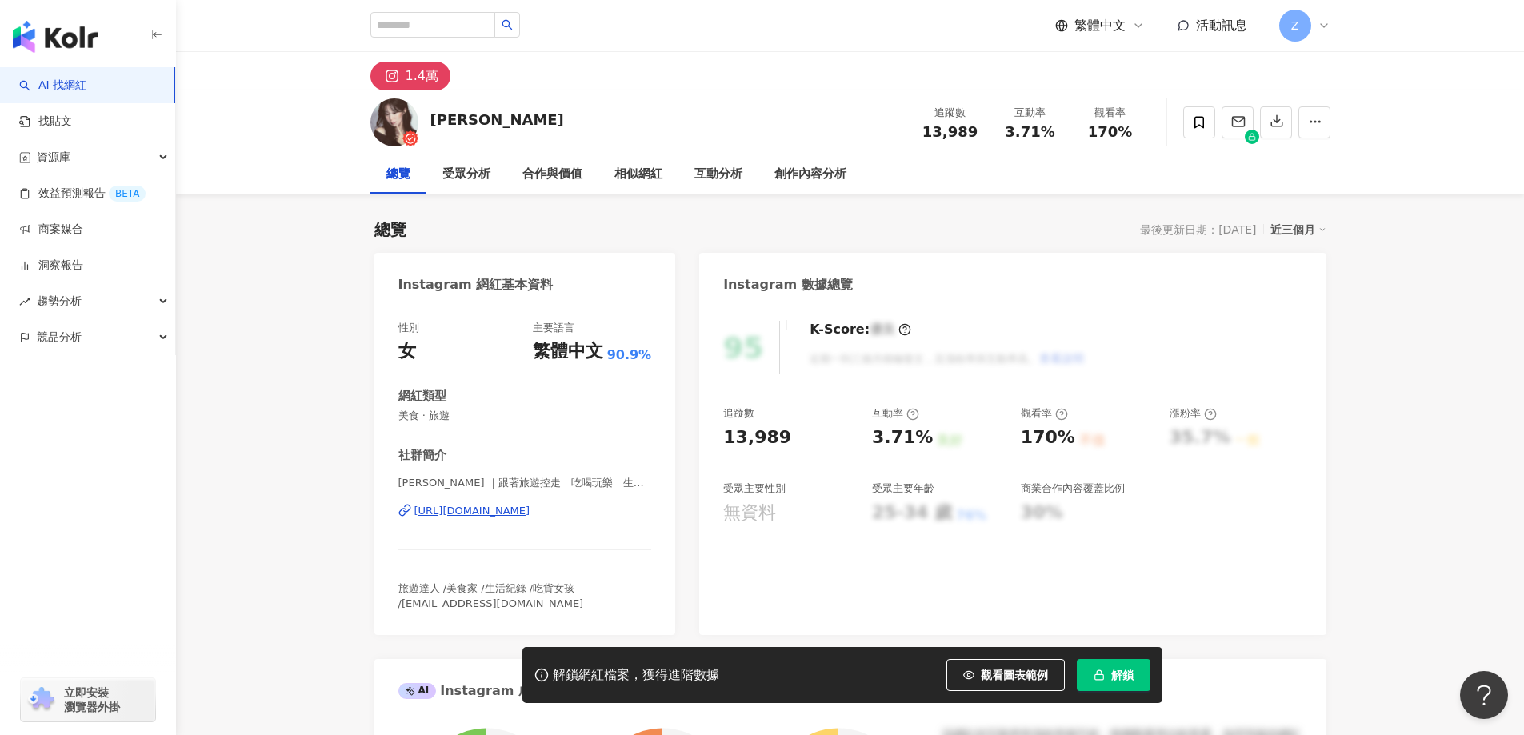
click at [458, 512] on div "[URL][DOMAIN_NAME]" at bounding box center [472, 511] width 116 height 14
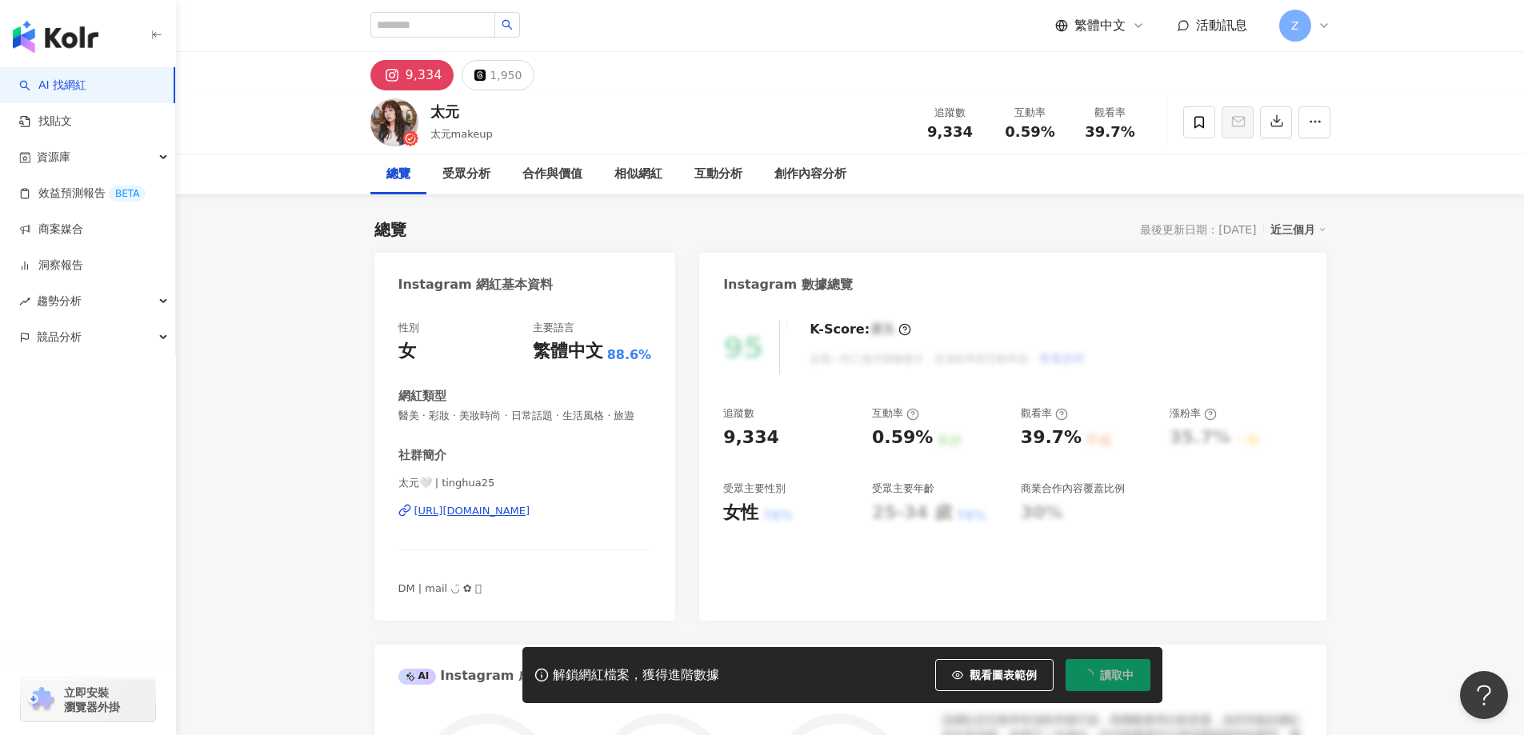
click at [525, 534] on div "太元🤍 | tinghua25 [URL][DOMAIN_NAME]" at bounding box center [525, 523] width 254 height 94
click at [526, 518] on div "https://www.instagram.com/tinghua25/" at bounding box center [472, 511] width 116 height 14
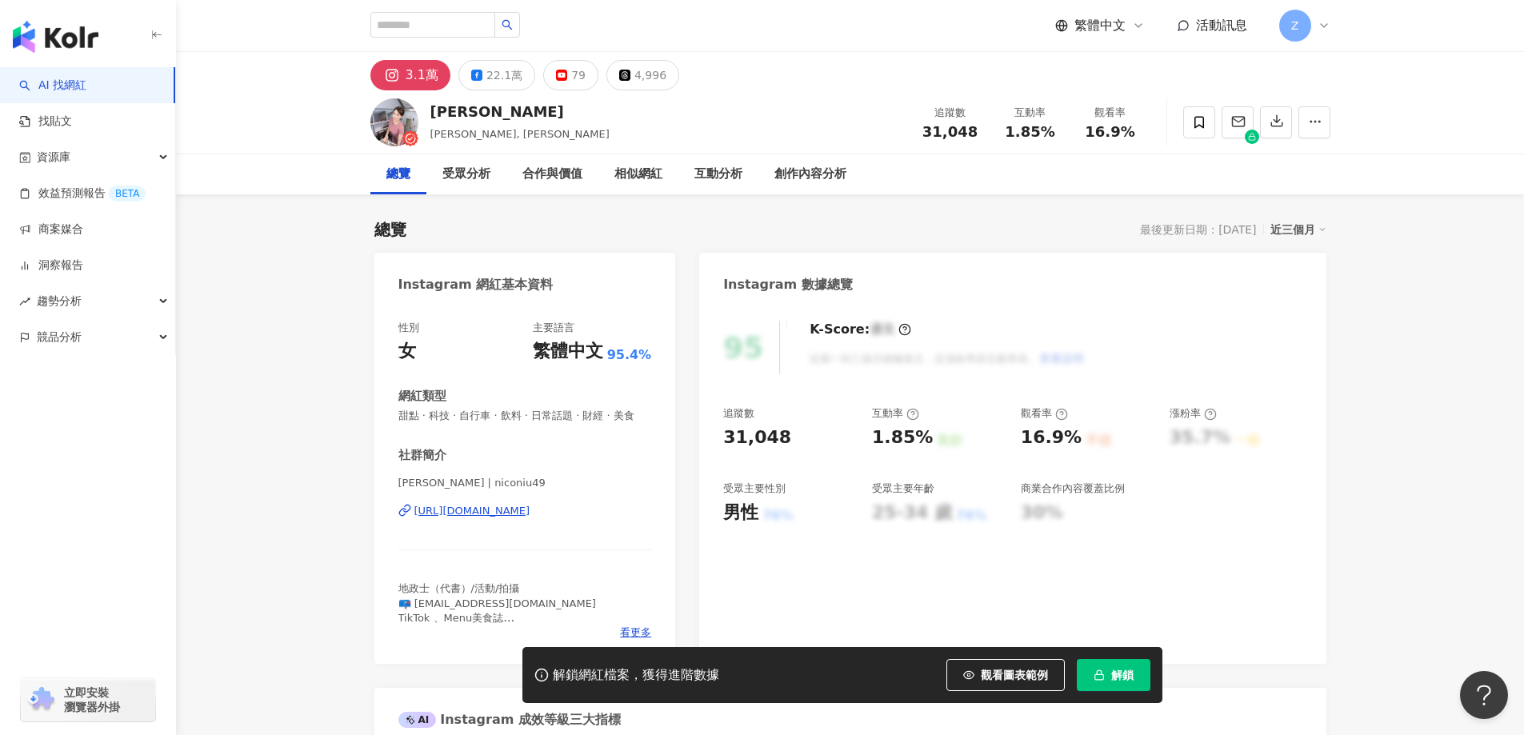
click at [504, 518] on div "[URL][DOMAIN_NAME]" at bounding box center [472, 511] width 116 height 14
